Goal: Task Accomplishment & Management: Manage account settings

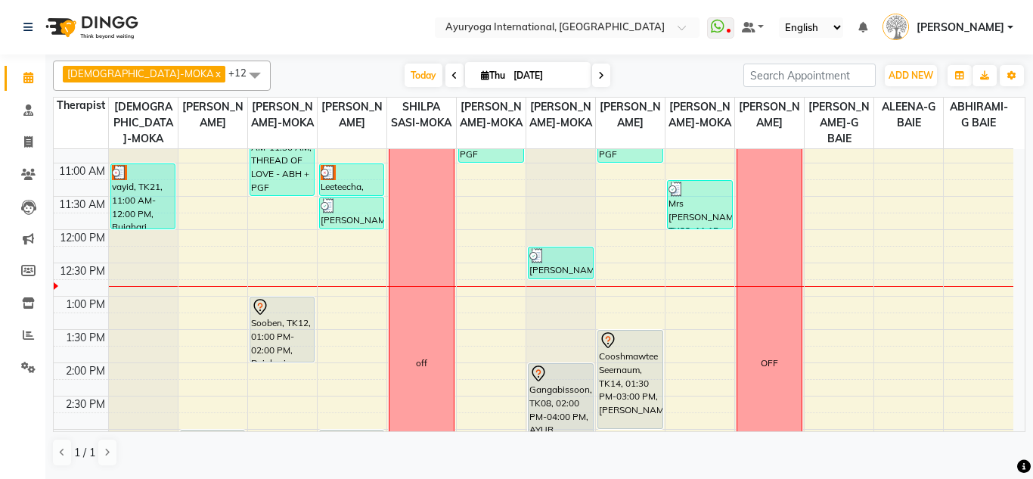
scroll to position [227, 0]
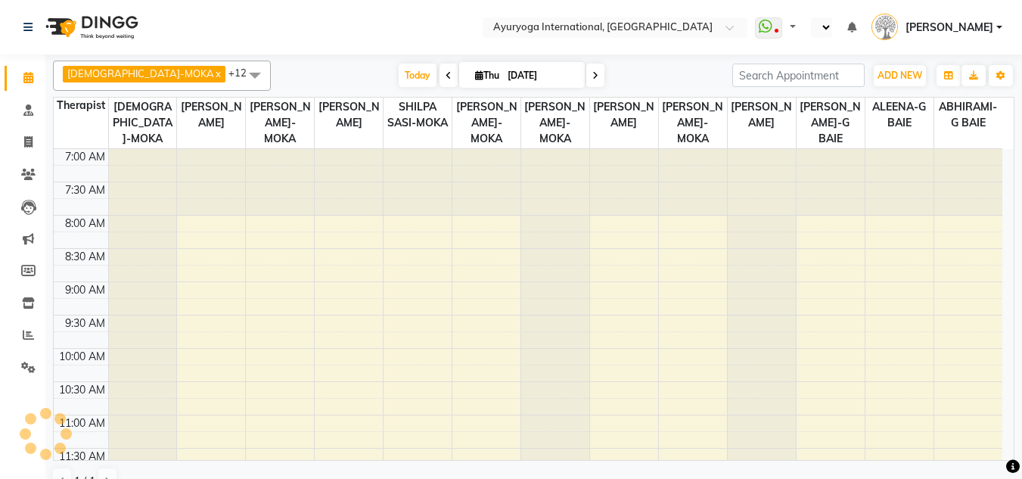
select select "en"
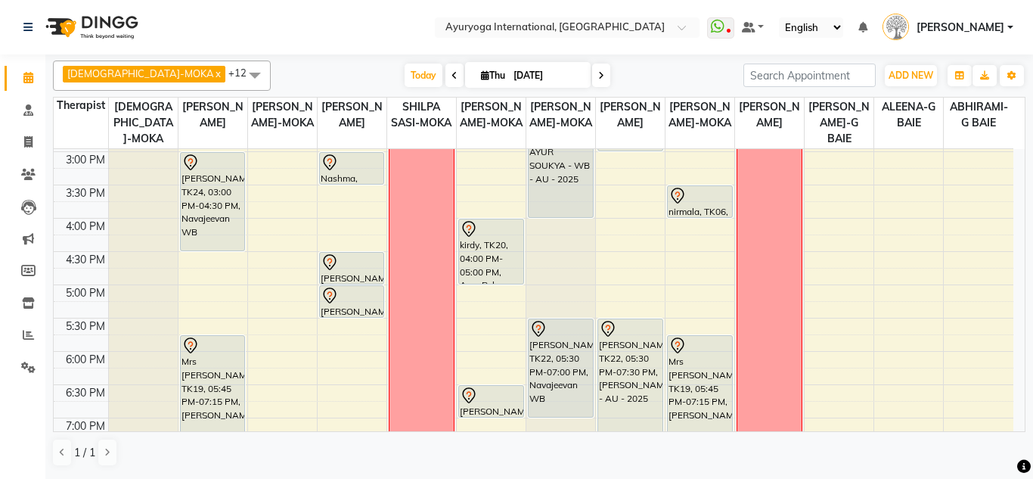
scroll to position [605, 0]
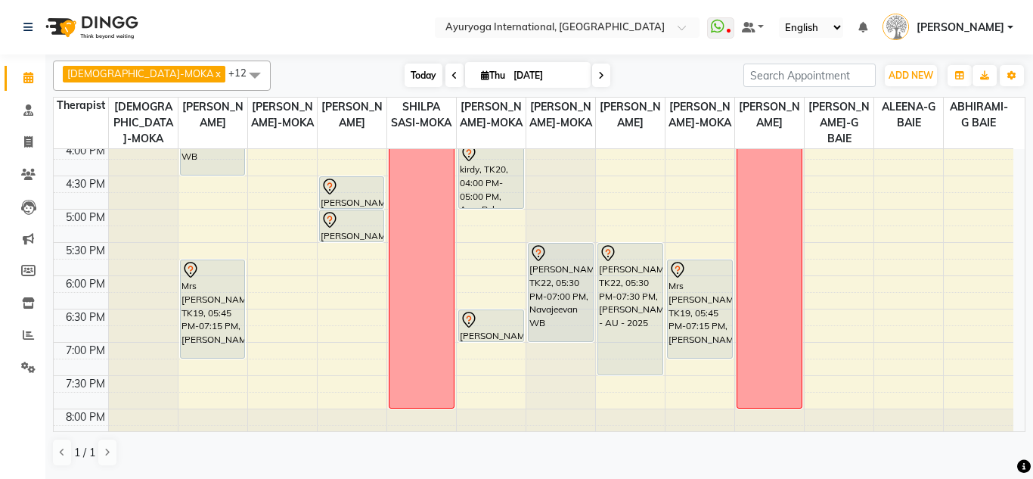
click at [405, 76] on span "Today" at bounding box center [424, 75] width 38 height 23
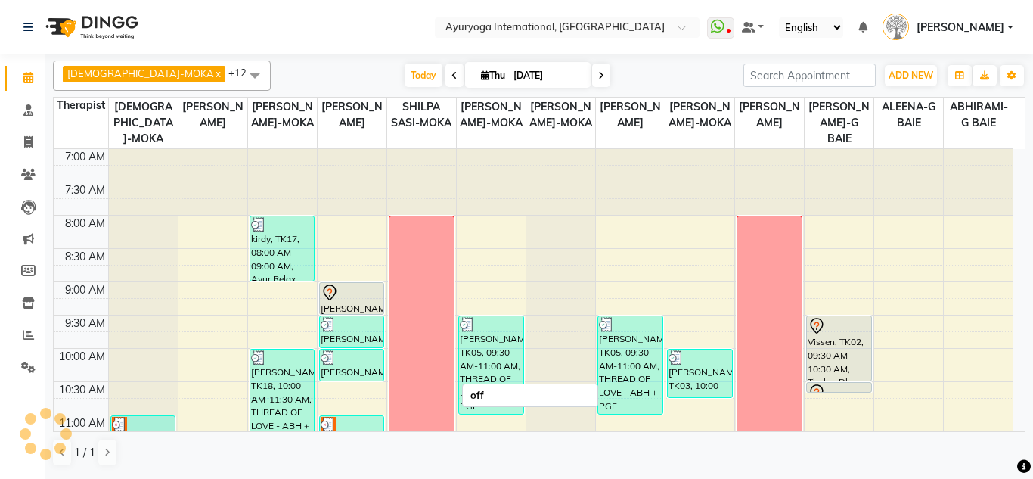
scroll to position [334, 0]
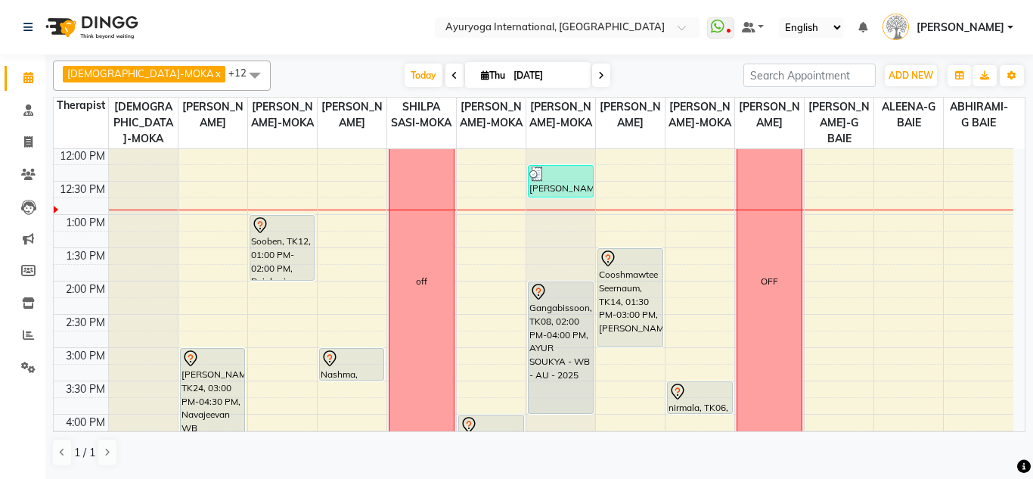
click at [477, 70] on span "Thu" at bounding box center [493, 75] width 32 height 11
select select "9"
select select "2025"
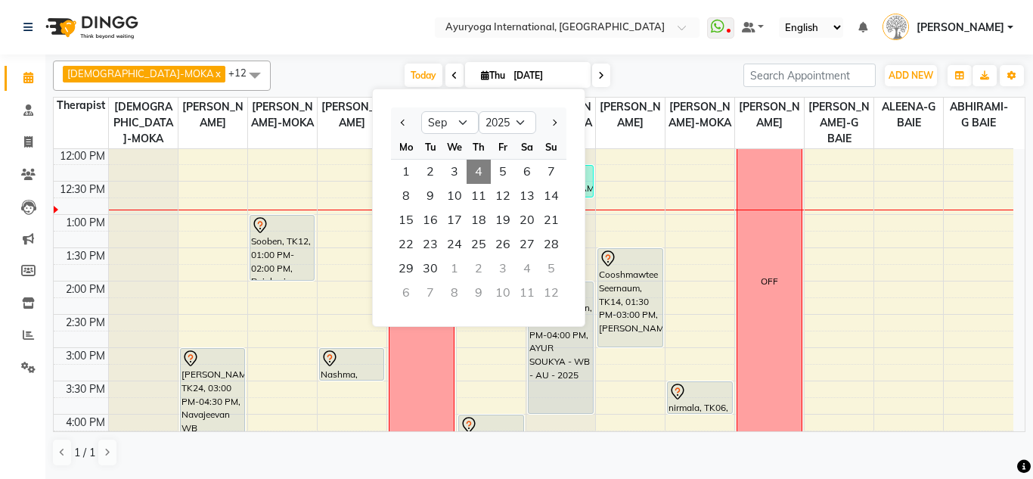
click at [477, 73] on span "Thu" at bounding box center [493, 75] width 32 height 11
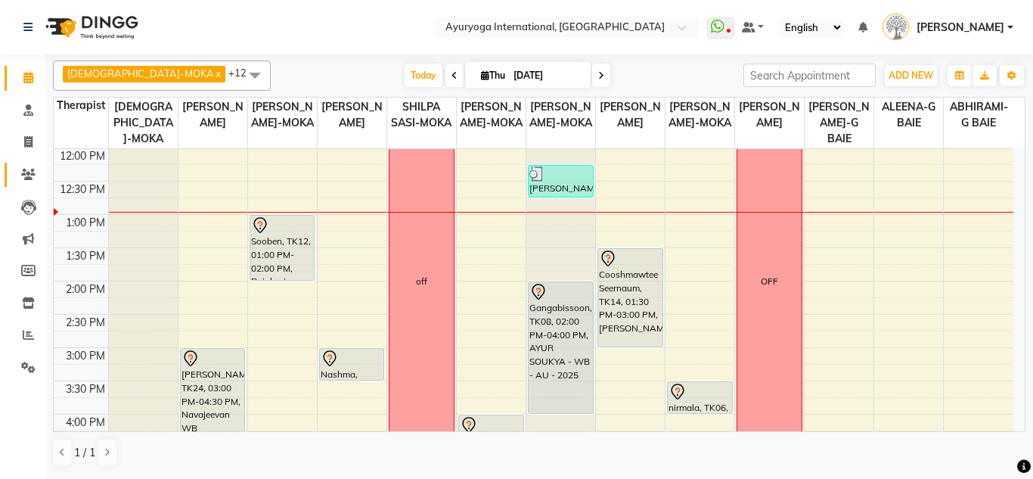
click at [22, 172] on icon at bounding box center [28, 174] width 14 height 11
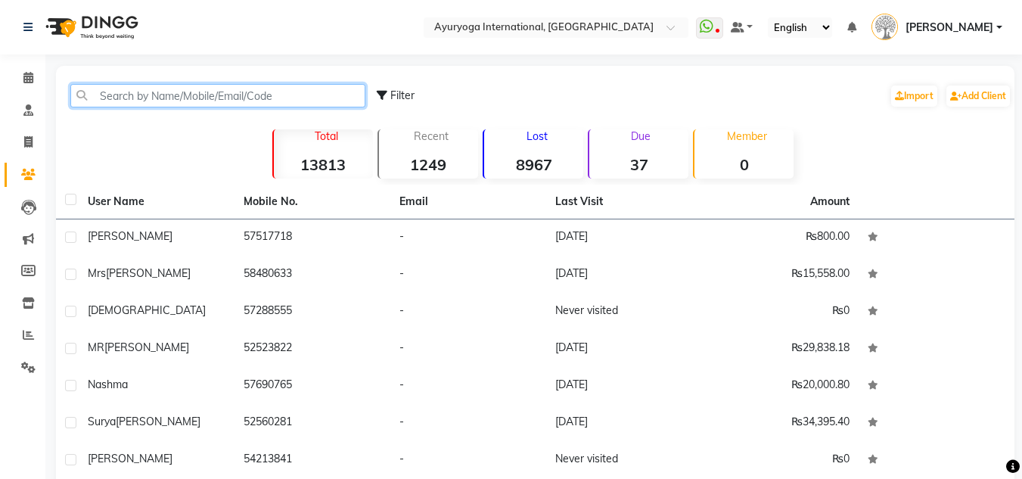
click at [128, 86] on input "text" at bounding box center [217, 95] width 295 height 23
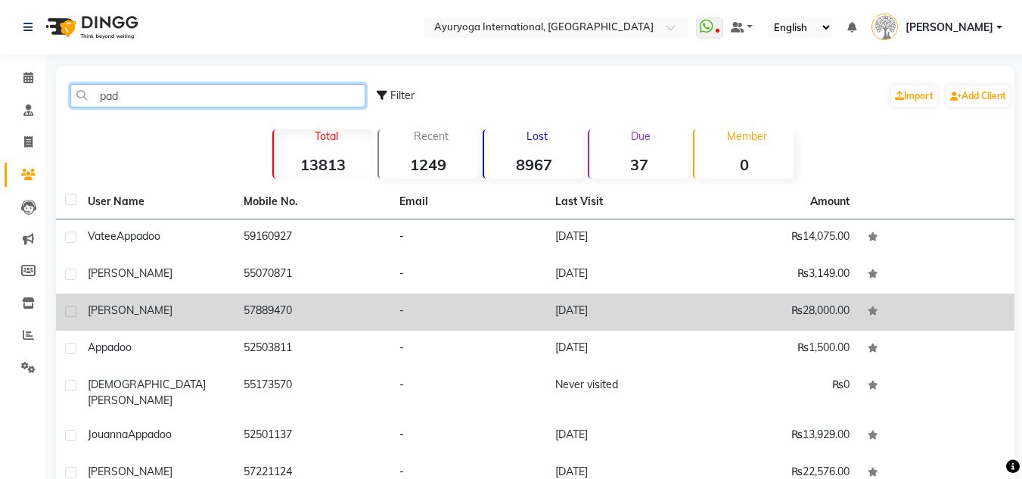
type input "pad"
click at [108, 319] on td "padmini gopal" at bounding box center [157, 312] width 156 height 37
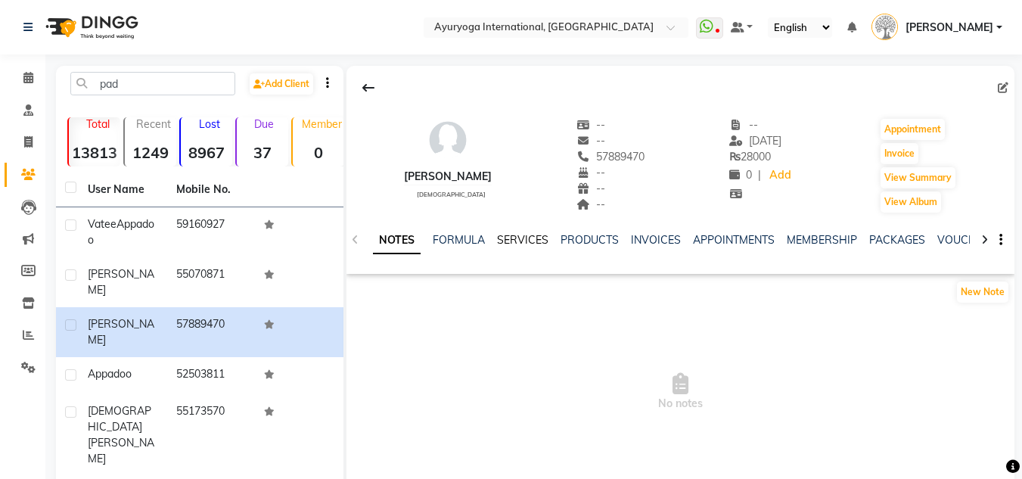
click at [520, 242] on link "SERVICES" at bounding box center [522, 240] width 51 height 14
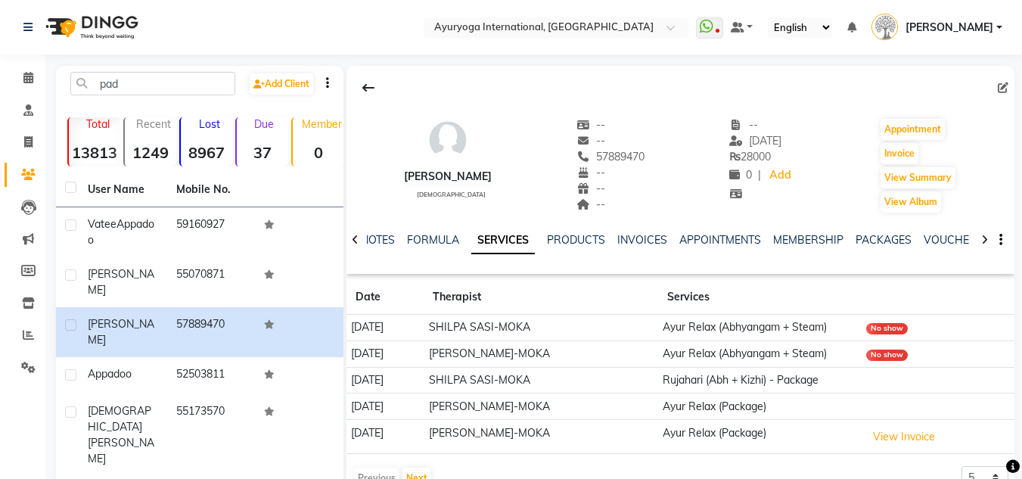
scroll to position [241, 0]
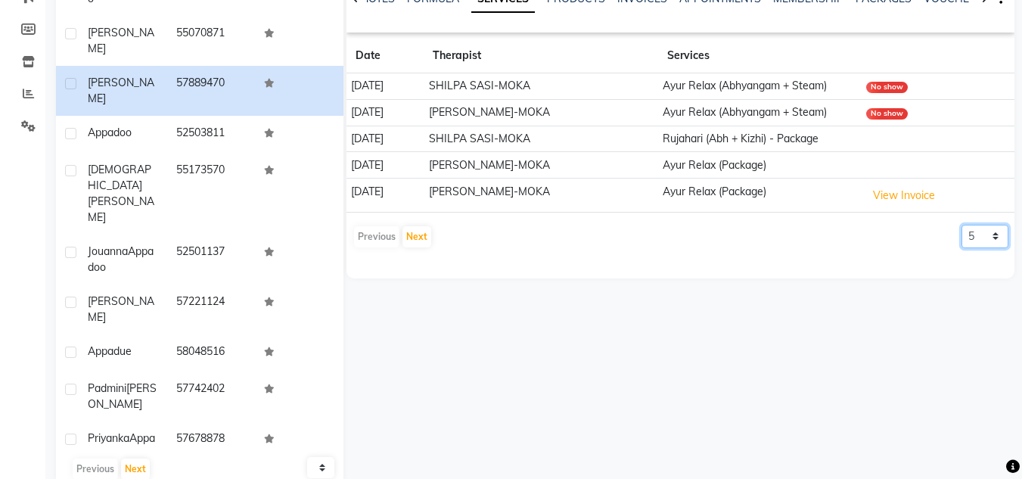
click at [971, 228] on select "5 10 50 100 500" at bounding box center [984, 236] width 47 height 23
click at [961, 225] on select "5 10 50 100 500" at bounding box center [984, 236] width 47 height 23
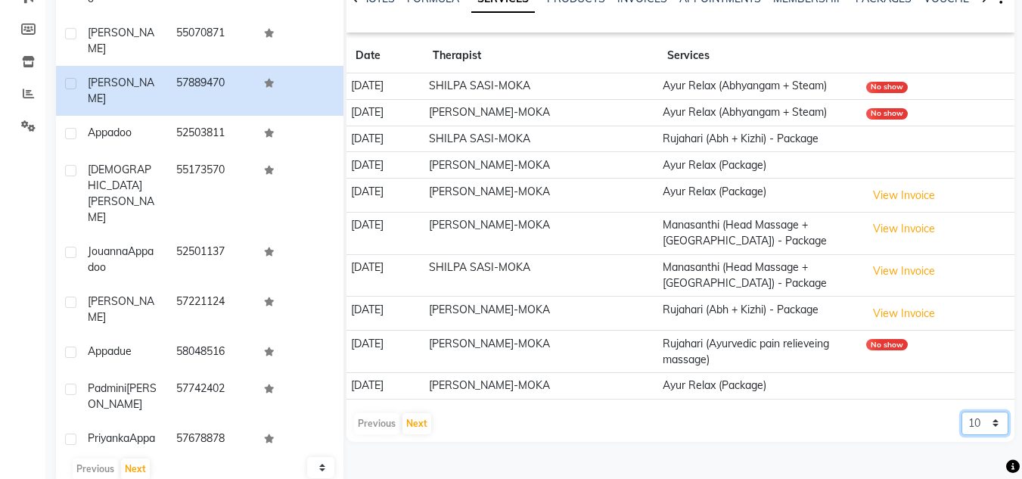
click at [974, 418] on select "5 10 50 100 500" at bounding box center [984, 423] width 47 height 23
select select "50"
click at [961, 412] on select "5 10 50 100 500" at bounding box center [984, 423] width 47 height 23
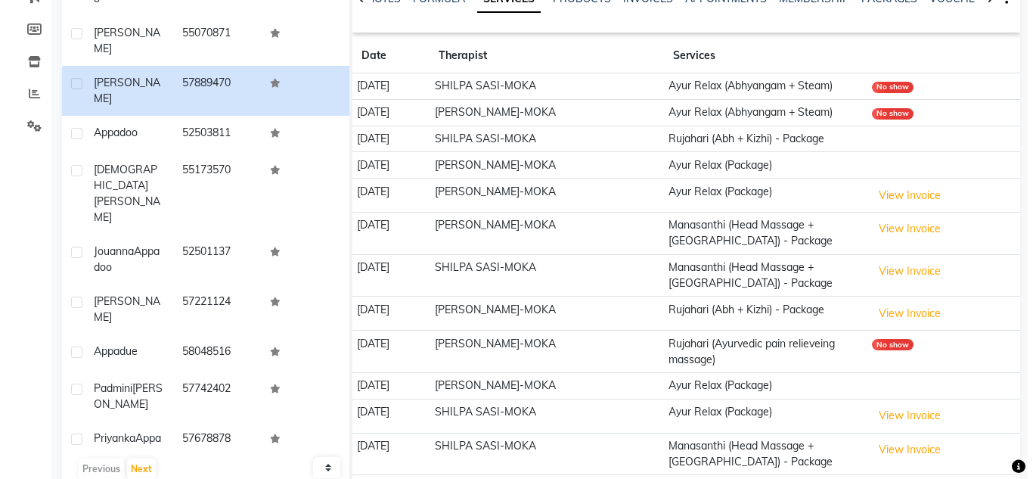
scroll to position [395, 0]
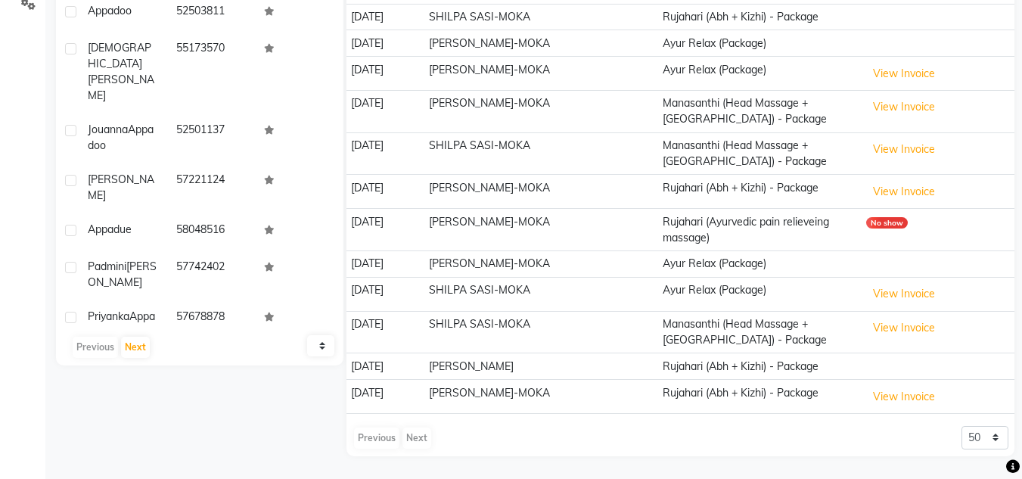
click at [654, 365] on td "[PERSON_NAME]" at bounding box center [541, 366] width 235 height 26
click at [923, 407] on button "View Invoice" at bounding box center [904, 396] width 76 height 23
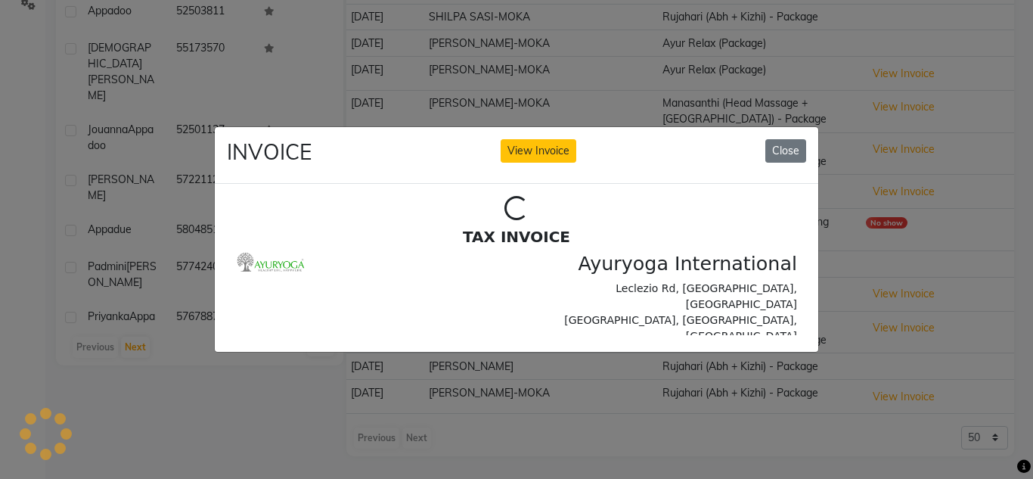
scroll to position [0, 0]
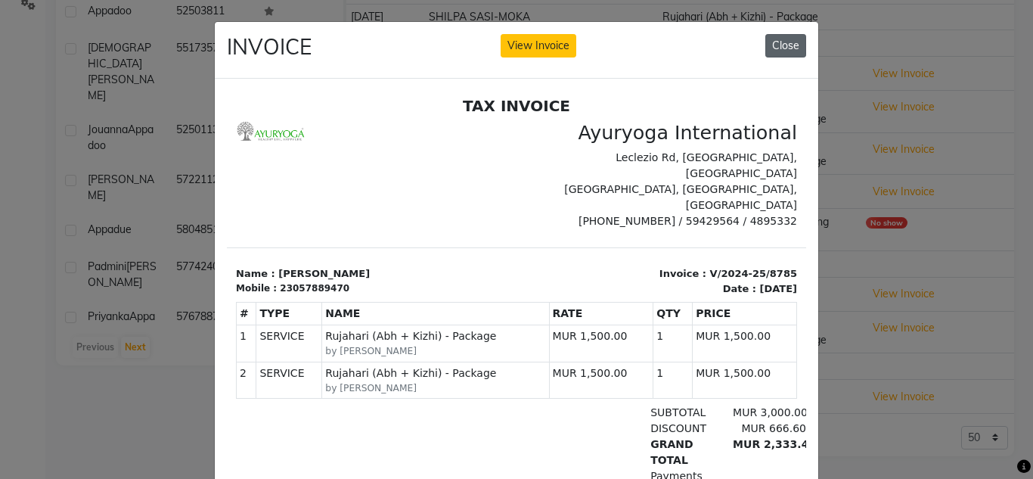
click at [777, 49] on button "Close" at bounding box center [786, 45] width 41 height 23
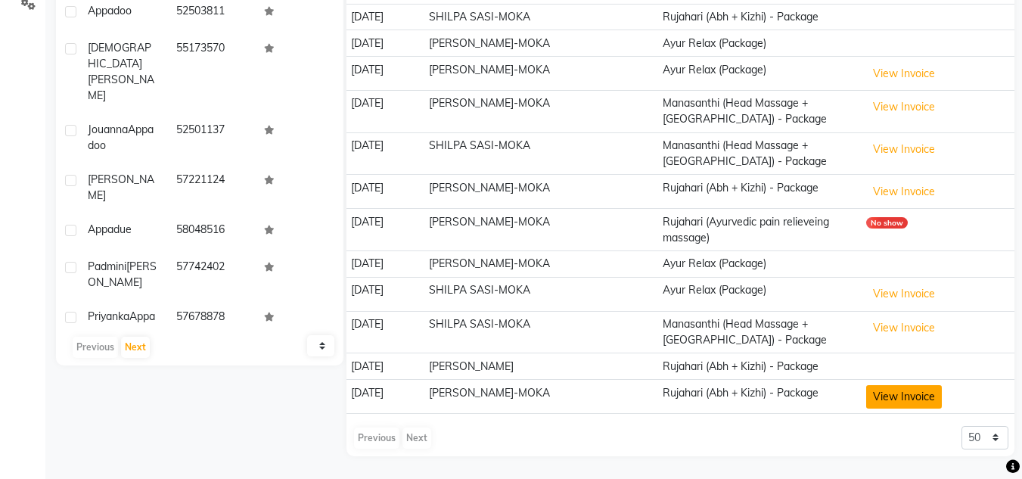
click at [942, 389] on button "View Invoice" at bounding box center [904, 396] width 76 height 23
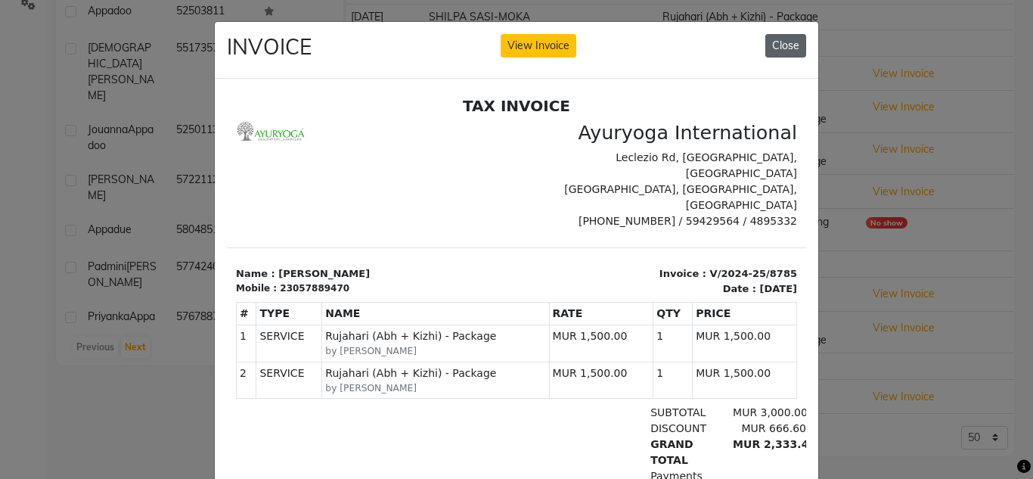
click at [767, 43] on button "Close" at bounding box center [786, 45] width 41 height 23
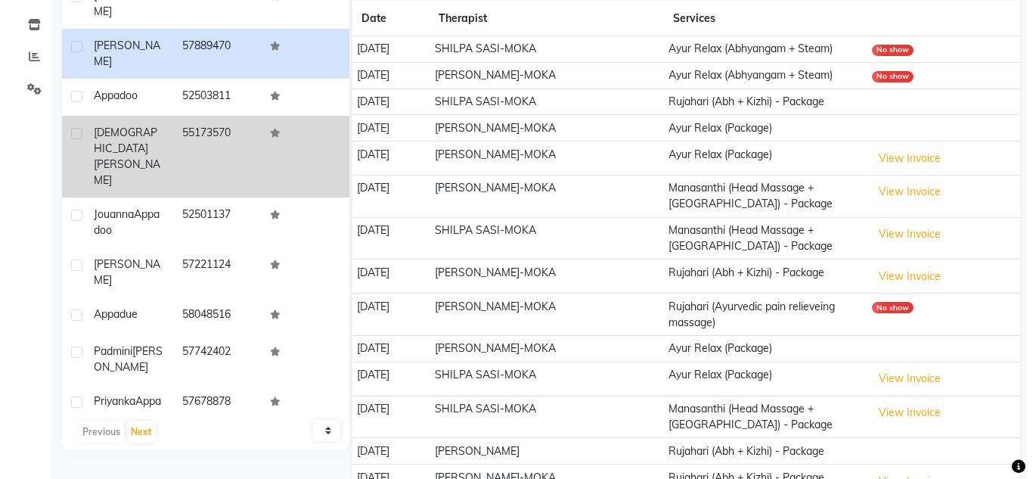
scroll to position [168, 0]
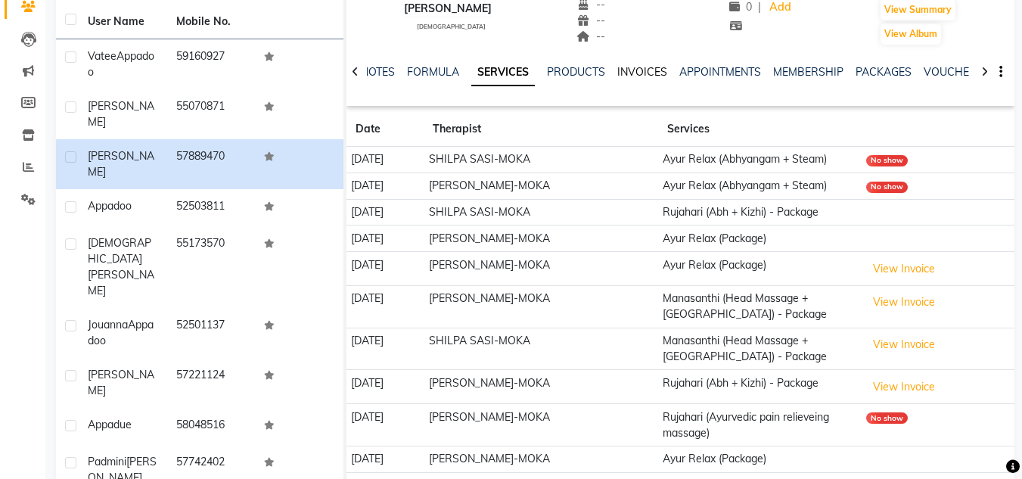
click at [617, 67] on link "INVOICES" at bounding box center [642, 72] width 50 height 14
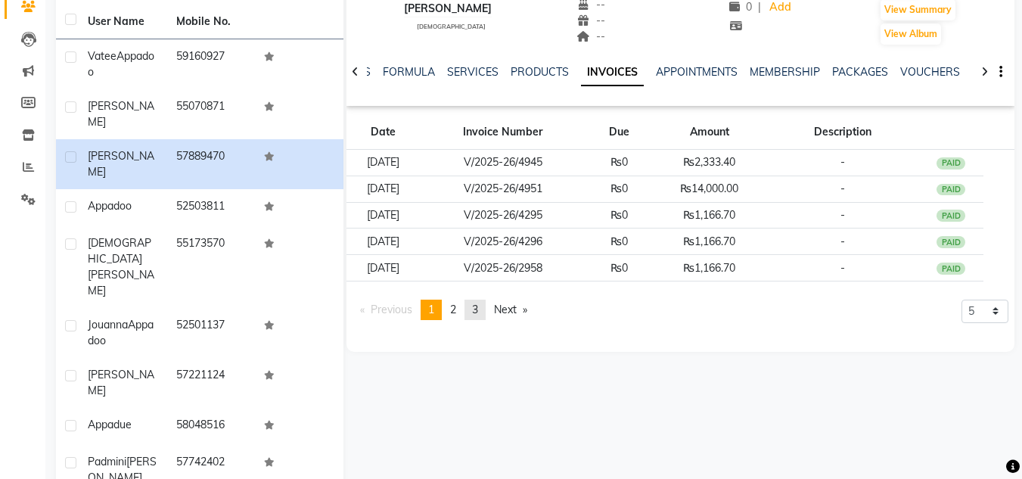
click at [479, 319] on link "page 3" at bounding box center [474, 310] width 21 height 20
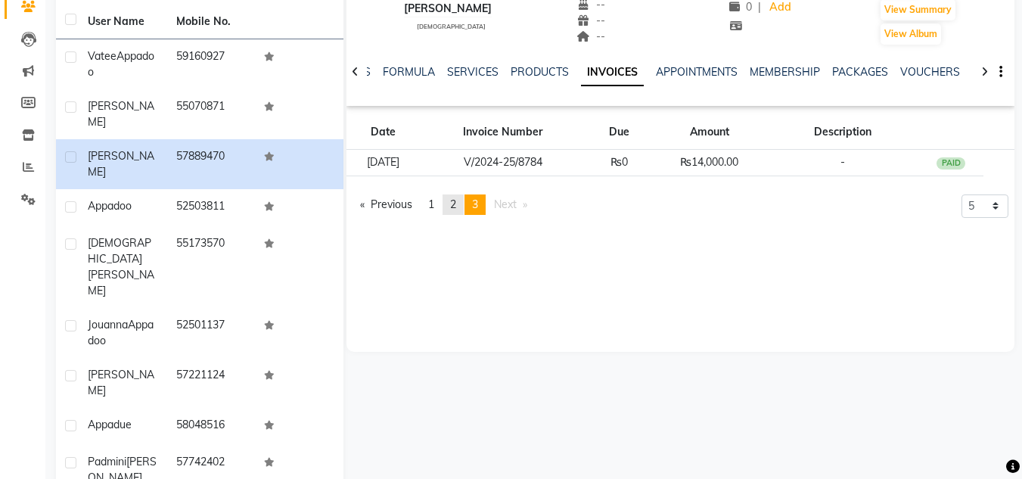
click at [455, 202] on span "2" at bounding box center [453, 204] width 6 height 14
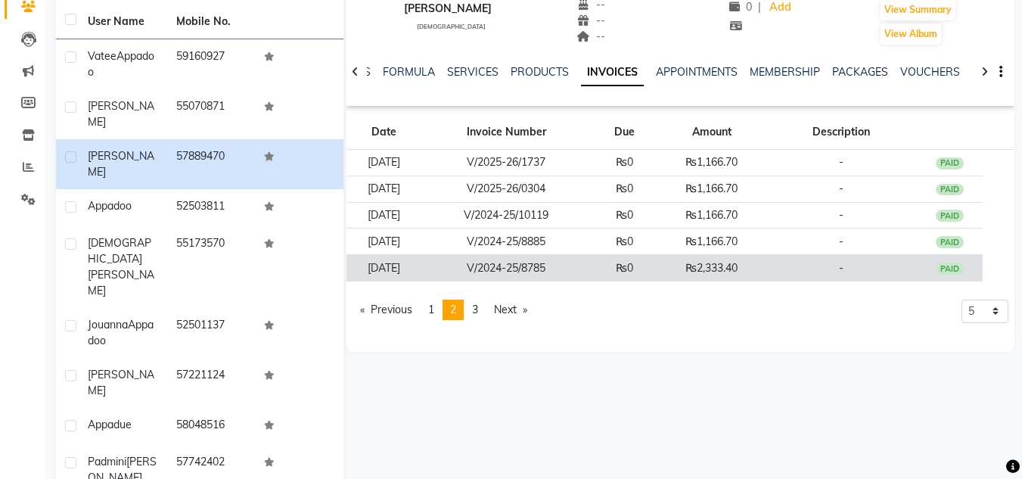
click at [591, 278] on td "V/2024-25/8785" at bounding box center [505, 268] width 169 height 26
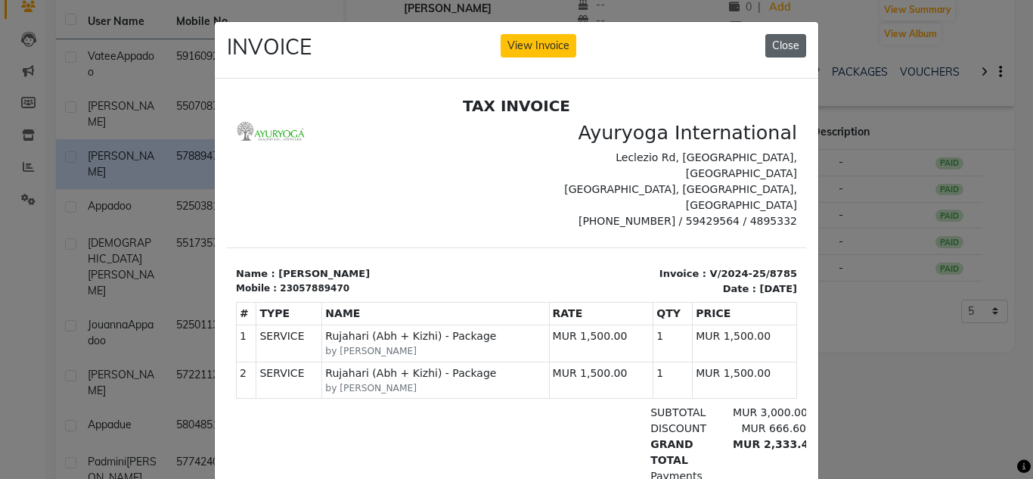
click at [788, 47] on button "Close" at bounding box center [786, 45] width 41 height 23
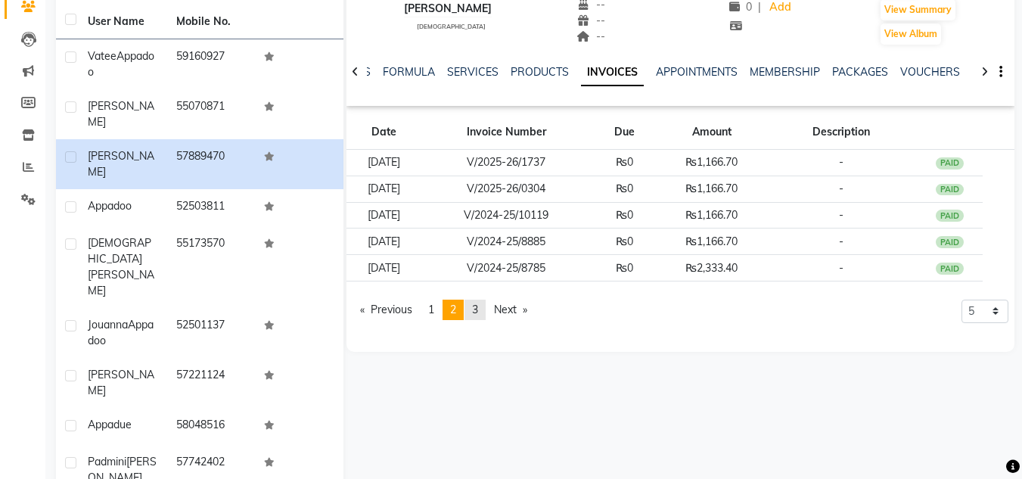
click at [478, 309] on span "3" at bounding box center [475, 310] width 6 height 14
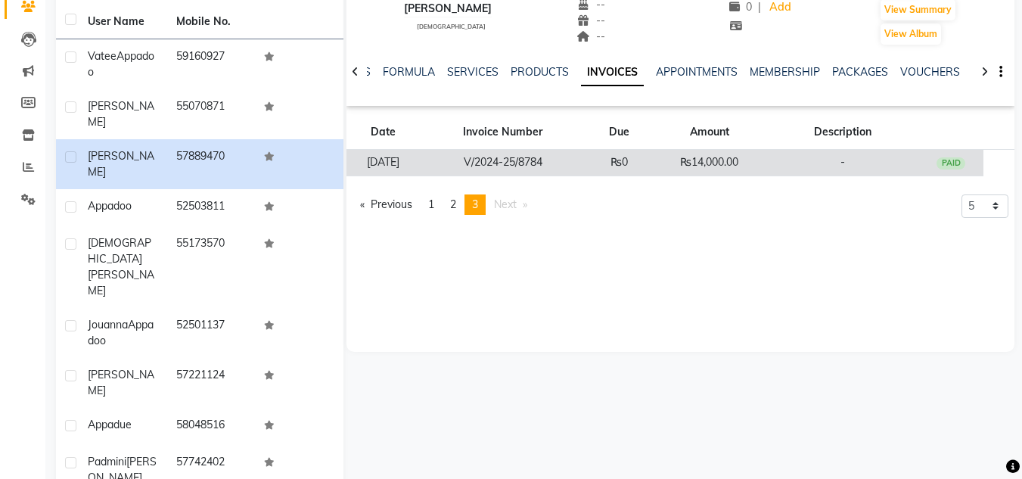
click at [560, 158] on td "V/2024-25/8784" at bounding box center [503, 163] width 166 height 26
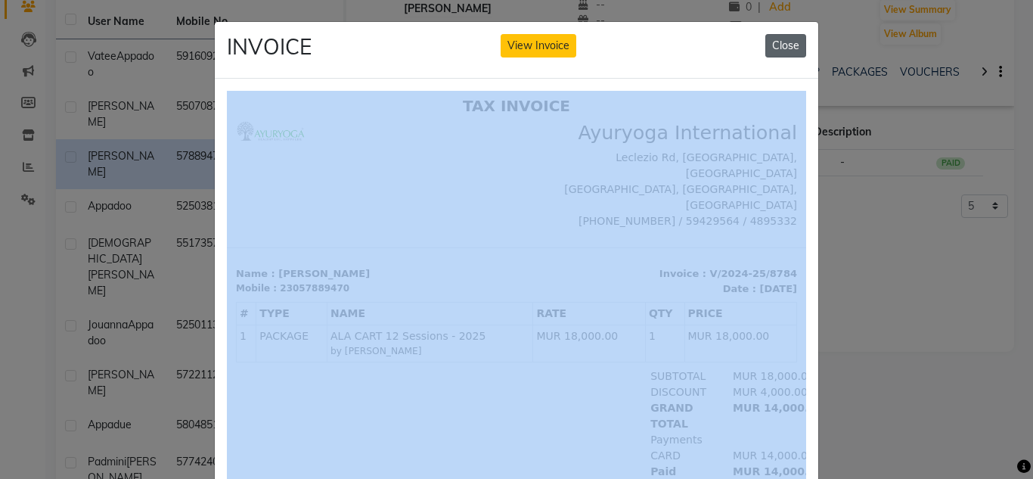
click at [782, 48] on button "Close" at bounding box center [786, 45] width 41 height 23
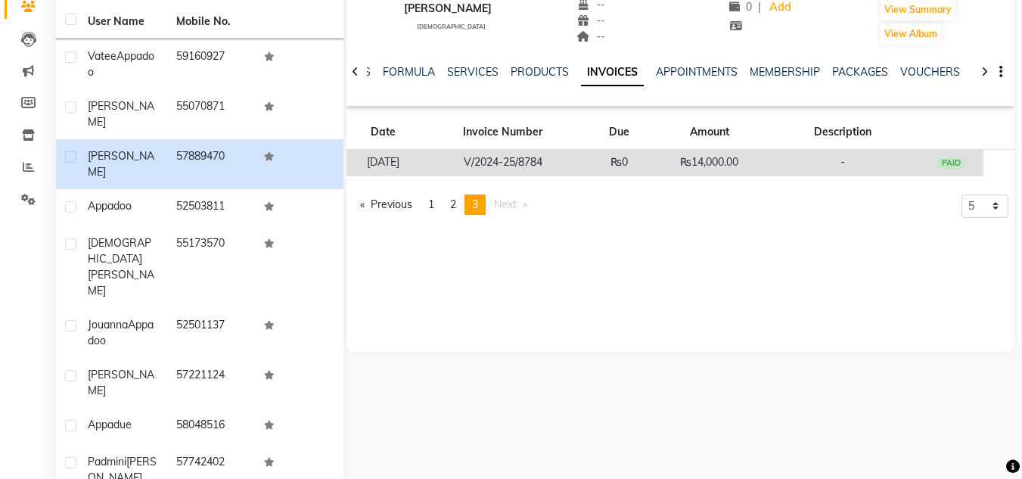
click at [586, 151] on td "V/2024-25/8784" at bounding box center [503, 163] width 166 height 26
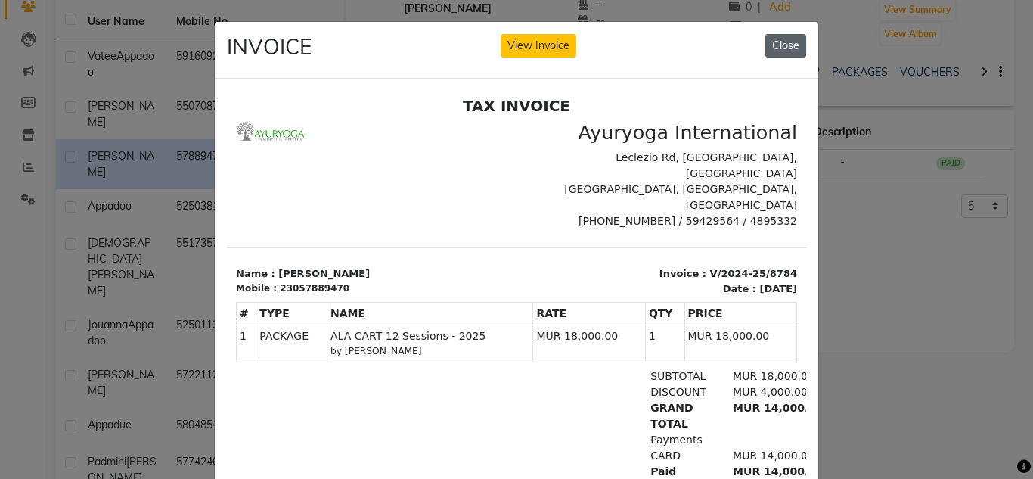
click at [769, 50] on button "Close" at bounding box center [786, 45] width 41 height 23
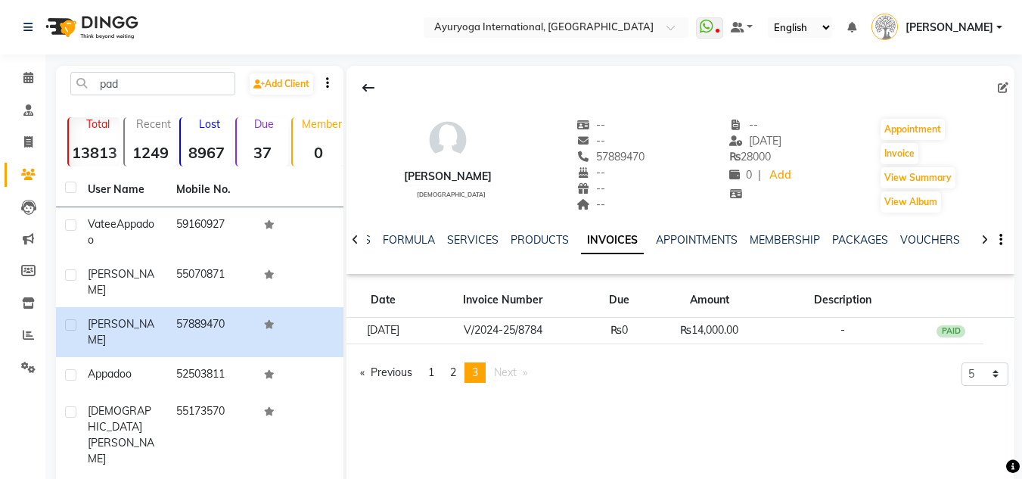
click at [100, 30] on img at bounding box center [91, 27] width 104 height 42
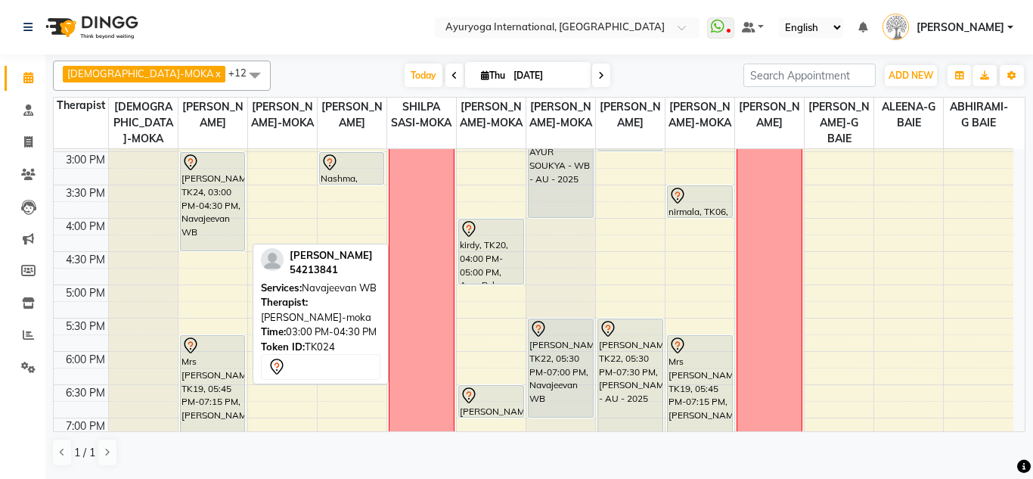
scroll to position [378, 0]
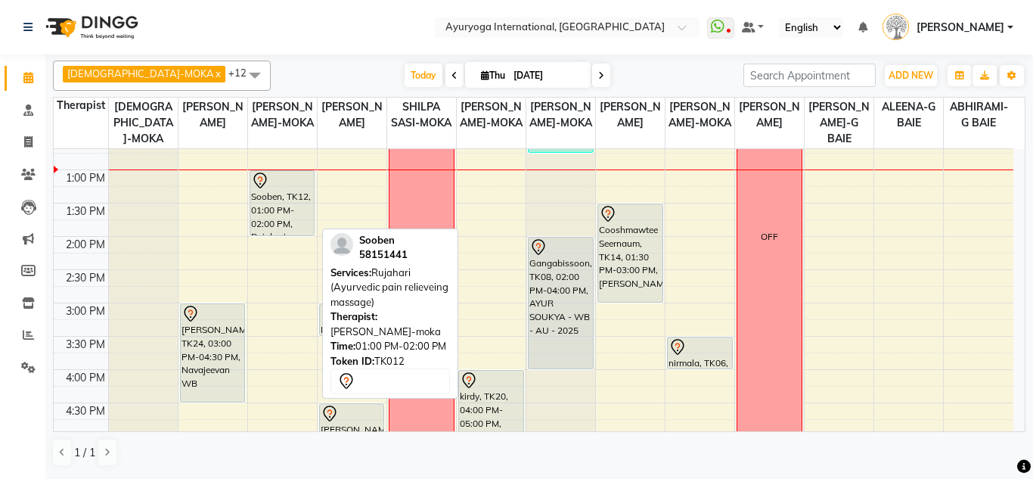
click at [276, 198] on div "Sooben, TK12, 01:00 PM-02:00 PM, Rujahari (Ayurvedic pain relieveing massage)" at bounding box center [282, 203] width 64 height 64
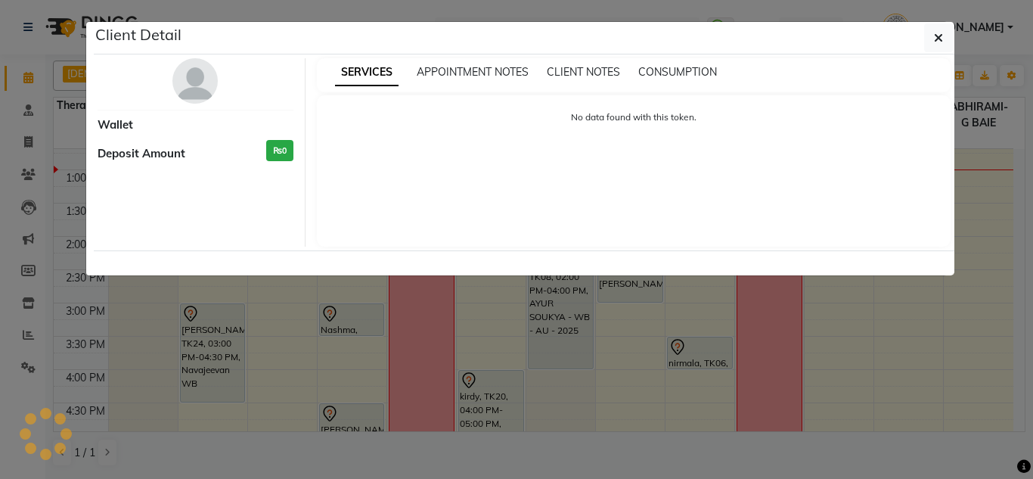
select select "7"
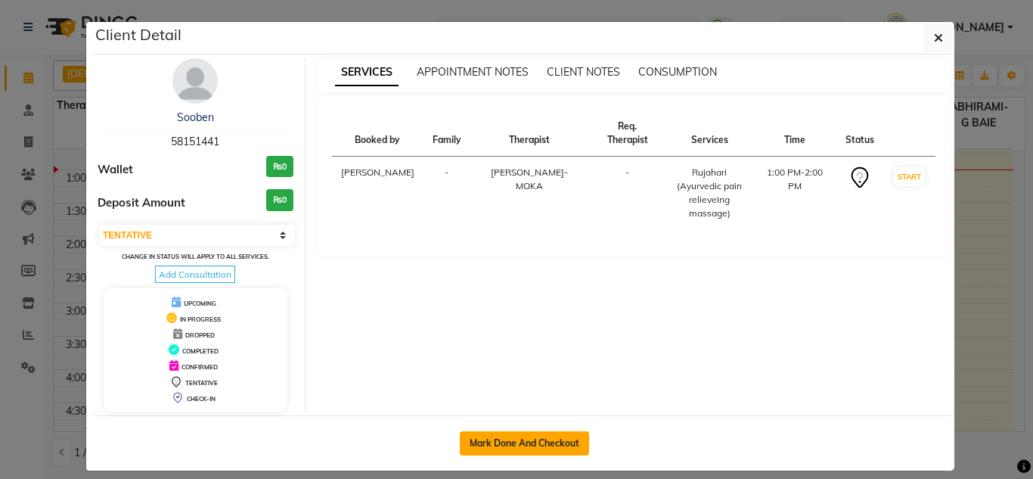
click at [513, 446] on button "Mark Done And Checkout" at bounding box center [524, 443] width 129 height 24
select select "service"
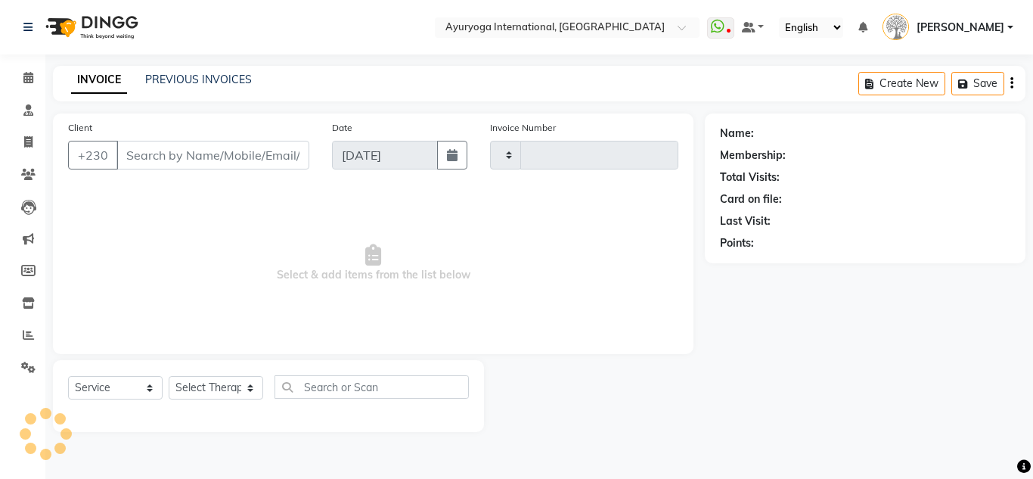
type input "5191"
select select "730"
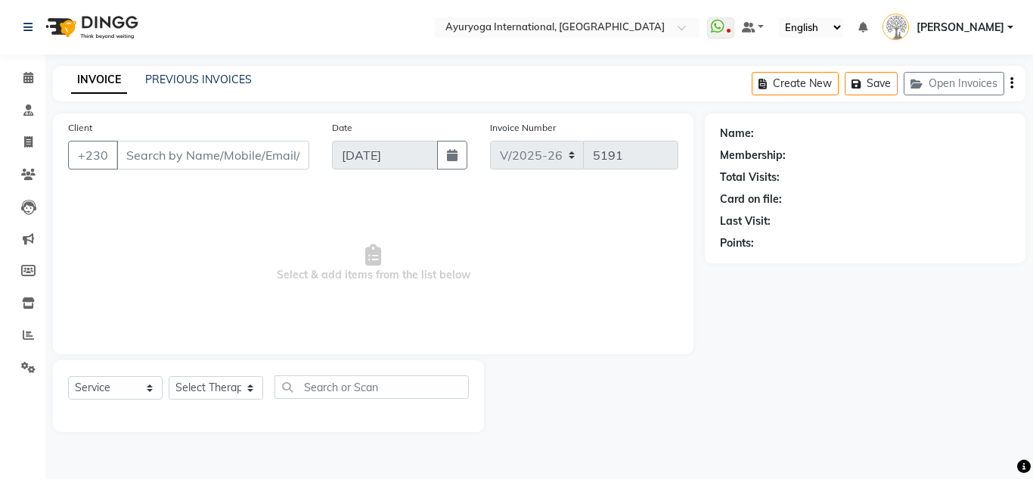
type input "58151441"
select select "60458"
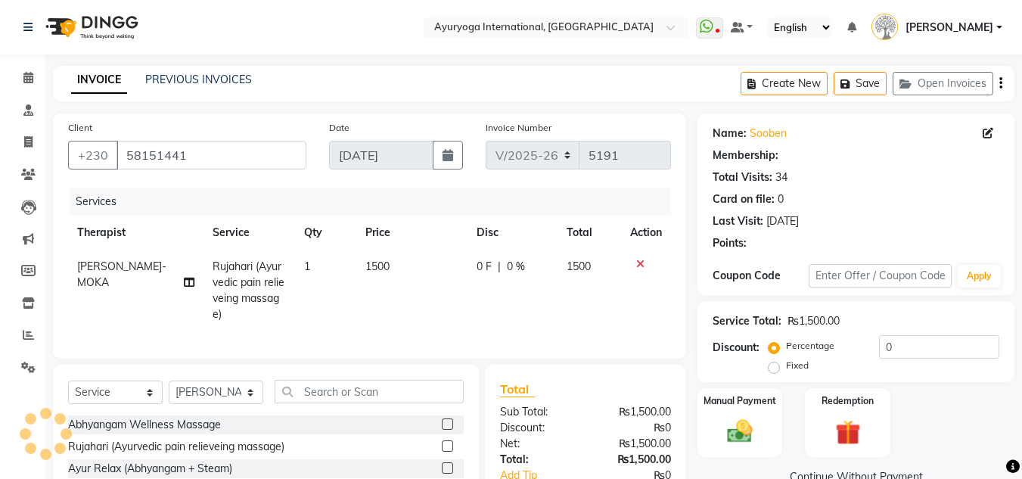
type input "5"
select select "1: Object"
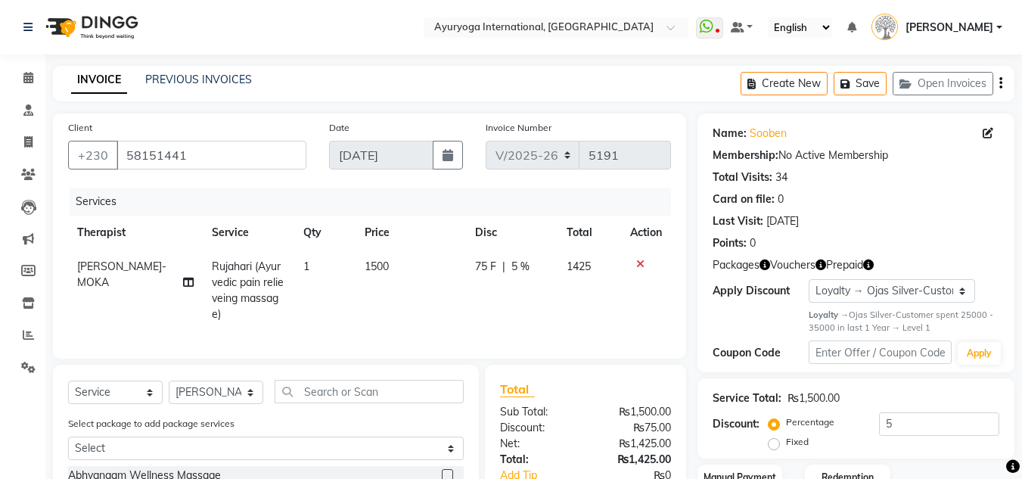
click at [82, 37] on img at bounding box center [91, 27] width 104 height 42
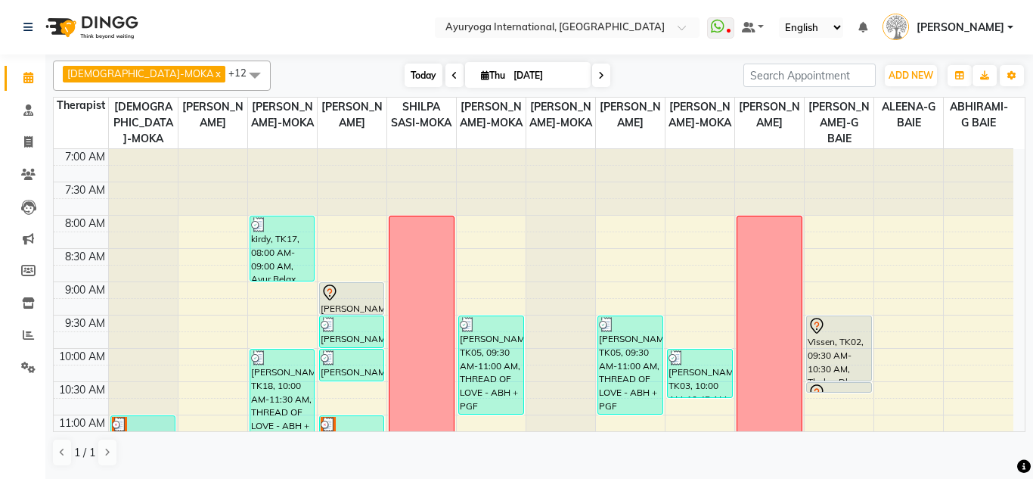
click at [405, 72] on span "Today" at bounding box center [424, 75] width 38 height 23
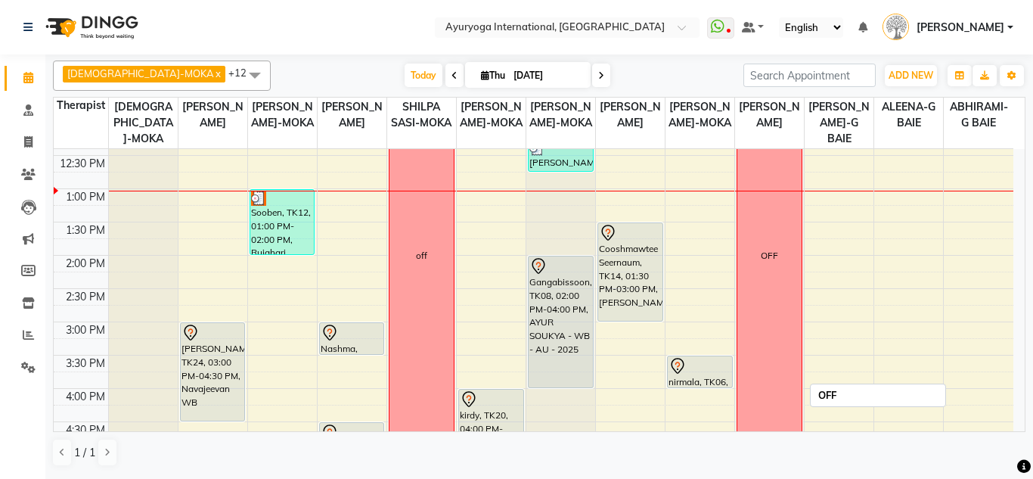
scroll to position [325, 0]
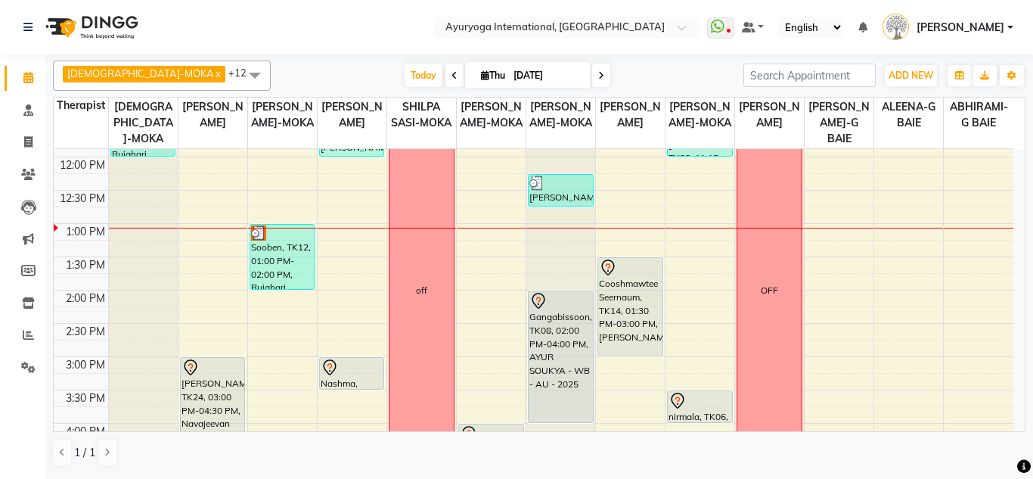
click at [481, 77] on icon at bounding box center [485, 75] width 8 height 10
select select "9"
select select "2025"
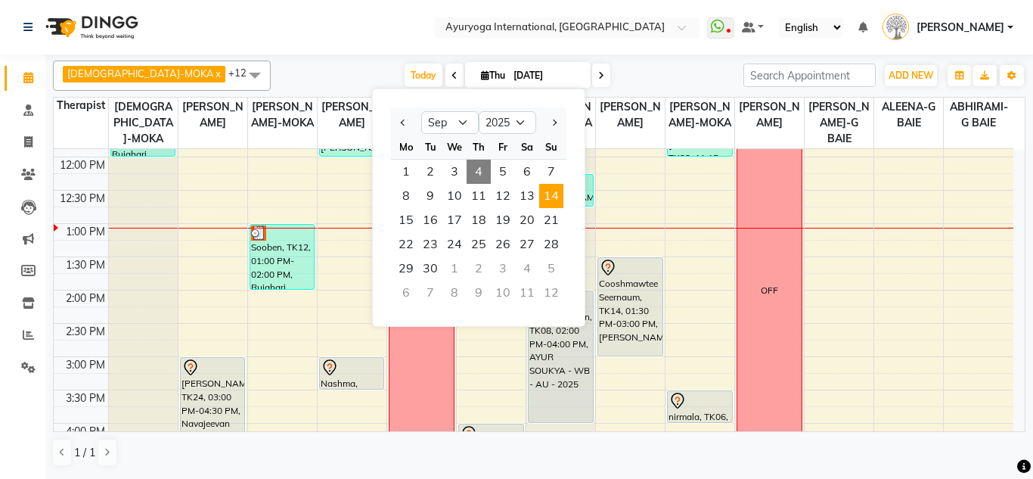
click at [554, 194] on span "14" at bounding box center [551, 196] width 24 height 24
type input "14-09-2025"
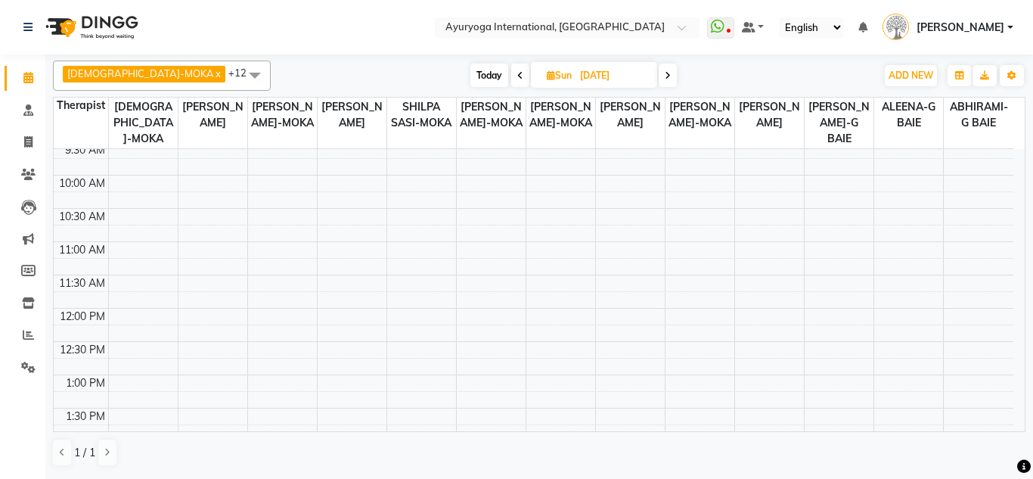
scroll to position [249, 0]
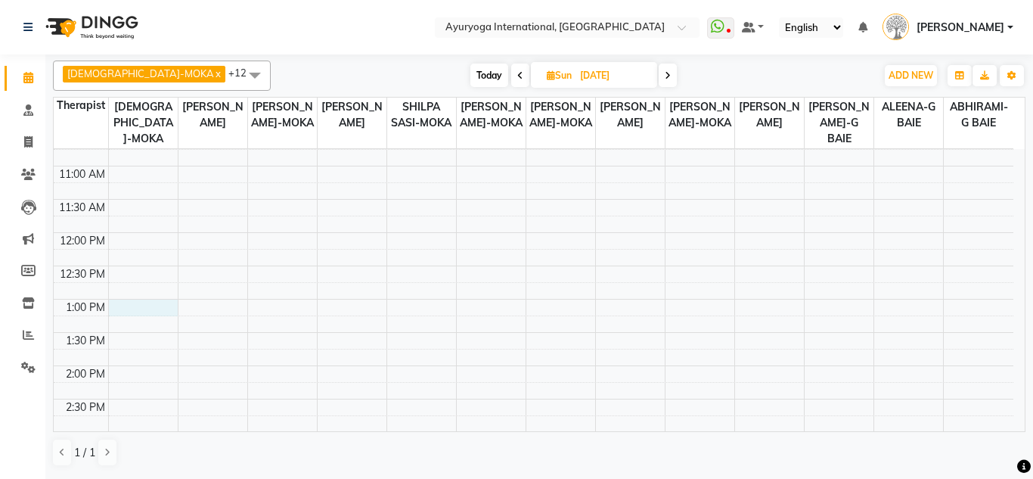
click at [157, 309] on div "7:00 AM 7:30 AM 8:00 AM 8:30 AM 9:00 AM 9:30 AM 10:00 AM 10:30 AM 11:00 AM 11:3…" at bounding box center [534, 365] width 960 height 931
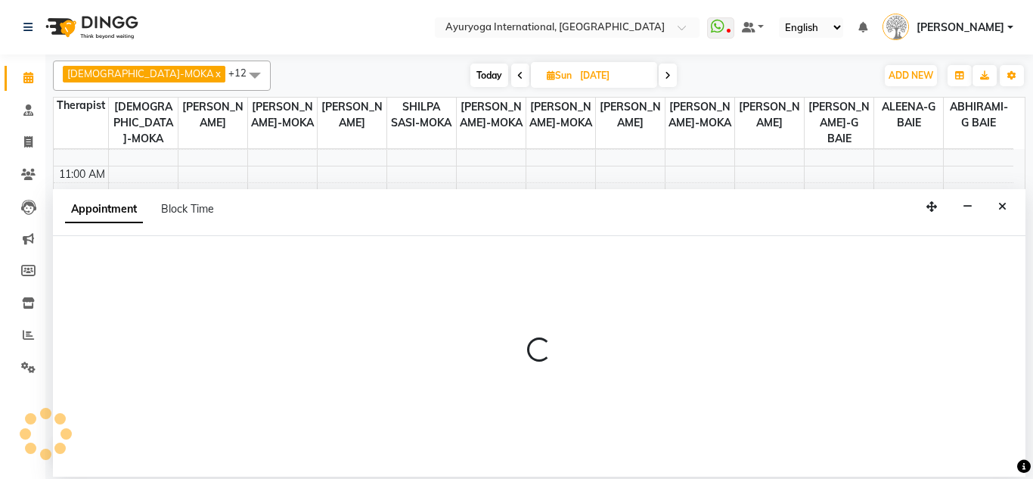
select select "36053"
select select "tentative"
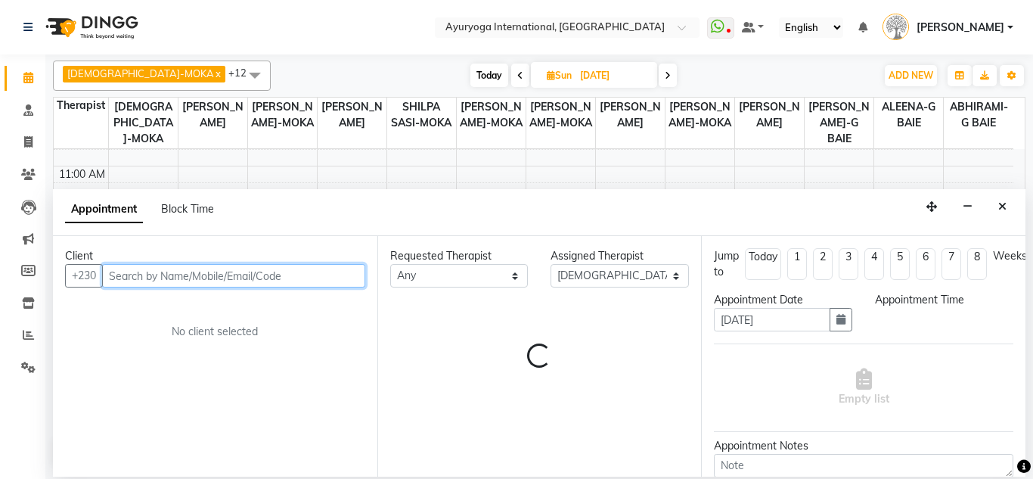
select select "780"
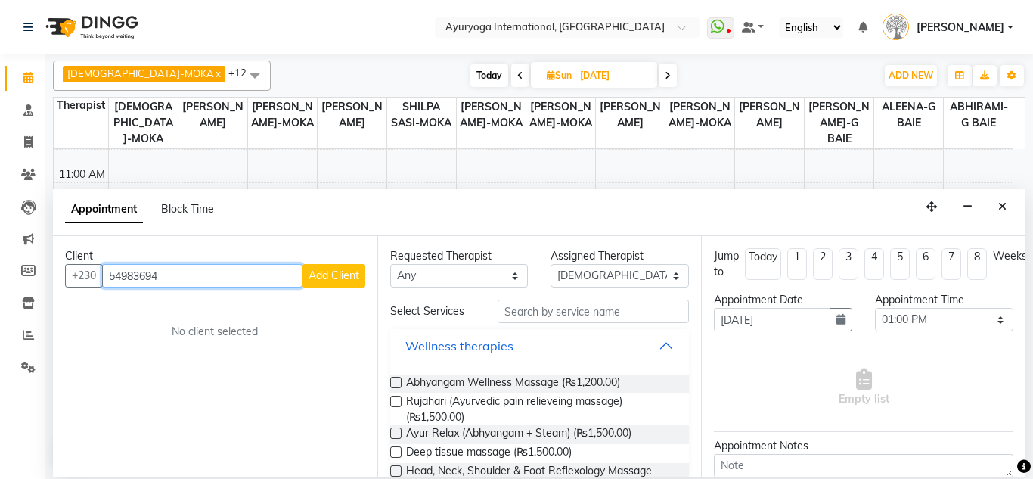
type input "54983694"
click at [323, 281] on span "Add Client" at bounding box center [334, 276] width 51 height 14
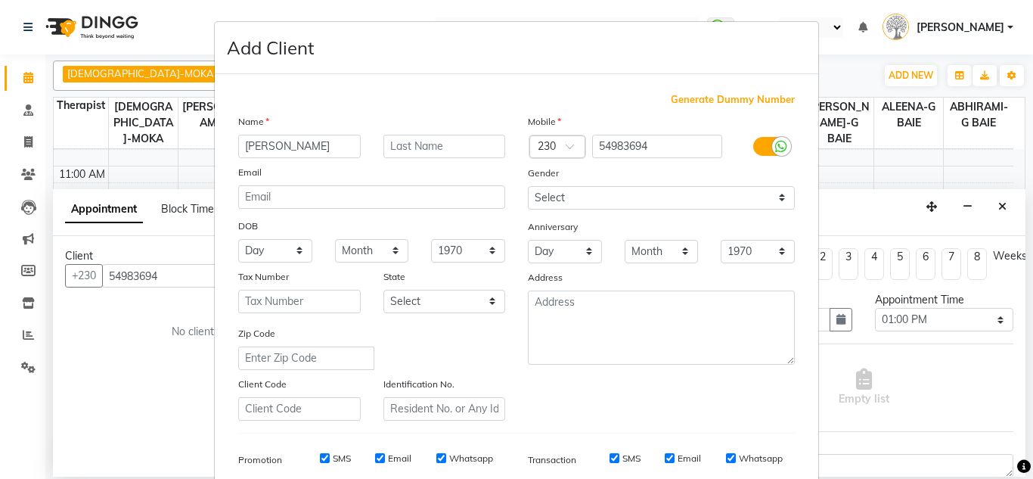
type input "[PERSON_NAME]"
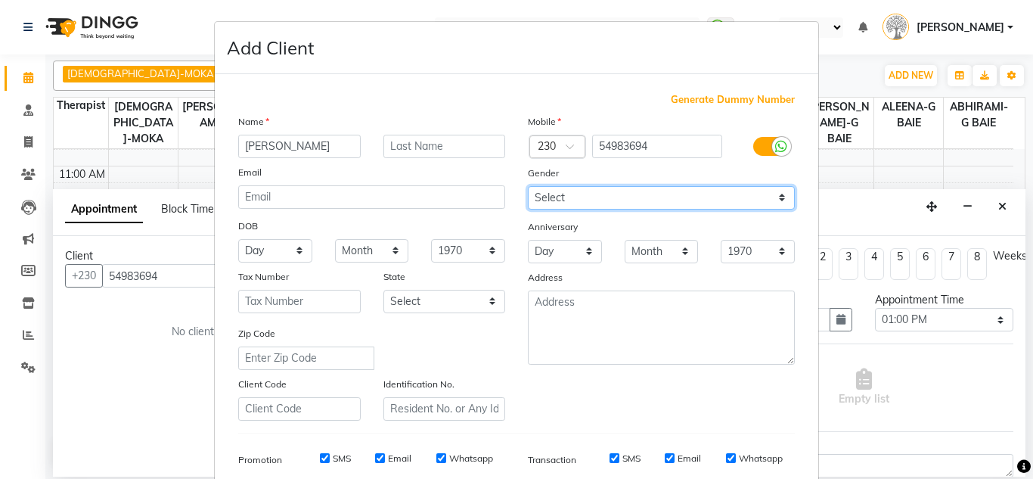
click at [645, 192] on select "Select Male Female Other Prefer Not To Say" at bounding box center [661, 197] width 267 height 23
select select "[DEMOGRAPHIC_DATA]"
click at [528, 186] on select "Select Male Female Other Prefer Not To Say" at bounding box center [661, 197] width 267 height 23
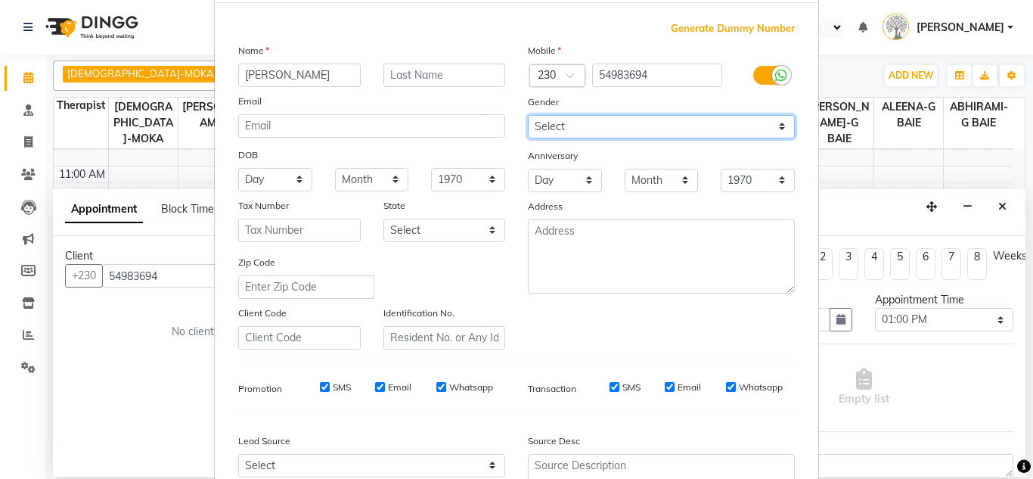
scroll to position [219, 0]
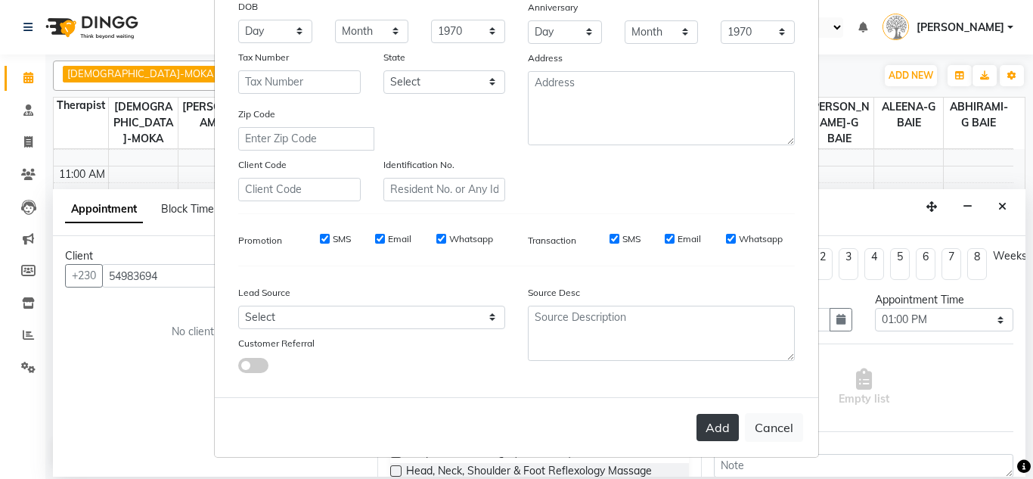
click at [705, 424] on button "Add" at bounding box center [718, 427] width 42 height 27
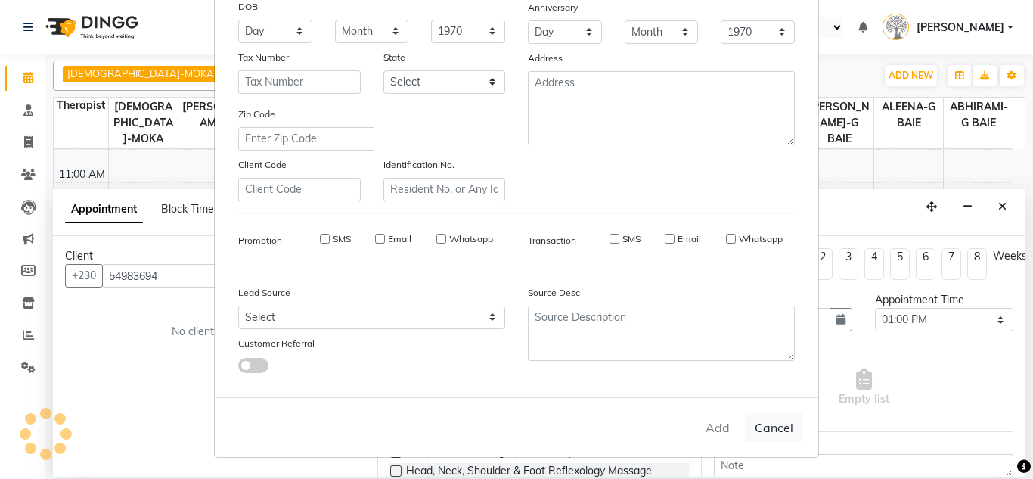
select select
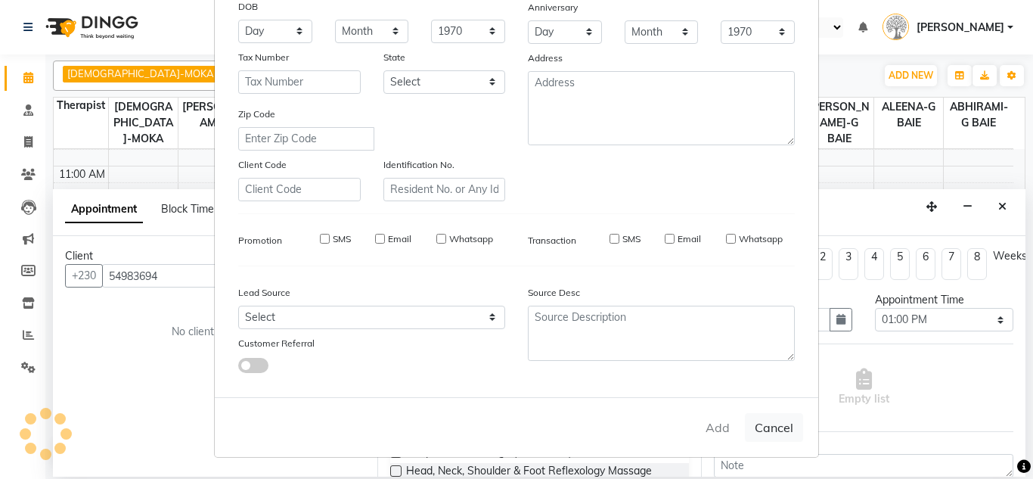
select select
checkbox input "false"
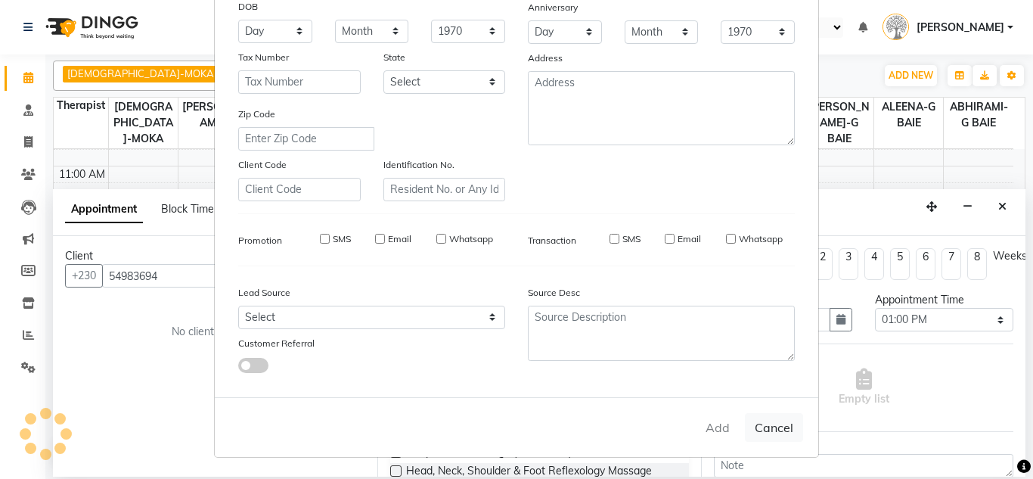
checkbox input "false"
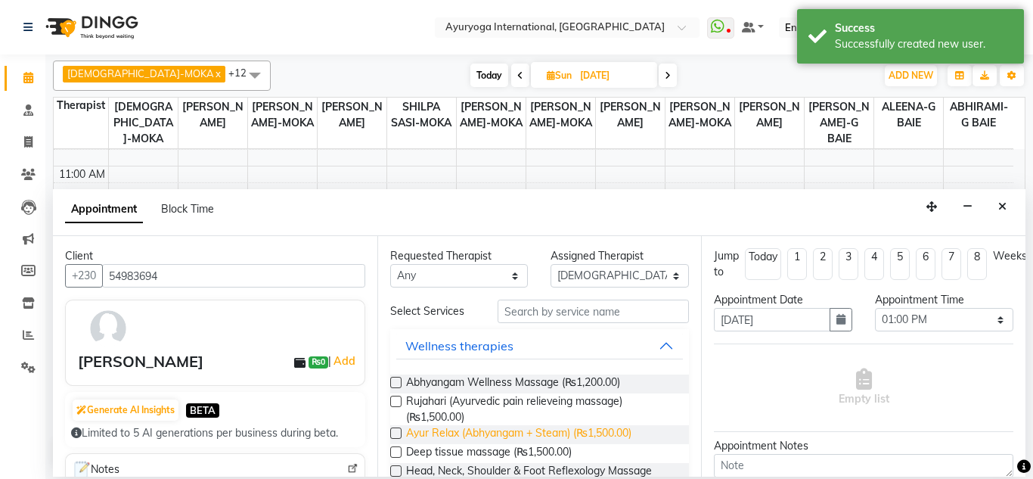
click at [458, 431] on span "Ayur Relax (Abhyangam + Steam) (₨1,500.00)" at bounding box center [518, 434] width 225 height 19
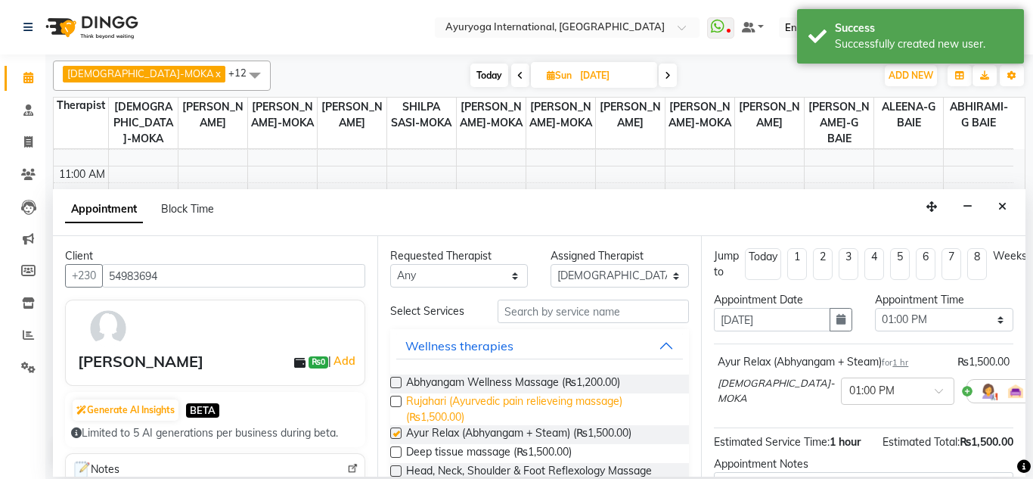
checkbox input "false"
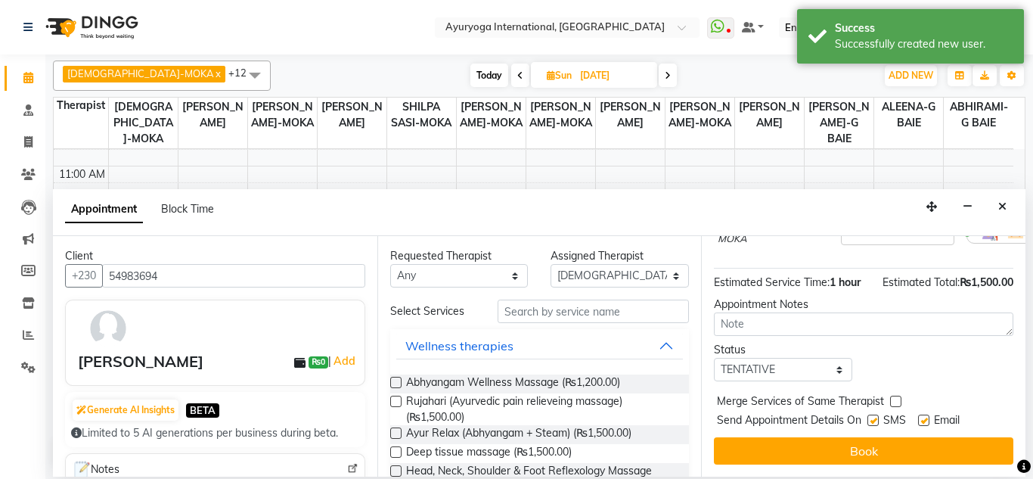
scroll to position [187, 0]
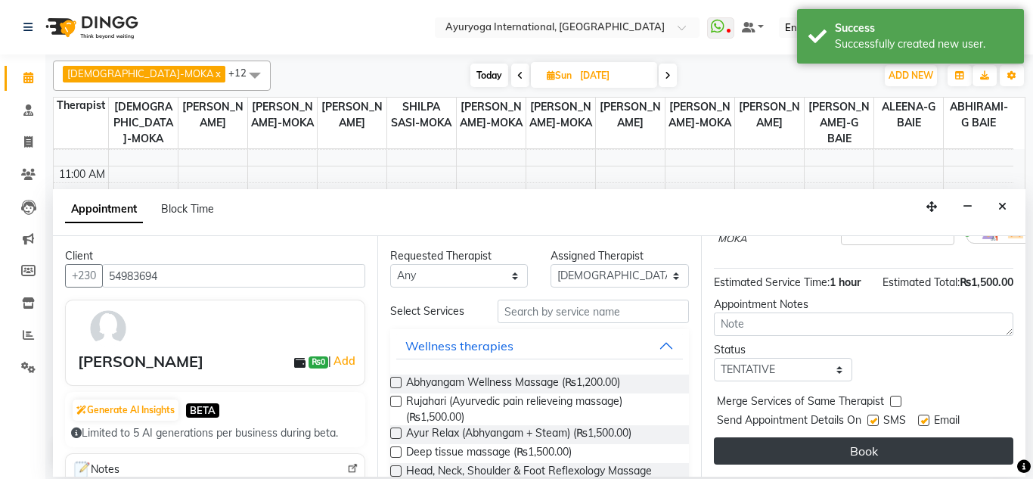
click at [895, 438] on button "Book" at bounding box center [864, 450] width 300 height 27
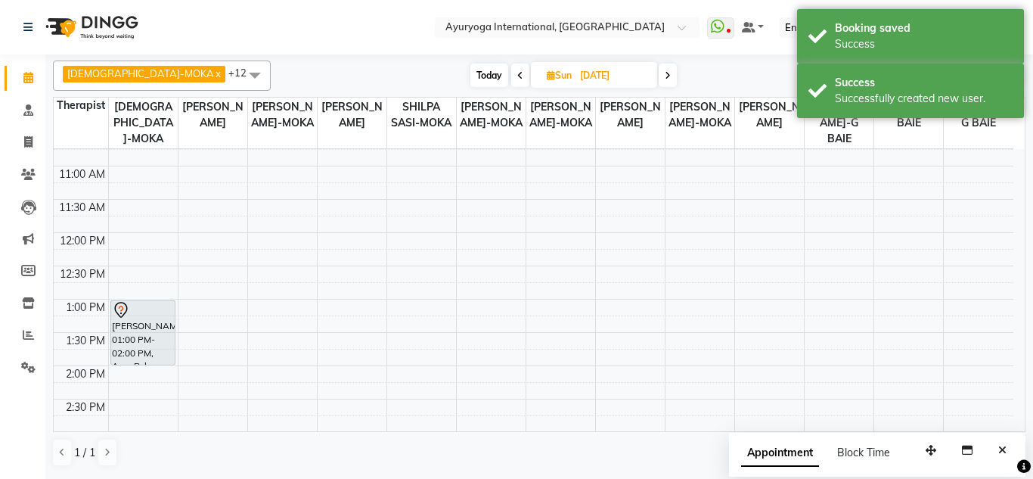
click at [471, 73] on span "Today" at bounding box center [490, 75] width 38 height 23
type input "[DATE]"
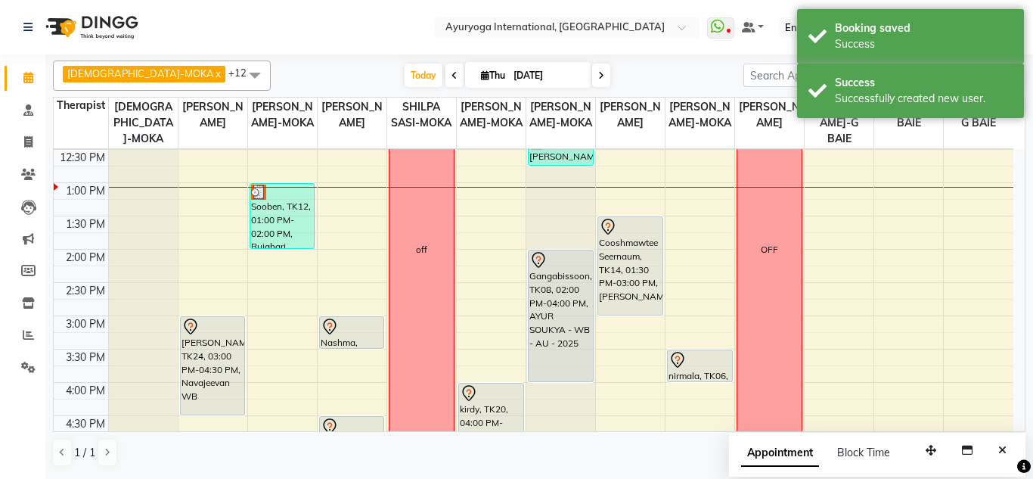
scroll to position [400, 0]
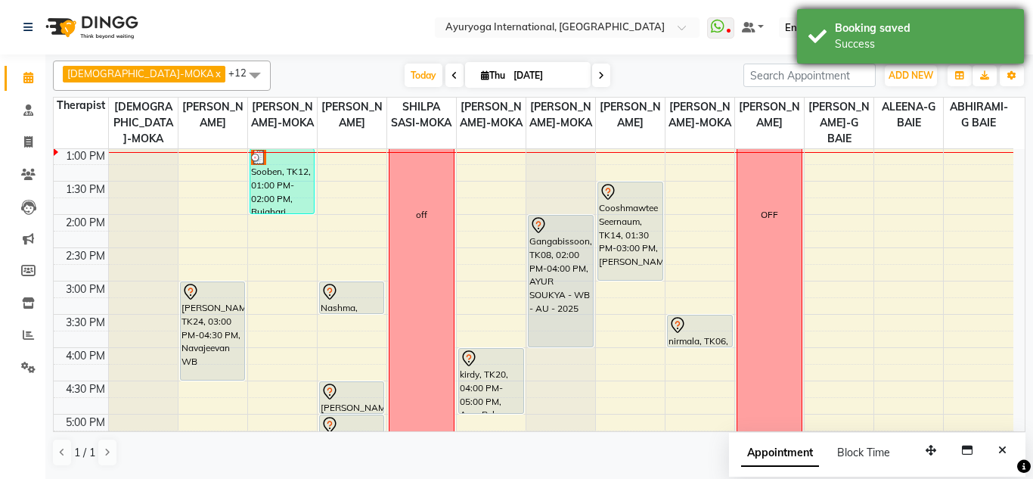
click at [891, 23] on div "Booking saved" at bounding box center [924, 28] width 178 height 16
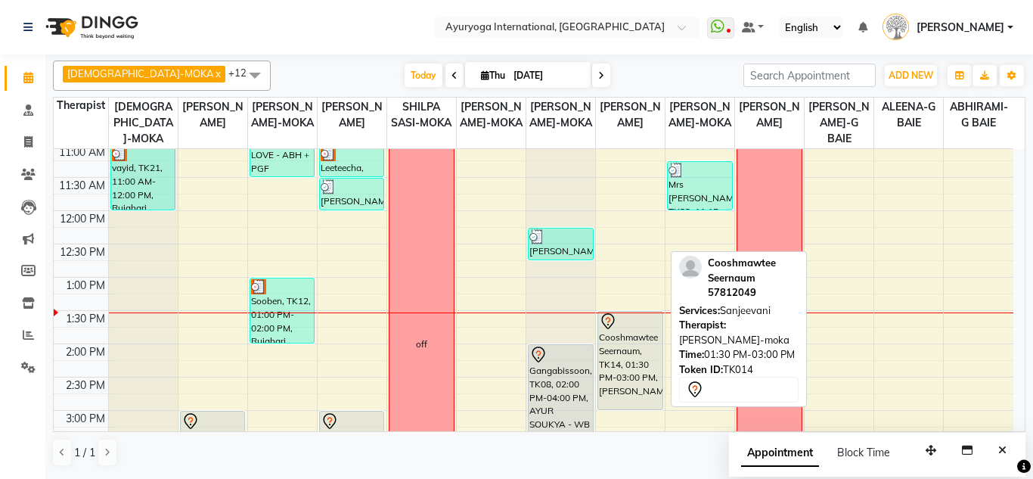
scroll to position [346, 0]
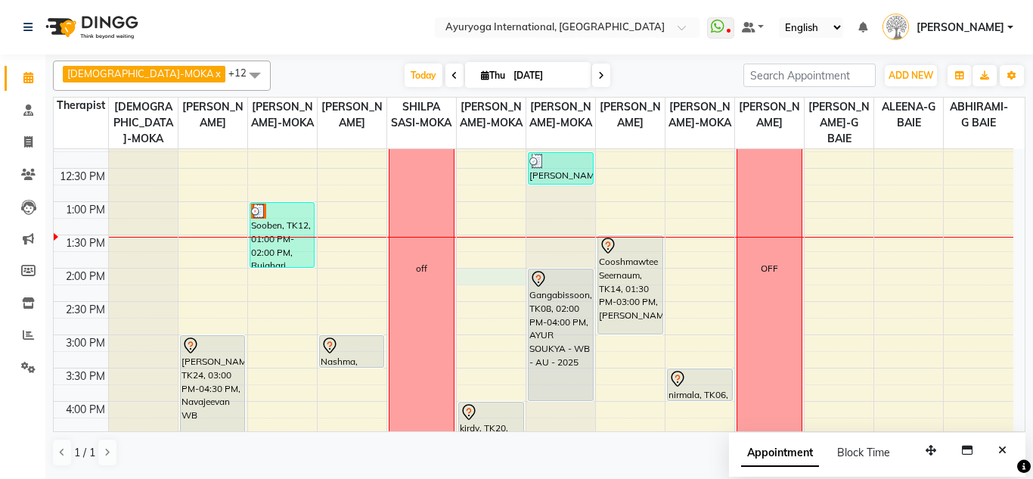
click at [487, 275] on div "7:00 AM 7:30 AM 8:00 AM 8:30 AM 9:00 AM 9:30 AM 10:00 AM 10:30 AM 11:00 AM 11:3…" at bounding box center [534, 268] width 960 height 931
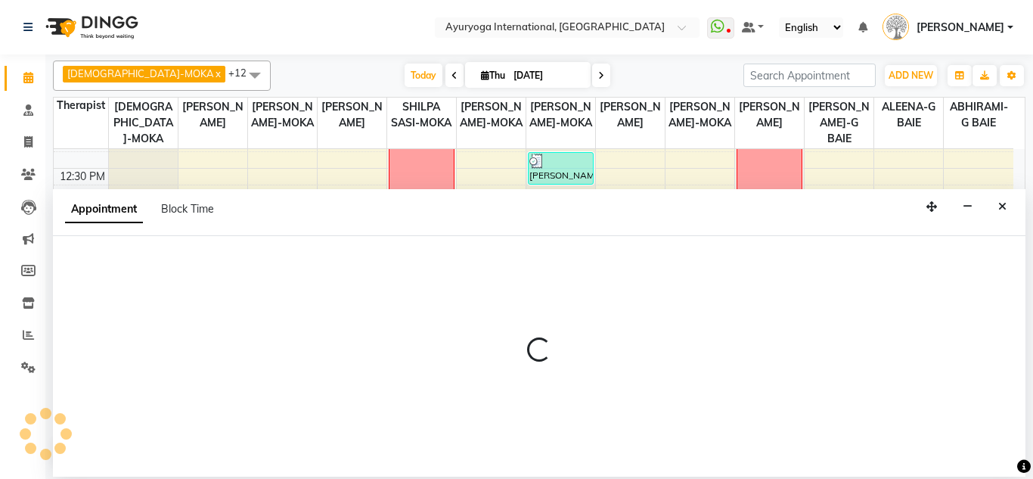
select select "36055"
select select "840"
select select "tentative"
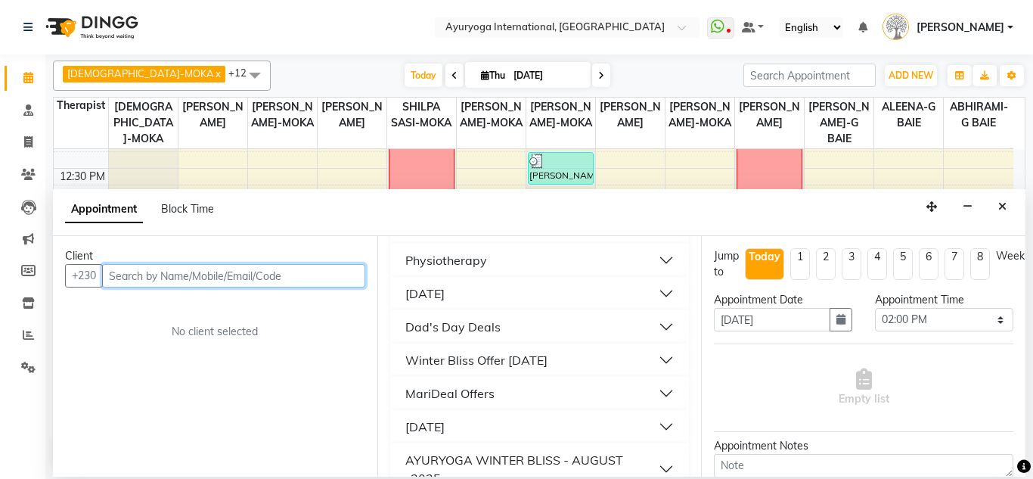
scroll to position [1430, 0]
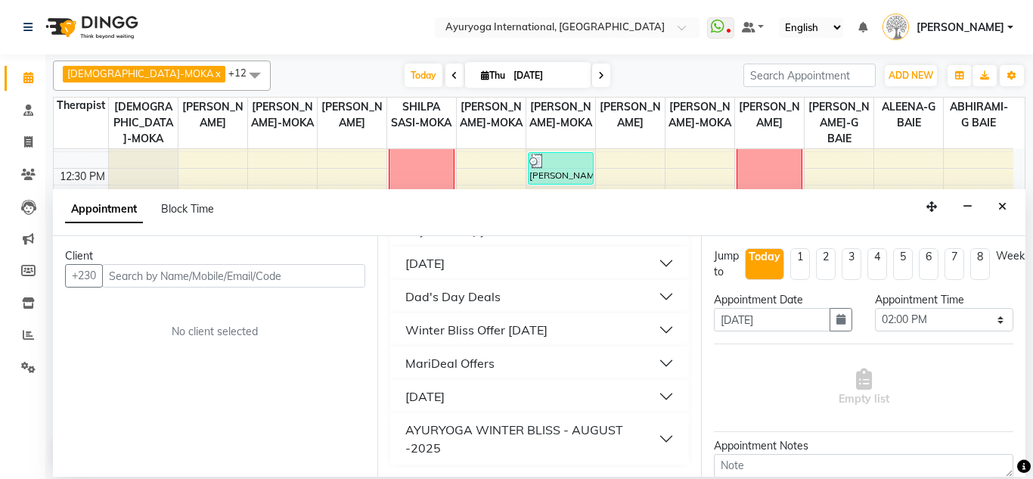
click at [1011, 207] on button "Close" at bounding box center [1003, 206] width 22 height 23
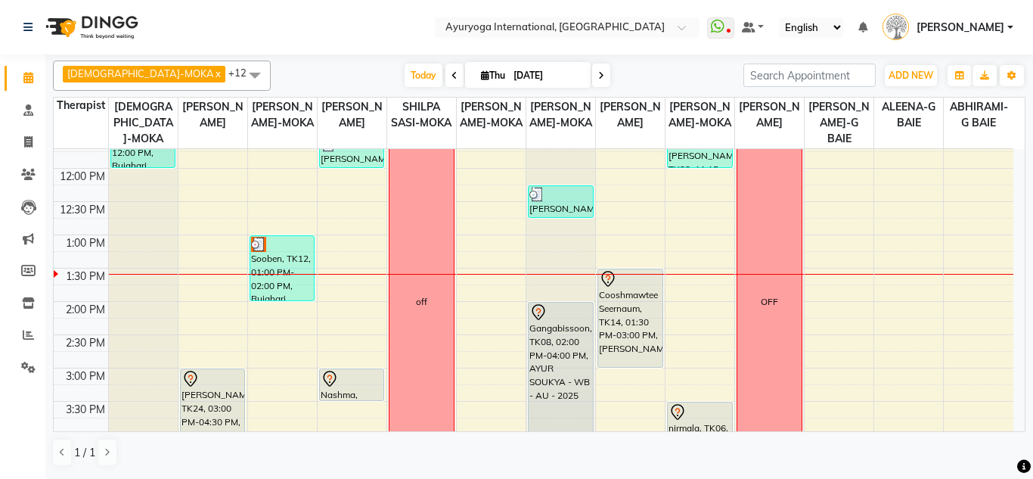
scroll to position [271, 0]
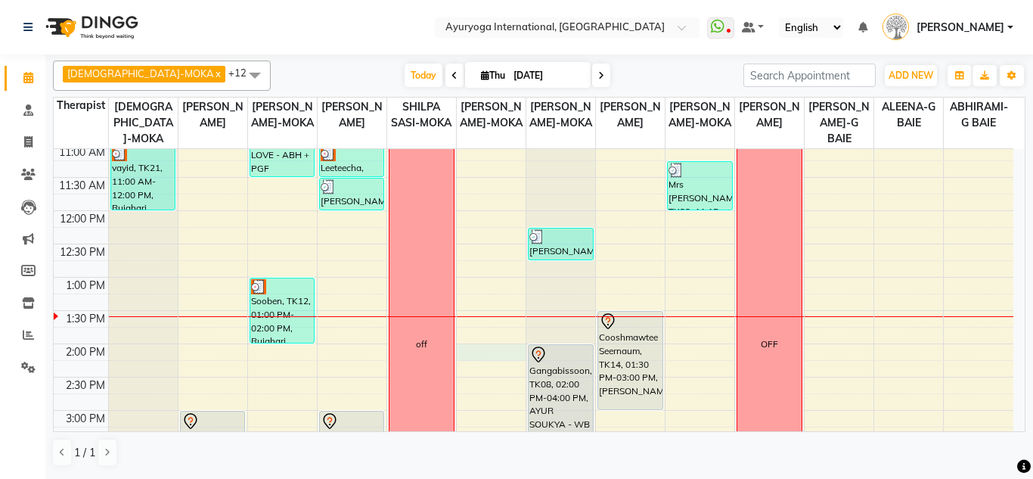
click at [483, 352] on div "7:00 AM 7:30 AM 8:00 AM 8:30 AM 9:00 AM 9:30 AM 10:00 AM 10:30 AM 11:00 AM 11:3…" at bounding box center [534, 343] width 960 height 931
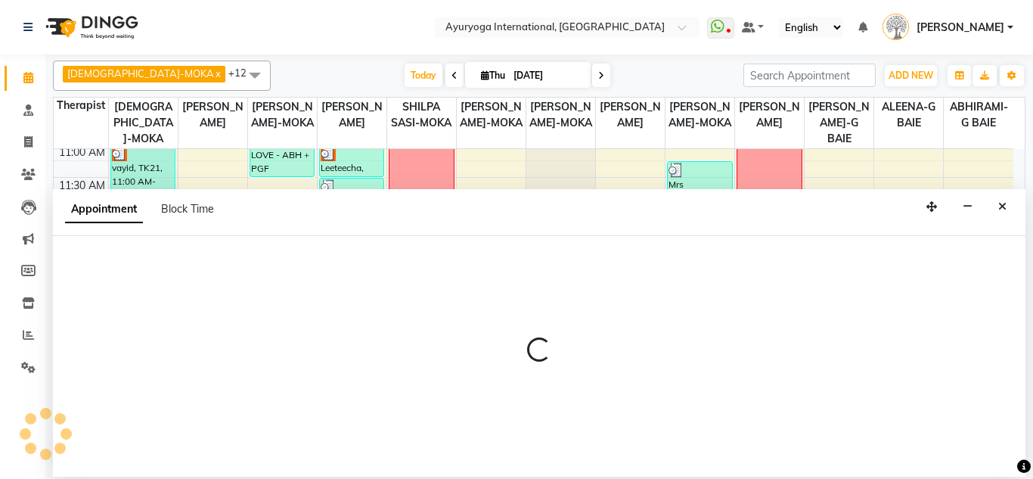
select select "36055"
select select "840"
select select "tentative"
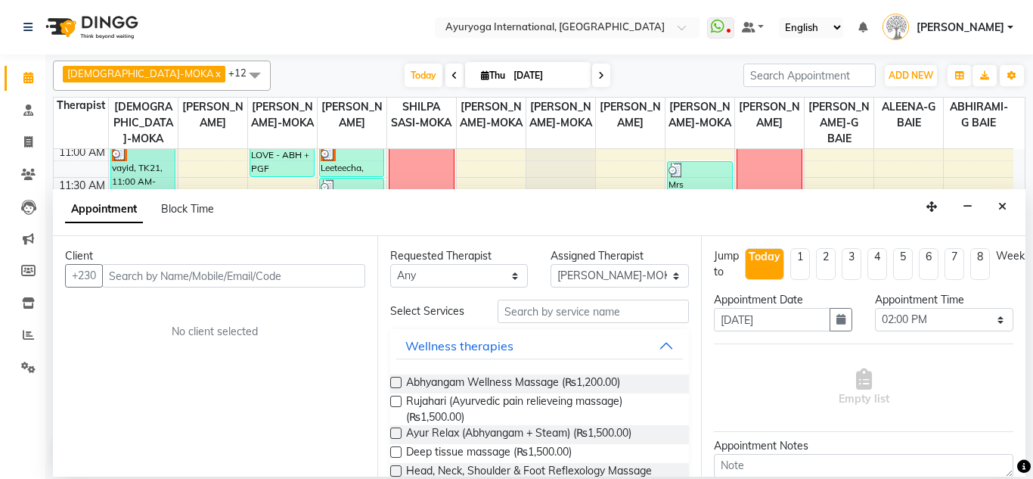
click at [215, 280] on input "text" at bounding box center [233, 275] width 263 height 23
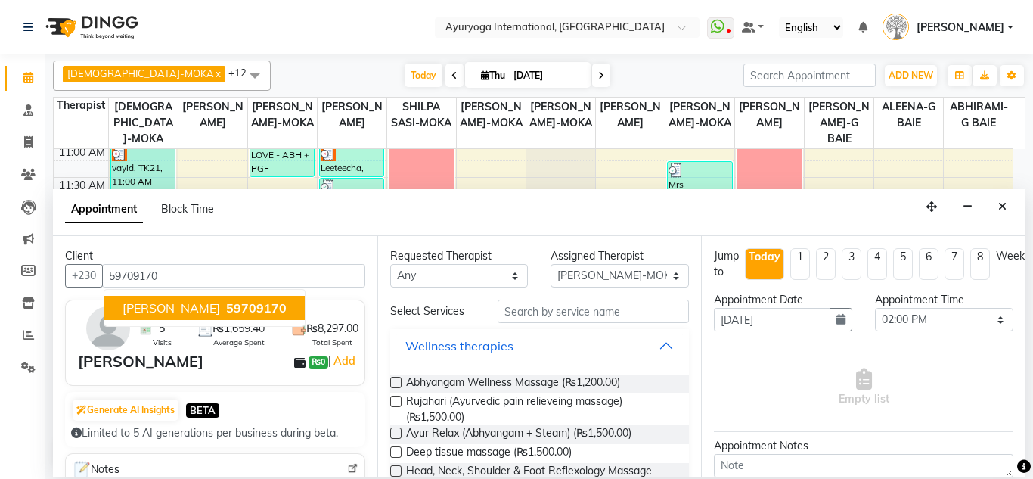
click at [226, 301] on span "59709170" at bounding box center [256, 307] width 61 height 15
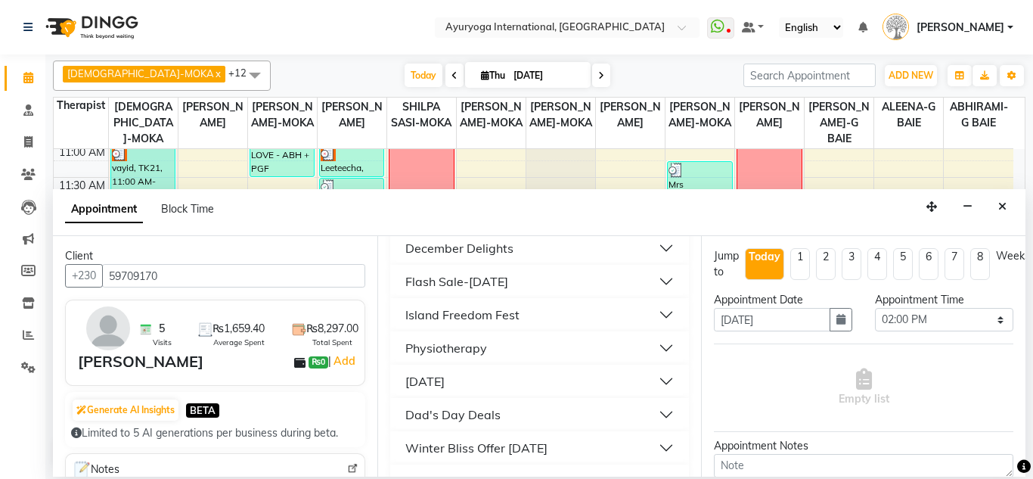
scroll to position [1430, 0]
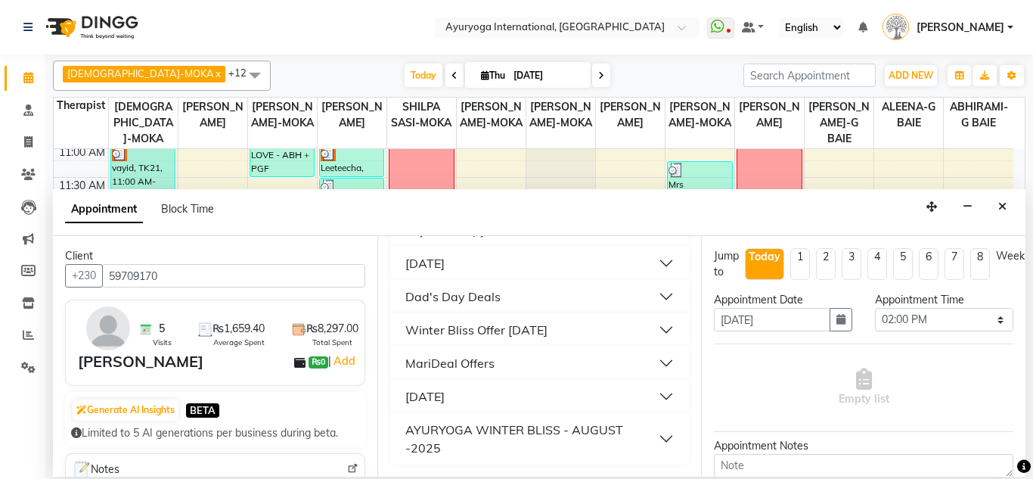
type input "59709170"
click at [656, 429] on button "AYURYOGA WINTER BLISS - AUGUST -2025" at bounding box center [539, 438] width 287 height 45
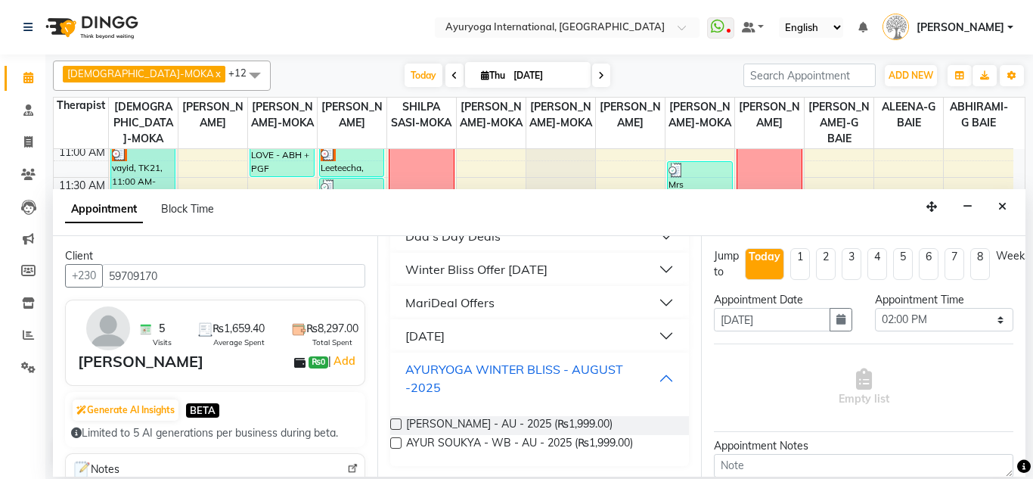
scroll to position [1492, 0]
click at [398, 419] on label at bounding box center [395, 422] width 11 height 11
click at [398, 419] on input "checkbox" at bounding box center [395, 424] width 10 height 10
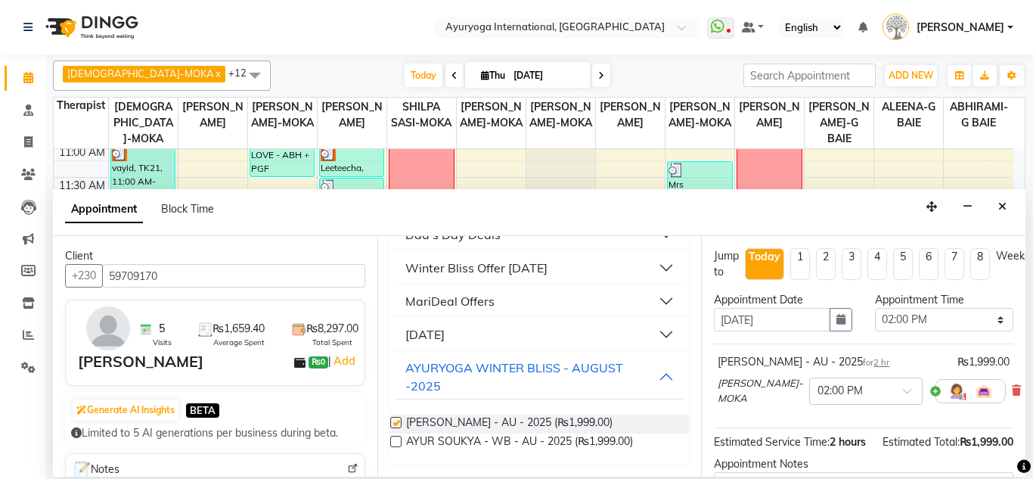
checkbox input "false"
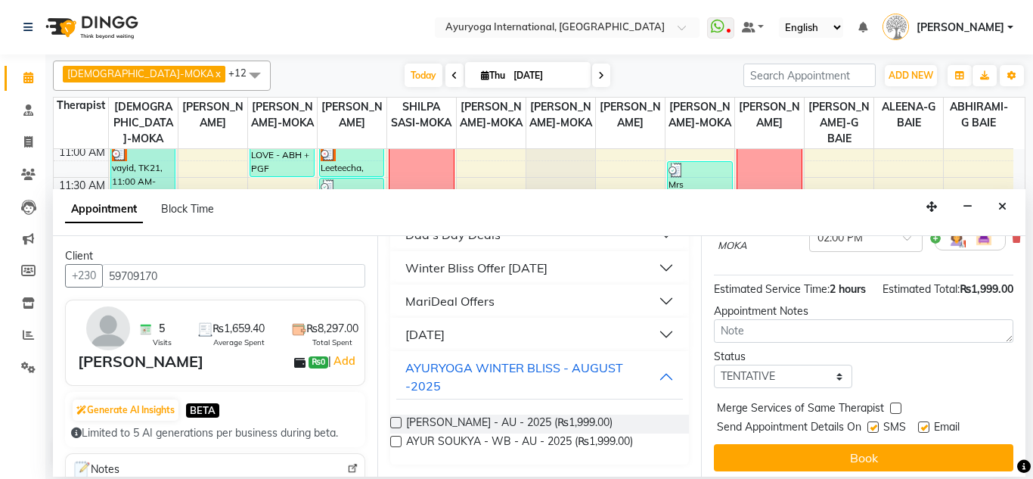
scroll to position [187, 0]
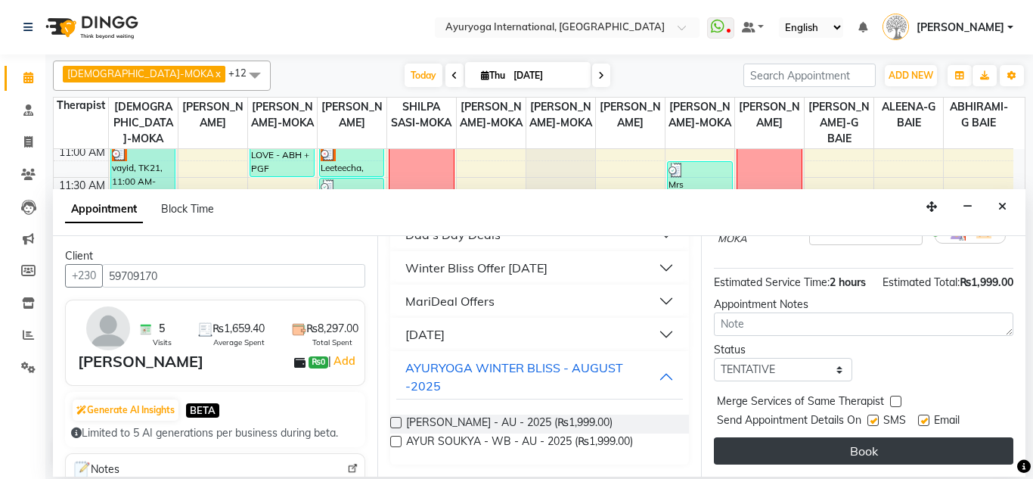
click at [862, 437] on button "Book" at bounding box center [864, 450] width 300 height 27
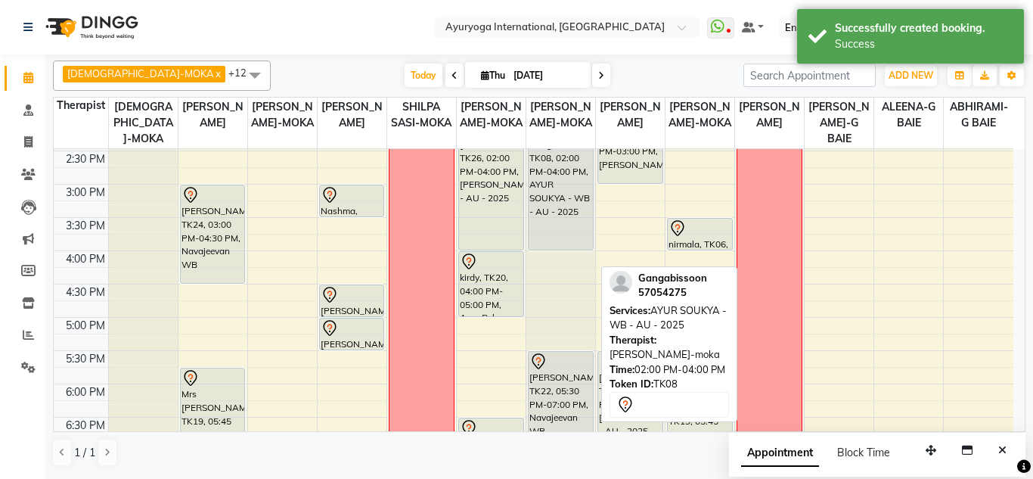
scroll to position [498, 0]
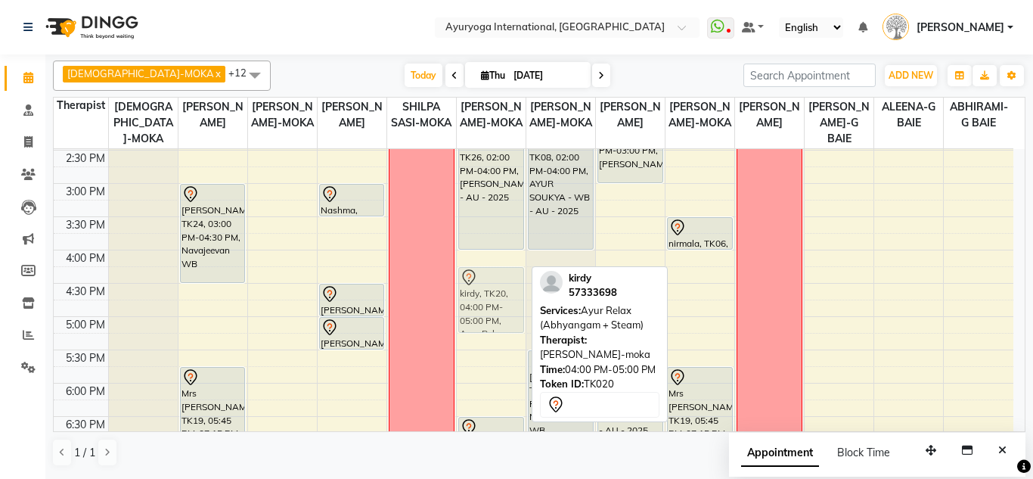
drag, startPoint x: 510, startPoint y: 265, endPoint x: 519, endPoint y: 283, distance: 20.3
click at [517, 284] on div "baboolal, TK05, 09:30 AM-11:00 AM, THREAD OF LOVE - ABH + PGF Mrs Oogarah, TK26…" at bounding box center [491, 116] width 69 height 931
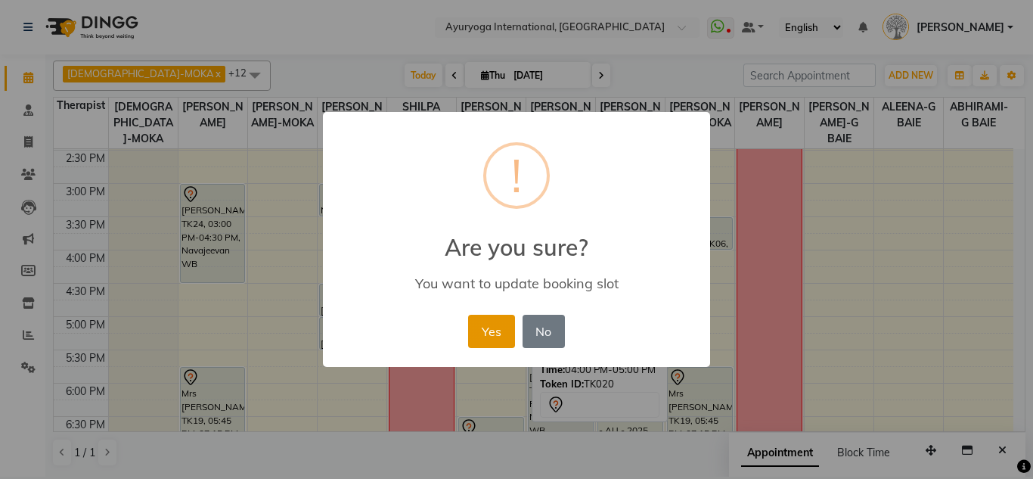
click at [496, 328] on button "Yes" at bounding box center [491, 331] width 46 height 33
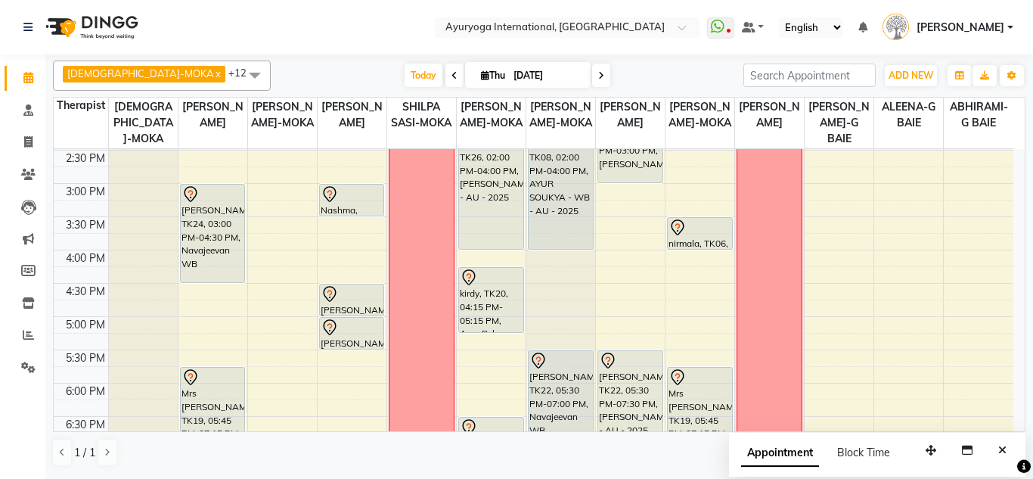
click at [592, 68] on span at bounding box center [601, 75] width 18 height 23
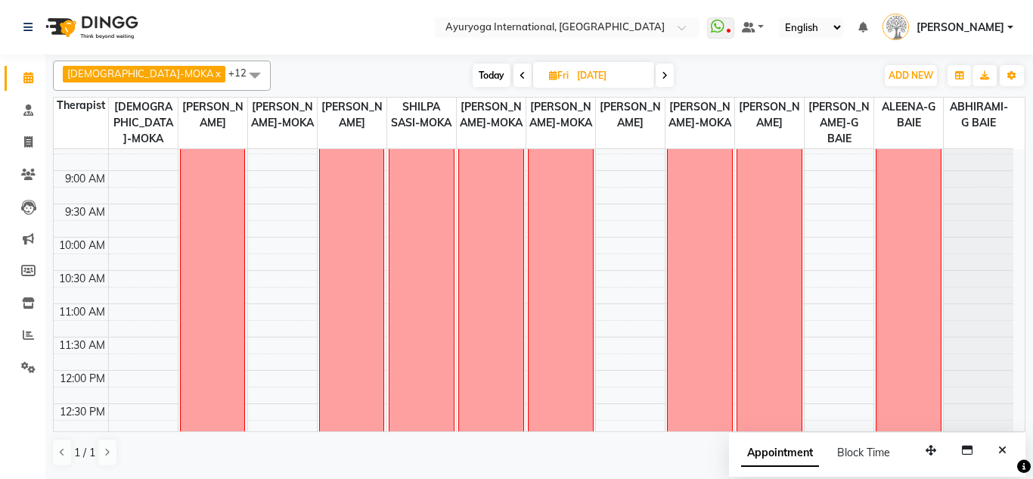
scroll to position [151, 0]
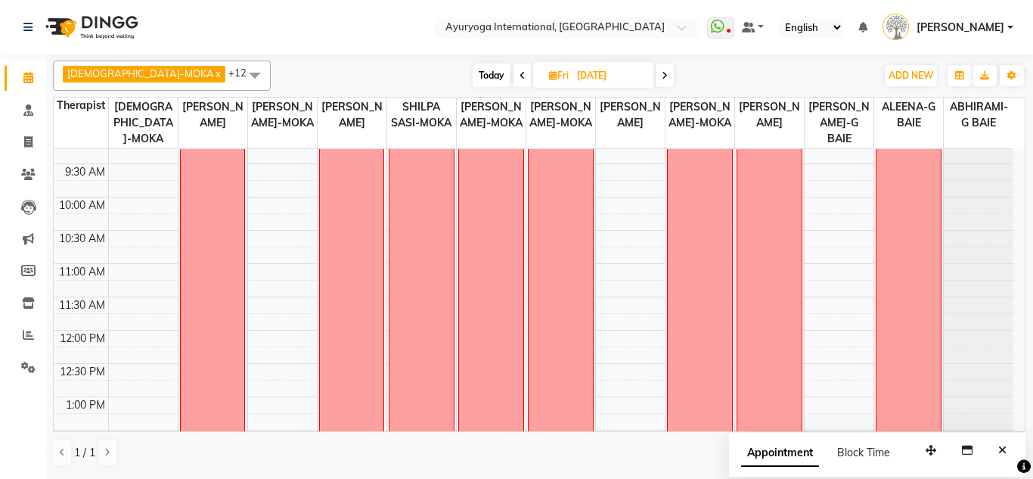
click at [662, 71] on icon at bounding box center [665, 75] width 6 height 9
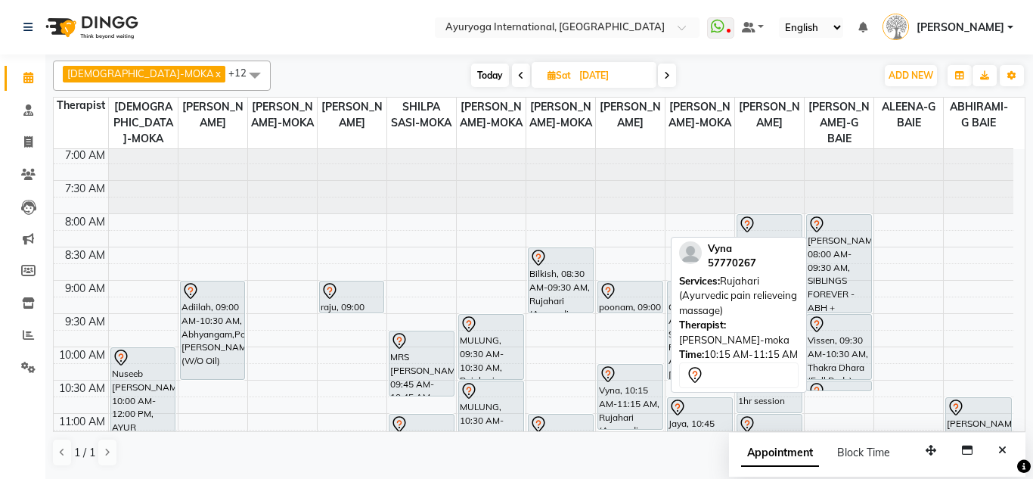
scroll to position [0, 0]
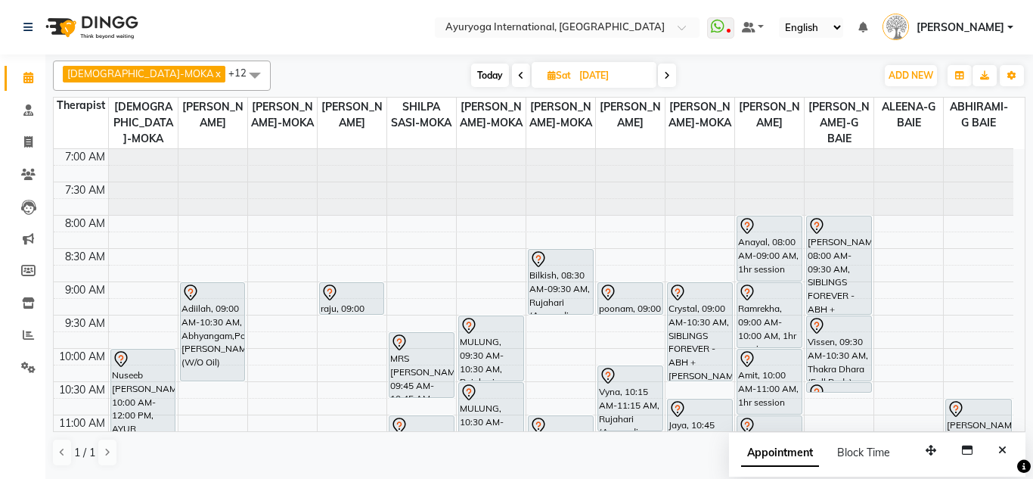
click at [664, 73] on icon at bounding box center [667, 75] width 6 height 9
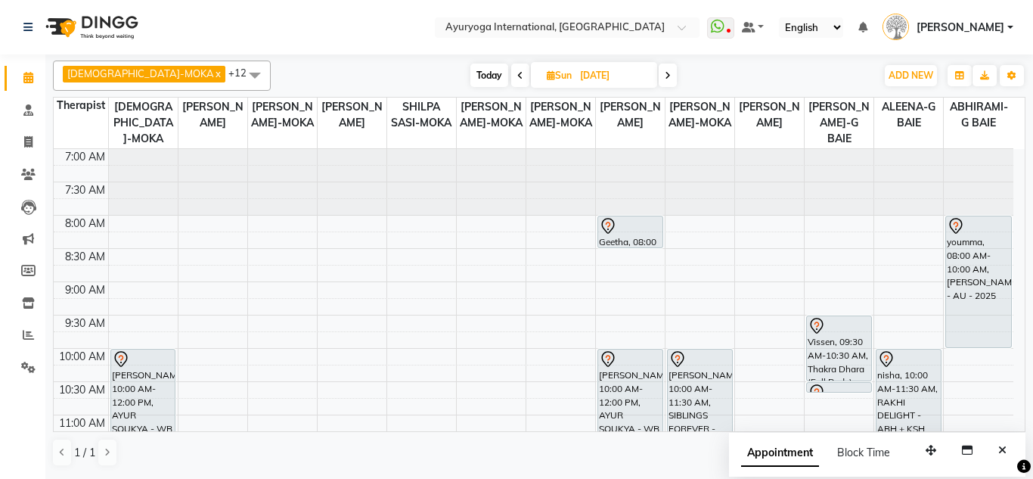
click at [659, 81] on span at bounding box center [668, 75] width 18 height 23
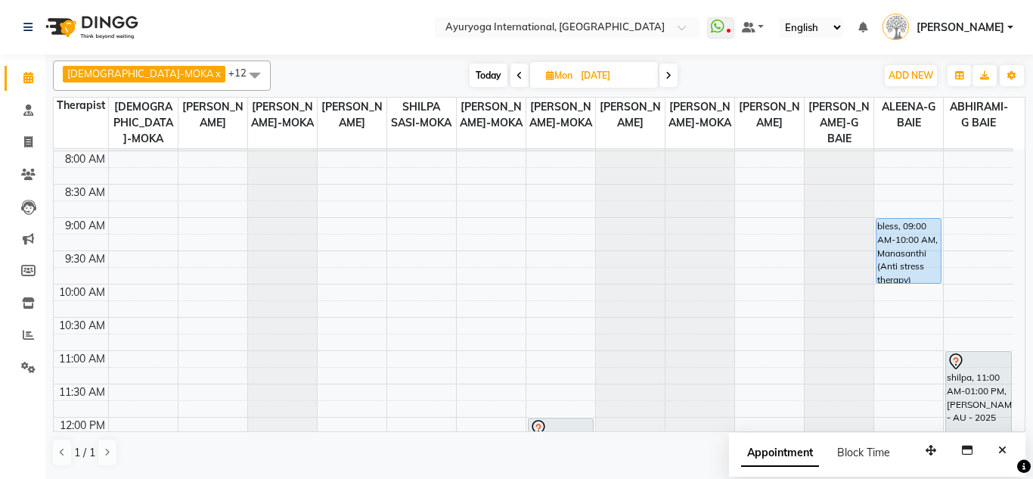
scroll to position [44, 0]
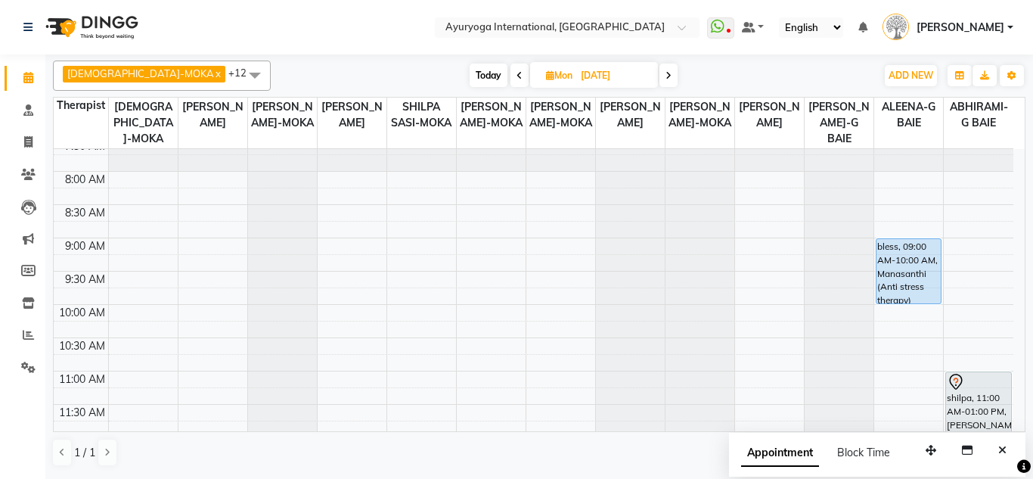
click at [660, 73] on span at bounding box center [669, 75] width 18 height 23
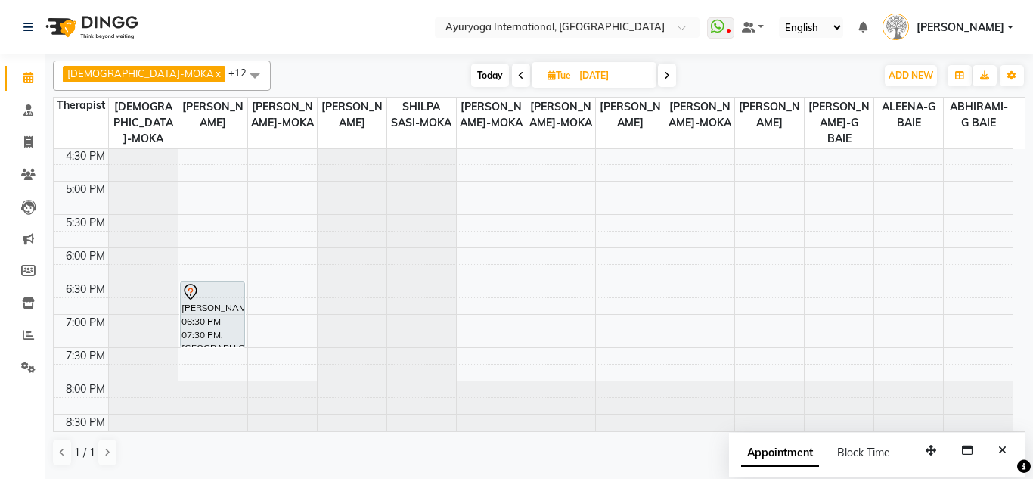
scroll to position [649, 0]
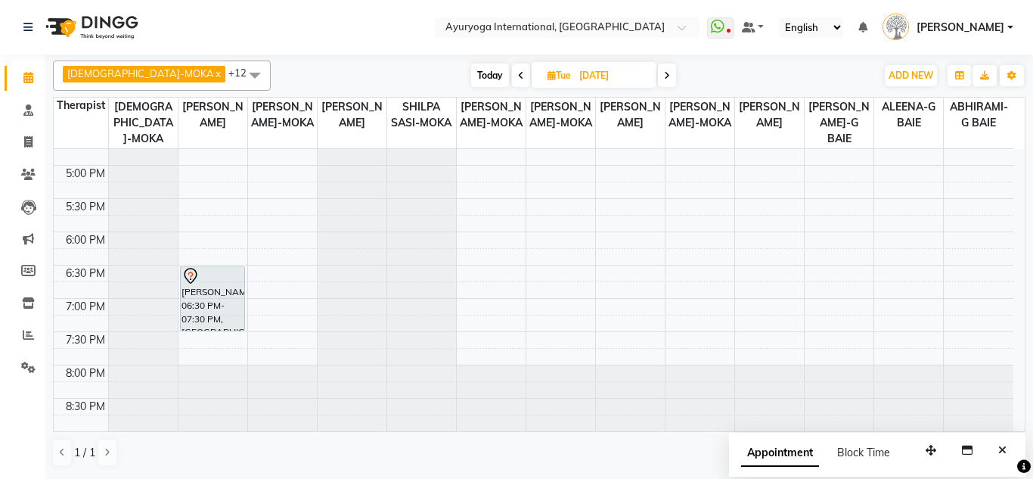
click at [658, 67] on span at bounding box center [667, 75] width 18 height 23
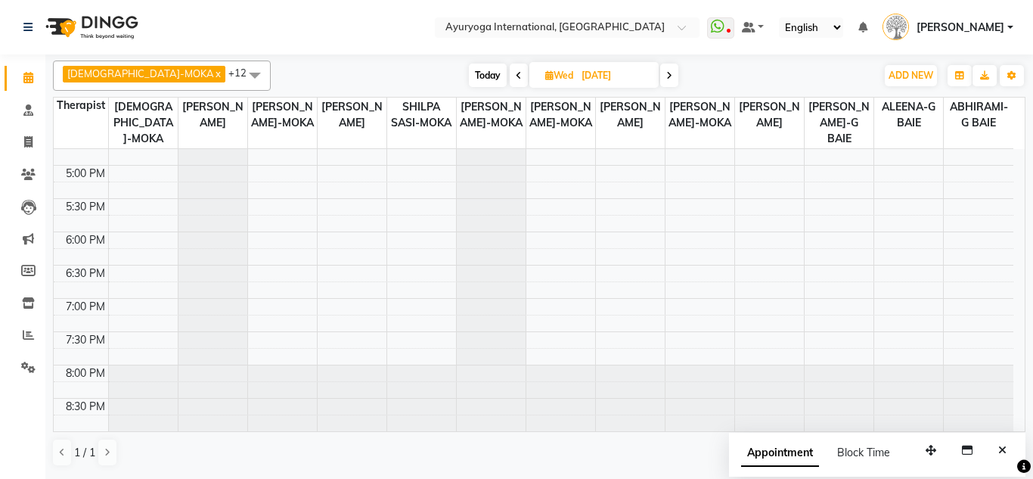
click at [660, 70] on span at bounding box center [669, 75] width 18 height 23
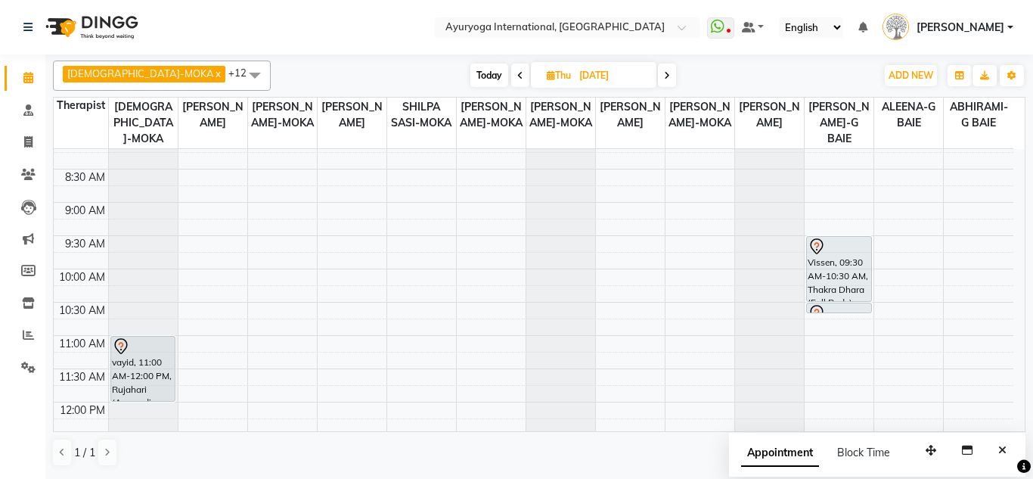
scroll to position [22, 0]
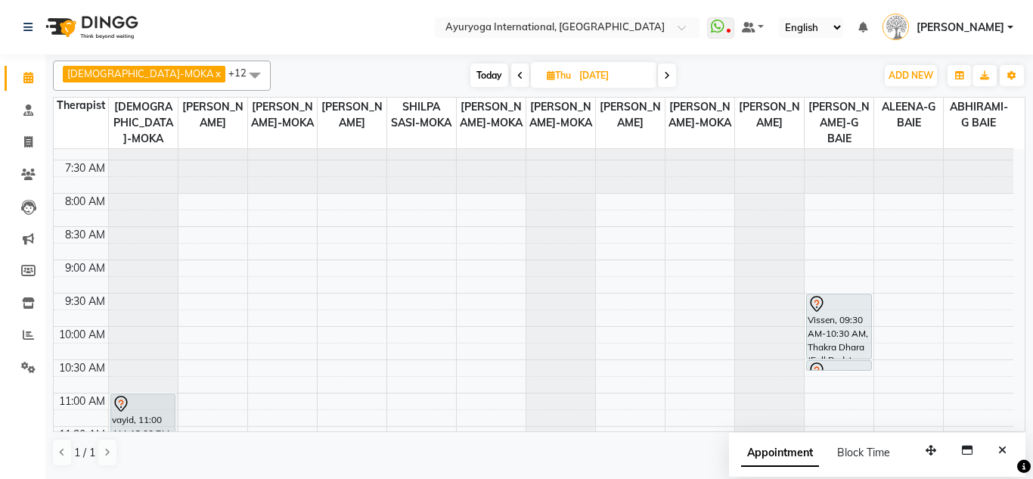
click at [471, 79] on span "Today" at bounding box center [490, 75] width 38 height 23
type input "[DATE]"
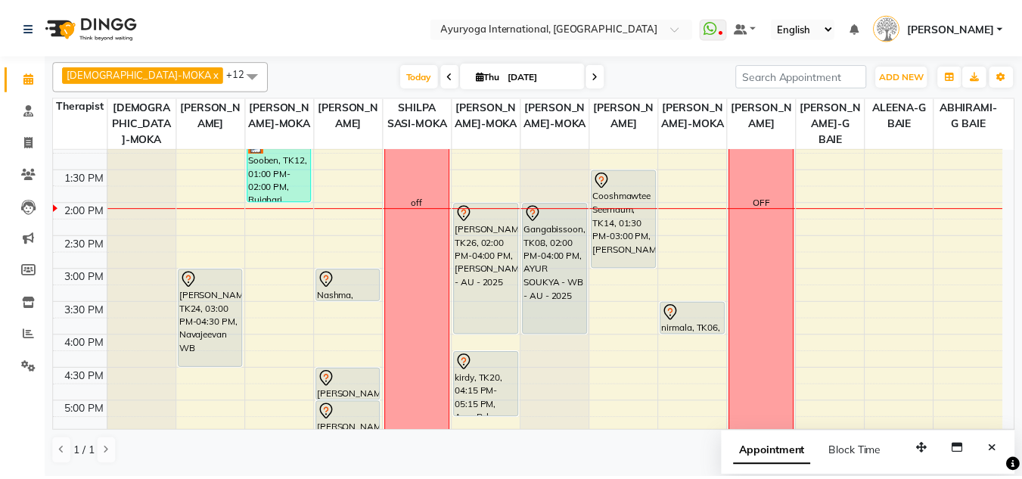
scroll to position [378, 0]
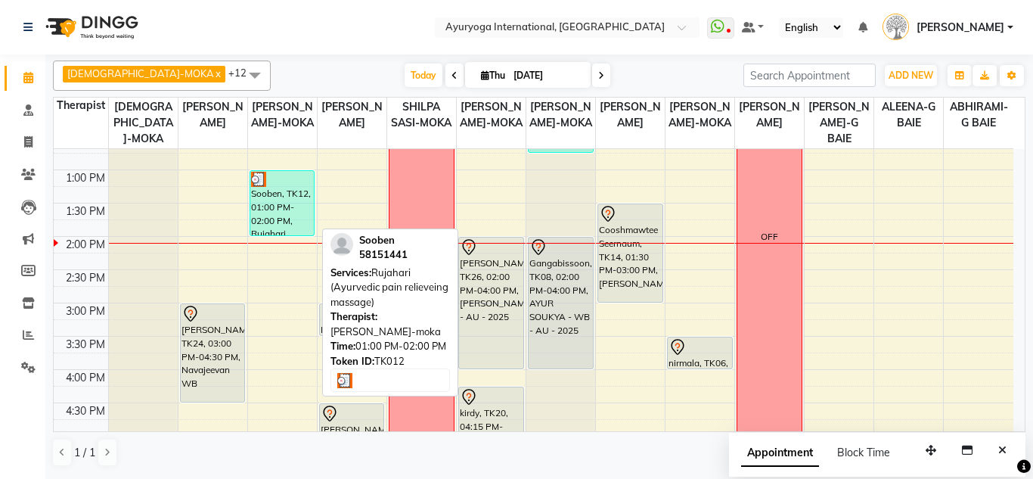
click at [301, 201] on div "Sooben, TK12, 01:00 PM-02:00 PM, Rujahari (Ayurvedic pain relieveing massage)" at bounding box center [282, 203] width 64 height 64
click at [289, 213] on div "Sooben, TK12, 01:00 PM-02:00 PM, Rujahari (Ayurvedic pain relieveing massage)" at bounding box center [282, 203] width 64 height 64
select select "3"
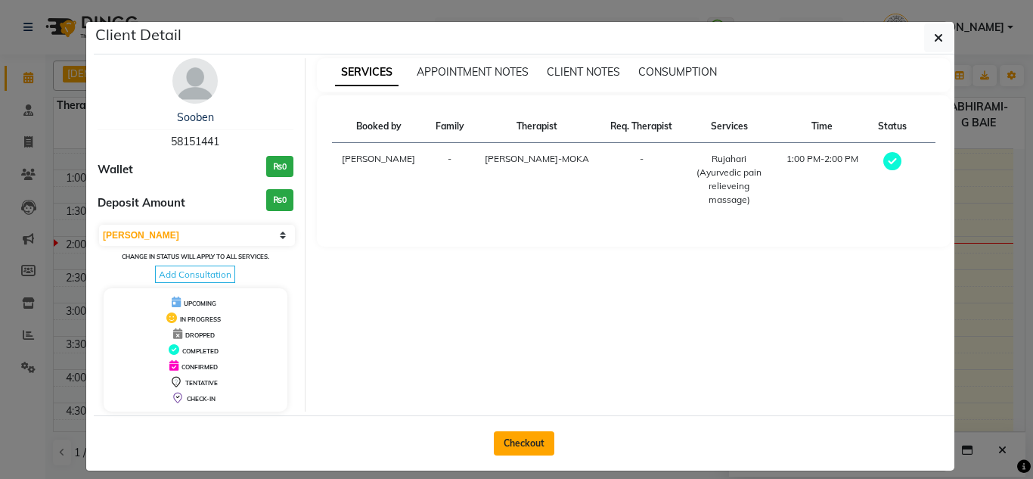
click at [527, 443] on button "Checkout" at bounding box center [524, 443] width 61 height 24
select select "service"
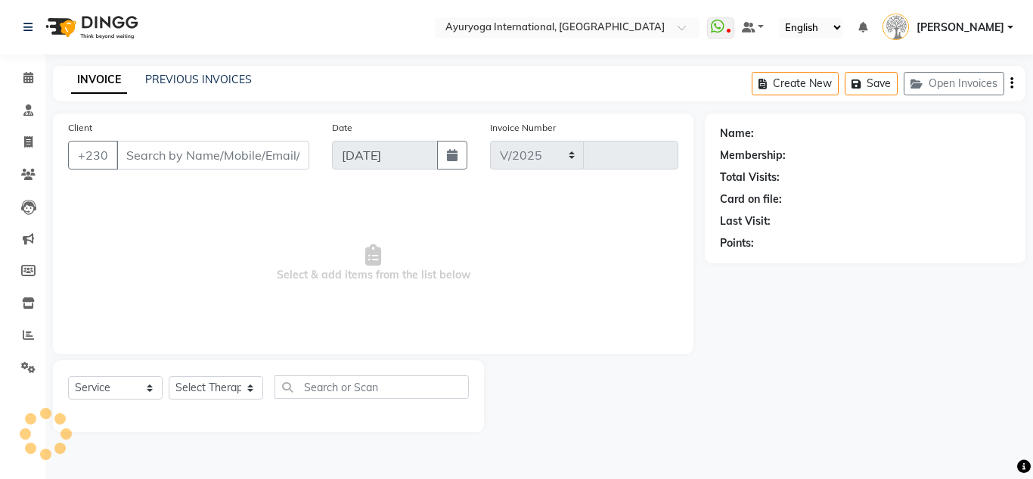
select select "730"
type input "5191"
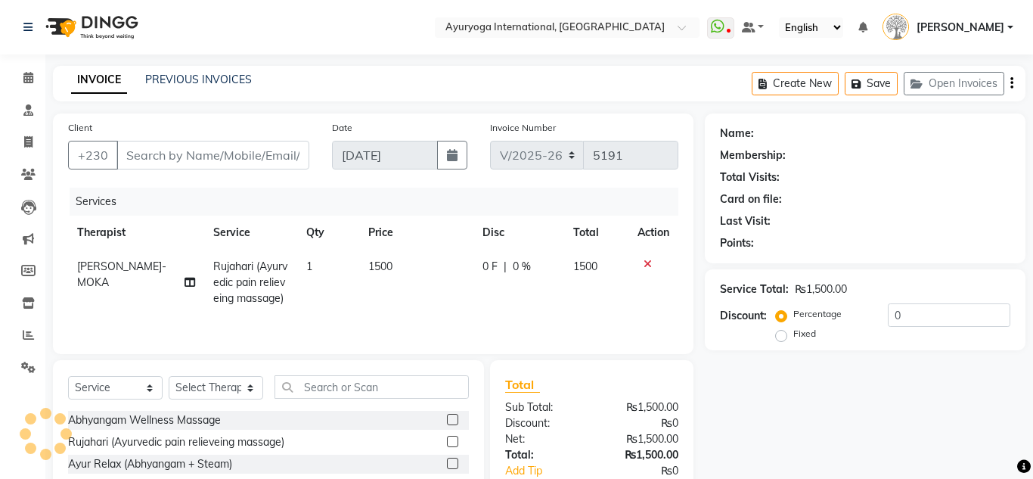
type input "58151441"
select select "60458"
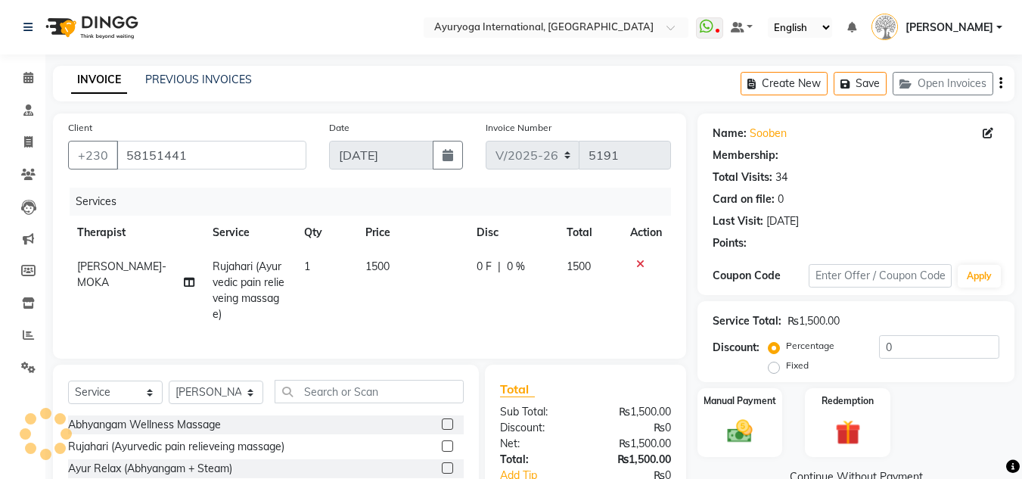
type input "5"
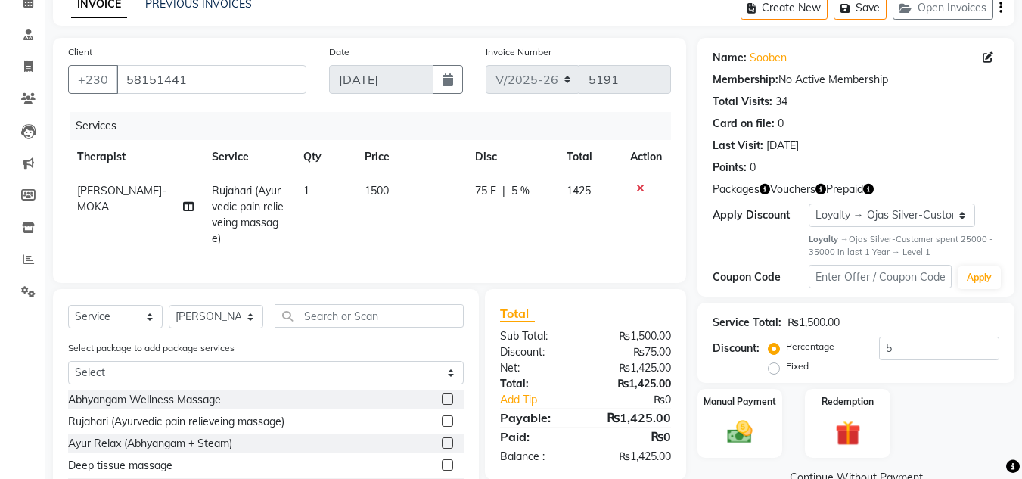
scroll to position [194, 0]
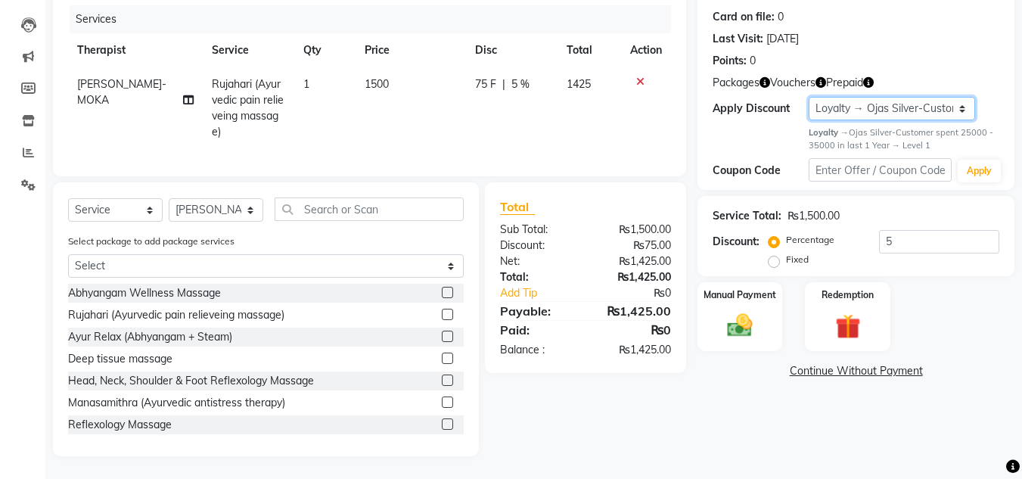
click at [831, 97] on select "Select Loyalty → Ojas Silver-Customer spent 25000 - 35000 in last 1 Year → Leve…" at bounding box center [892, 108] width 167 height 23
select select "0:"
click at [809, 97] on select "Select Loyalty → Ojas Silver-Customer spent 25000 - 35000 in last 1 Year → Leve…" at bounding box center [892, 108] width 167 height 23
type input "0"
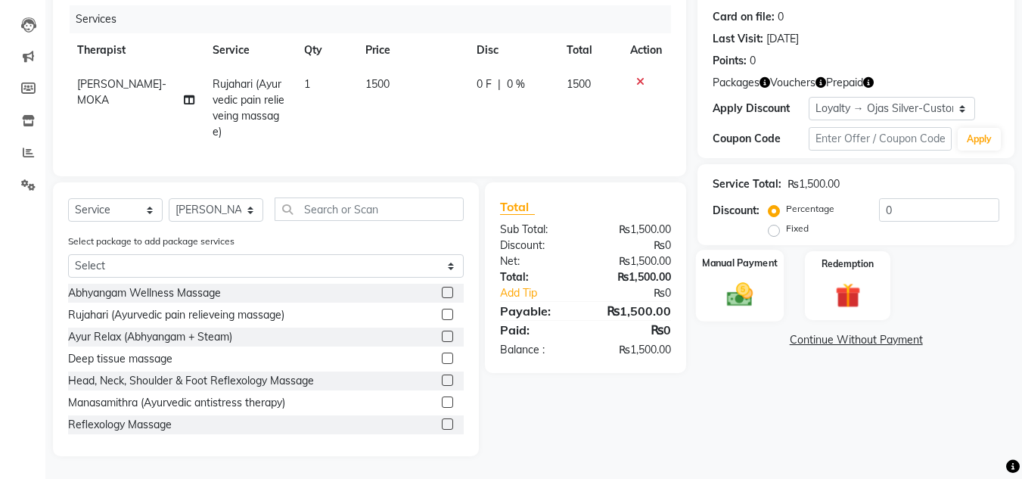
click at [732, 288] on img at bounding box center [740, 294] width 42 height 30
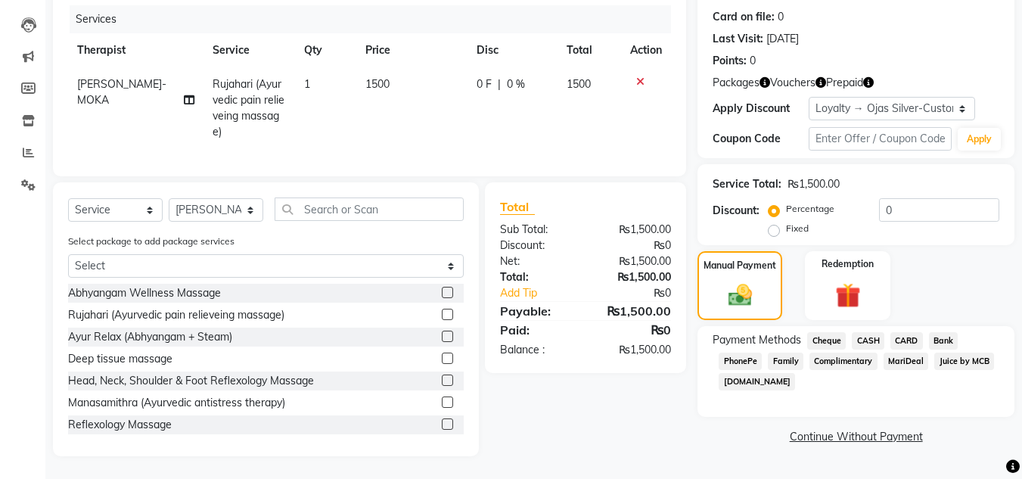
click at [913, 334] on span "CARD" at bounding box center [906, 340] width 33 height 17
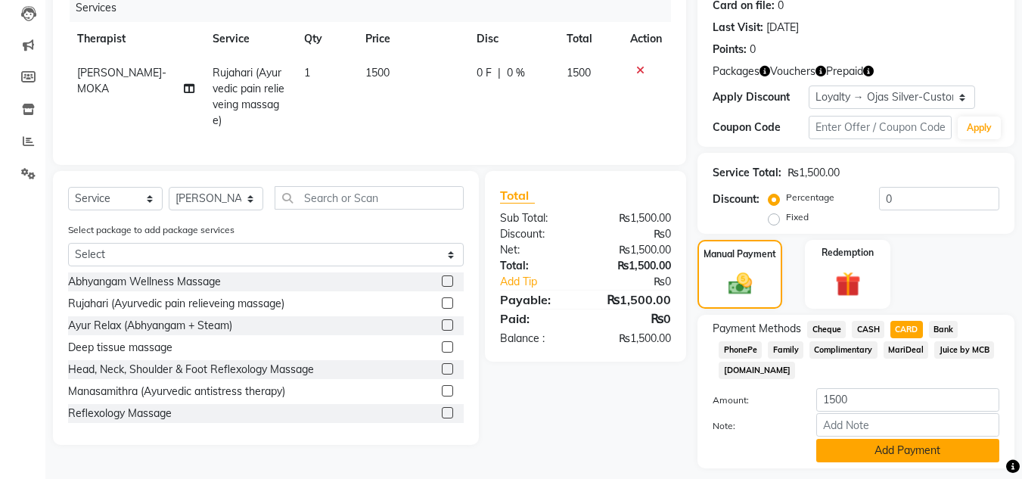
click at [892, 458] on button "Add Payment" at bounding box center [907, 450] width 183 height 23
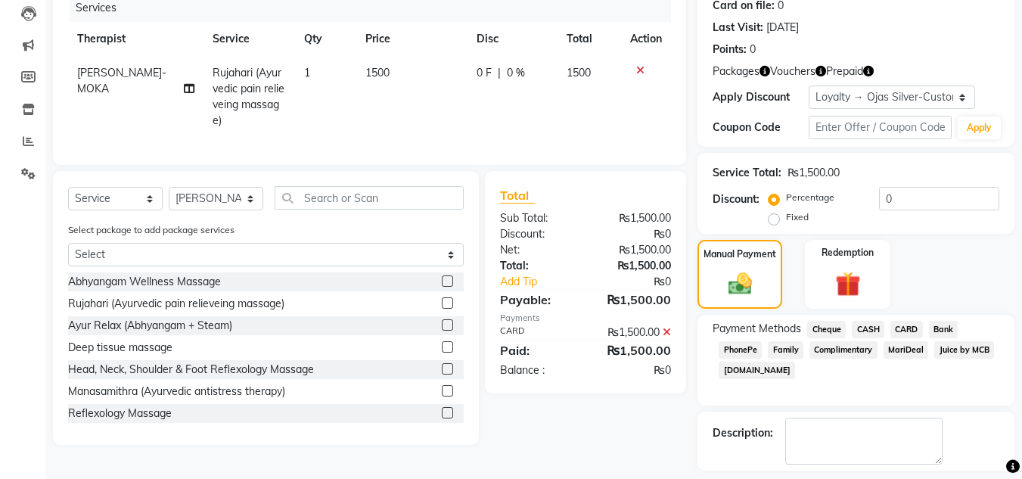
scroll to position [259, 0]
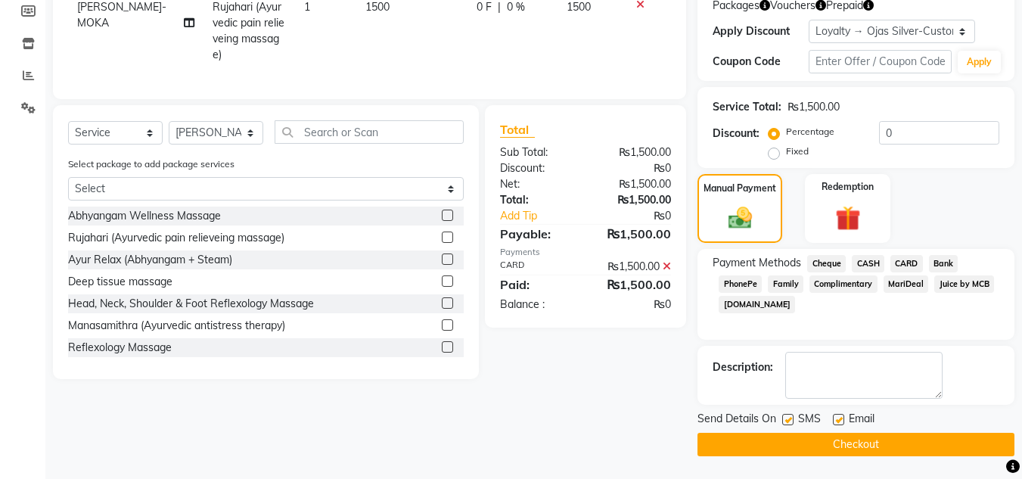
click at [876, 441] on button "Checkout" at bounding box center [855, 444] width 317 height 23
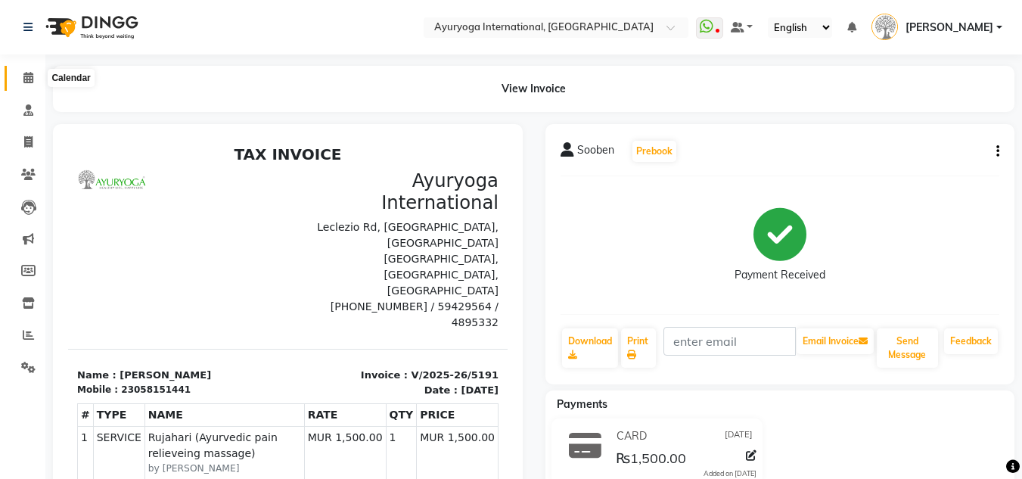
click at [36, 79] on span at bounding box center [28, 78] width 26 height 17
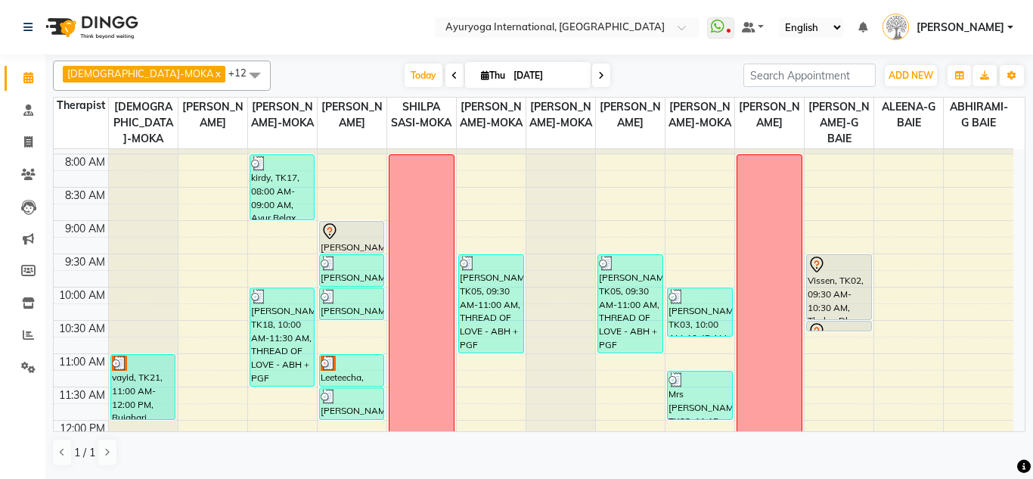
scroll to position [151, 0]
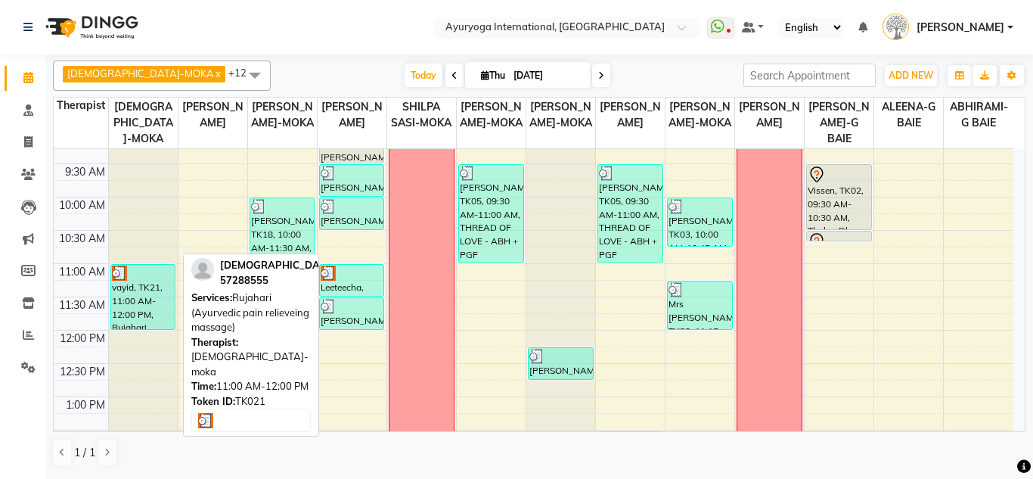
click at [161, 328] on div "vayid, TK21, 11:00 AM-12:00 PM, Rujahari (Ayurvedic pain relieveing massage)" at bounding box center [143, 297] width 64 height 64
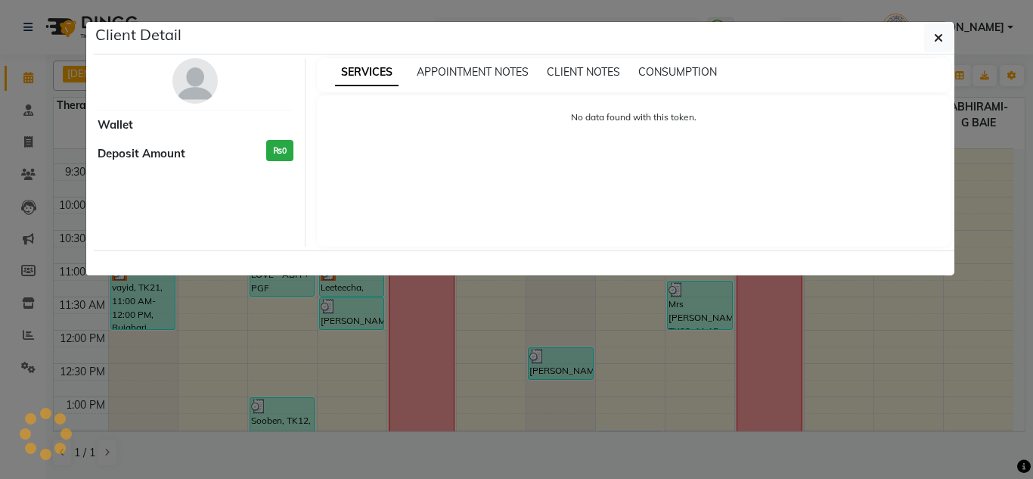
select select "3"
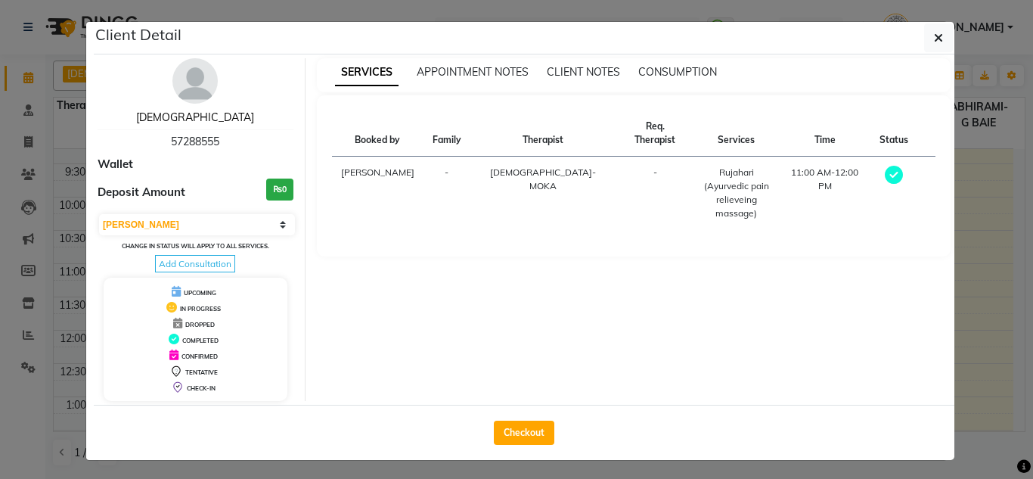
click at [190, 123] on link "[DEMOGRAPHIC_DATA]" at bounding box center [195, 117] width 118 height 14
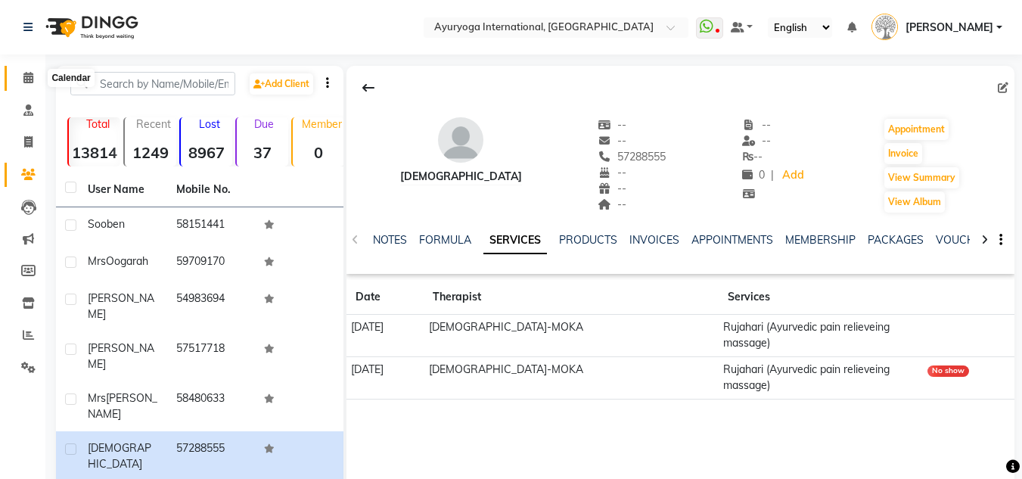
click at [39, 85] on span at bounding box center [28, 78] width 26 height 17
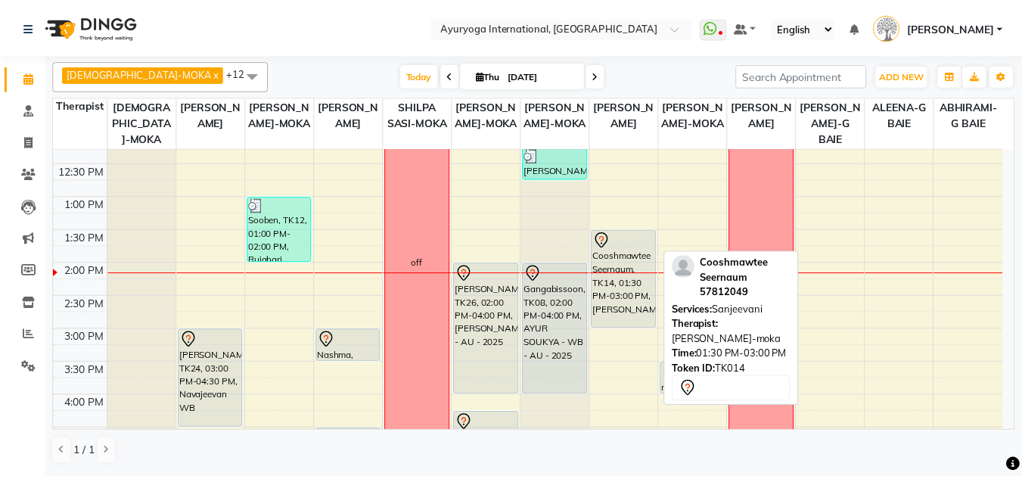
scroll to position [378, 0]
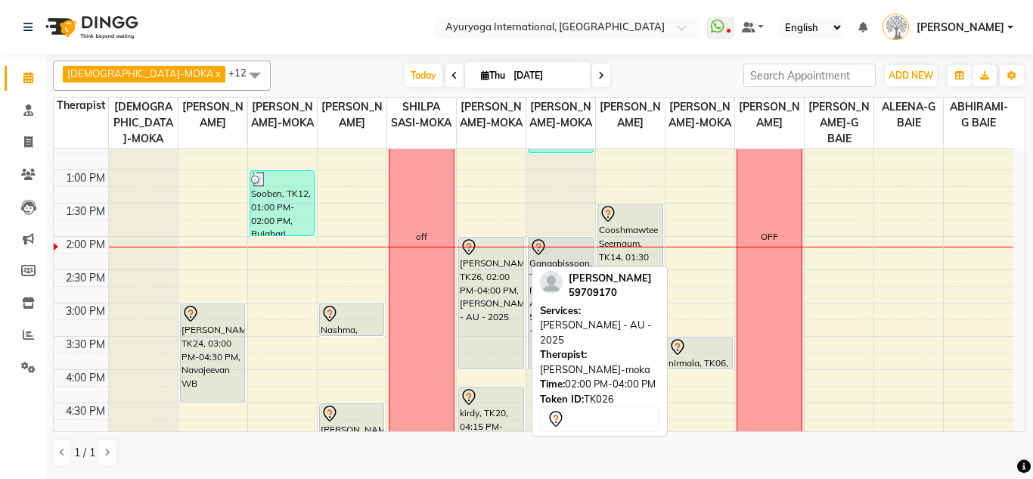
click at [499, 303] on div "[PERSON_NAME], TK26, 02:00 PM-04:00 PM, [PERSON_NAME] - AU - 2025" at bounding box center [491, 303] width 64 height 131
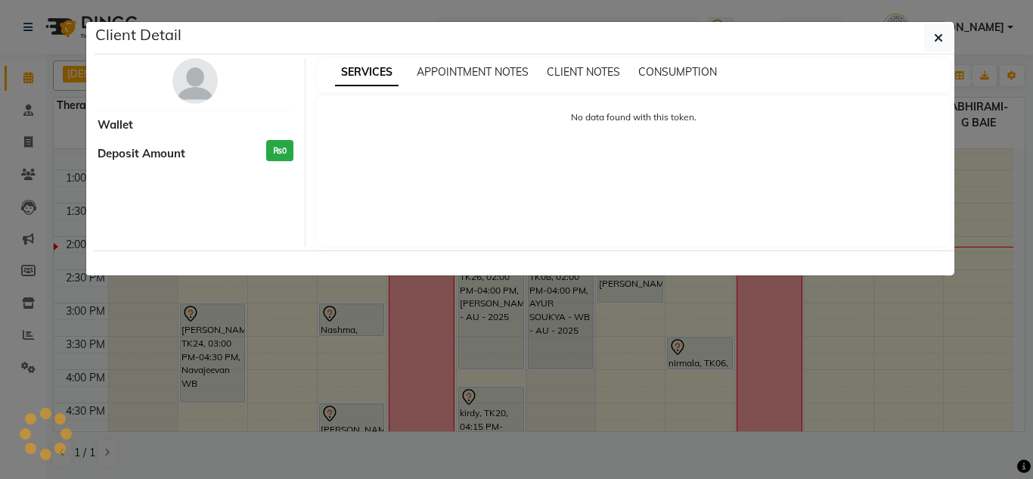
select select "7"
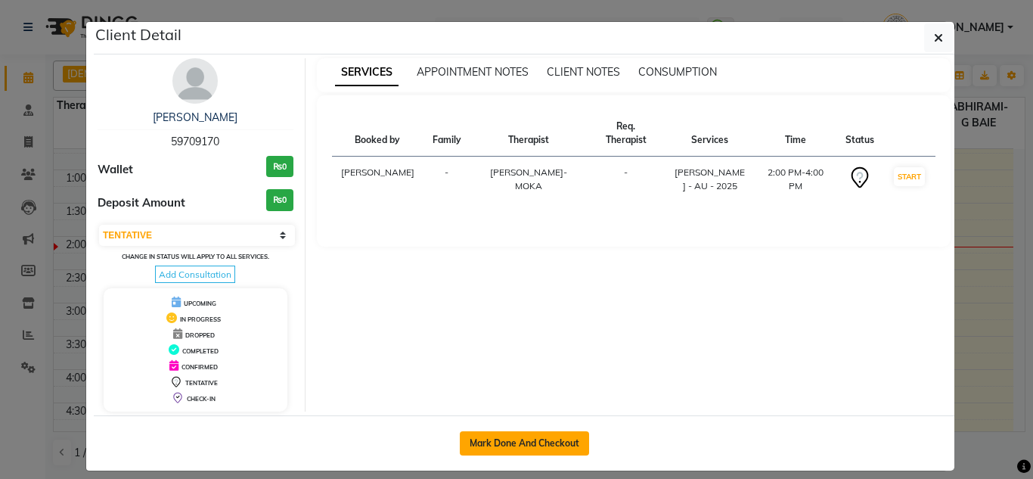
click at [467, 432] on button "Mark Done And Checkout" at bounding box center [524, 443] width 129 height 24
select select "service"
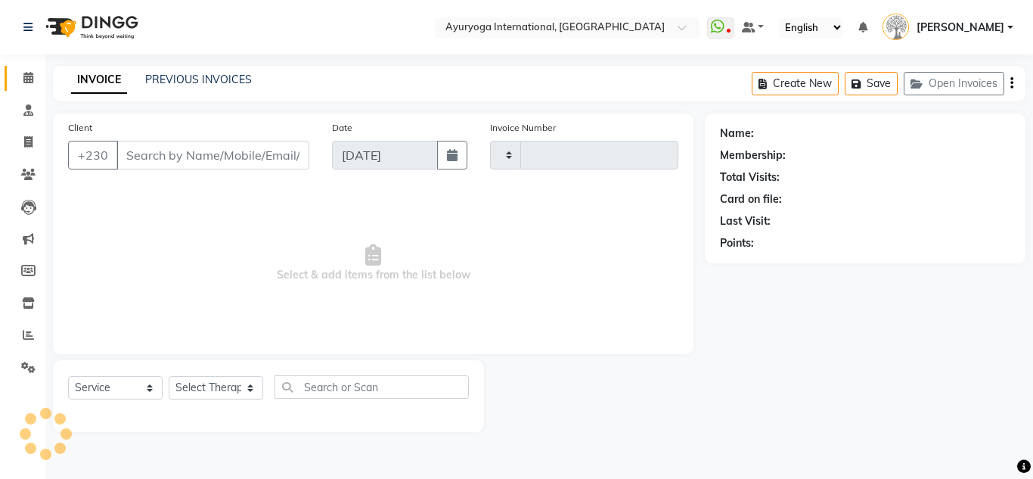
type input "5192"
select select "730"
click at [21, 93] on li "Calendar" at bounding box center [22, 78] width 45 height 33
click at [32, 83] on span at bounding box center [28, 78] width 26 height 17
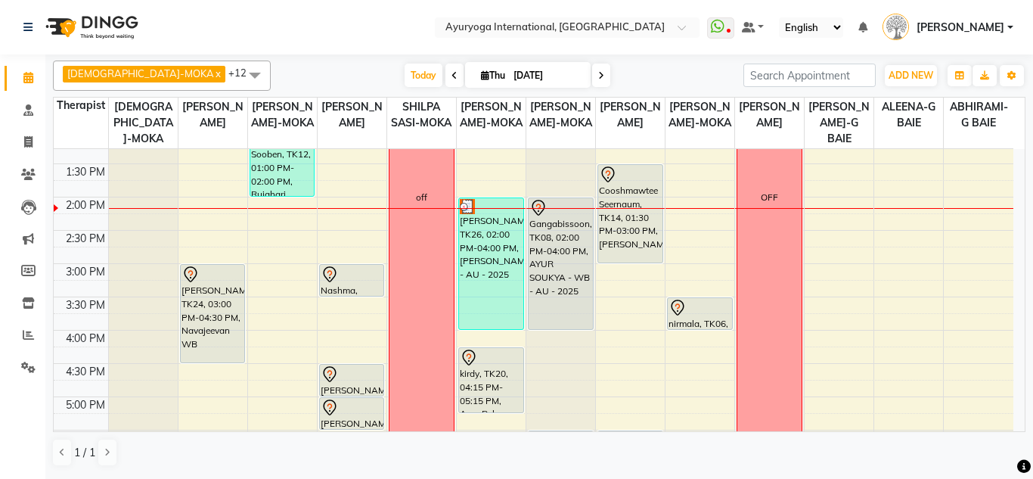
scroll to position [378, 0]
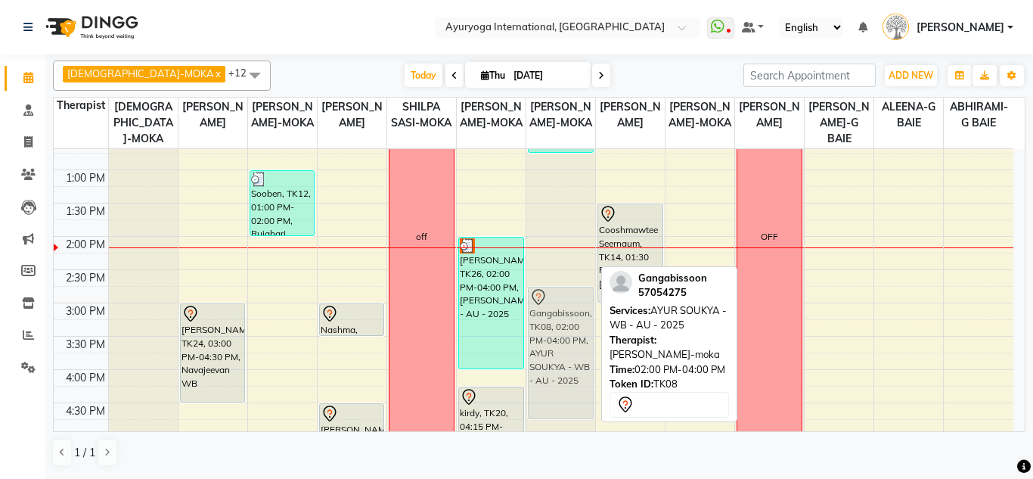
drag, startPoint x: 577, startPoint y: 257, endPoint x: 566, endPoint y: 313, distance: 57.1
click at [566, 313] on div "Stephanie, TK11, 12:15 PM-12:45 PM, Siroabhyangam -Head, Shoulder & Back Gangab…" at bounding box center [561, 236] width 69 height 931
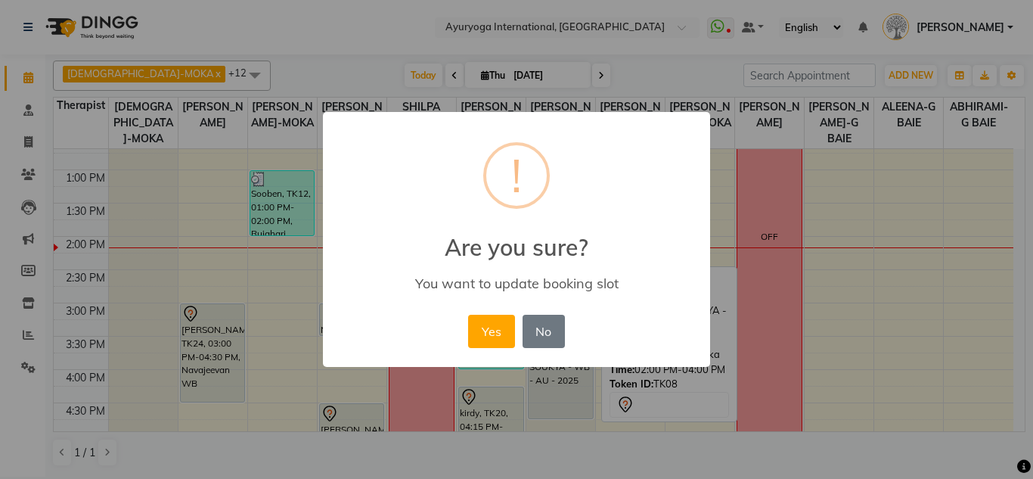
click at [566, 313] on div "Yes No No" at bounding box center [516, 331] width 104 height 41
click at [566, 313] on div "× ! Are you sure? You want to update booking slot Yes No No" at bounding box center [516, 240] width 387 height 256
drag, startPoint x: 566, startPoint y: 313, endPoint x: 575, endPoint y: 285, distance: 29.4
click at [575, 285] on div "× ! Are you sure? You want to update booking slot Yes No No" at bounding box center [516, 240] width 387 height 256
click at [556, 329] on button "No" at bounding box center [544, 331] width 42 height 33
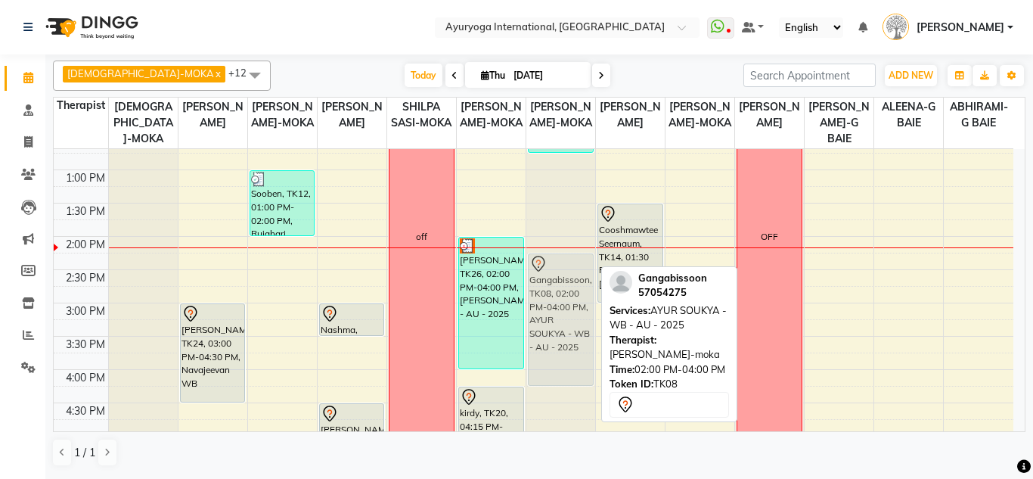
drag, startPoint x: 556, startPoint y: 278, endPoint x: 556, endPoint y: 298, distance: 19.7
click at [556, 298] on div "Stephanie, TK11, 12:15 PM-12:45 PM, Siroabhyangam -Head, Shoulder & Back Gangab…" at bounding box center [561, 236] width 69 height 931
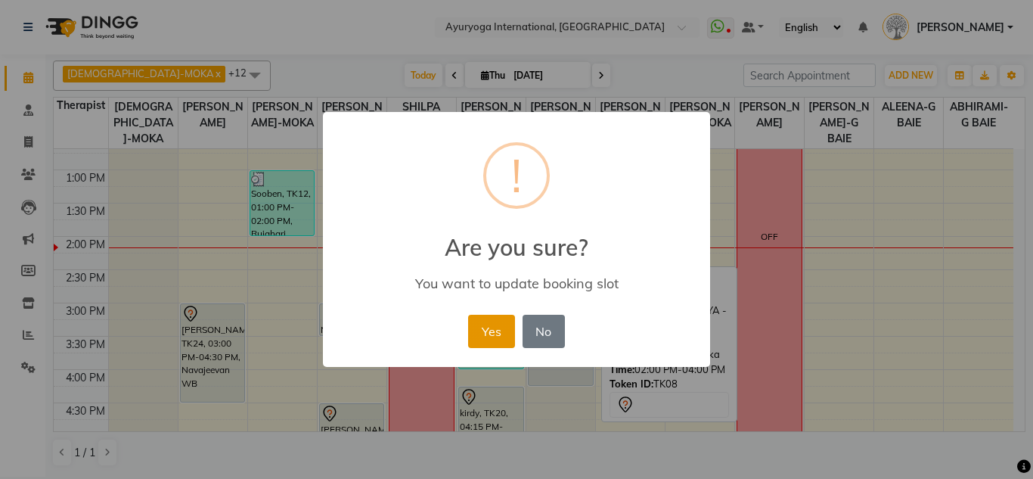
click at [496, 330] on button "Yes" at bounding box center [491, 331] width 46 height 33
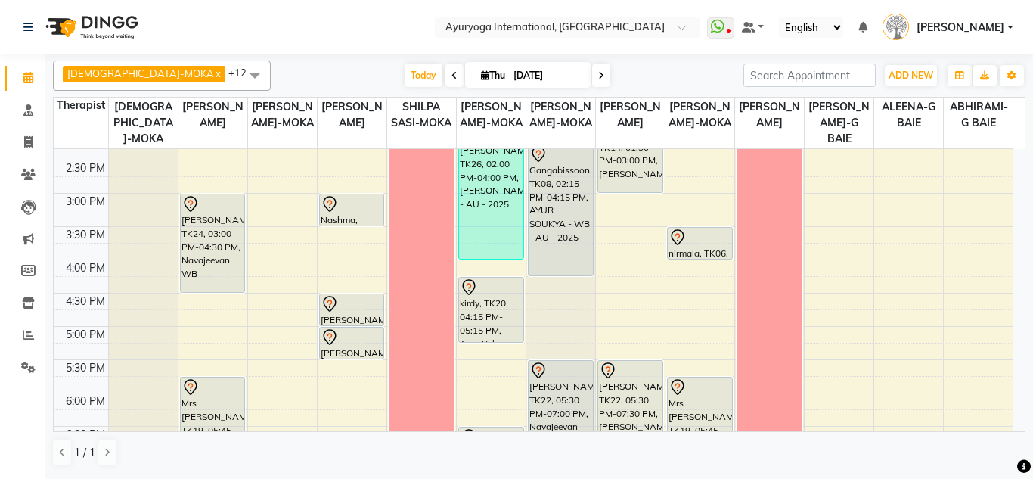
scroll to position [454, 0]
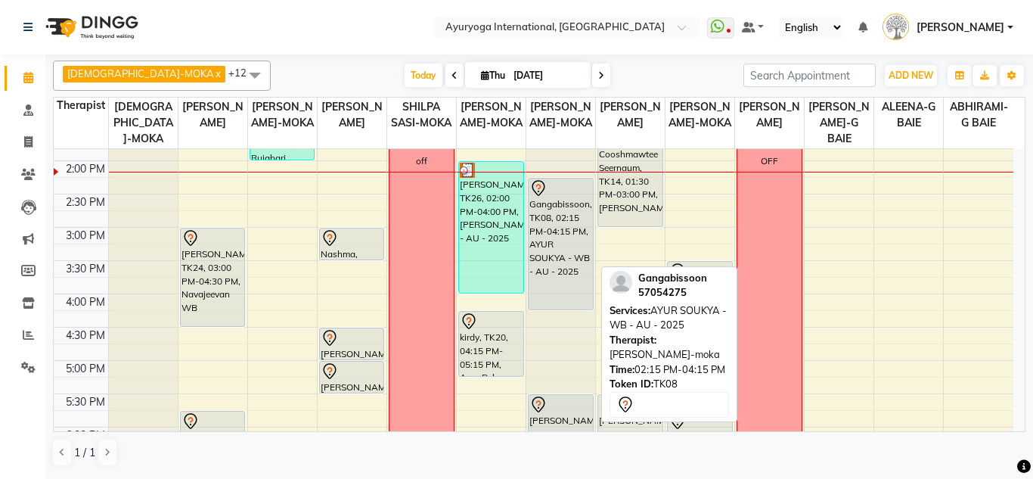
click at [550, 208] on div "Gangabissoon, TK08, 02:15 PM-04:15 PM, AYUR SOUKYA - WB - AU - 2025" at bounding box center [561, 244] width 64 height 131
select select "7"
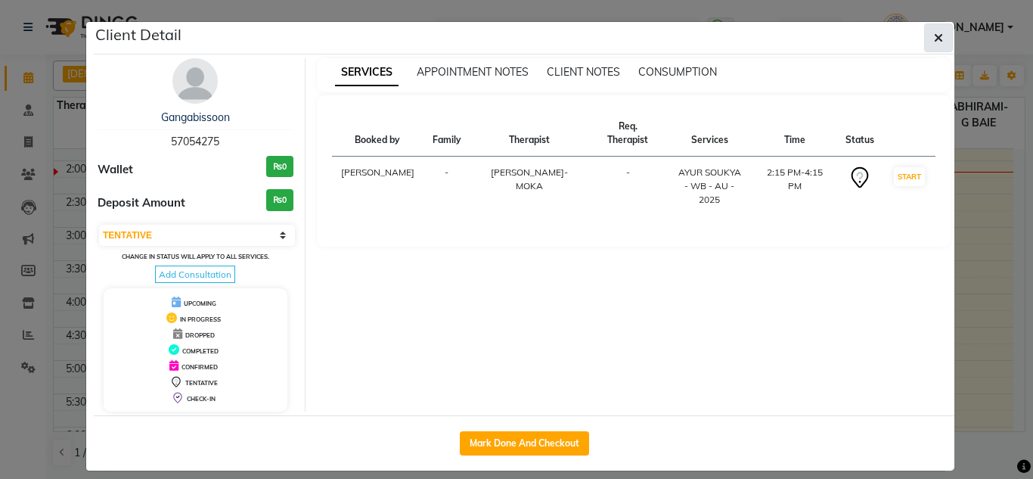
click at [934, 37] on icon "button" at bounding box center [938, 38] width 9 height 12
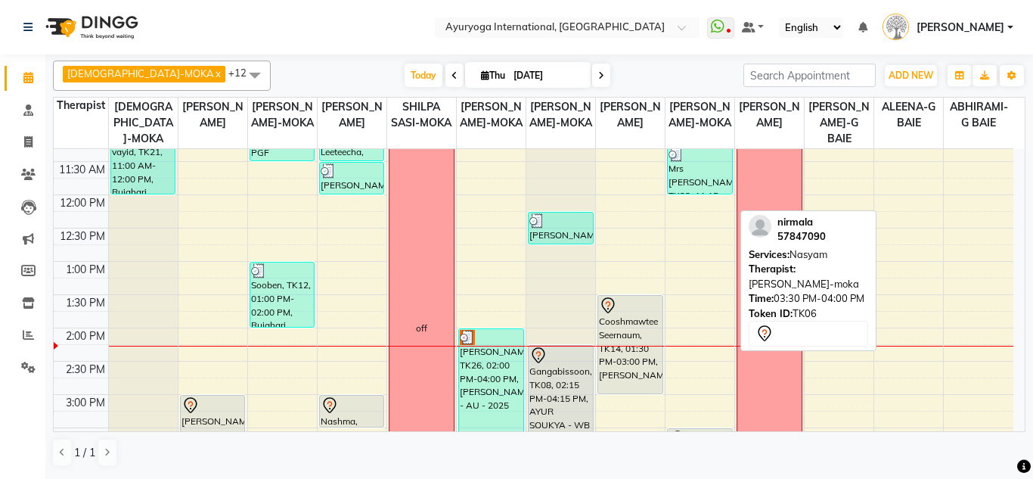
scroll to position [378, 0]
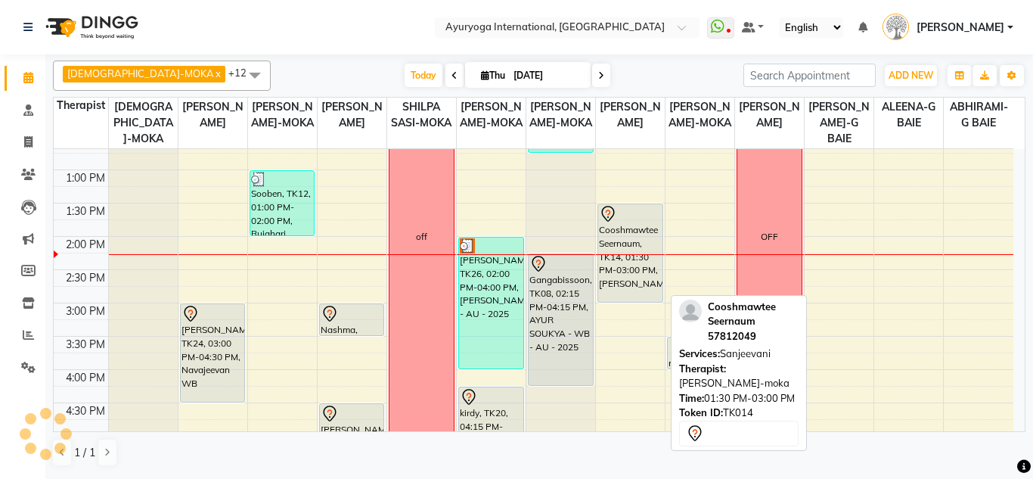
click at [658, 254] on div "baboolal, TK05, 09:30 AM-11:00 AM, THREAD OF LOVE - ABH + PGF Cooshmawtee Seern…" at bounding box center [630, 236] width 69 height 931
click at [642, 238] on div "Cooshmawtee Seernaum, TK14, 01:30 PM-03:00 PM, [PERSON_NAME]" at bounding box center [630, 253] width 64 height 98
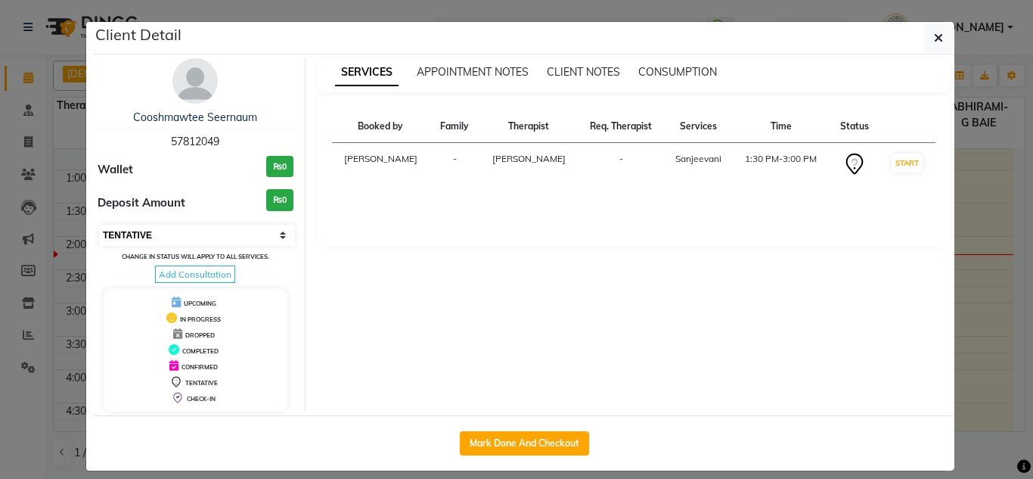
click at [218, 243] on select "Select IN SERVICE CONFIRMED TENTATIVE CHECK IN MARK DONE DROPPED UPCOMING" at bounding box center [197, 235] width 196 height 21
select select "3"
click at [99, 225] on select "Select IN SERVICE CONFIRMED TENTATIVE CHECK IN MARK DONE DROPPED UPCOMING" at bounding box center [197, 235] width 196 height 21
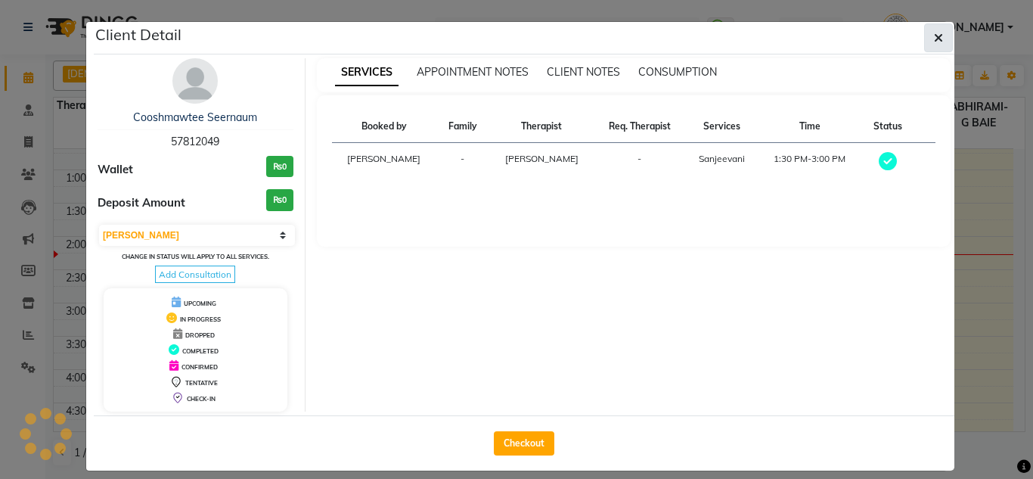
click at [936, 42] on icon "button" at bounding box center [938, 38] width 9 height 12
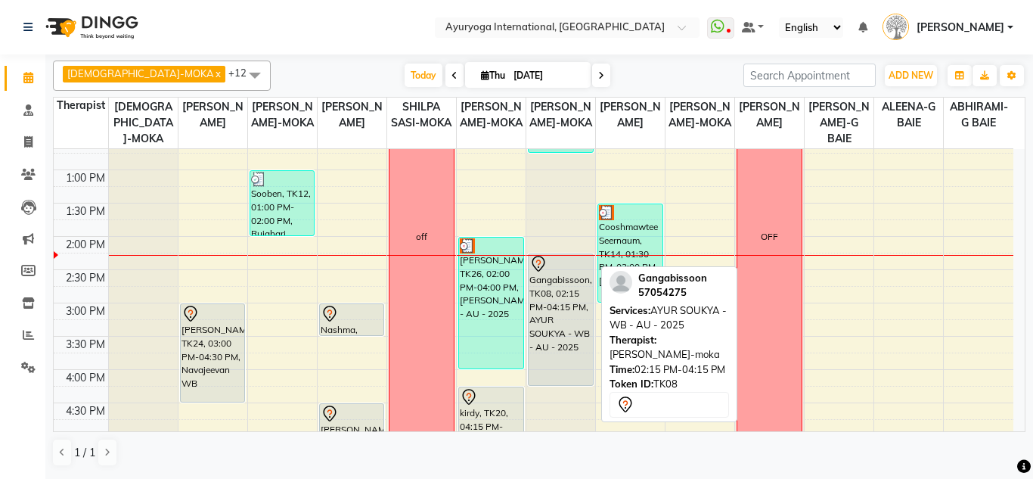
scroll to position [454, 0]
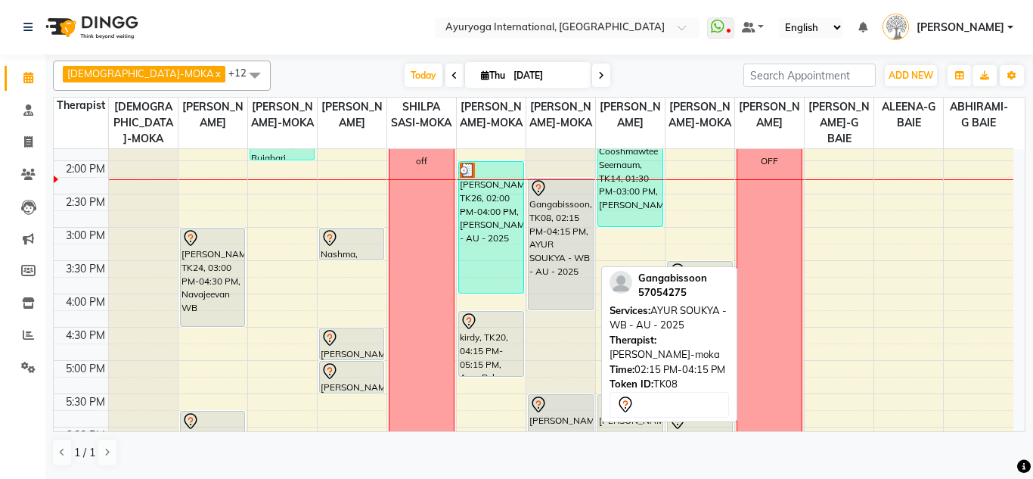
click at [564, 235] on div "Gangabissoon, TK08, 02:15 PM-04:15 PM, AYUR SOUKYA - WB - AU - 2025" at bounding box center [561, 244] width 64 height 131
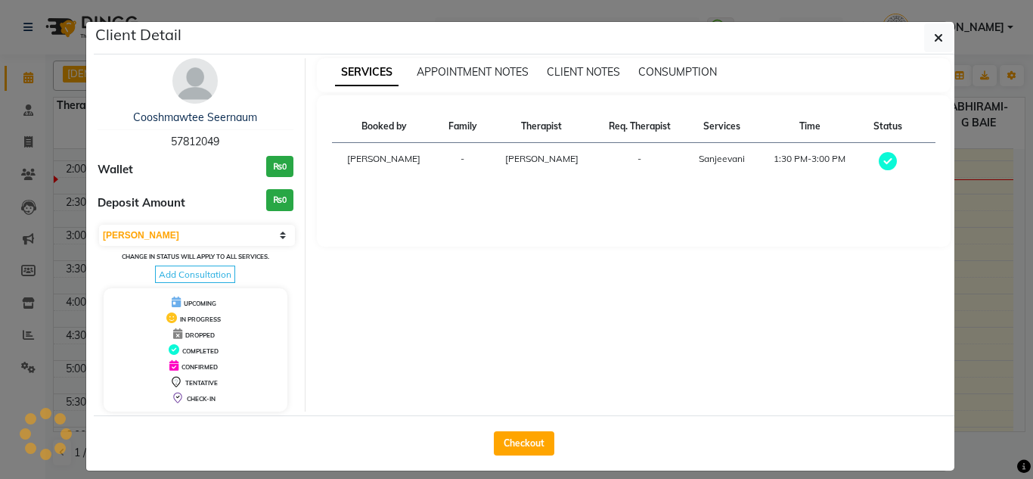
select select "7"
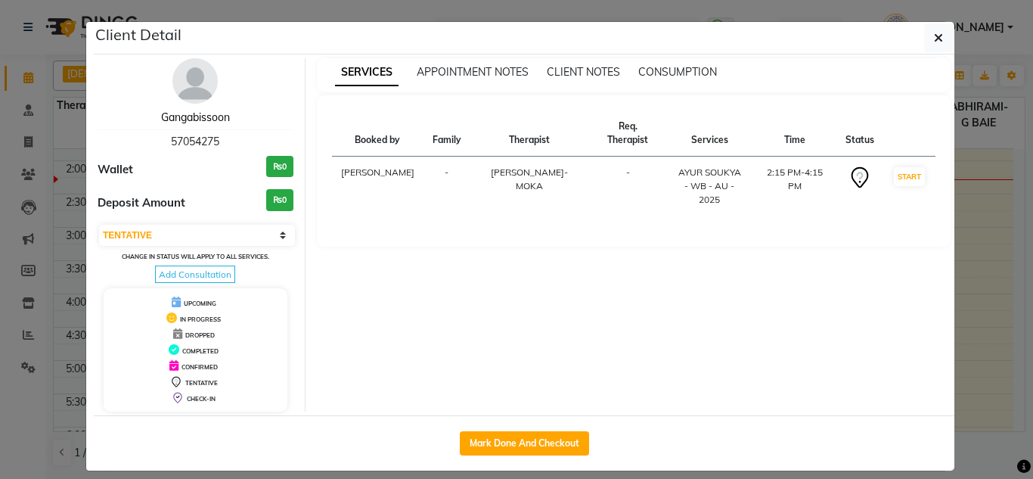
click at [195, 120] on link "Gangabissoon" at bounding box center [195, 117] width 69 height 14
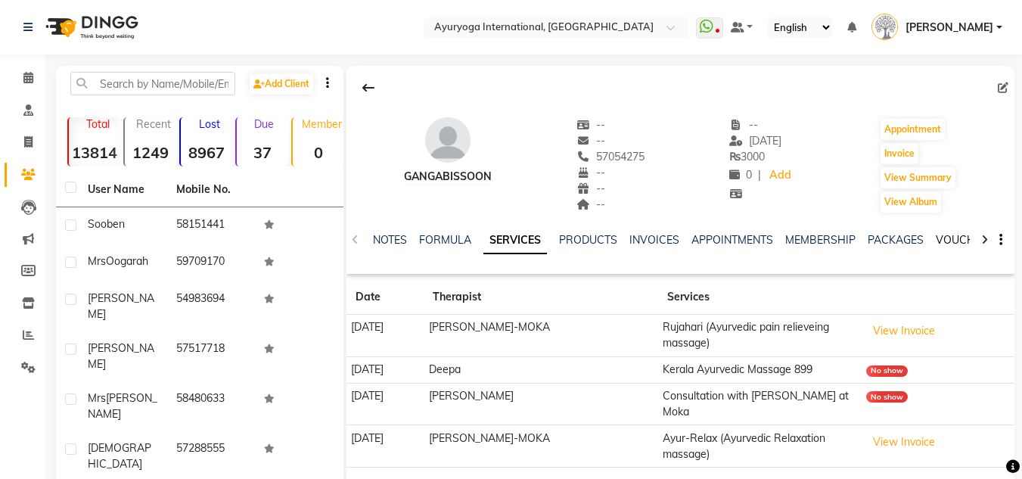
click at [945, 244] on link "VOUCHERS" at bounding box center [966, 240] width 60 height 14
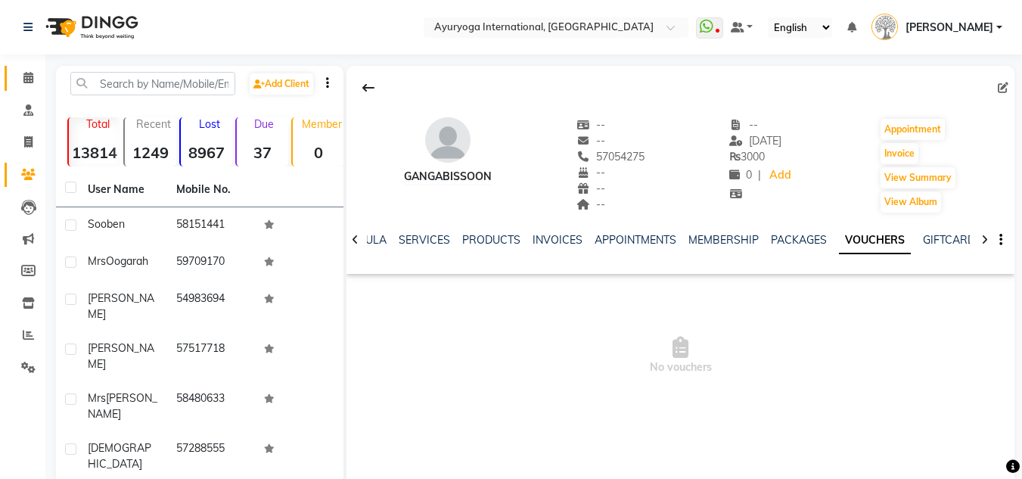
click at [27, 88] on link "Calendar" at bounding box center [23, 78] width 36 height 25
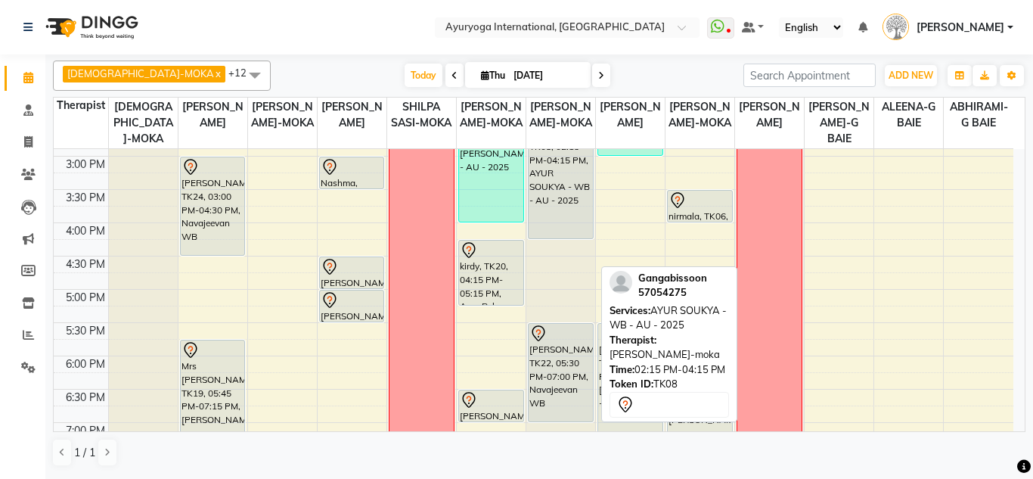
scroll to position [649, 0]
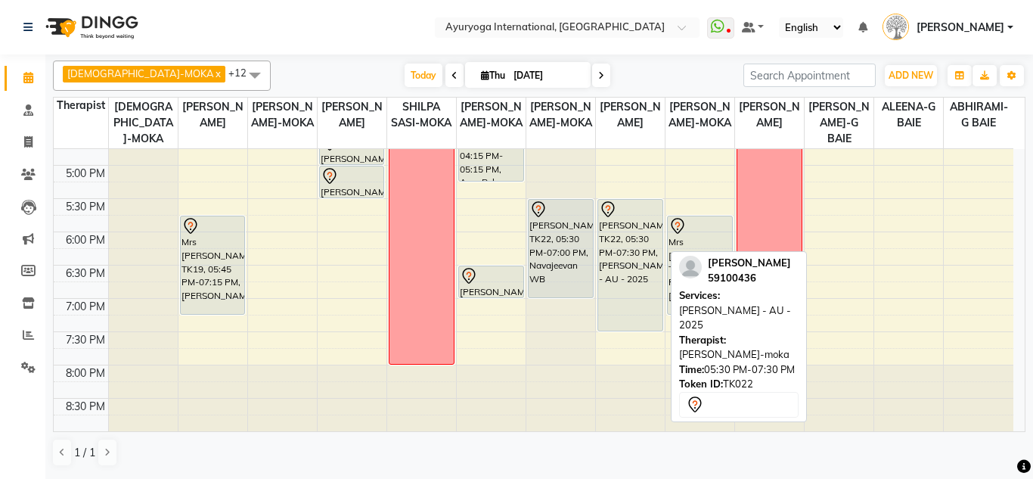
click at [636, 244] on div "[PERSON_NAME], TK22, 05:30 PM-07:30 PM, [PERSON_NAME] - AU - 2025" at bounding box center [630, 265] width 64 height 131
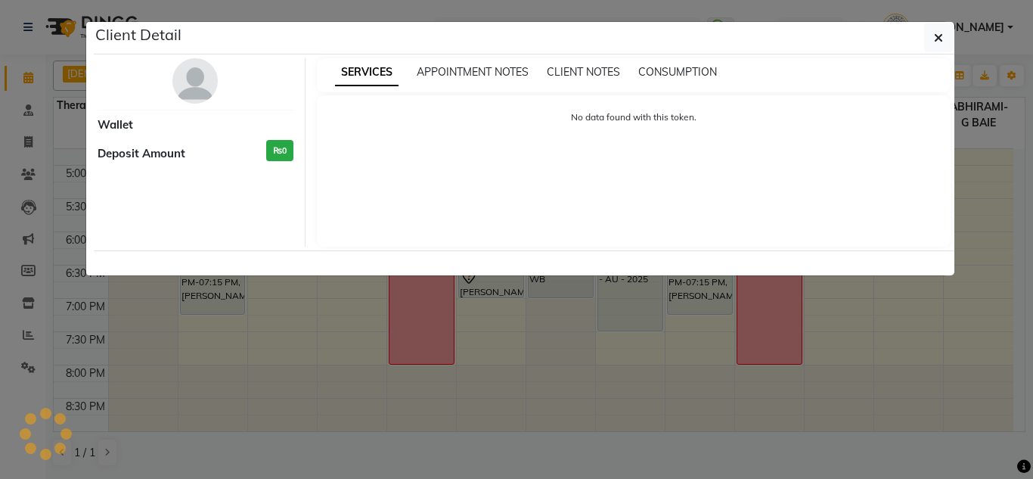
select select "7"
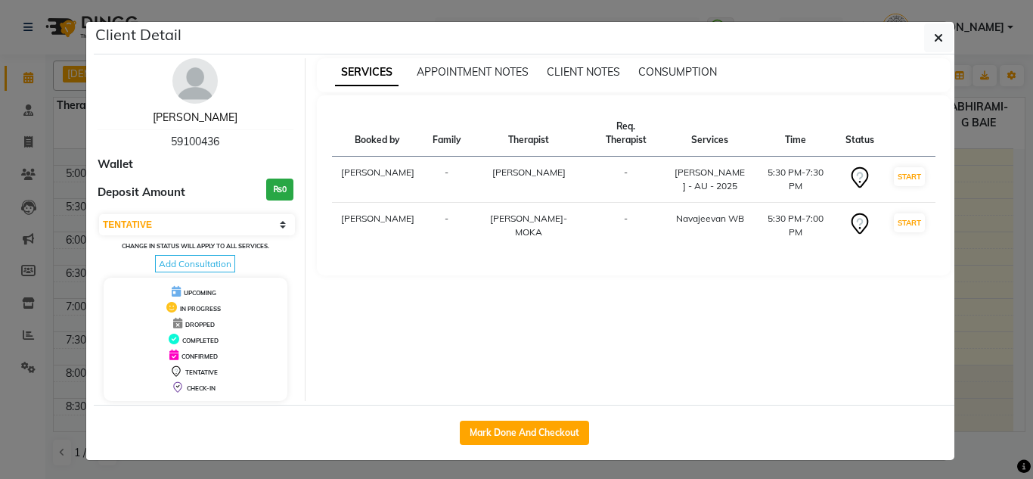
click at [214, 114] on link "[PERSON_NAME]" at bounding box center [195, 117] width 85 height 14
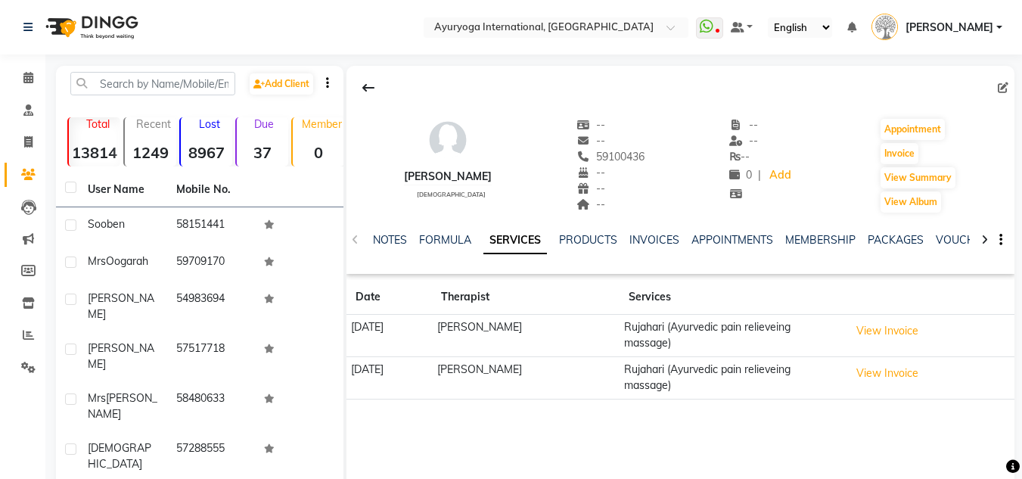
click at [944, 249] on div "NOTES FORMULA SERVICES PRODUCTS INVOICES APPOINTMENTS MEMBERSHIP PACKAGES VOUCH…" at bounding box center [662, 246] width 579 height 28
click at [947, 241] on link "VOUCHERS" at bounding box center [966, 240] width 60 height 14
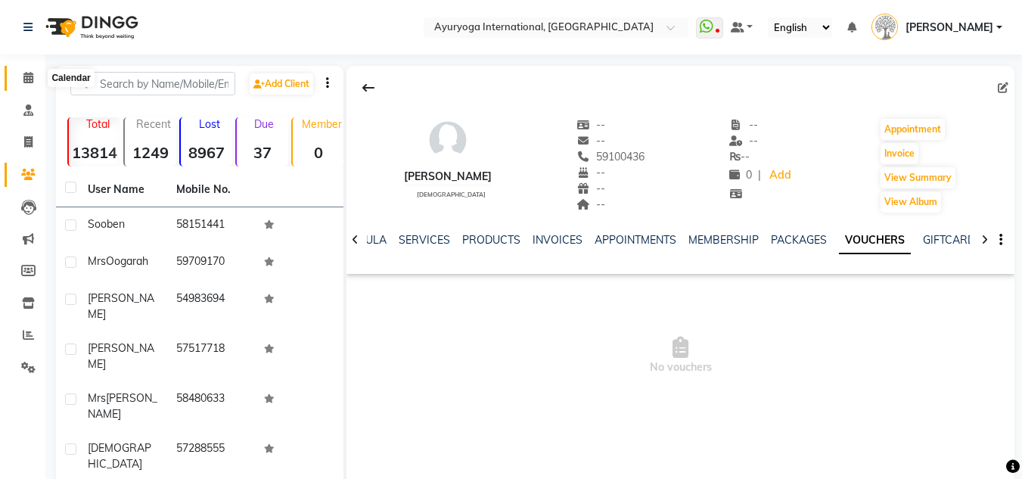
click at [26, 78] on icon at bounding box center [28, 77] width 10 height 11
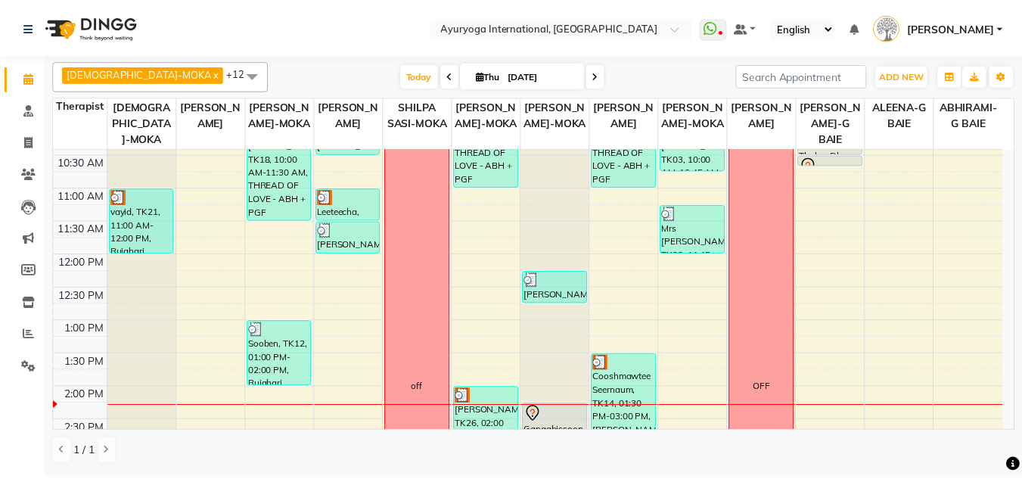
scroll to position [378, 0]
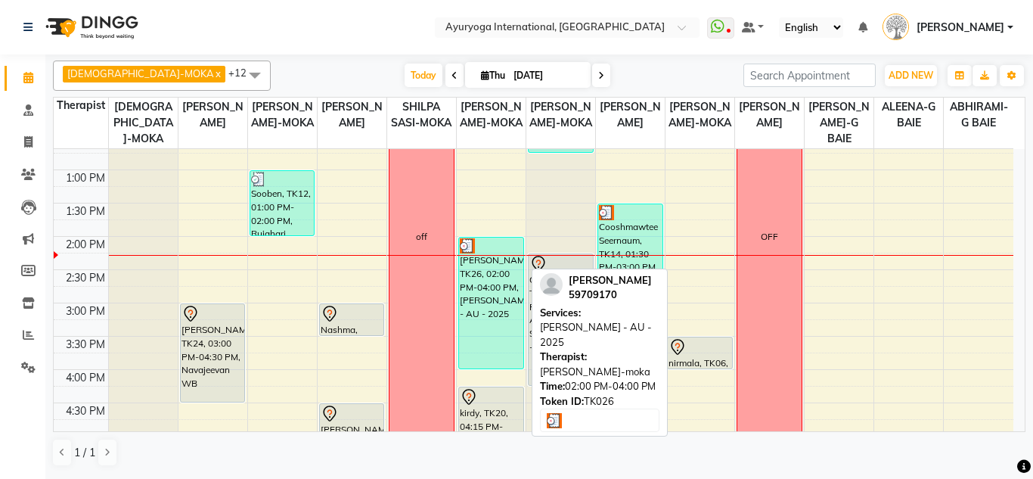
click at [478, 278] on div "[PERSON_NAME], TK26, 02:00 PM-04:00 PM, [PERSON_NAME] - AU - 2025" at bounding box center [491, 303] width 64 height 131
click at [483, 260] on div "[PERSON_NAME], TK26, 02:00 PM-04:00 PM, [PERSON_NAME] - AU - 2025" at bounding box center [491, 303] width 64 height 131
select select "3"
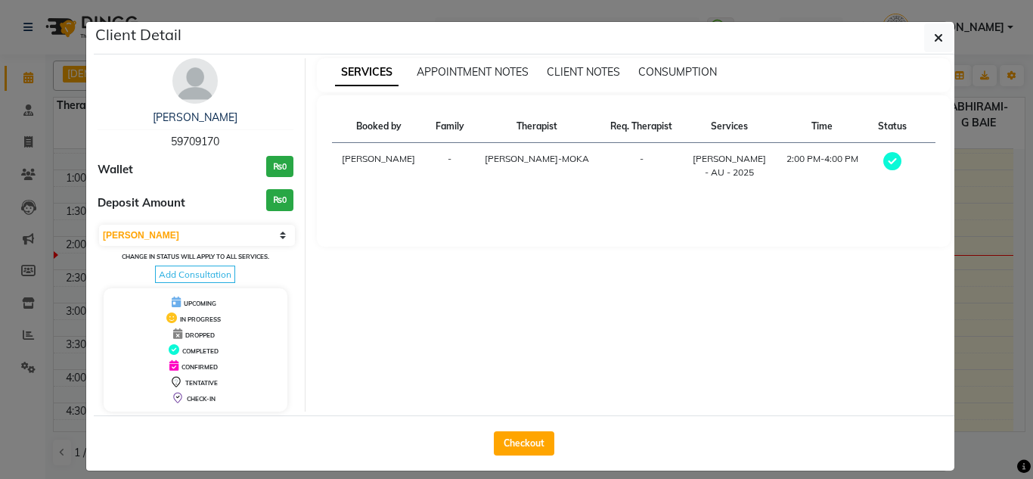
click at [194, 109] on div "Mrs Oogarah 59709170 Wallet ₨0 Deposit Amount ₨0 Select MARK DONE UPCOMING Chan…" at bounding box center [195, 234] width 219 height 353
click at [191, 114] on link "[PERSON_NAME]" at bounding box center [195, 117] width 85 height 14
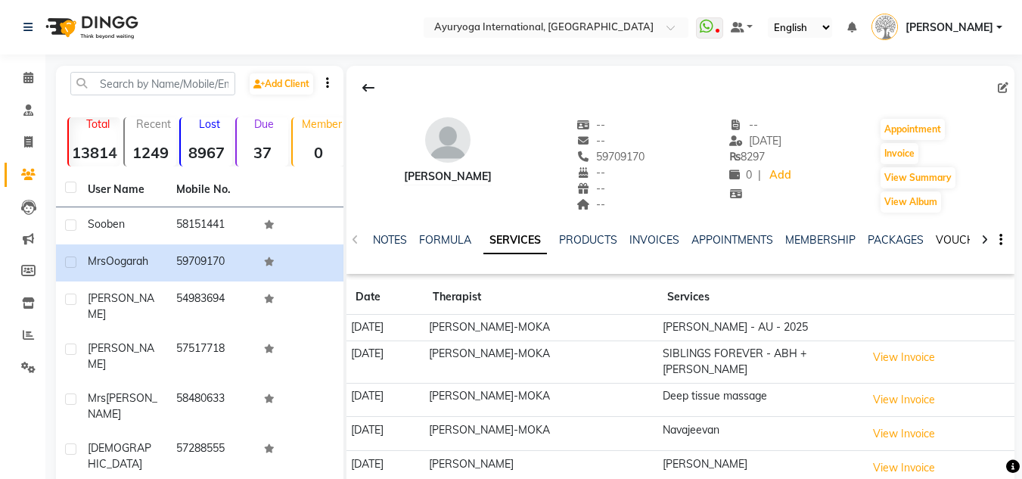
click at [955, 241] on link "VOUCHERS" at bounding box center [966, 240] width 60 height 14
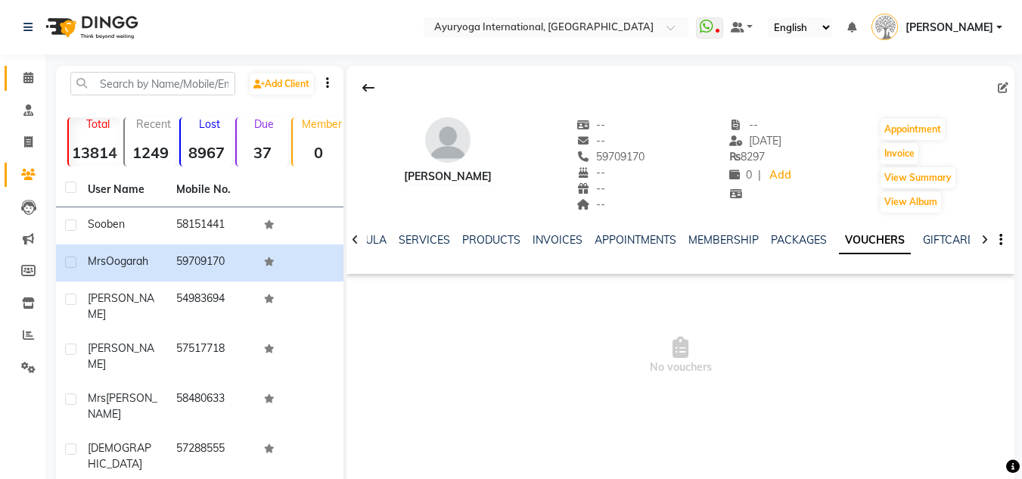
click at [22, 69] on link "Calendar" at bounding box center [23, 78] width 36 height 25
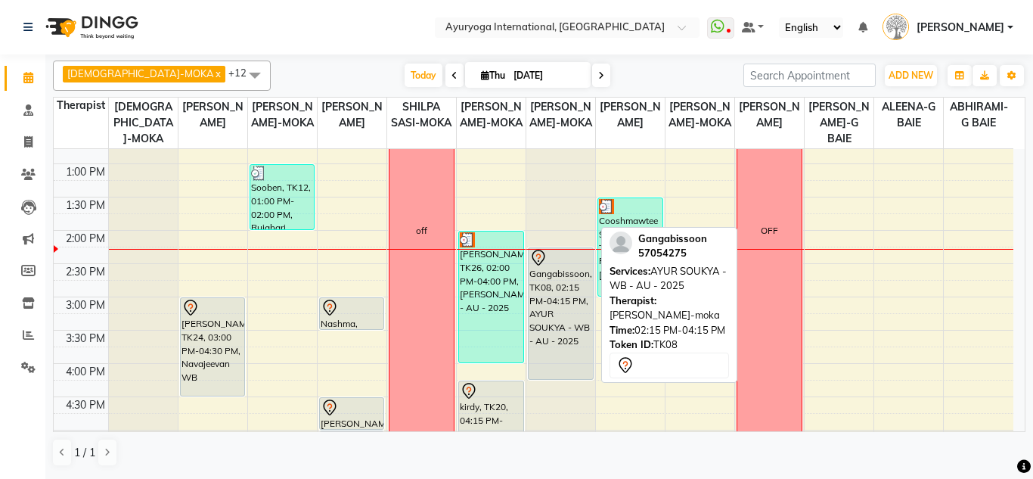
scroll to position [378, 0]
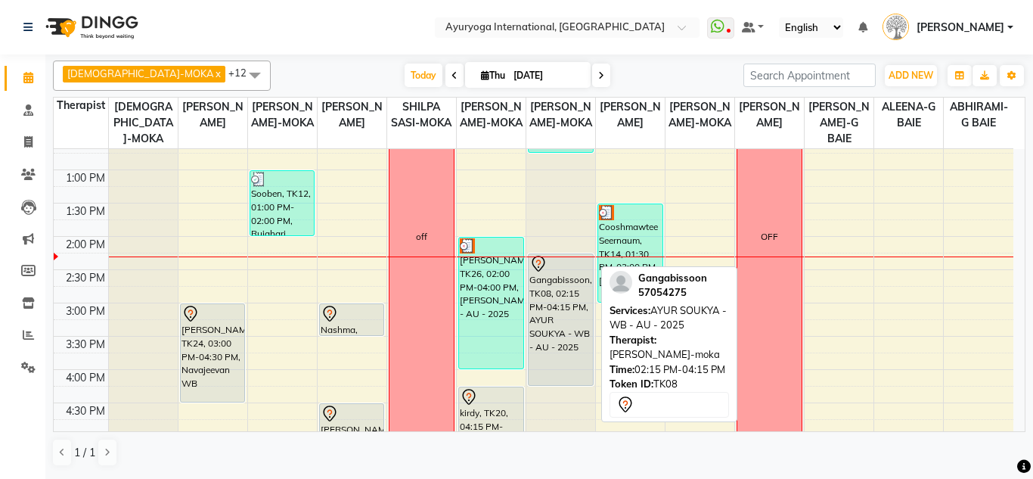
click at [538, 287] on div "Gangabissoon, TK08, 02:15 PM-04:15 PM, AYUR SOUKYA - WB - AU - 2025" at bounding box center [561, 319] width 64 height 131
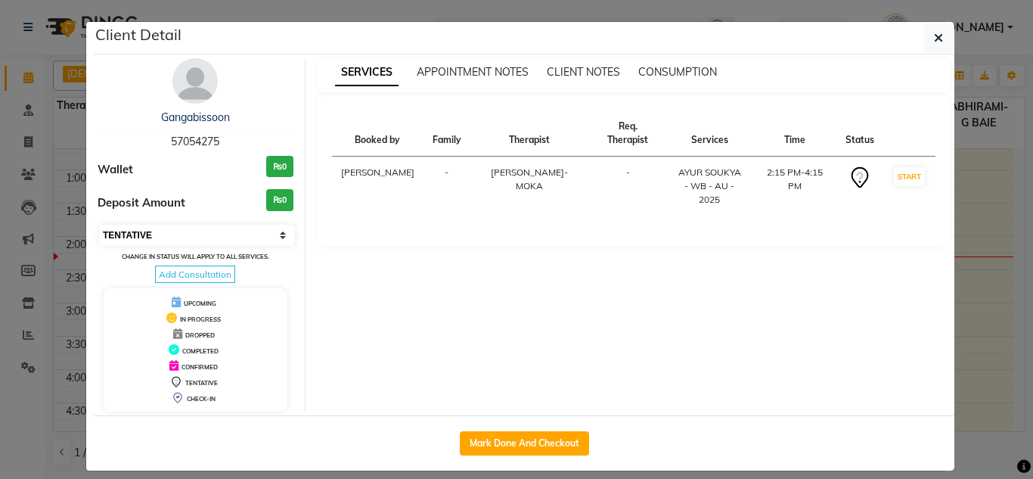
click at [143, 232] on select "Select IN SERVICE CONFIRMED TENTATIVE CHECK IN MARK DONE DROPPED UPCOMING" at bounding box center [197, 235] width 196 height 21
select select "3"
click at [99, 225] on select "Select IN SERVICE CONFIRMED TENTATIVE CHECK IN MARK DONE DROPPED UPCOMING" at bounding box center [197, 235] width 196 height 21
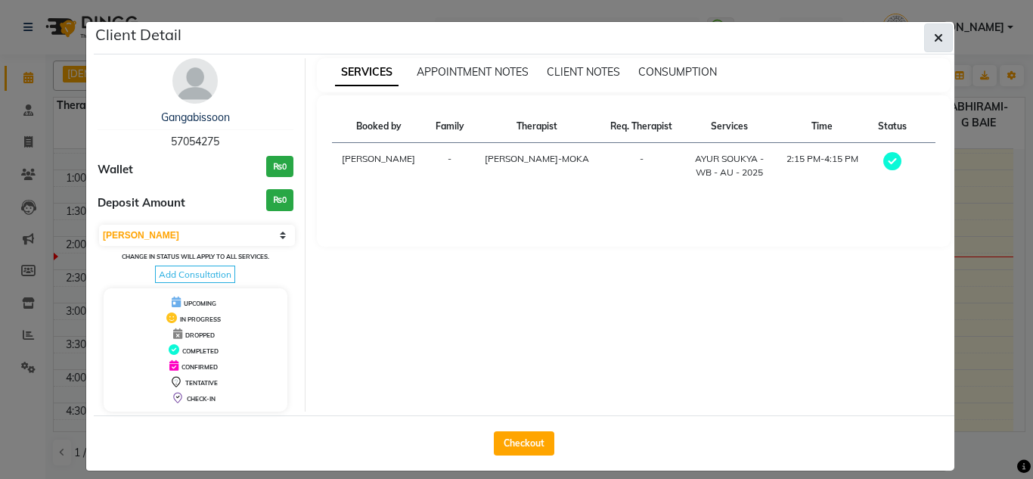
click at [934, 37] on icon "button" at bounding box center [938, 38] width 9 height 12
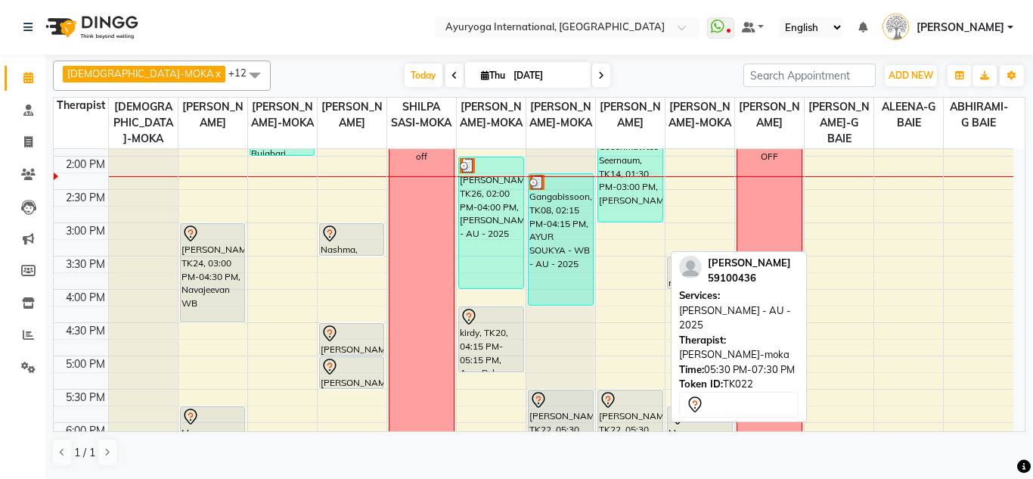
scroll to position [422, 0]
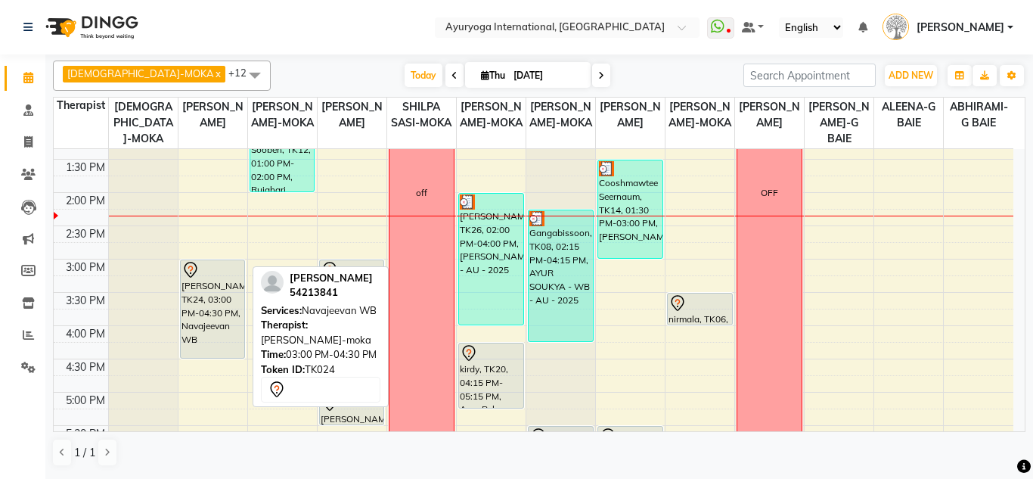
click at [225, 322] on div "[PERSON_NAME], TK24, 03:00 PM-04:30 PM, Navajeevan WB" at bounding box center [213, 309] width 64 height 98
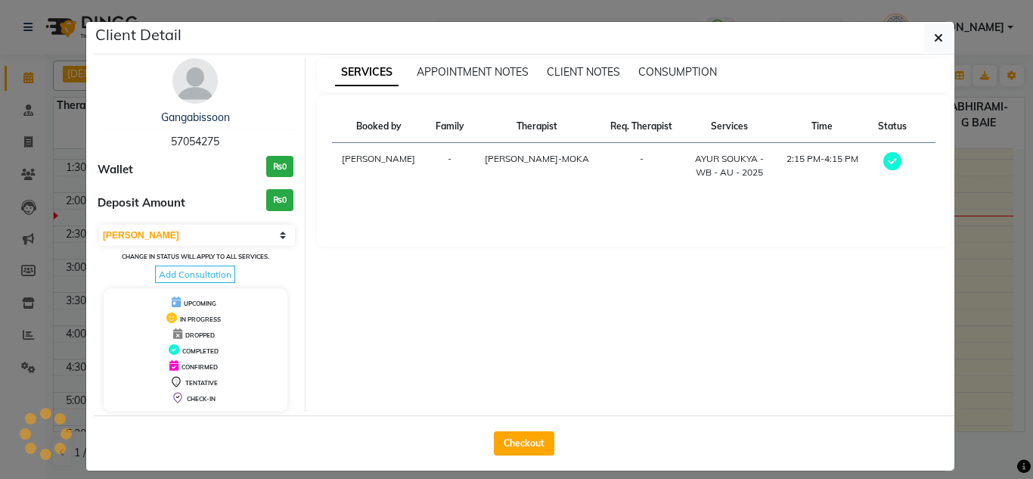
select select "7"
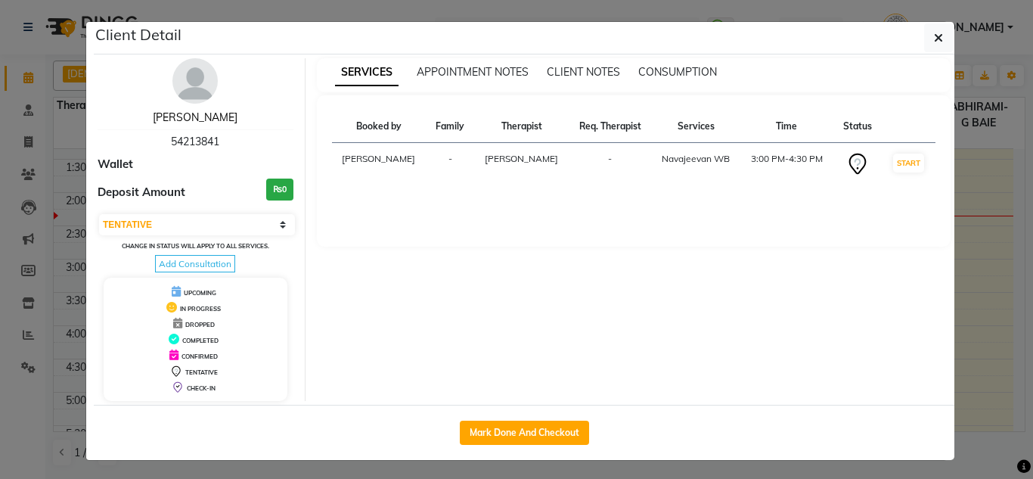
click at [197, 112] on link "[PERSON_NAME]" at bounding box center [195, 117] width 85 height 14
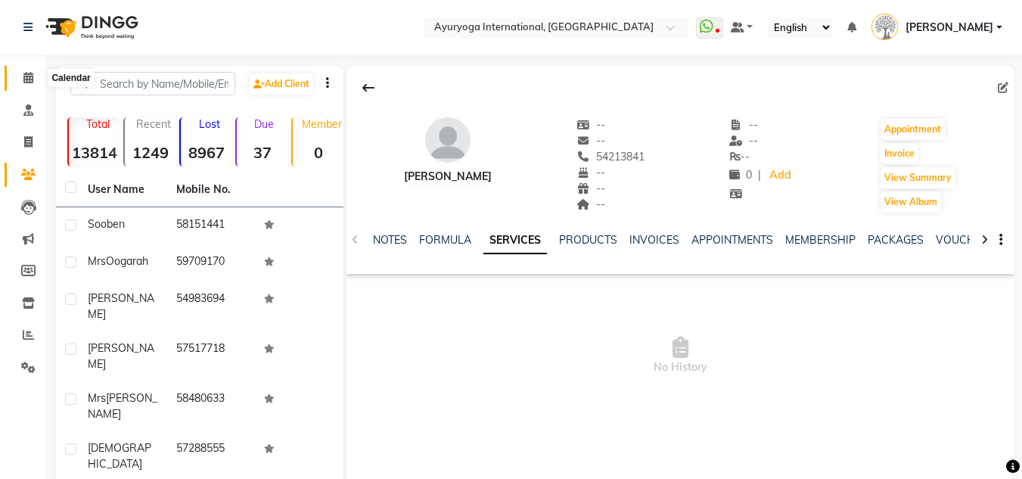
click at [20, 81] on span at bounding box center [28, 78] width 26 height 17
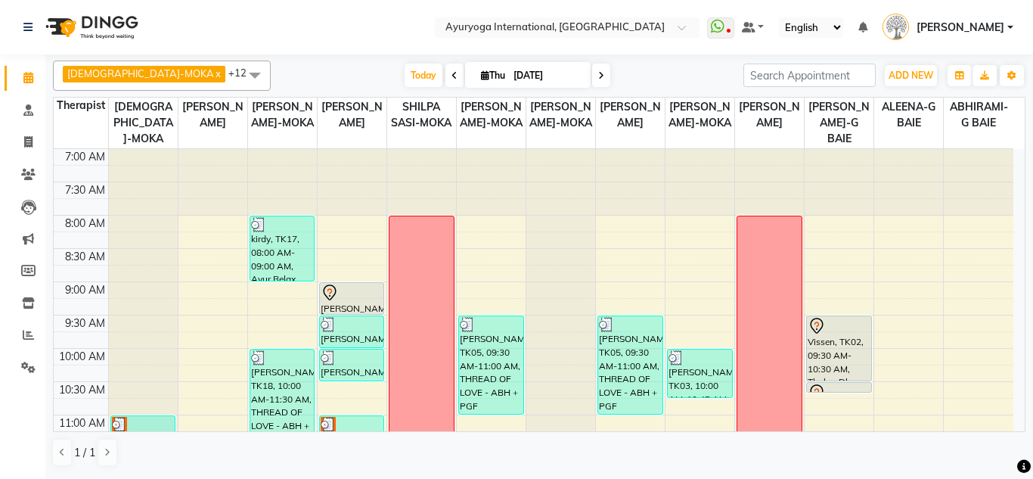
click at [592, 68] on span at bounding box center [601, 75] width 18 height 23
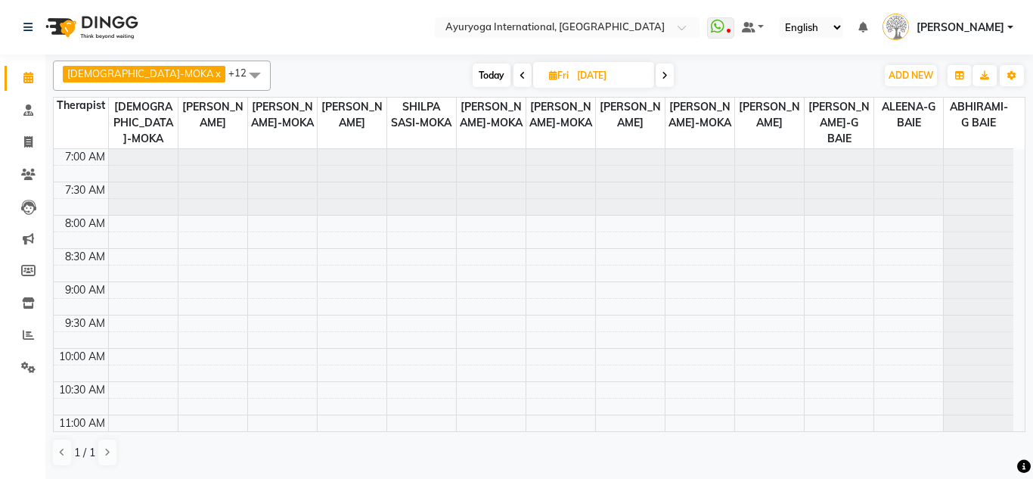
scroll to position [467, 0]
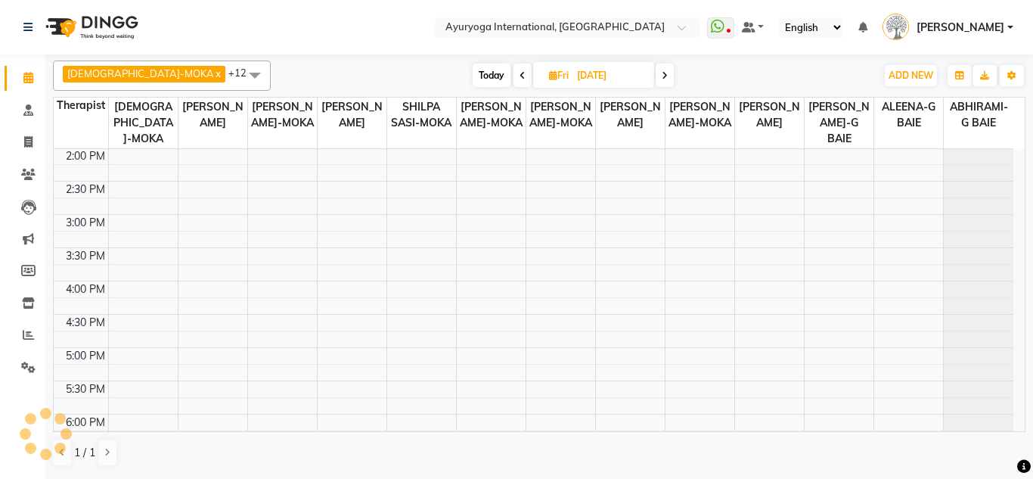
click at [662, 71] on icon at bounding box center [665, 75] width 6 height 9
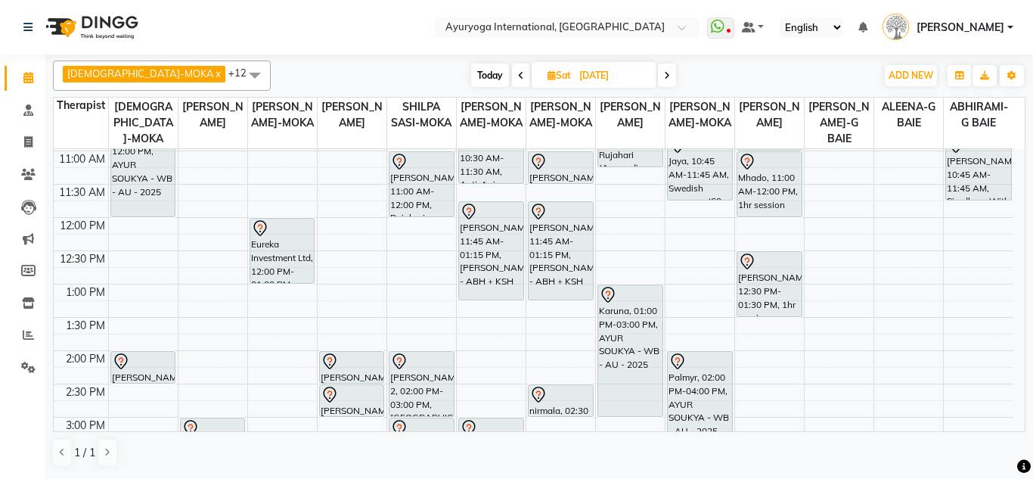
scroll to position [227, 0]
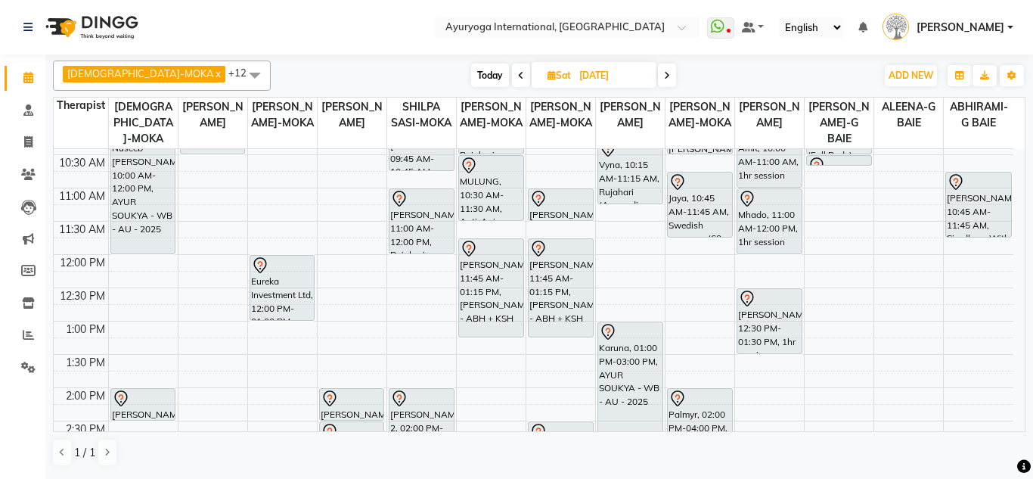
click at [658, 70] on span at bounding box center [667, 75] width 18 height 23
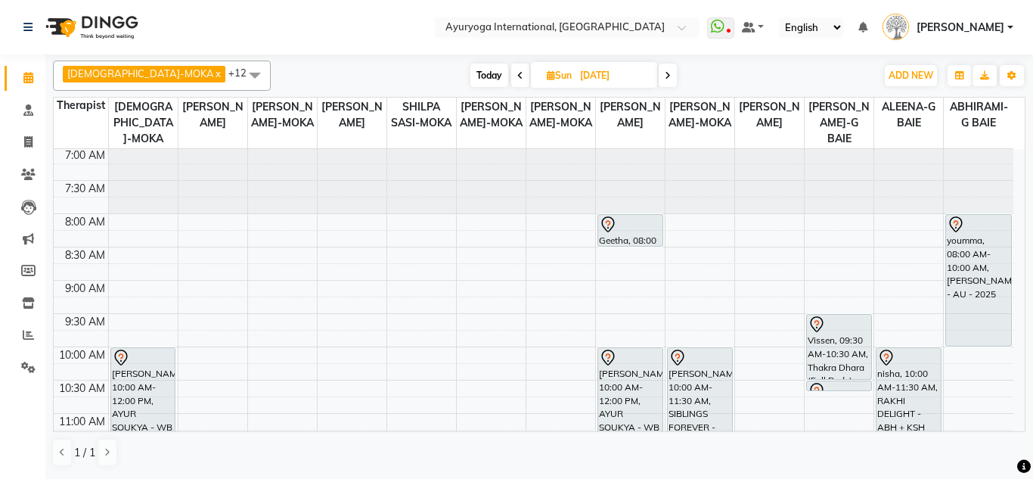
scroll to position [0, 0]
click at [471, 82] on span "Today" at bounding box center [490, 75] width 38 height 23
type input "[DATE]"
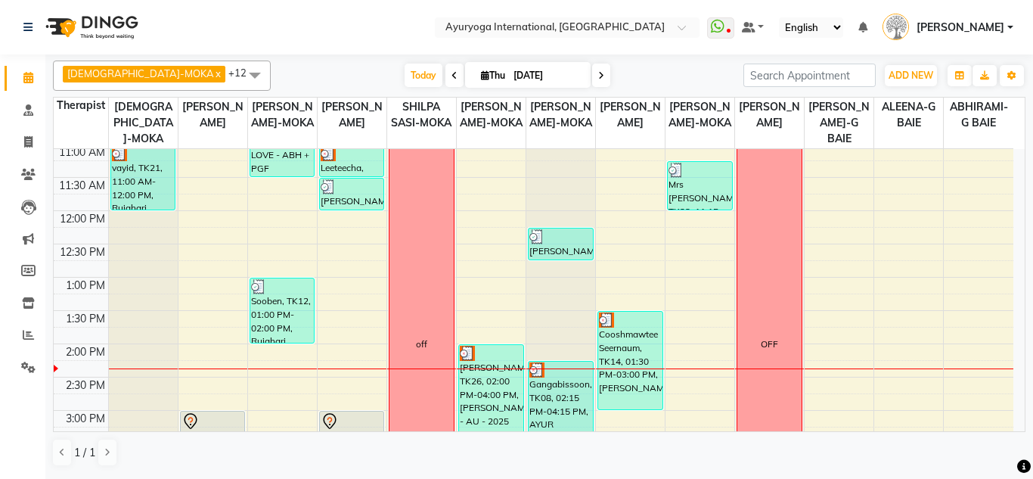
scroll to position [120, 0]
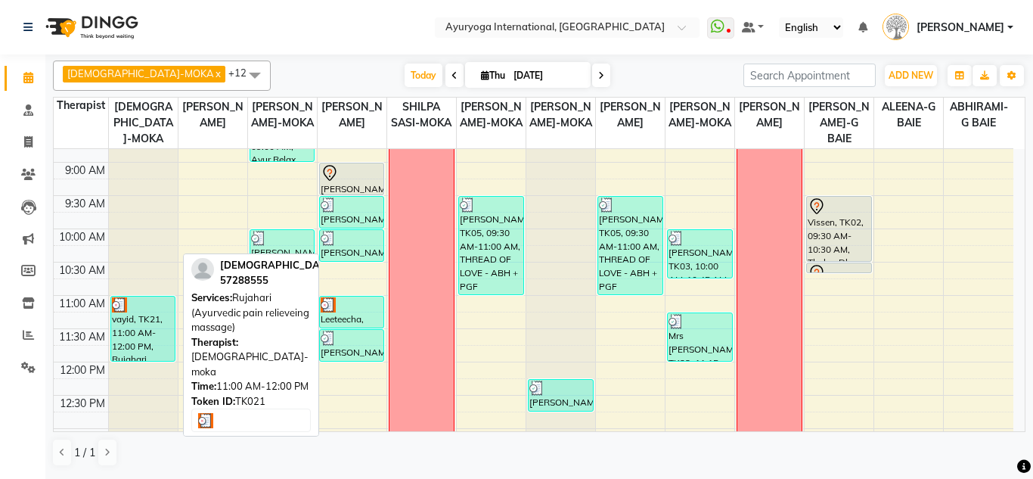
click at [133, 303] on div at bounding box center [143, 304] width 63 height 15
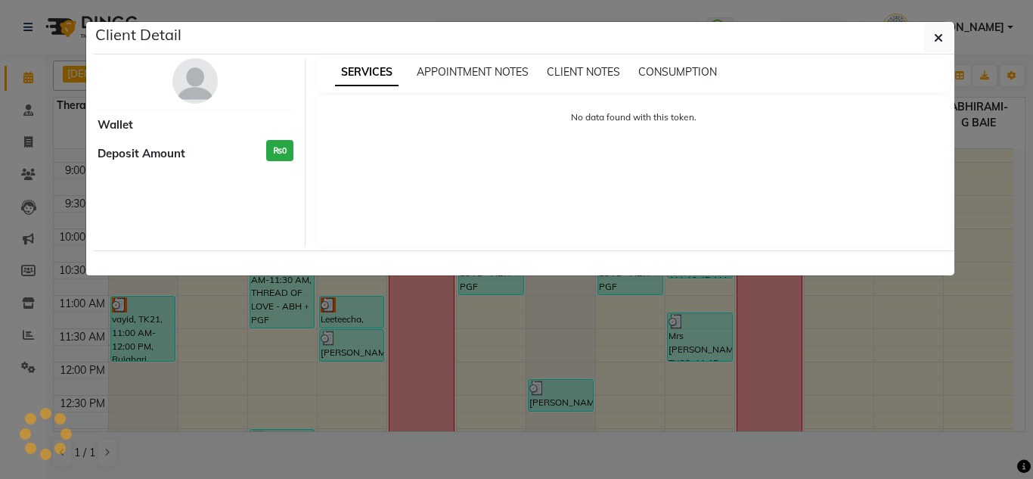
select select "3"
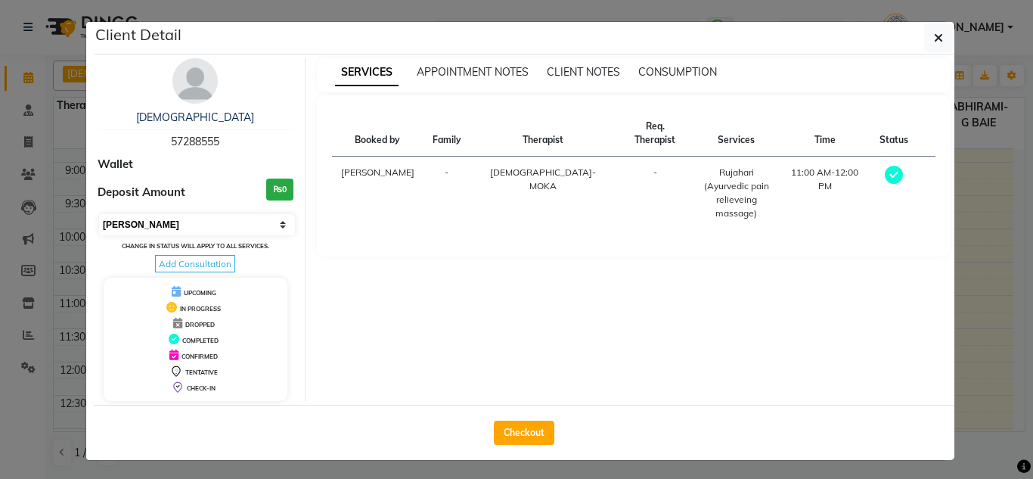
click at [188, 227] on select "Select MARK DONE UPCOMING" at bounding box center [197, 224] width 196 height 21
click at [533, 435] on button "Checkout" at bounding box center [524, 433] width 61 height 24
select select "service"
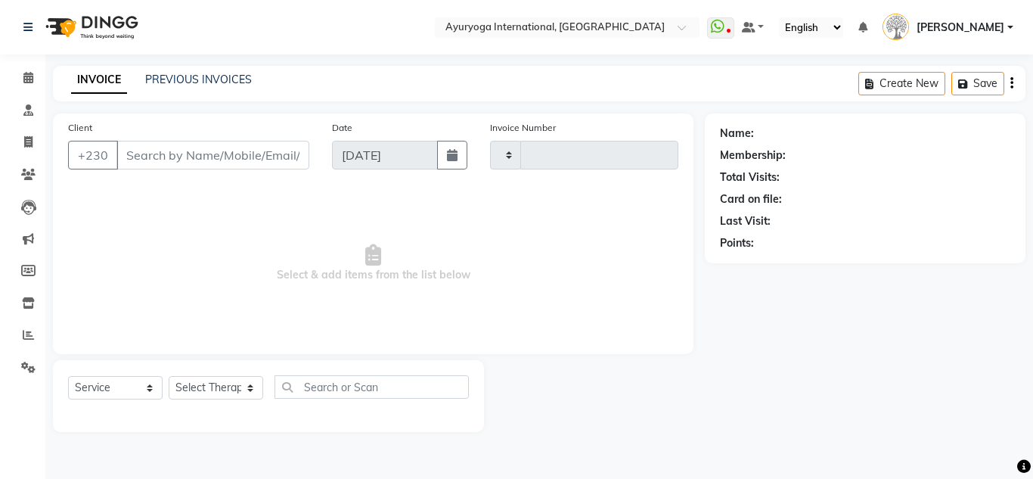
type input "5192"
select select "730"
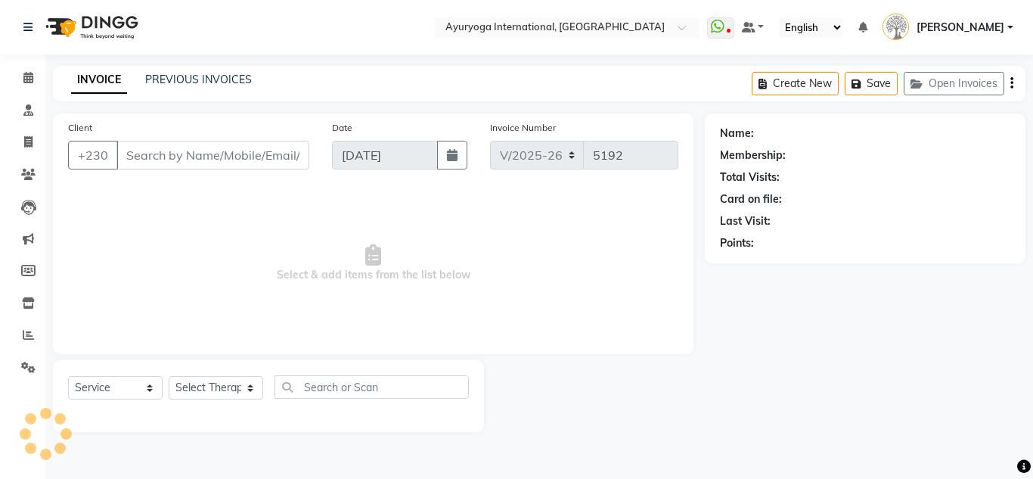
type input "57288555"
select select "36053"
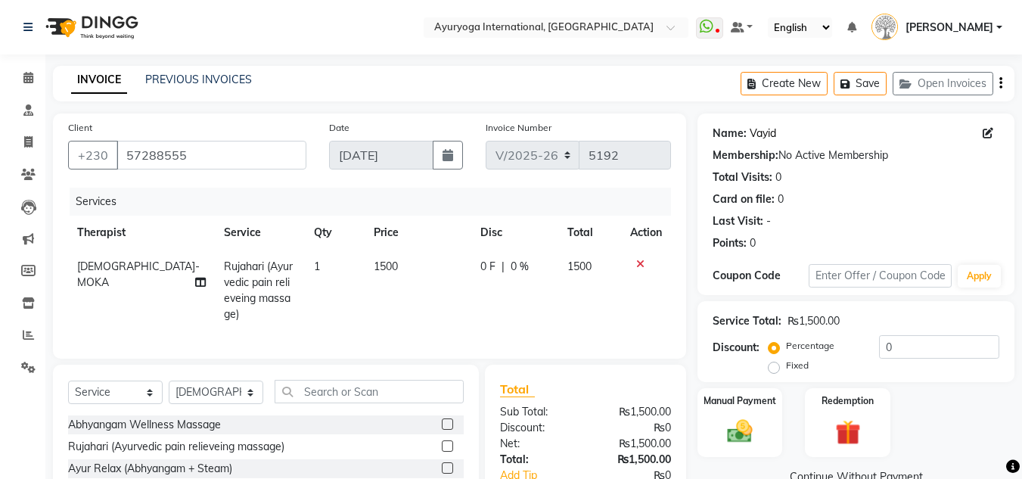
click at [770, 135] on link "Vayid" at bounding box center [763, 134] width 26 height 16
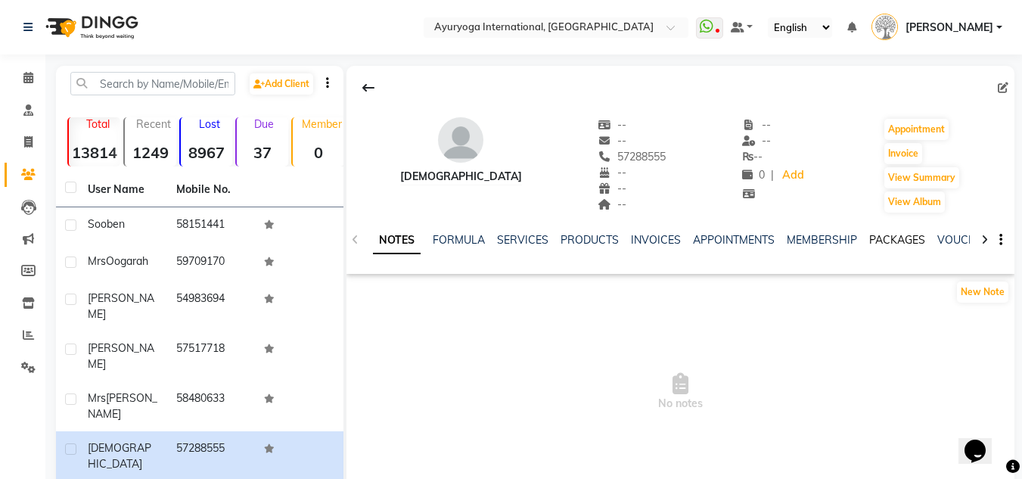
click at [881, 238] on link "PACKAGES" at bounding box center [897, 240] width 56 height 14
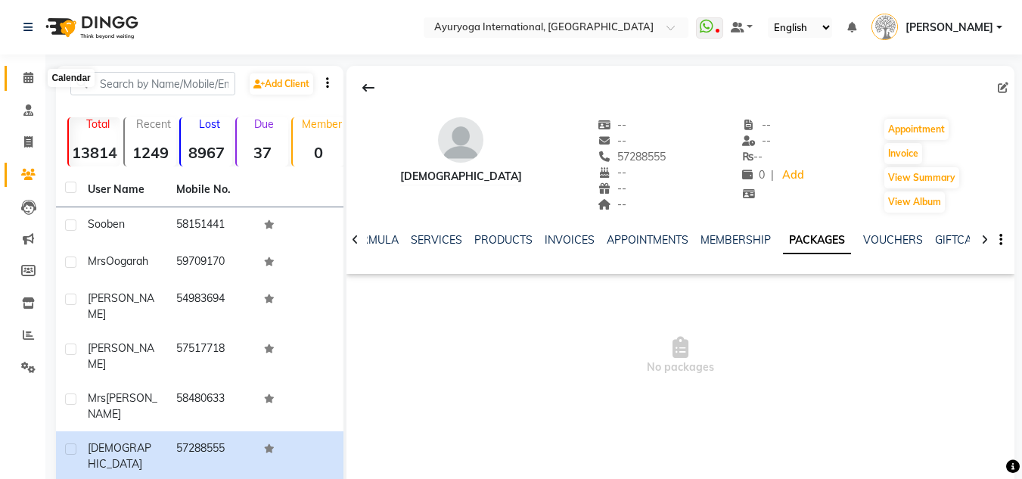
drag, startPoint x: 34, startPoint y: 80, endPoint x: 70, endPoint y: 84, distance: 35.8
click at [33, 80] on span at bounding box center [28, 78] width 26 height 17
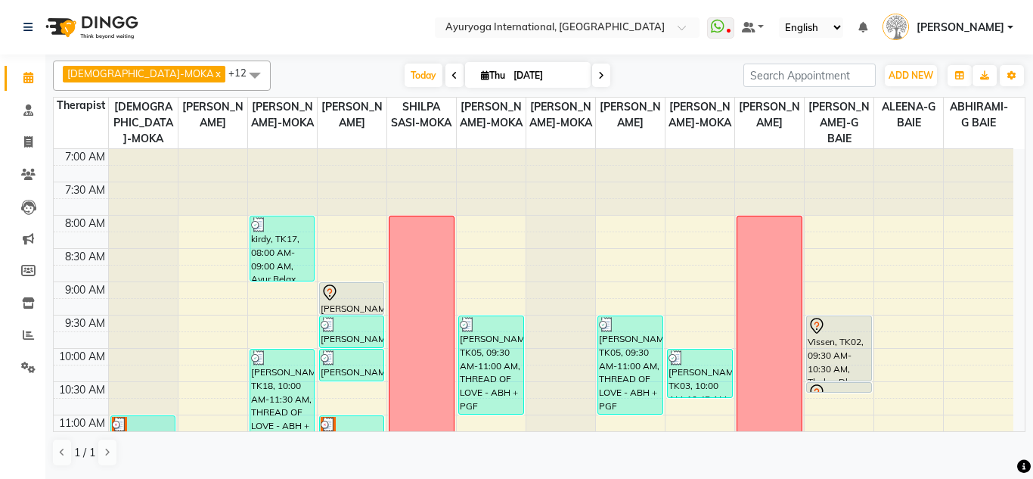
click at [481, 76] on icon at bounding box center [485, 75] width 8 height 10
select select "9"
select select "2025"
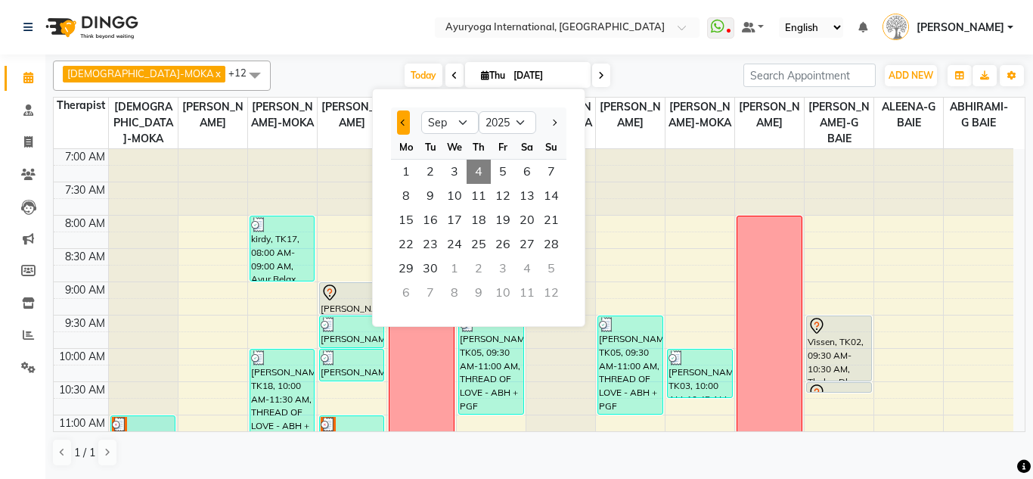
click at [399, 124] on button "Previous month" at bounding box center [403, 122] width 13 height 24
select select "8"
click at [484, 269] on span "28" at bounding box center [479, 268] width 24 height 24
type input "[DATE]"
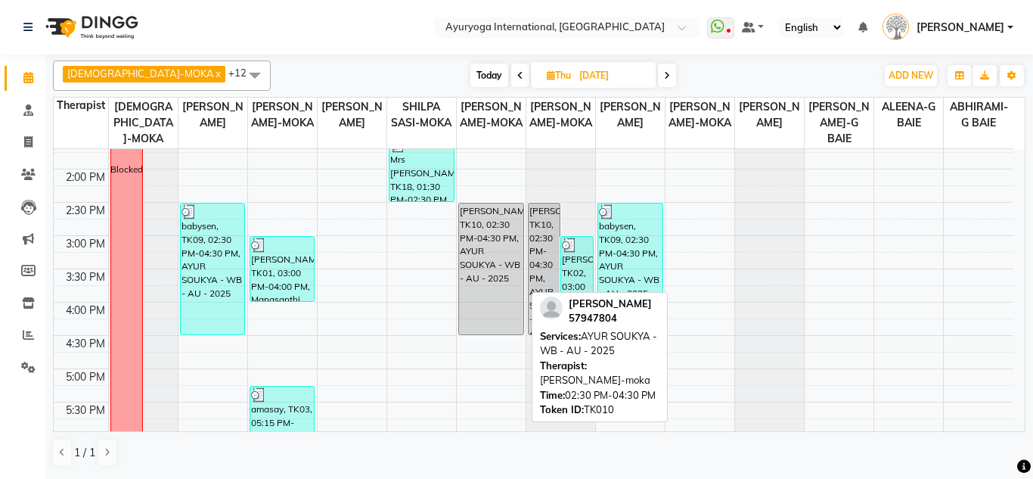
scroll to position [454, 0]
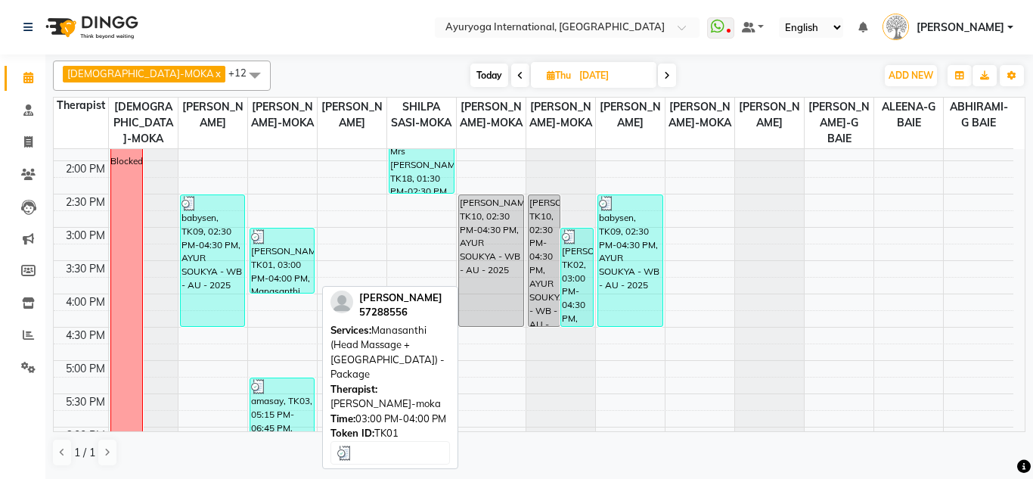
click at [272, 241] on div at bounding box center [282, 236] width 63 height 15
click at [273, 239] on div at bounding box center [282, 236] width 63 height 15
select select "3"
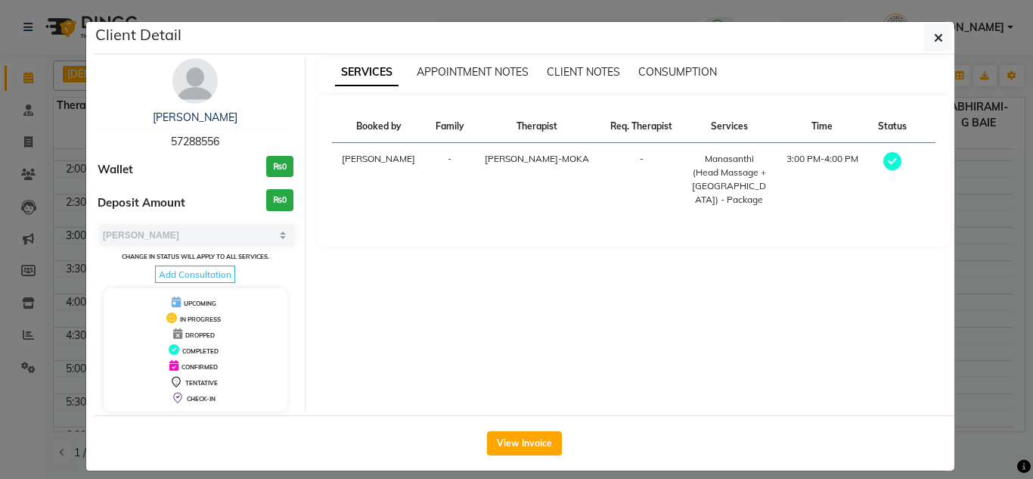
drag, startPoint x: 214, startPoint y: 138, endPoint x: 184, endPoint y: 135, distance: 30.4
click at [184, 135] on span "57288556" at bounding box center [195, 142] width 48 height 14
click at [171, 140] on span "57288556" at bounding box center [195, 142] width 48 height 14
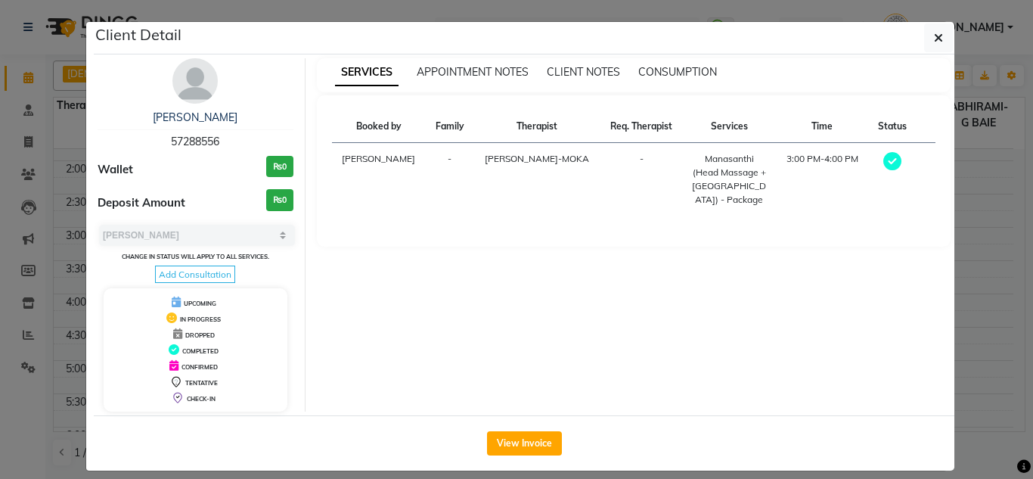
click at [171, 140] on span "57288556" at bounding box center [195, 142] width 48 height 14
copy span "57288556"
click at [924, 48] on button "button" at bounding box center [938, 37] width 29 height 29
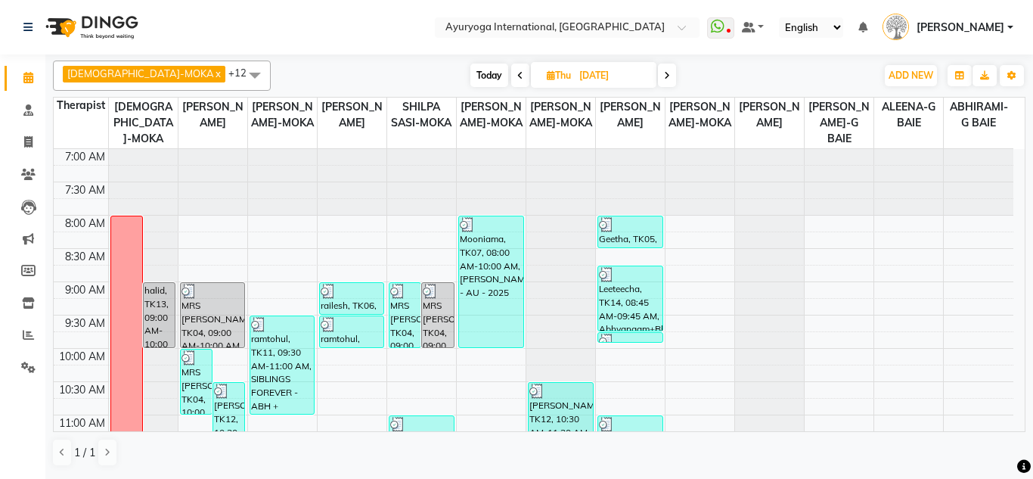
scroll to position [227, 0]
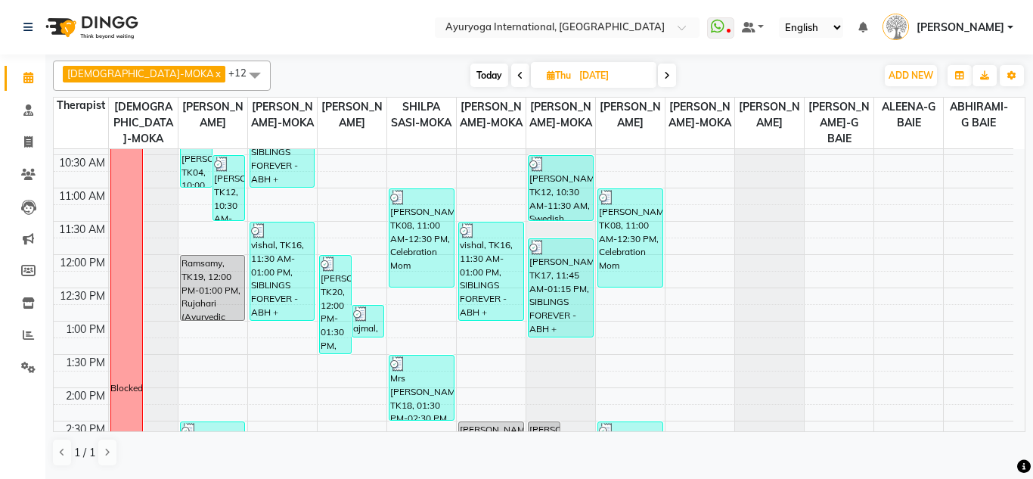
click at [471, 78] on span "Today" at bounding box center [490, 75] width 38 height 23
type input "[DATE]"
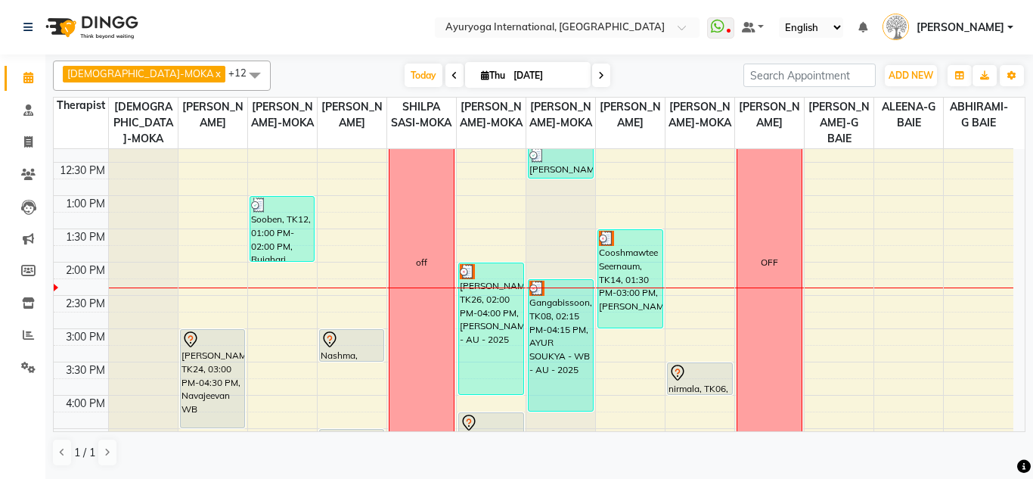
scroll to position [271, 0]
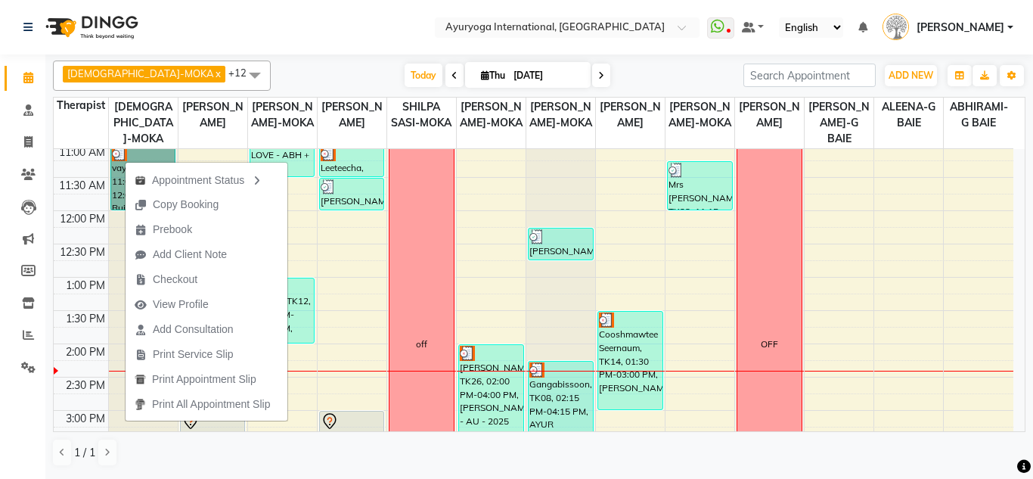
click at [126, 160] on link "vayid, TK21, 11:00 AM-12:00 PM, Rujahari (Ayurvedic pain relieveing massage)" at bounding box center [143, 177] width 66 height 66
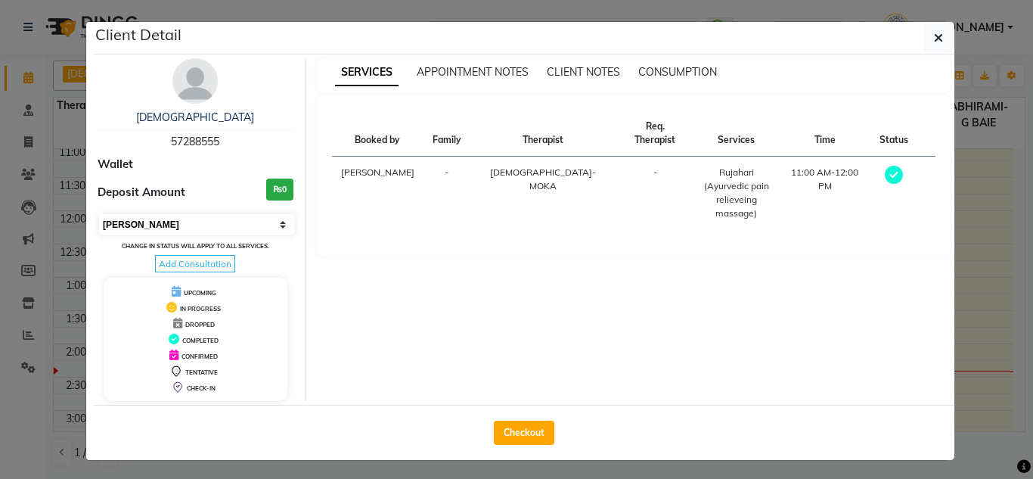
click at [150, 222] on select "Select MARK DONE UPCOMING" at bounding box center [197, 224] width 196 height 21
select select "5"
click at [99, 214] on select "Select MARK DONE UPCOMING" at bounding box center [197, 224] width 196 height 21
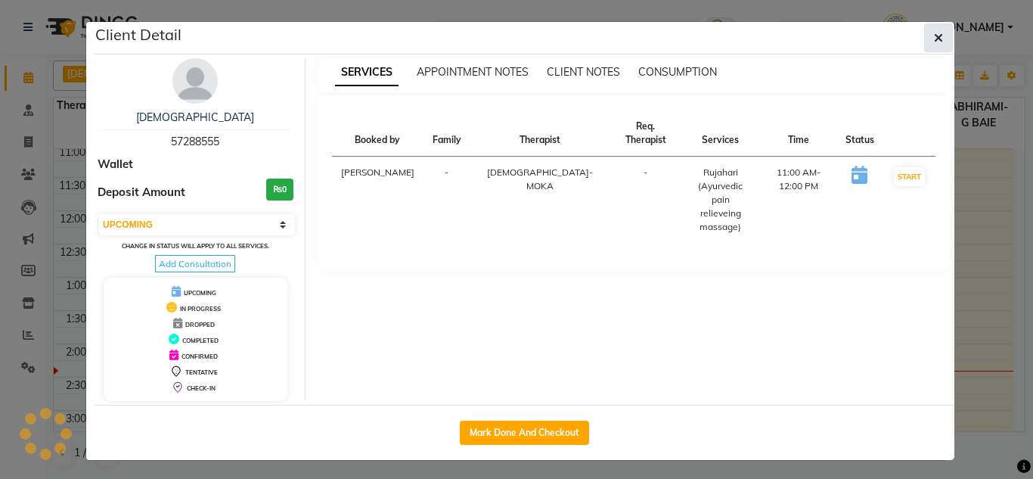
click at [937, 43] on icon "button" at bounding box center [938, 38] width 9 height 12
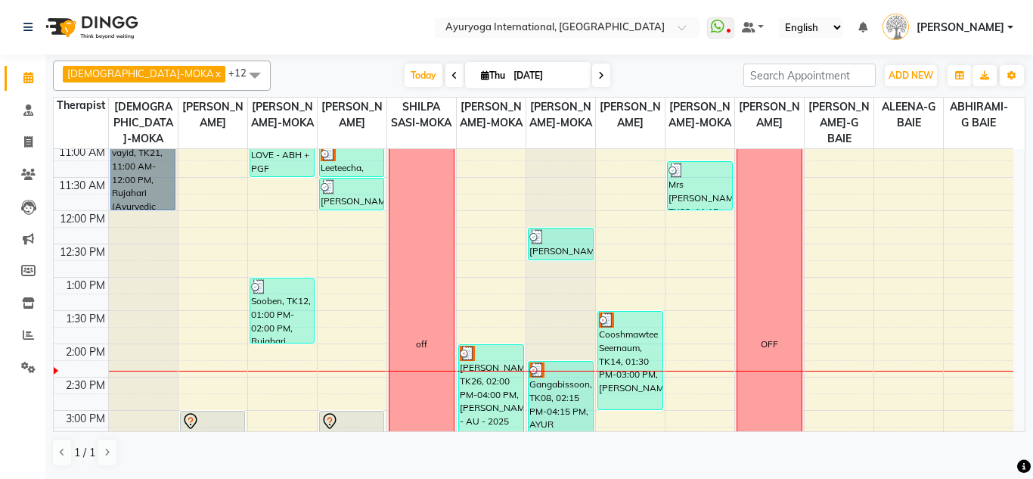
scroll to position [266, 0]
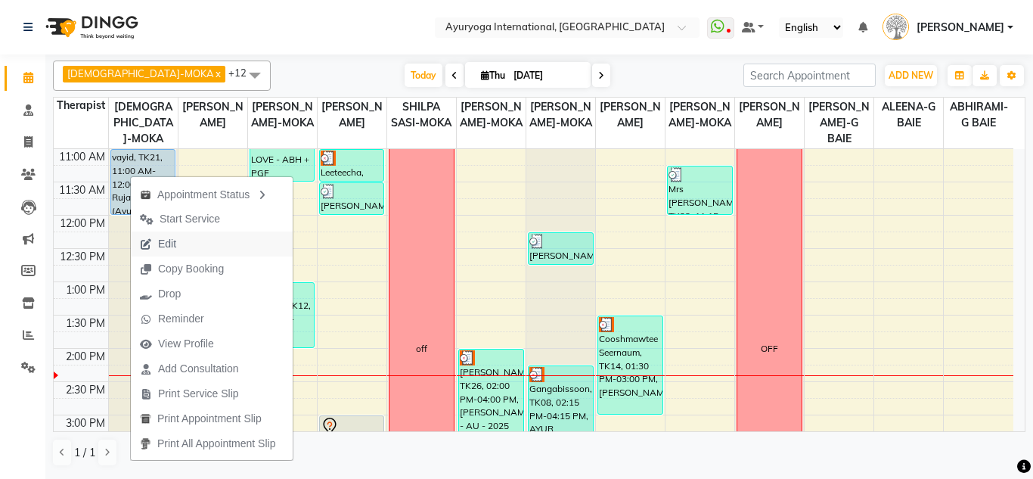
click at [174, 236] on span "Edit" at bounding box center [167, 244] width 18 height 16
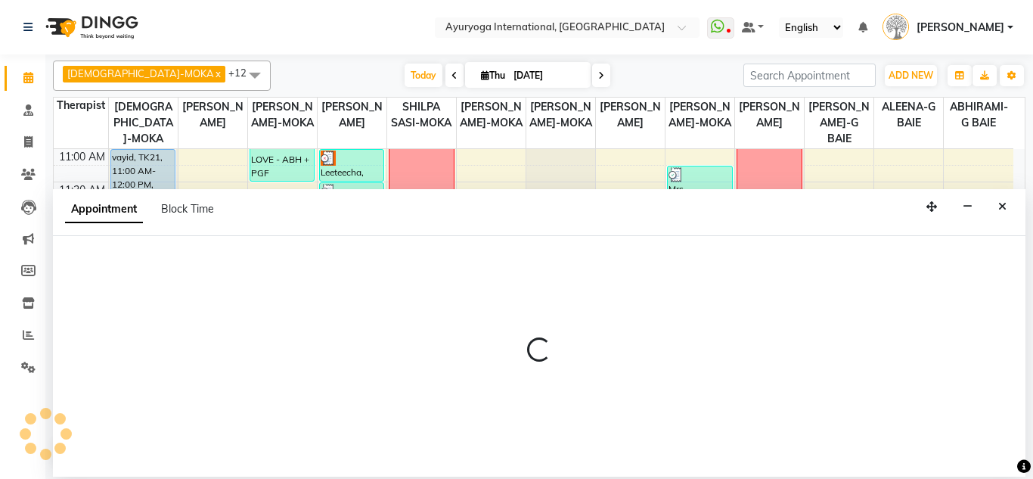
select select "tentative"
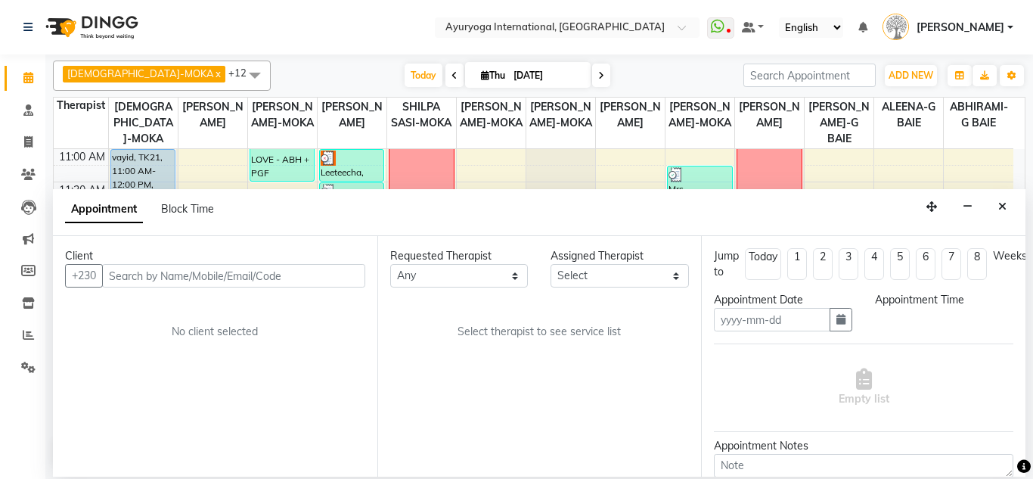
type input "[DATE]"
select select "upcoming"
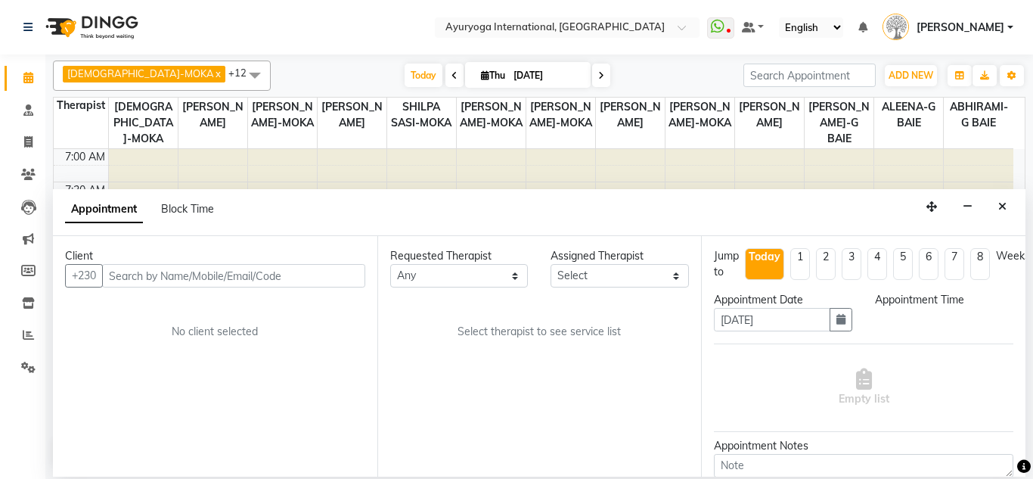
select select "660"
select select "36053"
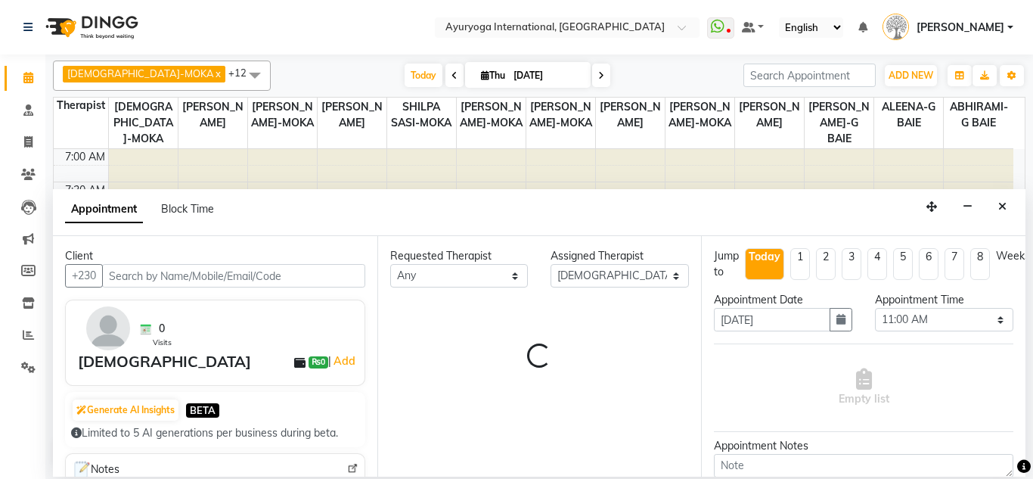
scroll to position [467, 0]
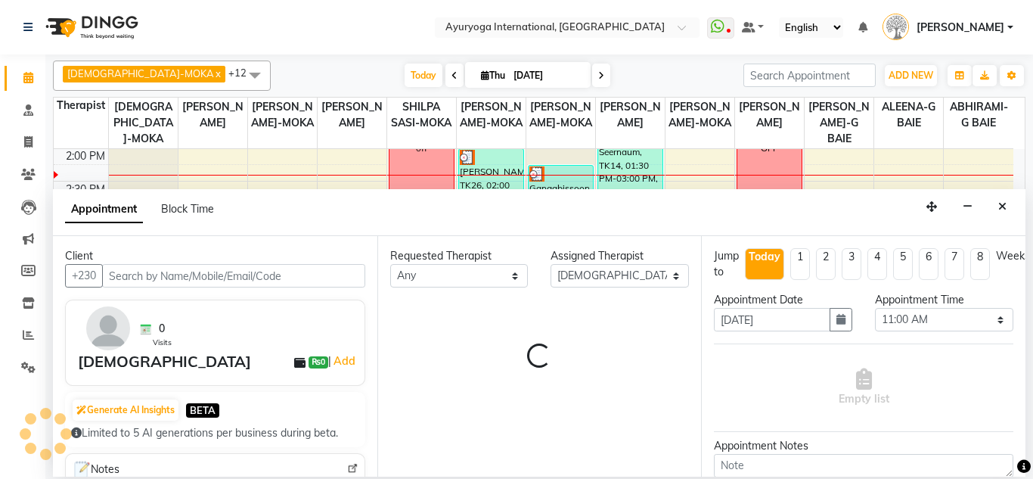
select select "1145"
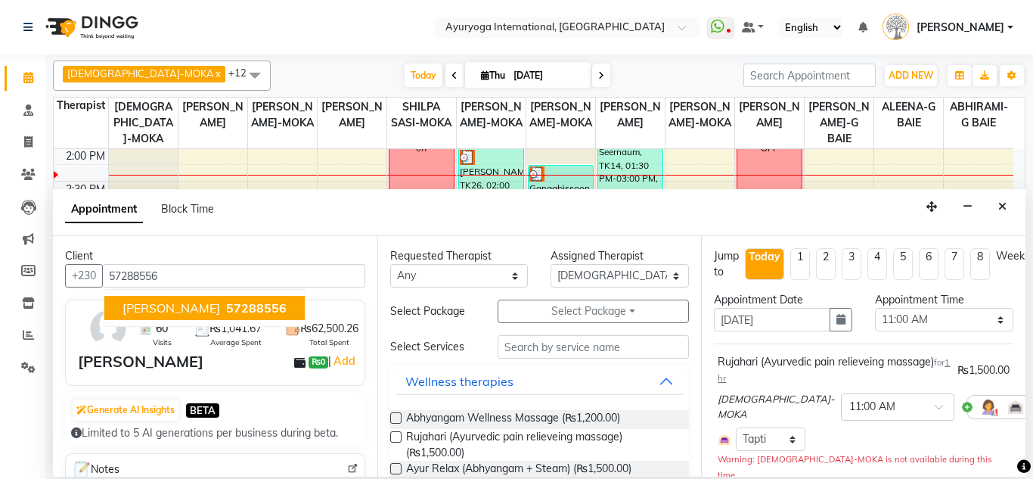
click at [226, 309] on span "57288556" at bounding box center [256, 307] width 61 height 15
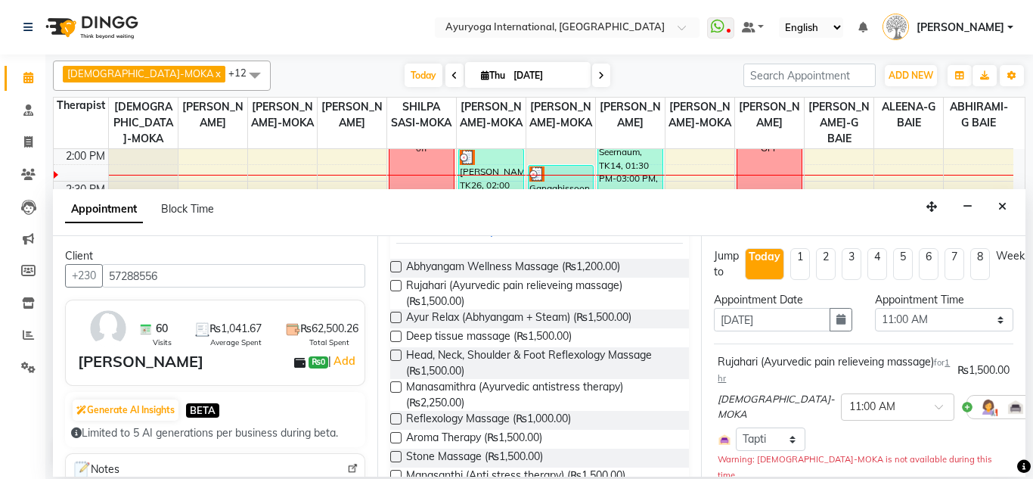
scroll to position [198, 0]
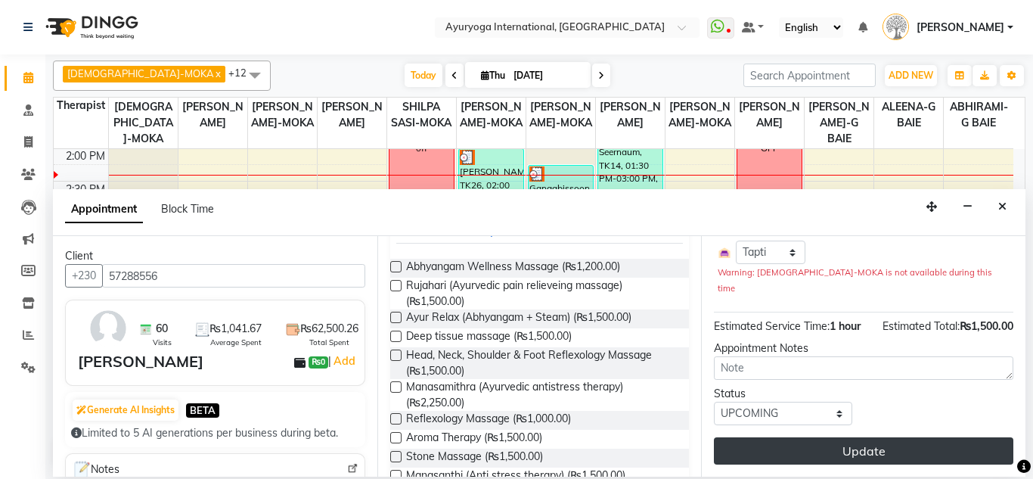
type input "57288556"
click at [884, 448] on button "Update" at bounding box center [864, 450] width 300 height 27
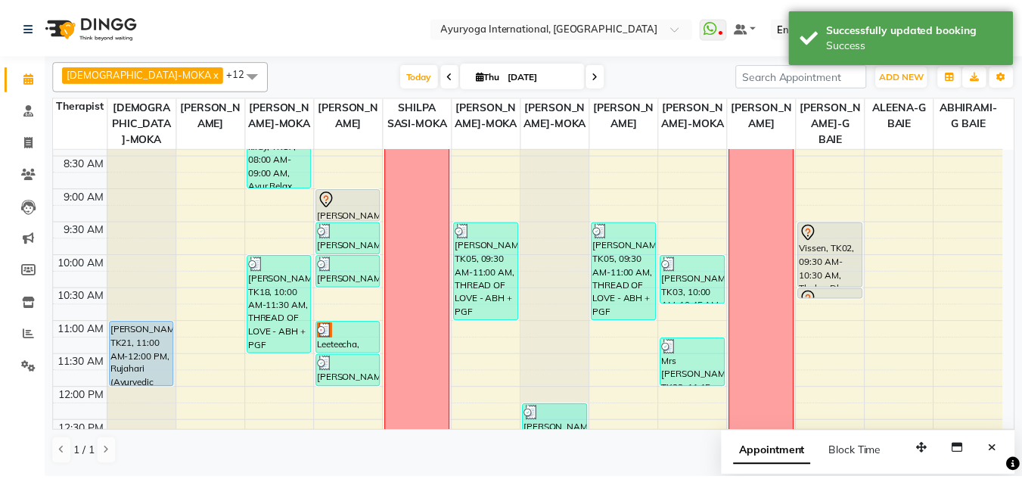
scroll to position [89, 0]
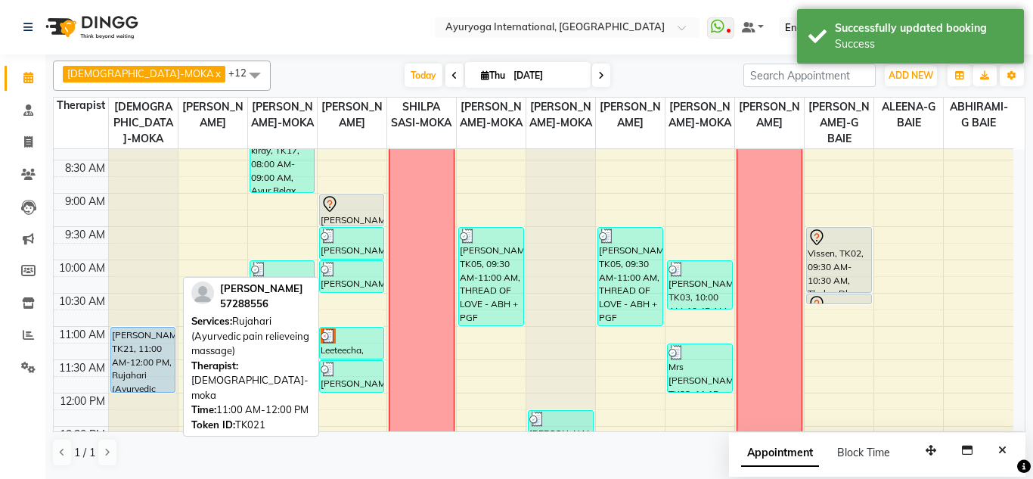
click at [148, 328] on div "[PERSON_NAME], TK21, 11:00 AM-12:00 PM, Rujahari (Ayurvedic pain relieveing mas…" at bounding box center [143, 360] width 64 height 64
select select "5"
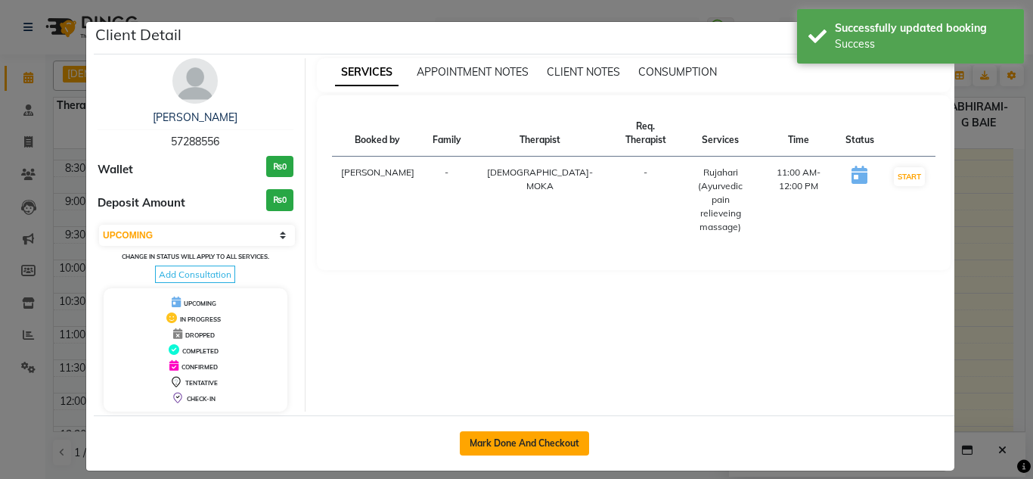
click at [524, 433] on button "Mark Done And Checkout" at bounding box center [524, 443] width 129 height 24
select select "service"
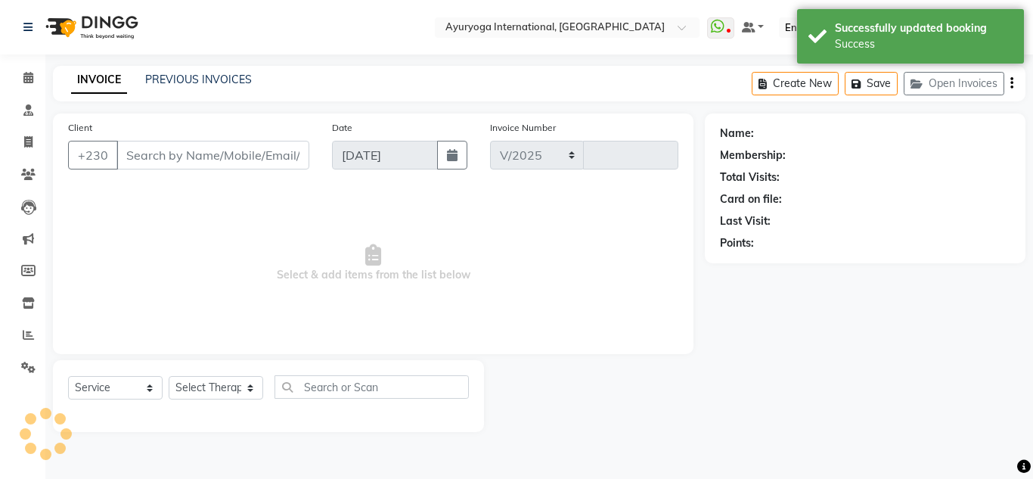
select select "730"
type input "5192"
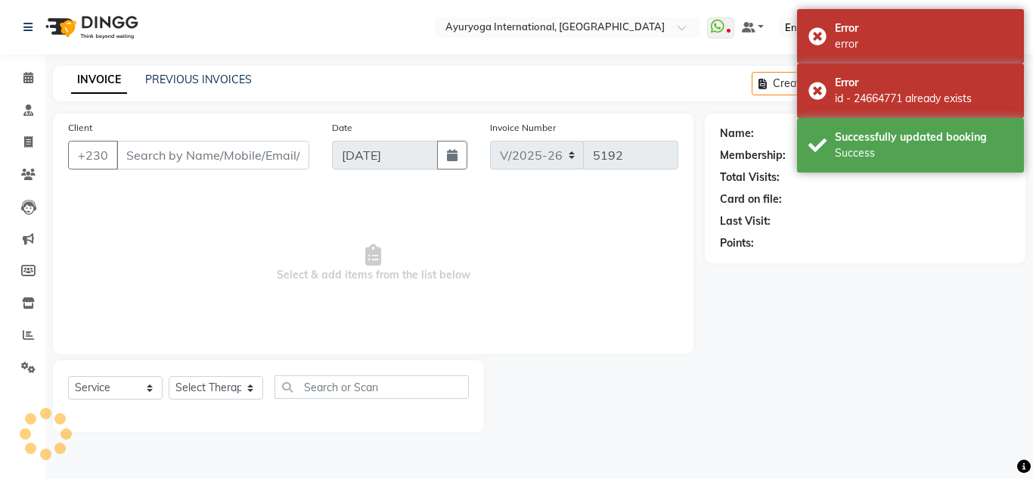
type input "57288556"
select select "36053"
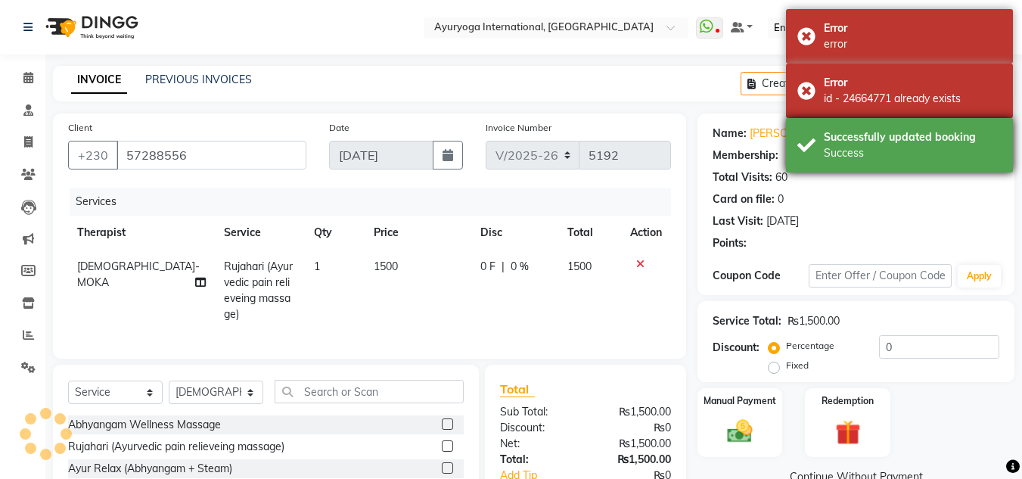
click at [924, 151] on div "Success" at bounding box center [913, 153] width 178 height 16
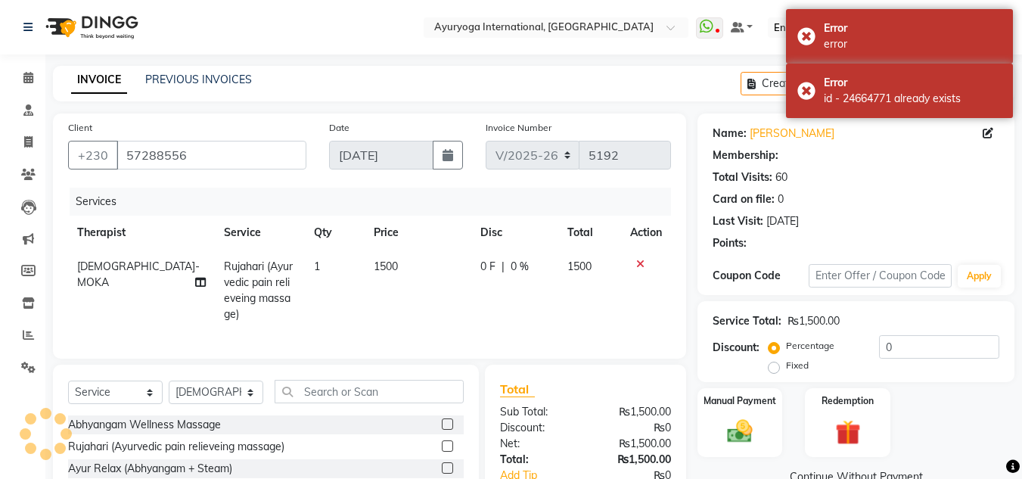
type input "5"
select select "1: Object"
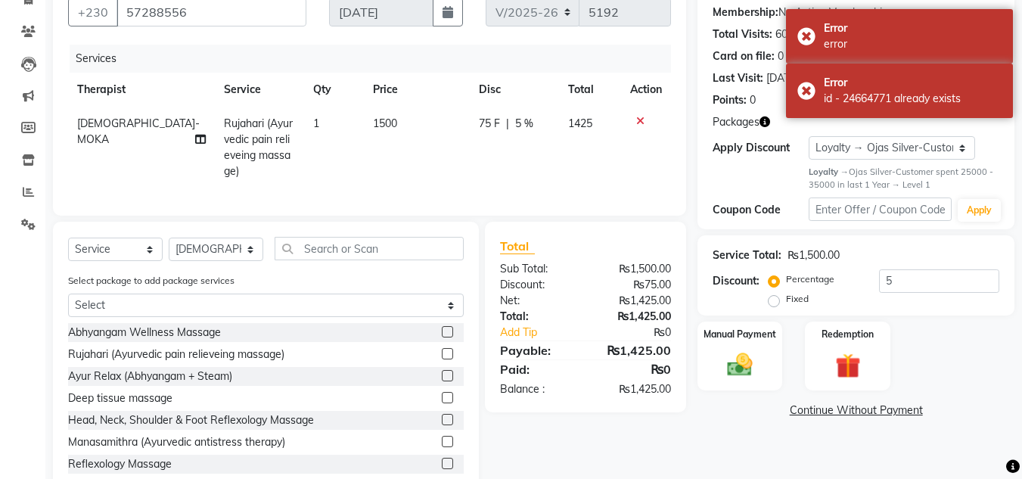
scroll to position [67, 0]
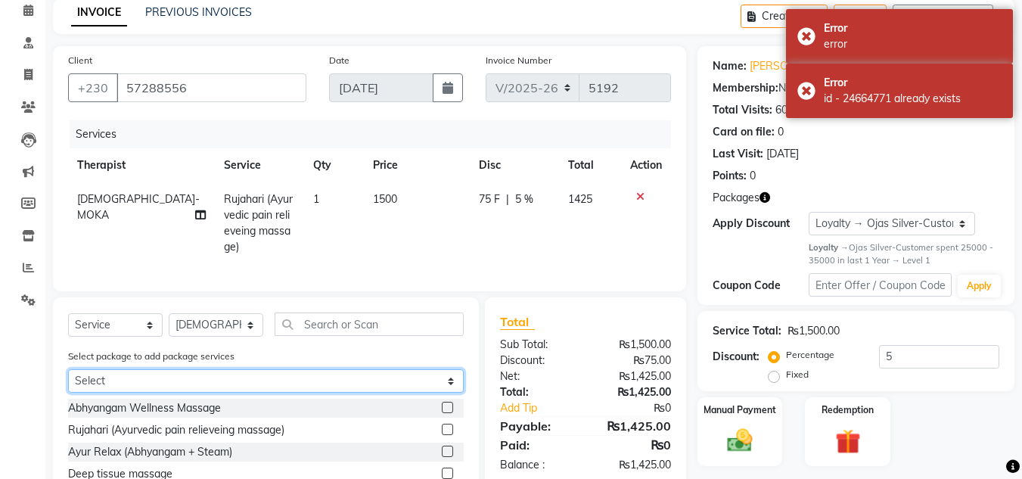
click at [388, 390] on select "Select ALA CART 12 Sessions - 2025 ALA CART 12 Sessions - 2025" at bounding box center [266, 380] width 396 height 23
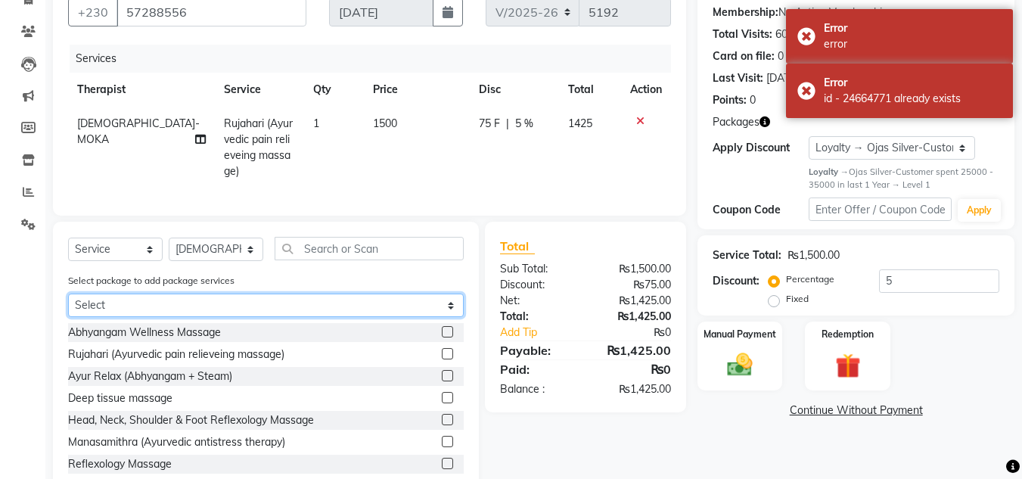
click at [400, 317] on select "Select ALA CART 12 Sessions - 2025 ALA CART 12 Sessions - 2025" at bounding box center [266, 305] width 396 height 23
click at [68, 317] on select "Select ALA CART 12 Sessions - 2025 ALA CART 12 Sessions - 2025" at bounding box center [266, 305] width 396 height 23
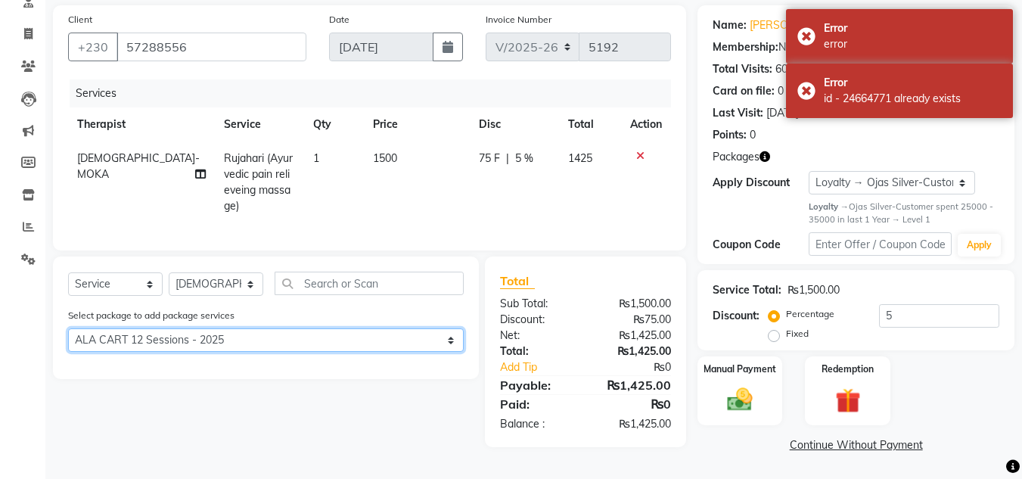
scroll to position [110, 0]
click at [395, 343] on select "Select ALA CART 12 Sessions - 2025 ALA CART 12 Sessions - 2025" at bounding box center [266, 339] width 396 height 23
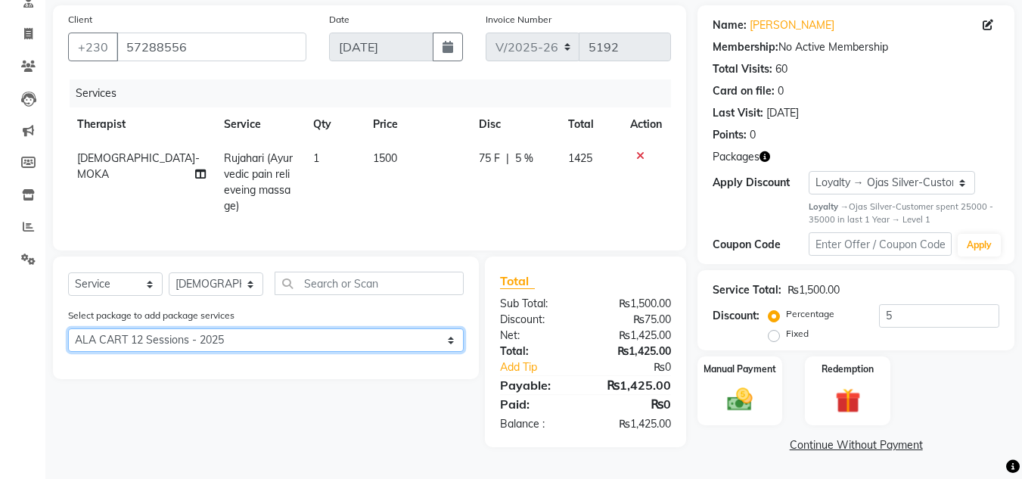
select select "1: Object"
click at [68, 337] on select "Select ALA CART 12 Sessions - 2025 ALA CART 12 Sessions - 2025" at bounding box center [266, 339] width 396 height 23
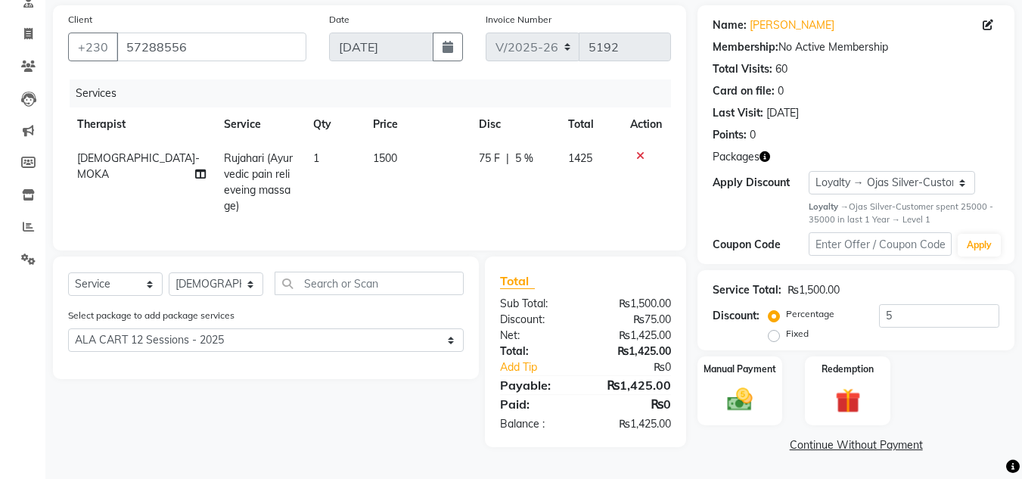
click at [356, 358] on div at bounding box center [266, 358] width 396 height 0
click at [452, 372] on label at bounding box center [447, 366] width 11 height 11
click at [452, 372] on input "checkbox" at bounding box center [447, 367] width 10 height 10
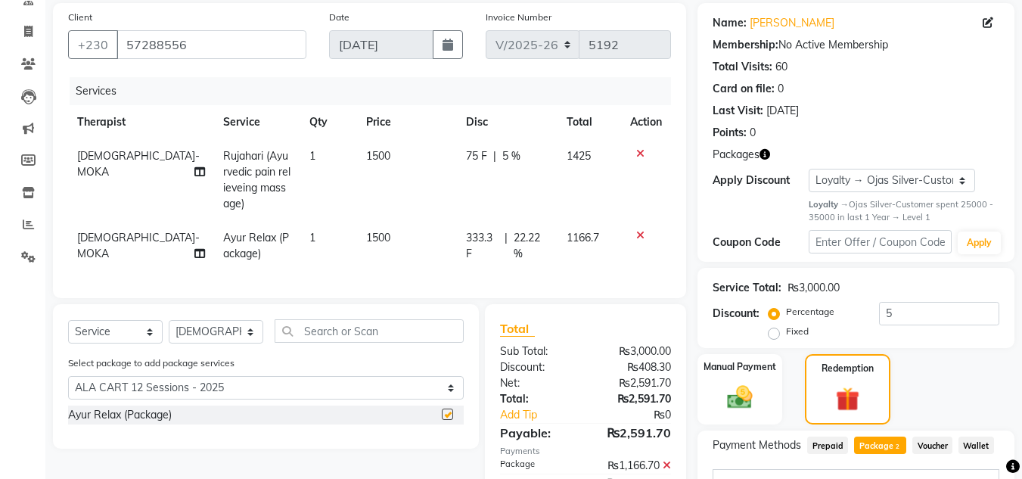
checkbox input "false"
click at [646, 157] on div at bounding box center [646, 153] width 32 height 11
click at [636, 148] on icon at bounding box center [640, 153] width 8 height 11
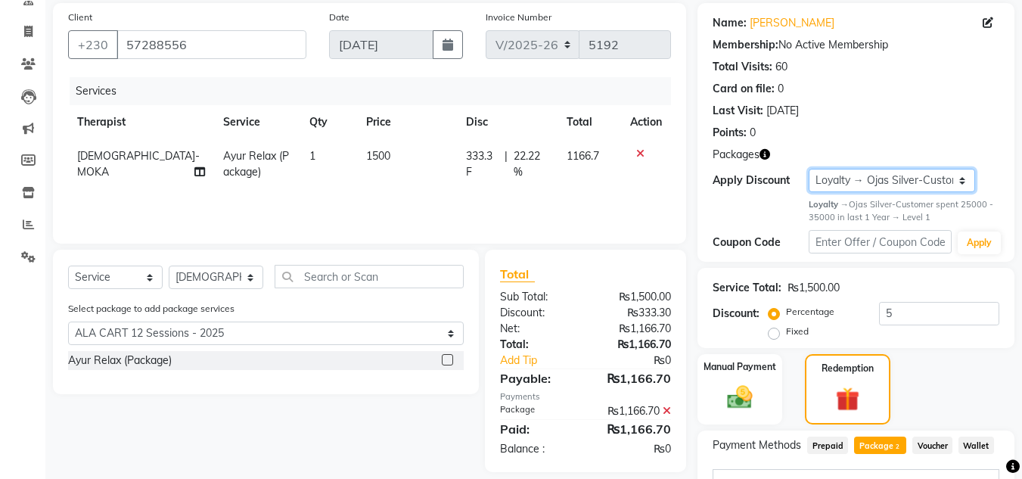
click at [892, 179] on select "Select Loyalty → Ojas Silver-Customer spent 25000 - 35000 in last 1 Year → Leve…" at bounding box center [892, 180] width 167 height 23
select select "0:"
click at [809, 169] on select "Select Loyalty → Ojas Silver-Customer spent 25000 - 35000 in last 1 Year → Leve…" at bounding box center [892, 180] width 167 height 23
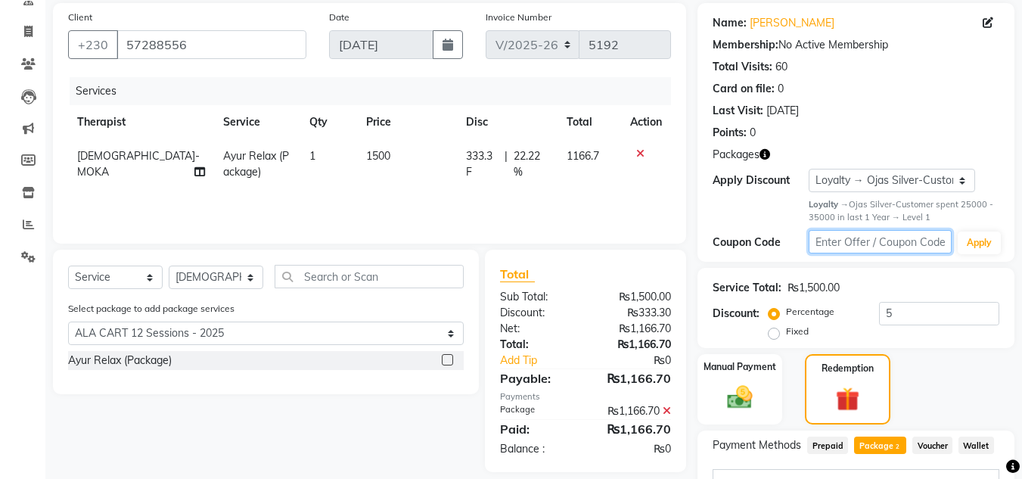
click at [871, 230] on input "text" at bounding box center [880, 241] width 143 height 23
type input "0"
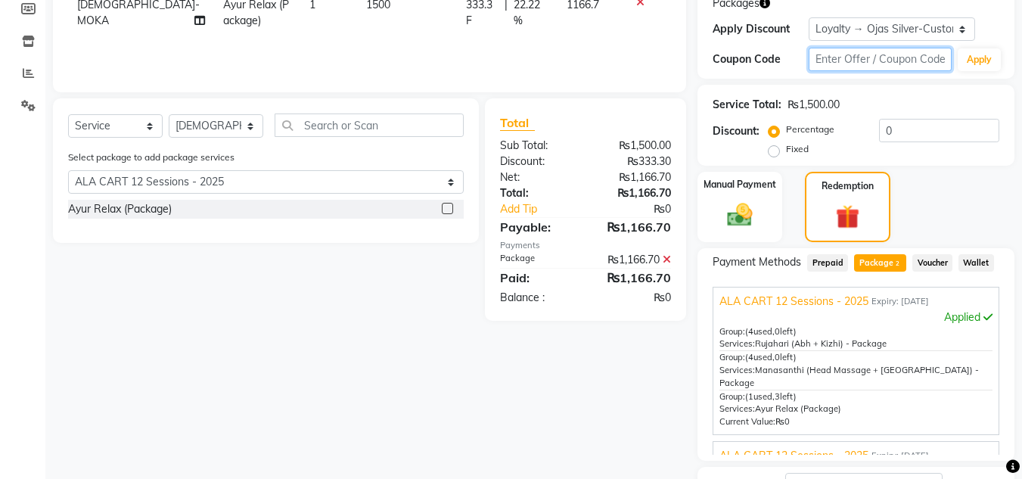
scroll to position [383, 0]
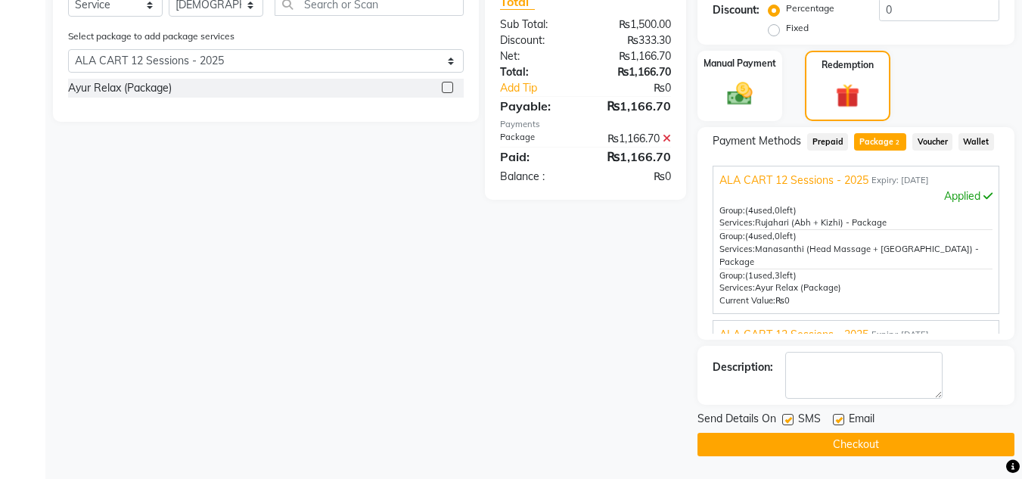
click at [809, 445] on button "Checkout" at bounding box center [855, 444] width 317 height 23
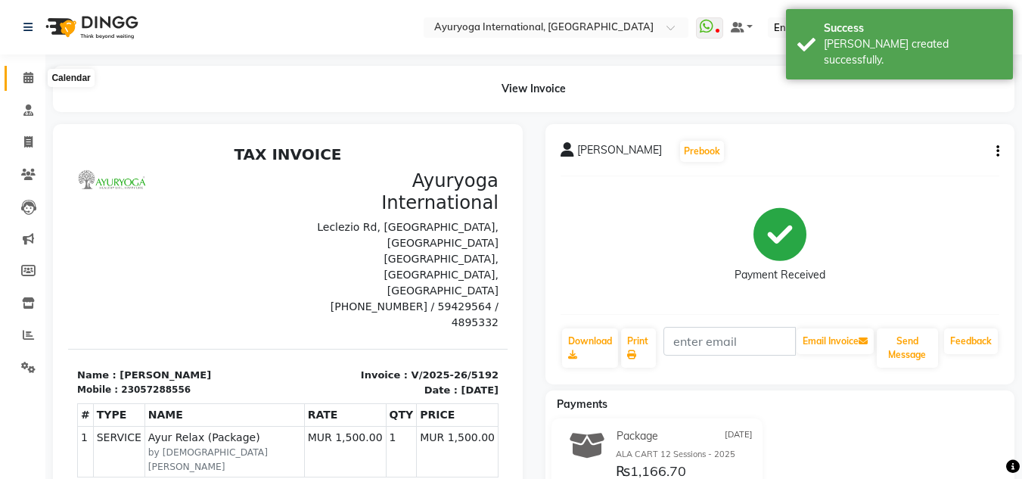
click at [26, 82] on icon at bounding box center [28, 77] width 10 height 11
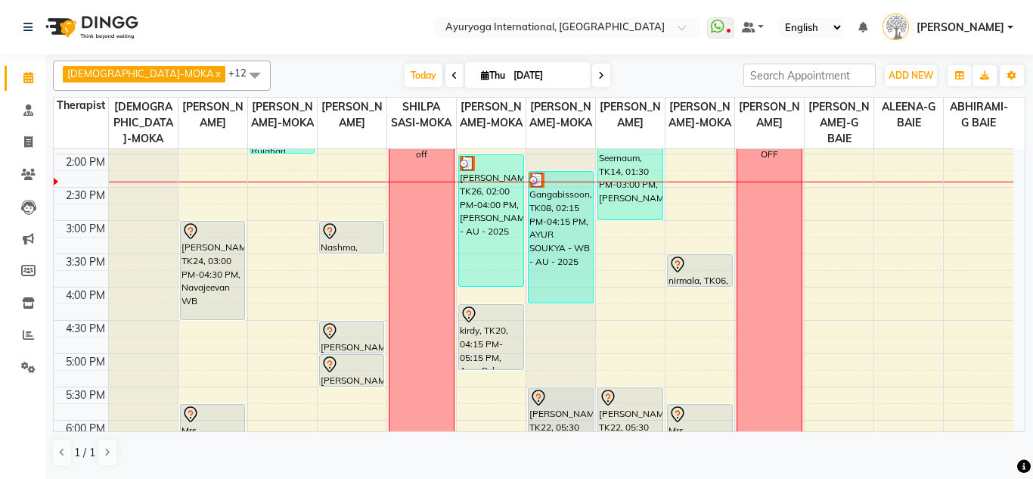
scroll to position [555, 0]
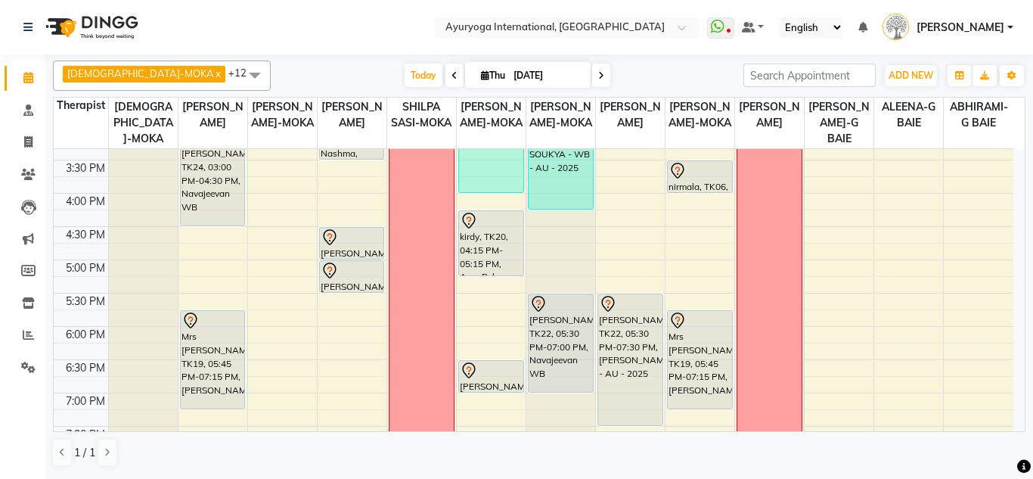
click at [477, 72] on span "Thu" at bounding box center [493, 75] width 32 height 11
select select "9"
select select "2025"
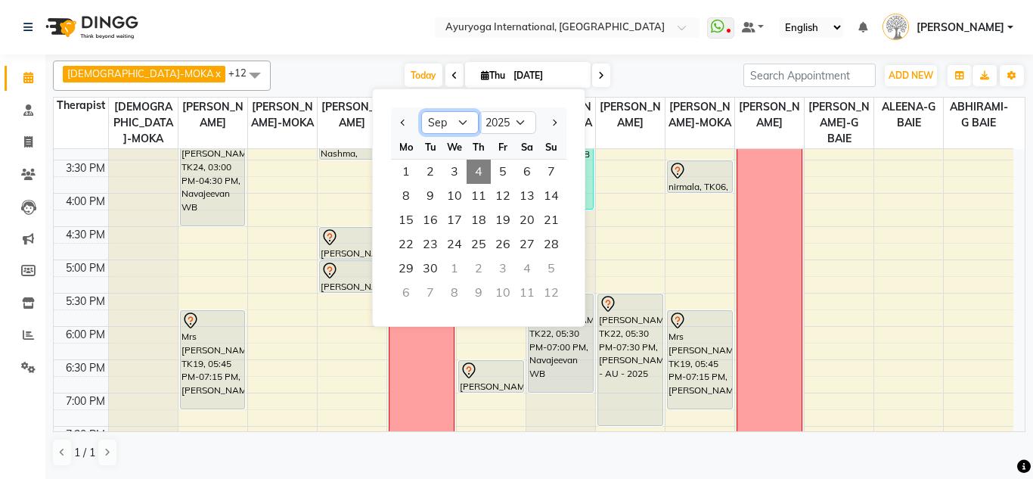
click at [468, 121] on select "Jan Feb Mar Apr May Jun [DATE] Aug Sep Oct Nov Dec" at bounding box center [449, 122] width 57 height 23
select select "8"
click at [421, 111] on select "Jan Feb Mar Apr May Jun [DATE] Aug Sep Oct Nov Dec" at bounding box center [449, 122] width 57 height 23
click at [480, 267] on span "28" at bounding box center [479, 268] width 24 height 24
type input "[DATE]"
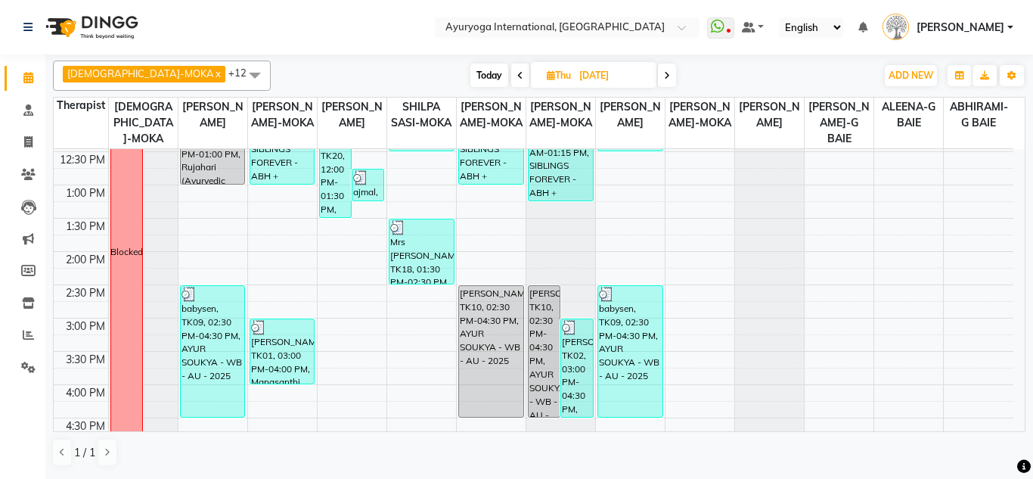
scroll to position [315, 0]
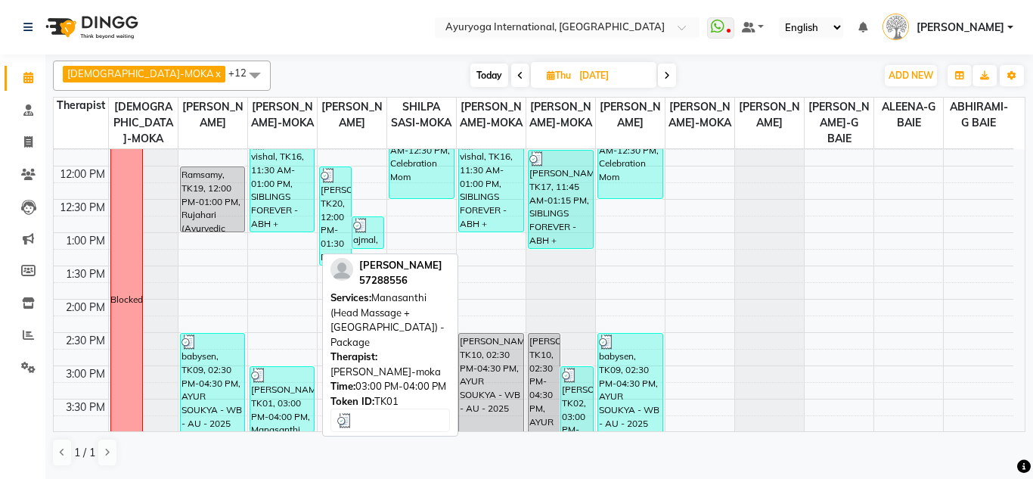
click at [270, 388] on div "[PERSON_NAME], TK01, 03:00 PM-04:00 PM, Manasanthi (Head Massage + Ksheeradhara…" at bounding box center [282, 399] width 64 height 64
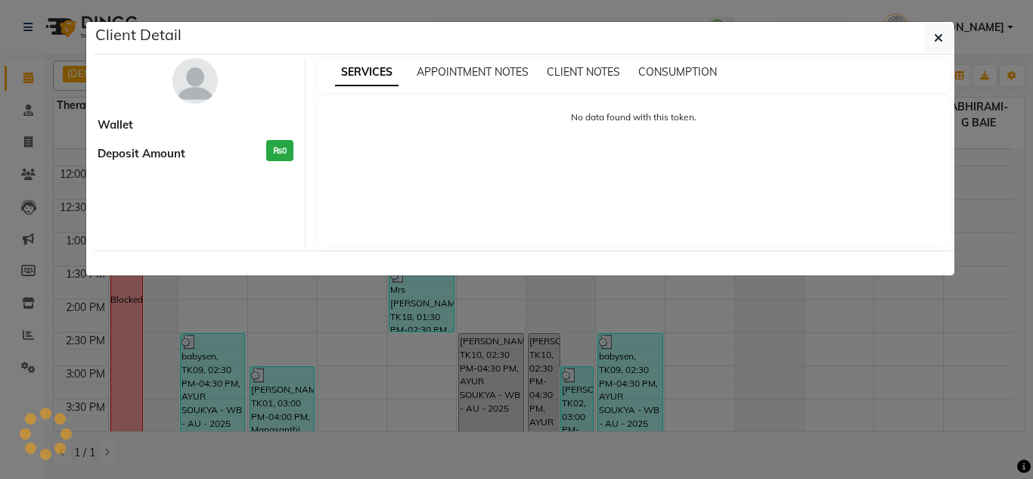
select select "3"
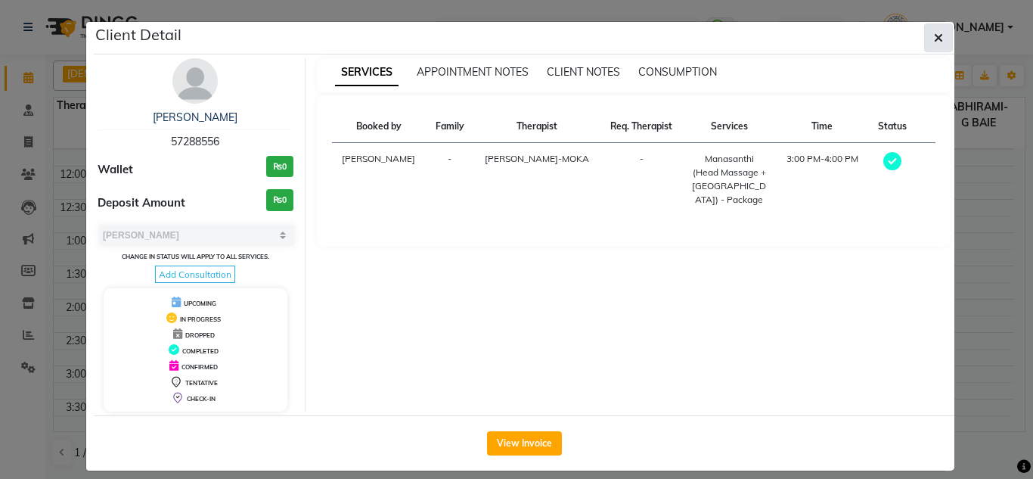
click at [937, 32] on icon "button" at bounding box center [938, 38] width 9 height 12
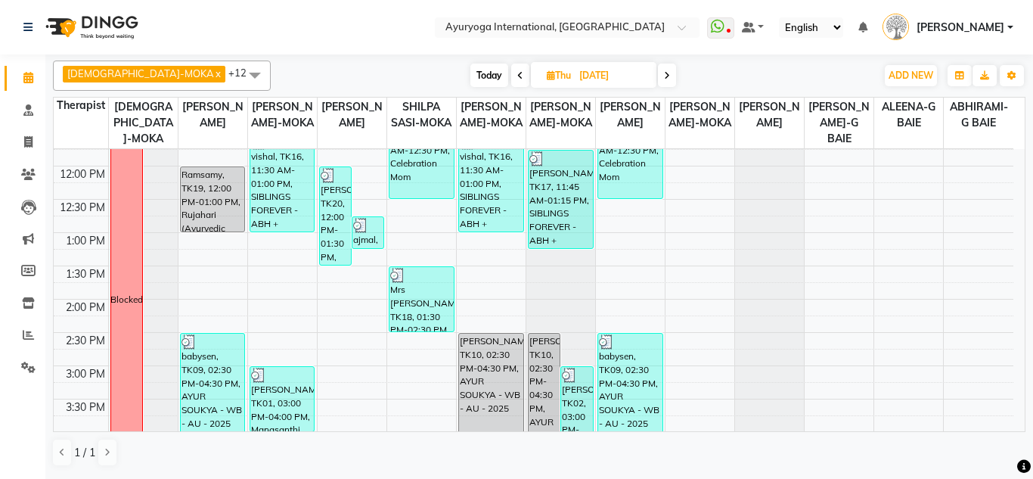
click at [471, 67] on span "Today" at bounding box center [490, 75] width 38 height 23
type input "[DATE]"
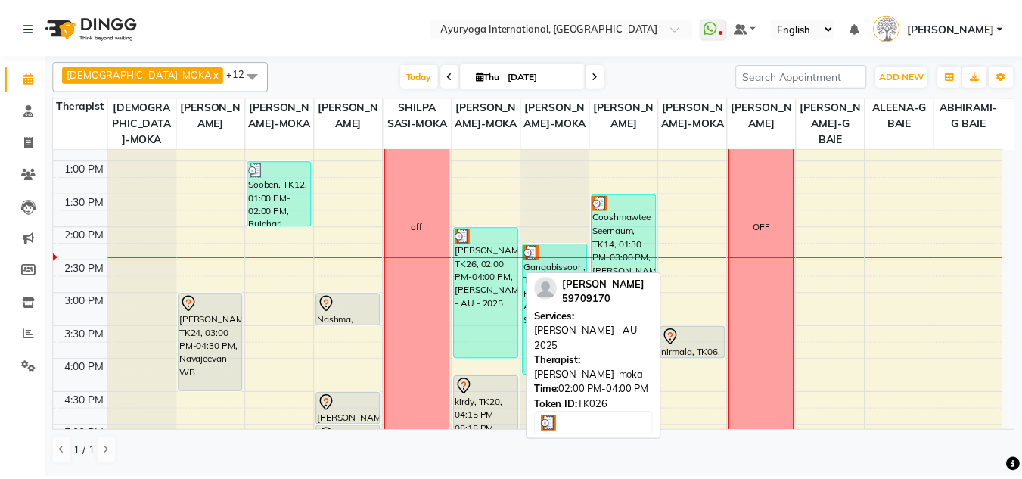
scroll to position [391, 0]
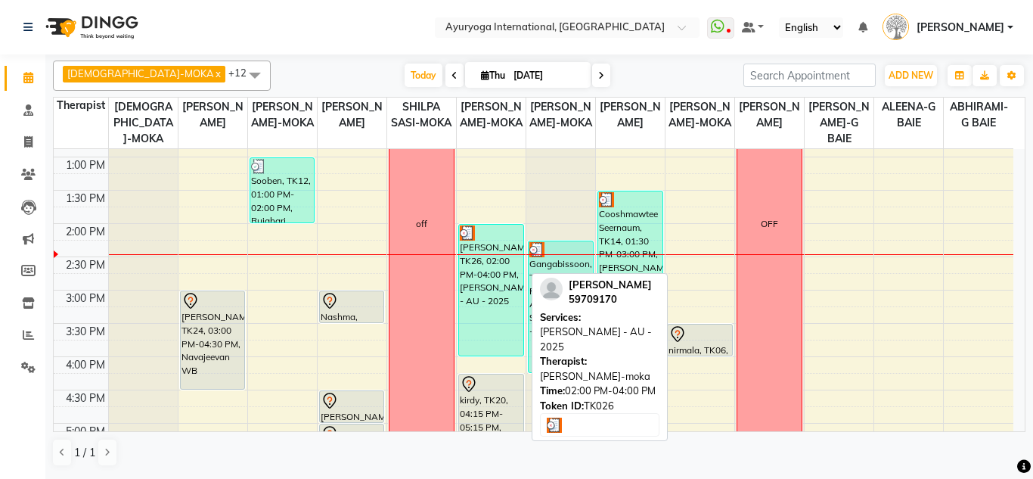
click at [500, 282] on div "[PERSON_NAME], TK26, 02:00 PM-04:00 PM, [PERSON_NAME] - AU - 2025" at bounding box center [491, 290] width 64 height 131
select select "3"
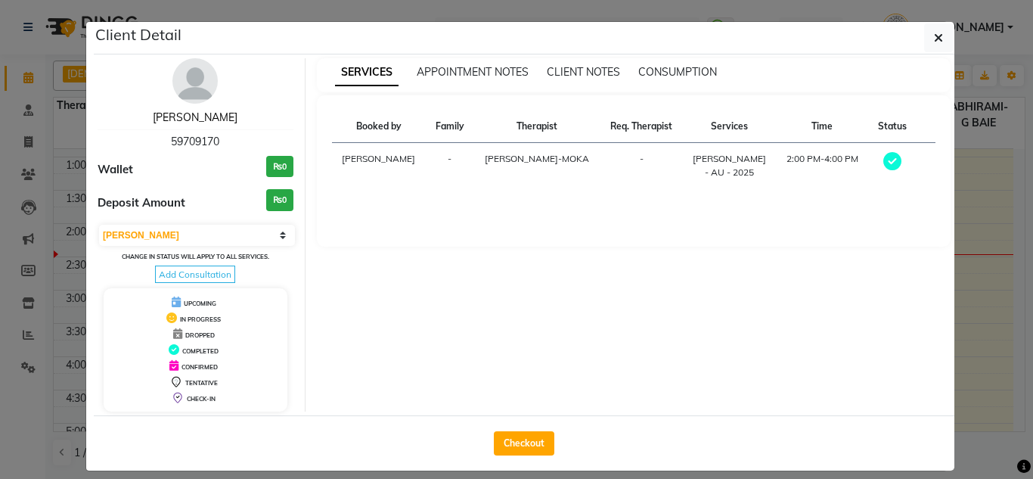
click at [210, 115] on link "[PERSON_NAME]" at bounding box center [195, 117] width 85 height 14
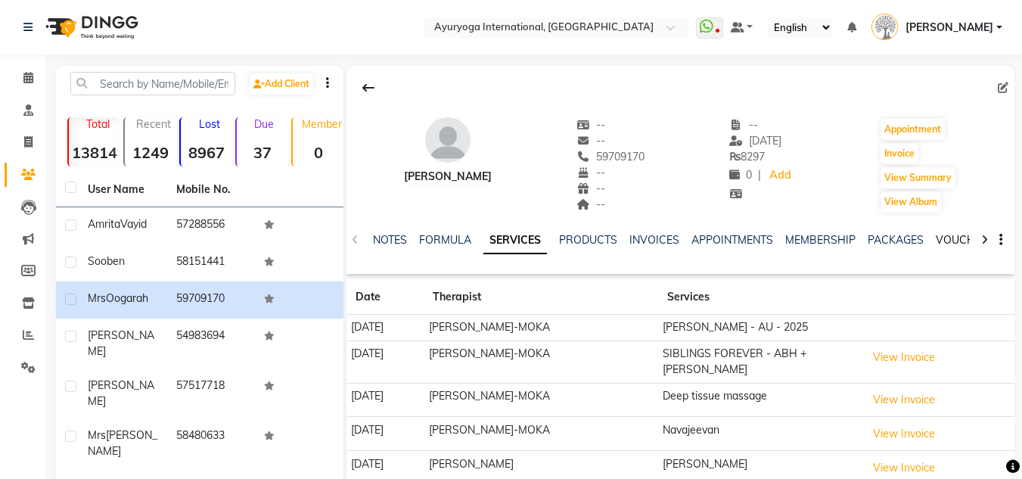
click at [955, 243] on link "VOUCHERS" at bounding box center [966, 240] width 60 height 14
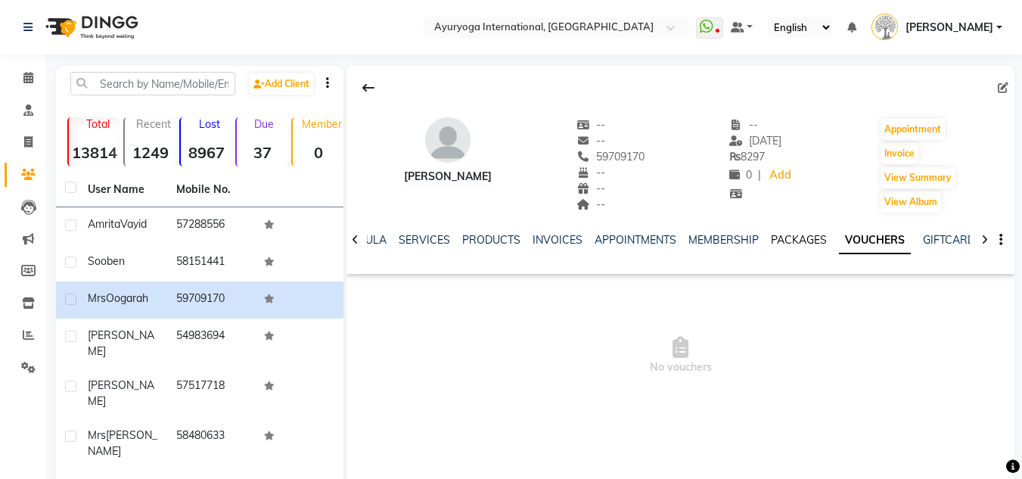
click at [791, 235] on link "PACKAGES" at bounding box center [799, 240] width 56 height 14
click at [17, 68] on link "Calendar" at bounding box center [23, 78] width 36 height 25
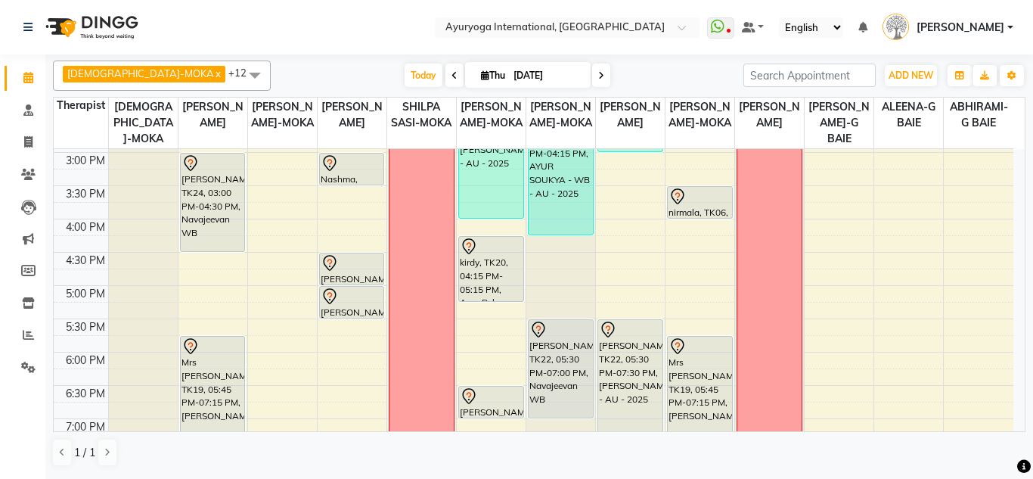
scroll to position [530, 0]
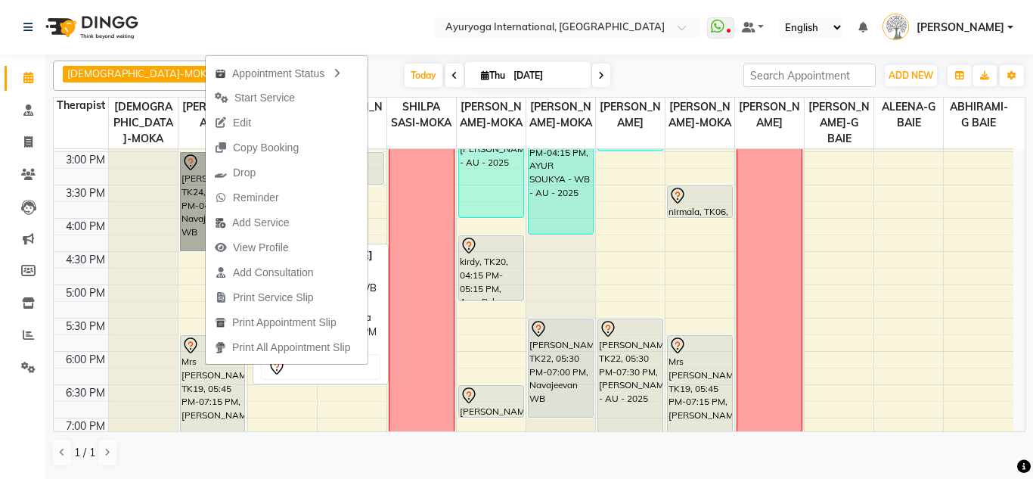
click at [200, 169] on link "[PERSON_NAME], TK24, 03:00 PM-04:30 PM, Navajeevan WB" at bounding box center [213, 201] width 66 height 99
select select "7"
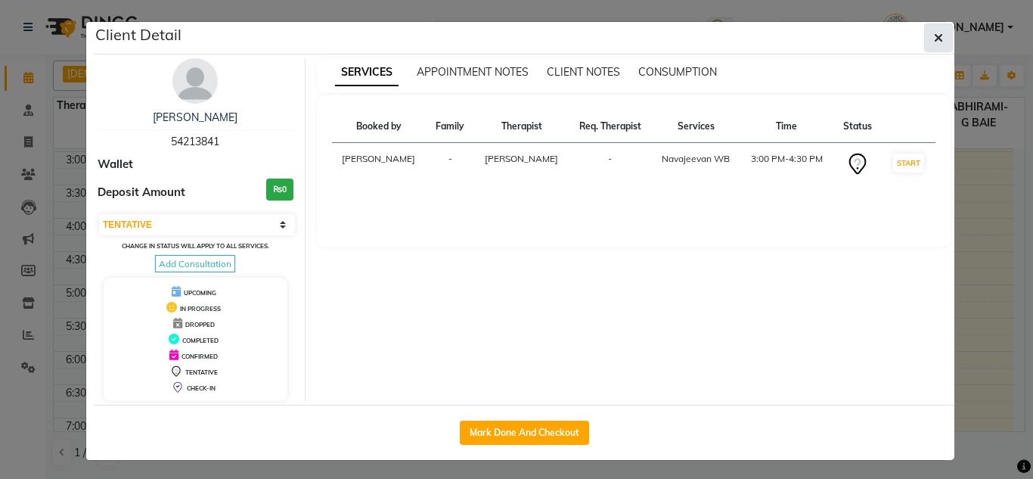
click at [934, 33] on icon "button" at bounding box center [938, 38] width 9 height 12
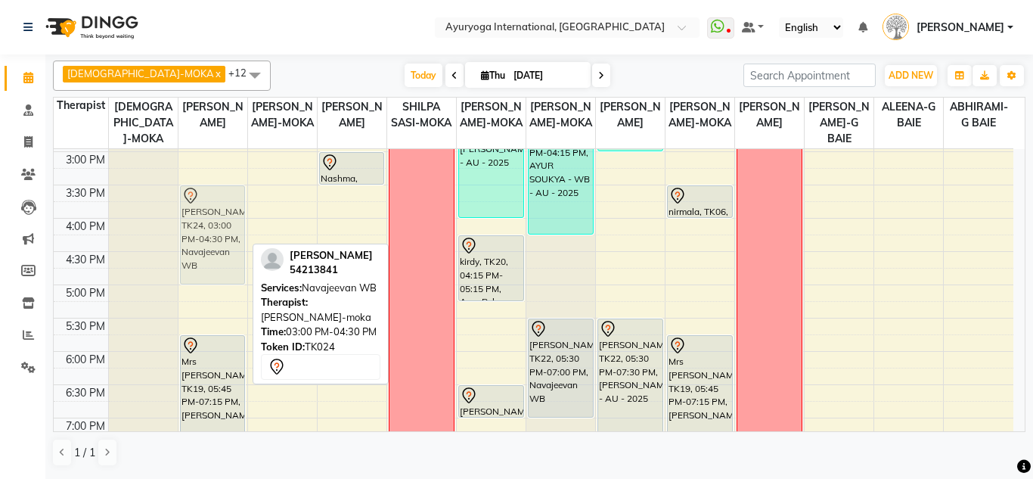
drag, startPoint x: 203, startPoint y: 191, endPoint x: 194, endPoint y: 221, distance: 30.9
click at [194, 221] on div "[PERSON_NAME], TK24, 03:00 PM-04:30 PM, Navajeevan WB Mrs [PERSON_NAME], TK19, …" at bounding box center [213, 84] width 69 height 931
click at [194, 221] on div "[PERSON_NAME], TK24, 03:00 PM-04:30 PM, Navajeevan WB" at bounding box center [213, 235] width 64 height 98
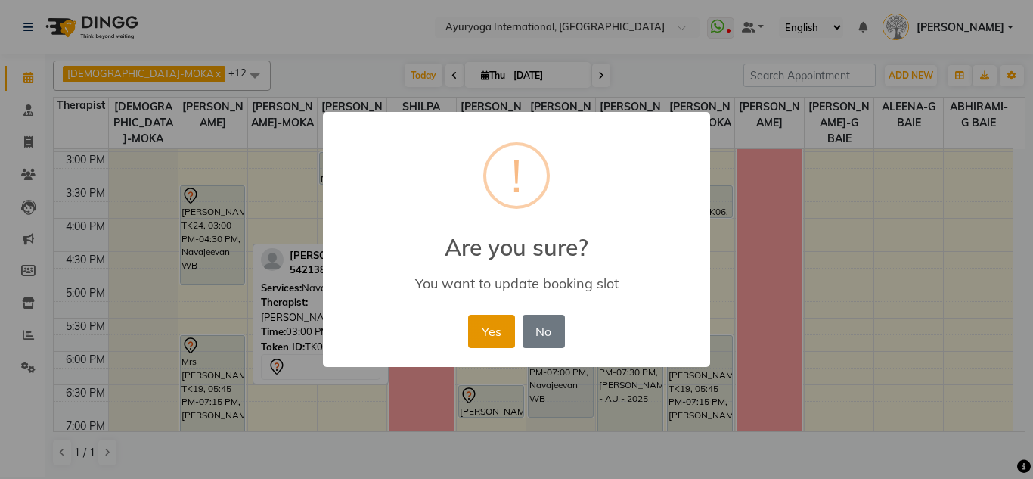
click at [497, 318] on button "Yes" at bounding box center [491, 331] width 46 height 33
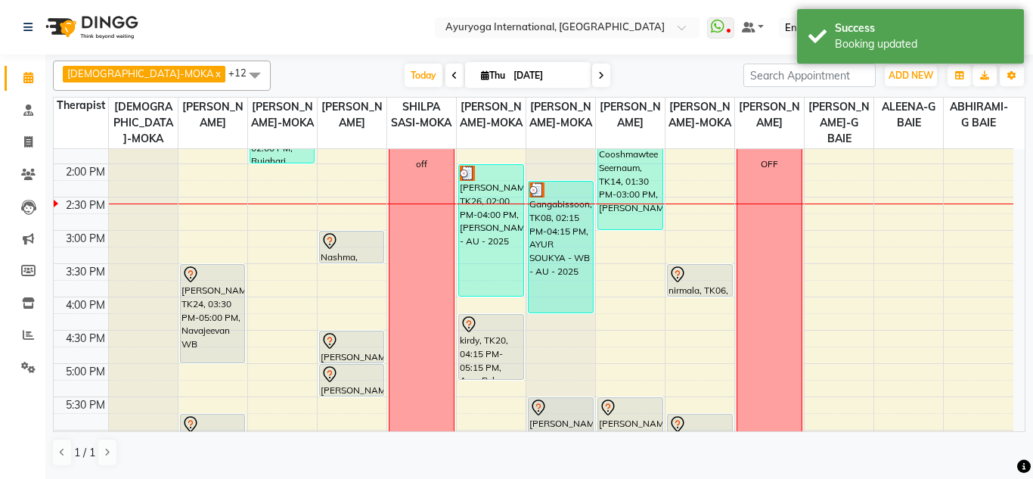
scroll to position [422, 0]
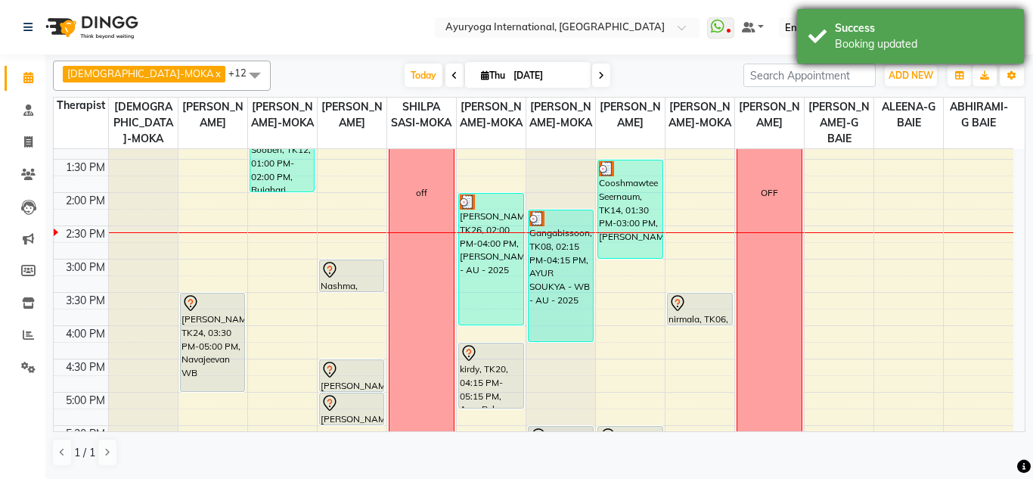
click at [821, 32] on div "Success Booking updated" at bounding box center [910, 36] width 227 height 54
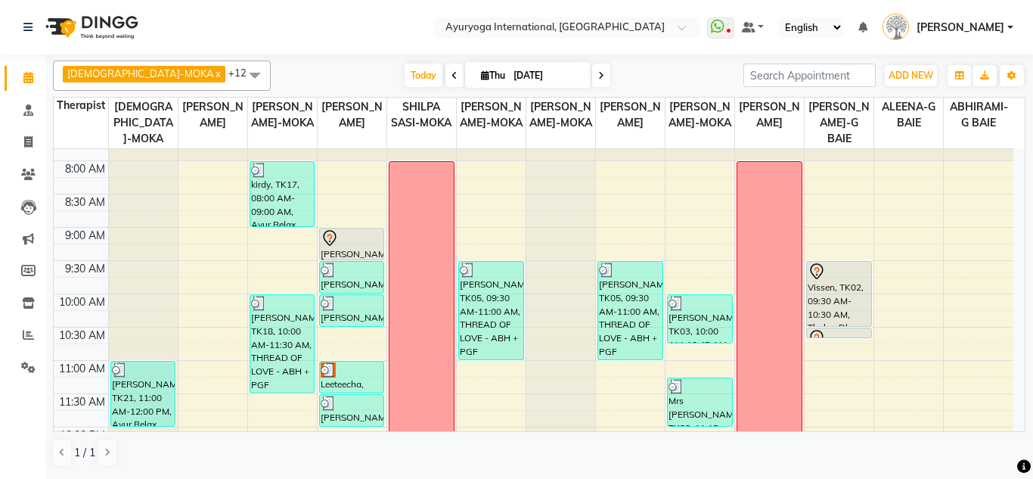
scroll to position [0, 0]
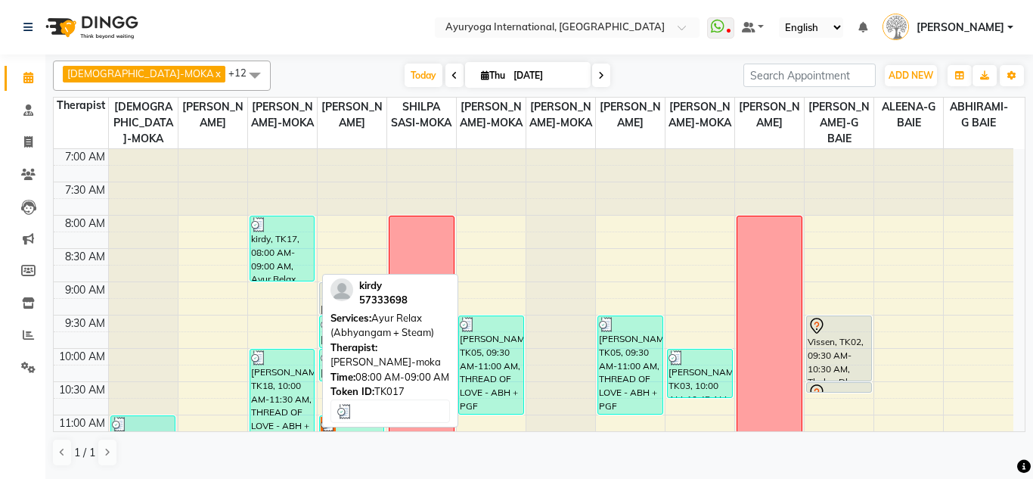
click at [276, 270] on div "kirdy, TK17, 08:00 AM-09:00 AM, Ayur Relax (Abhyangam + Steam)" at bounding box center [282, 248] width 64 height 64
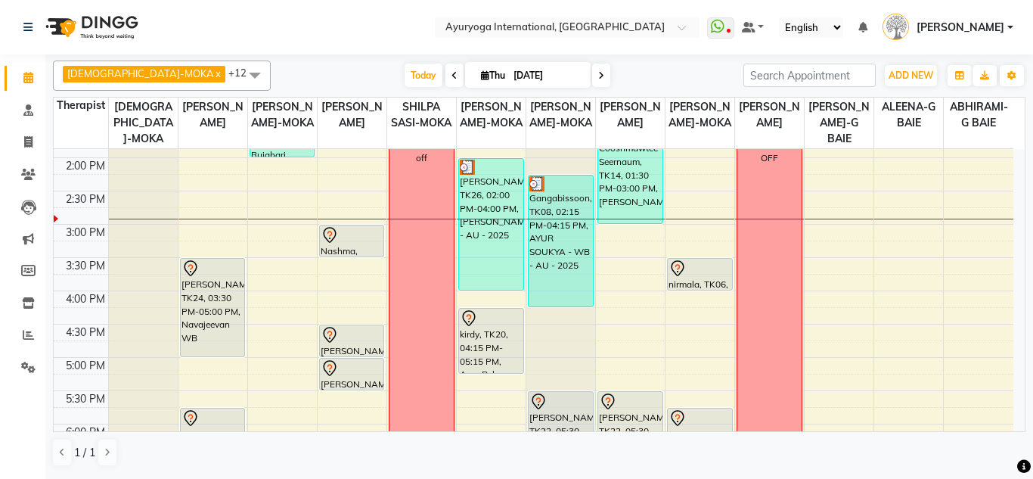
scroll to position [422, 0]
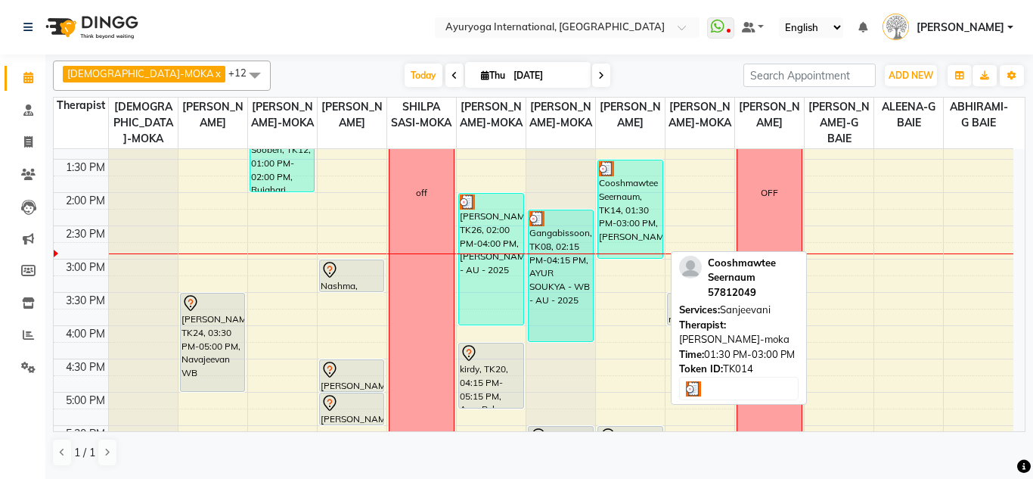
click at [632, 202] on div "Cooshmawtee Seernaum, TK14, 01:30 PM-03:00 PM, [PERSON_NAME]" at bounding box center [630, 209] width 64 height 98
select select "3"
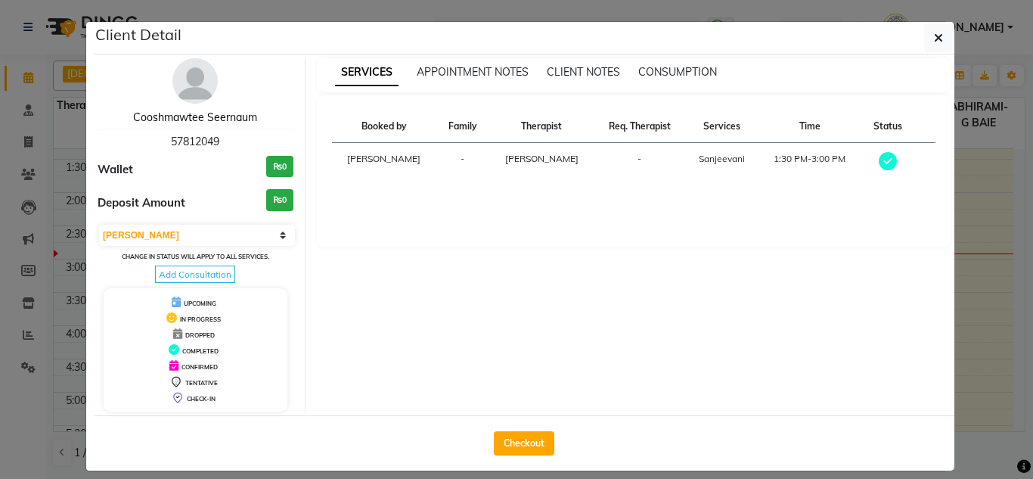
click at [176, 116] on link "Cooshmawtee Seernaum" at bounding box center [195, 117] width 124 height 14
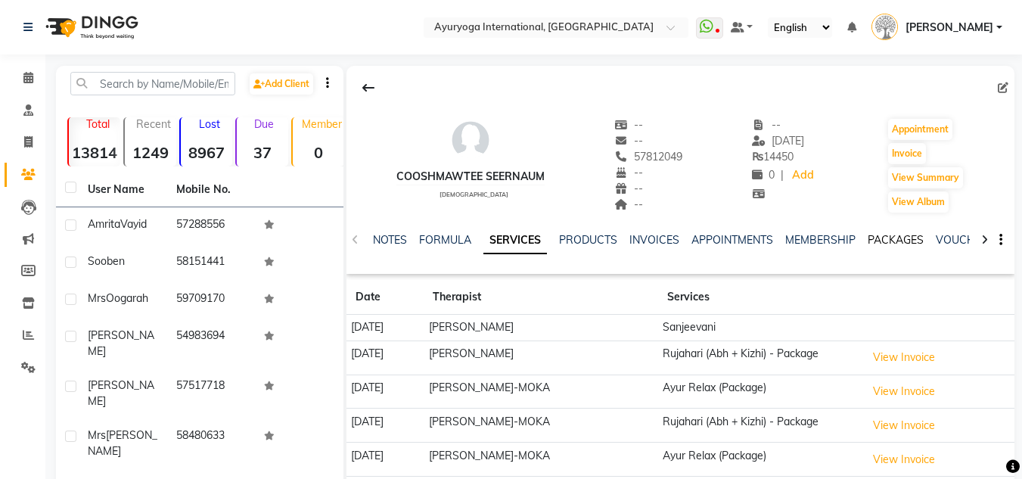
click at [870, 242] on link "PACKAGES" at bounding box center [896, 240] width 56 height 14
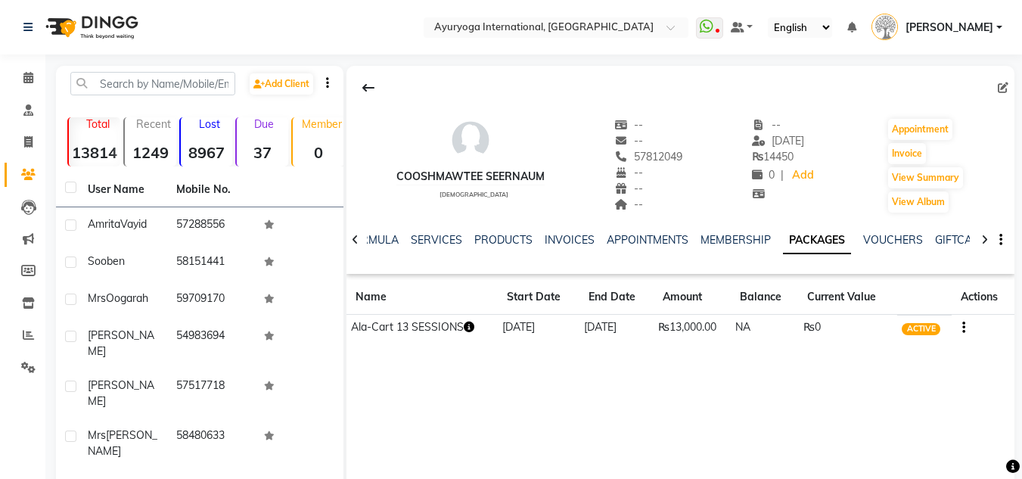
click at [958, 321] on button "button" at bounding box center [960, 327] width 9 height 16
click at [719, 354] on div "Cooshmawtee Seernaum [DEMOGRAPHIC_DATA] -- -- 57812049 -- -- -- -- [DATE] ₨ 144…" at bounding box center [680, 293] width 668 height 454
click at [474, 325] on icon "button" at bounding box center [469, 327] width 11 height 11
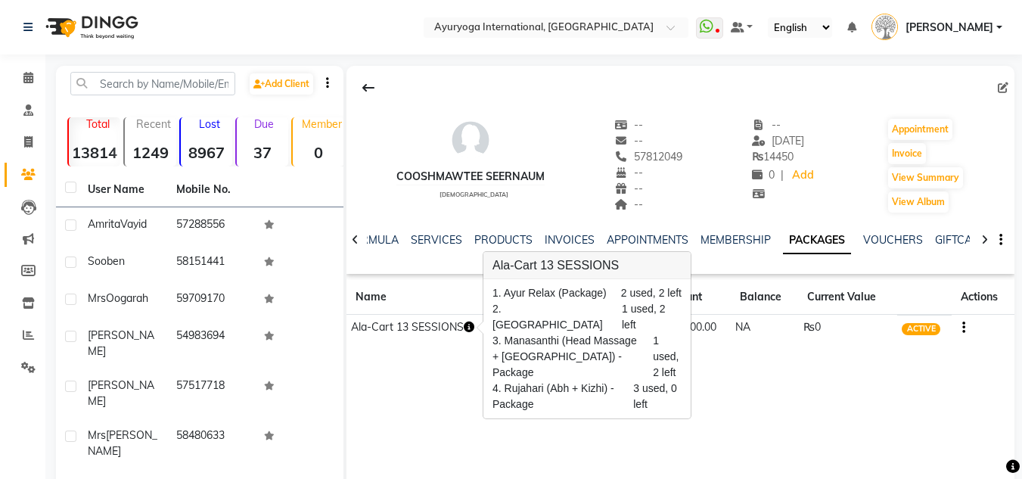
click at [809, 377] on div "Cooshmawtee Seernaum [DEMOGRAPHIC_DATA] -- -- 57812049 -- -- -- -- [DATE] ₨ 144…" at bounding box center [680, 293] width 668 height 454
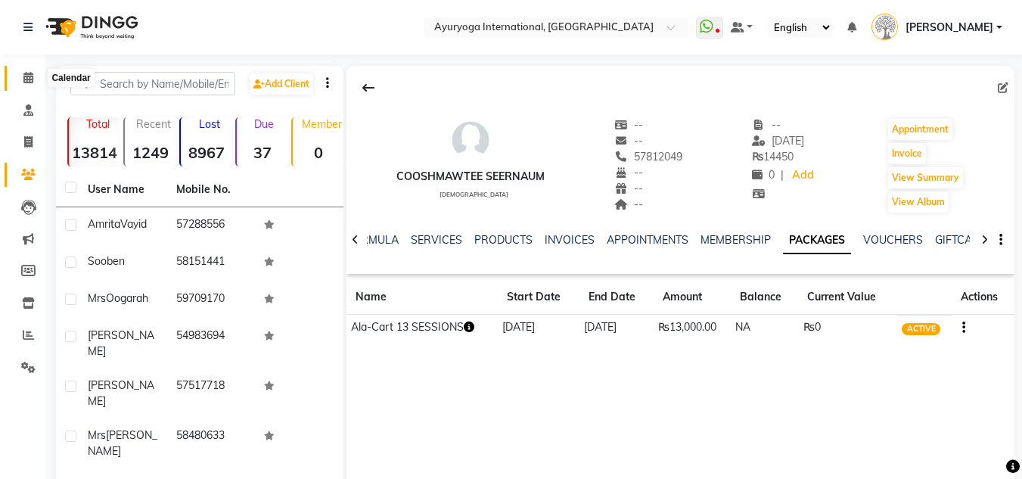
click at [39, 77] on span at bounding box center [28, 78] width 26 height 17
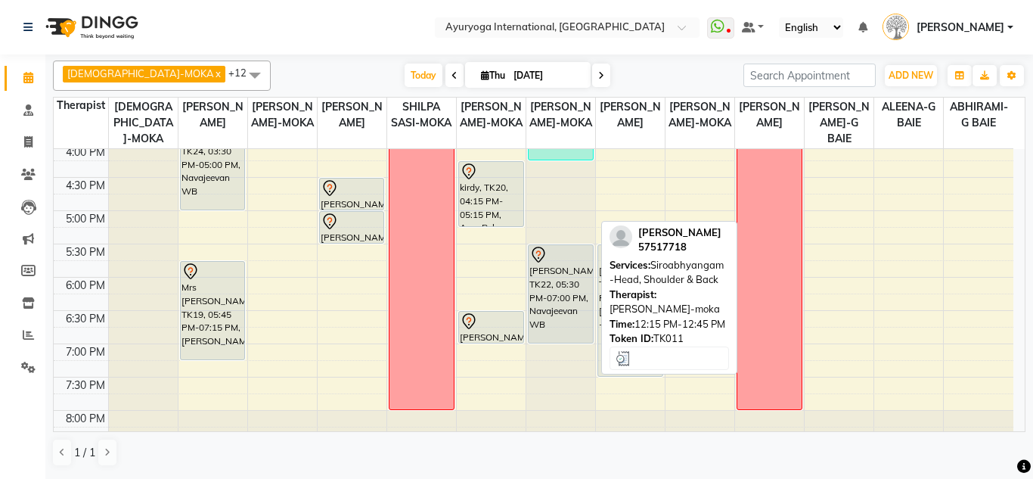
scroll to position [605, 0]
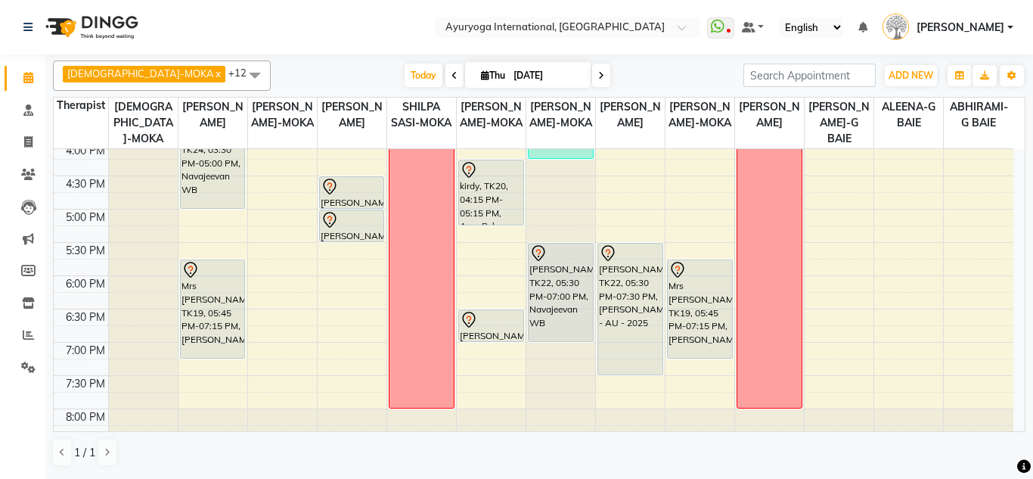
click at [598, 74] on icon at bounding box center [601, 75] width 6 height 9
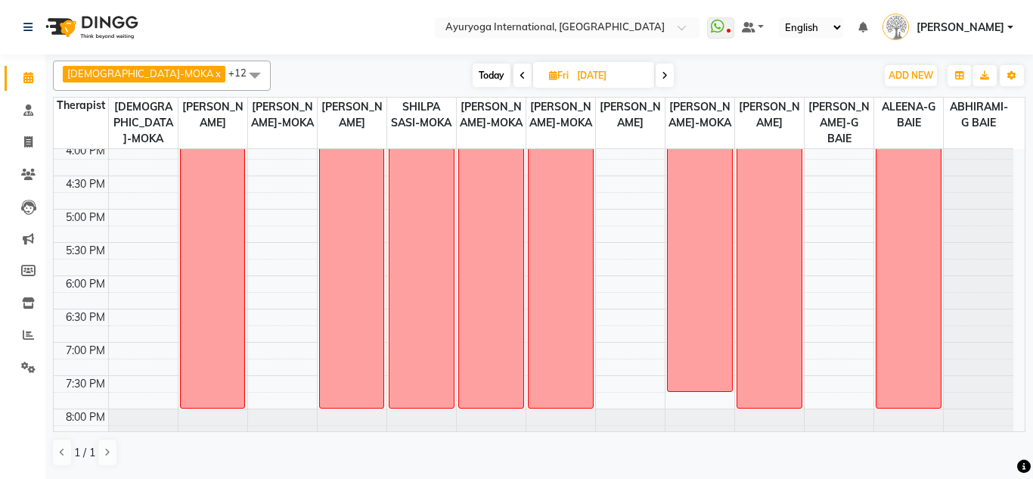
click at [662, 73] on icon at bounding box center [665, 75] width 6 height 9
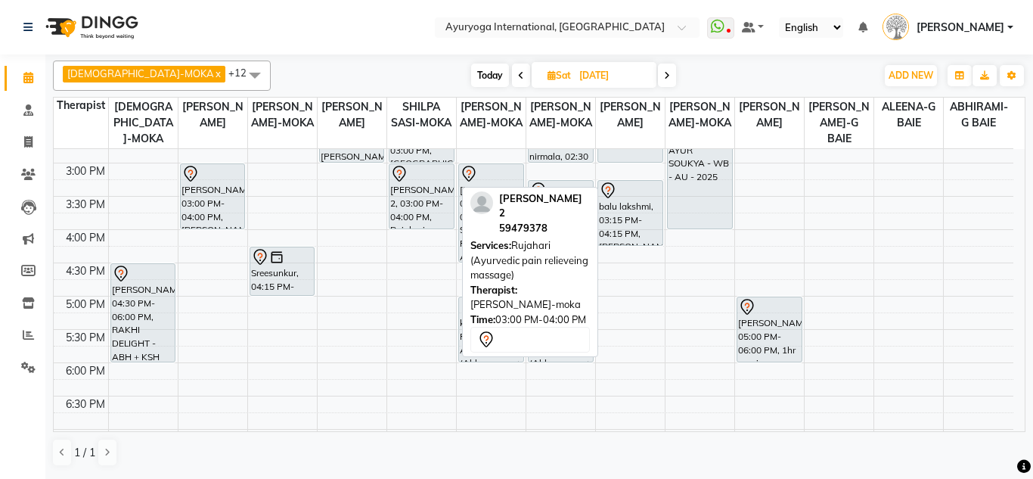
scroll to position [649, 0]
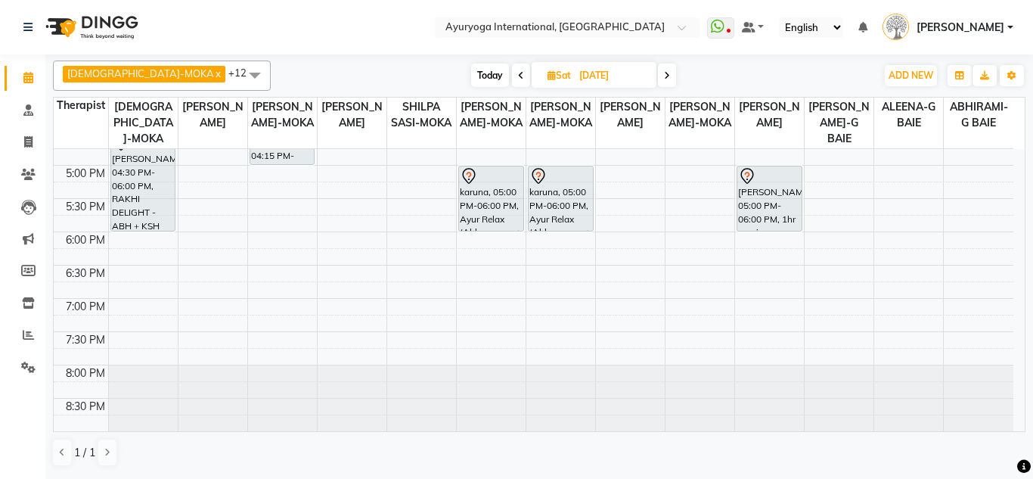
click at [512, 69] on span at bounding box center [521, 75] width 18 height 23
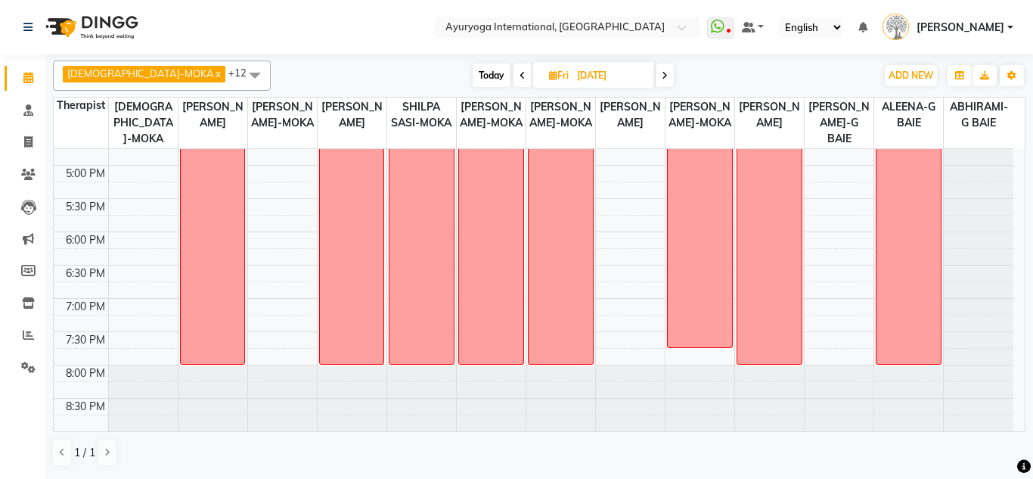
click at [473, 75] on span "Today" at bounding box center [492, 75] width 38 height 23
type input "[DATE]"
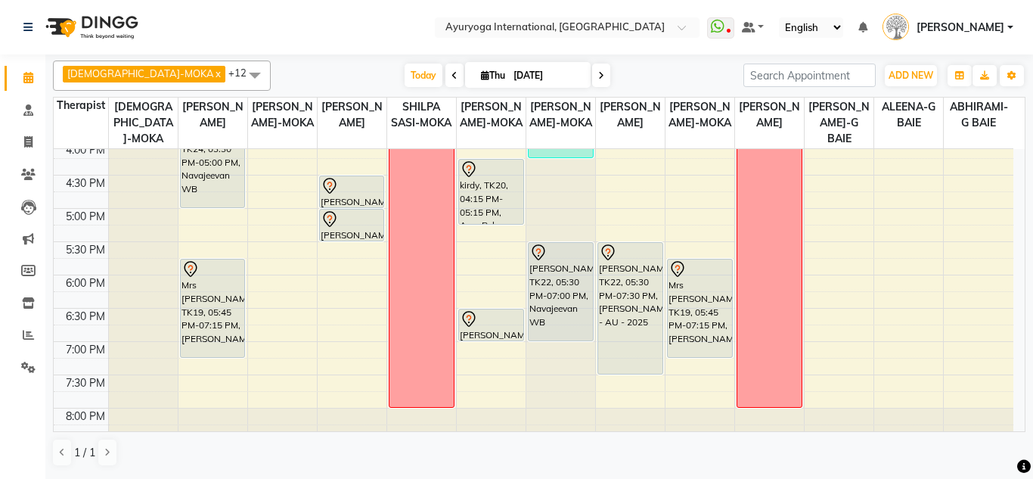
scroll to position [609, 0]
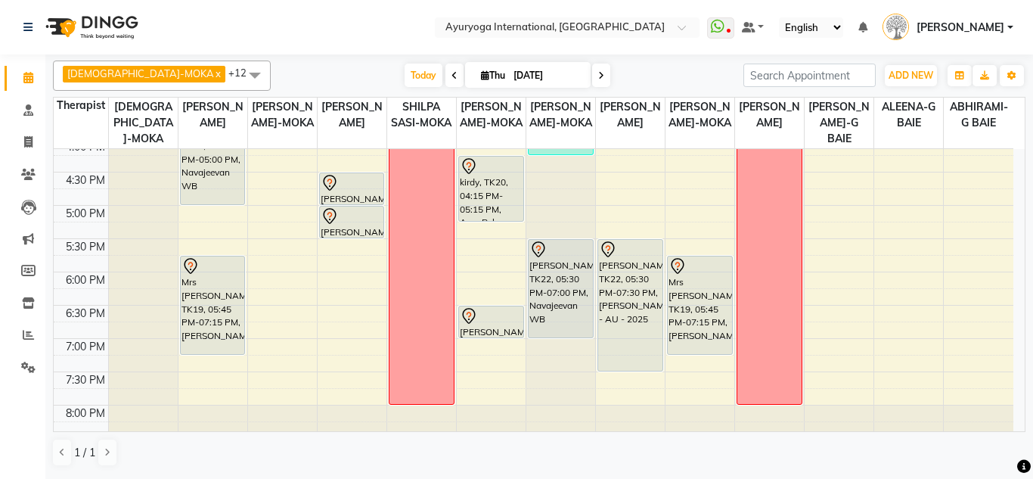
click at [284, 310] on div "7:00 AM 7:30 AM 8:00 AM 8:30 AM 9:00 AM 9:30 AM 10:00 AM 10:30 AM 11:00 AM 11:3…" at bounding box center [534, 5] width 960 height 931
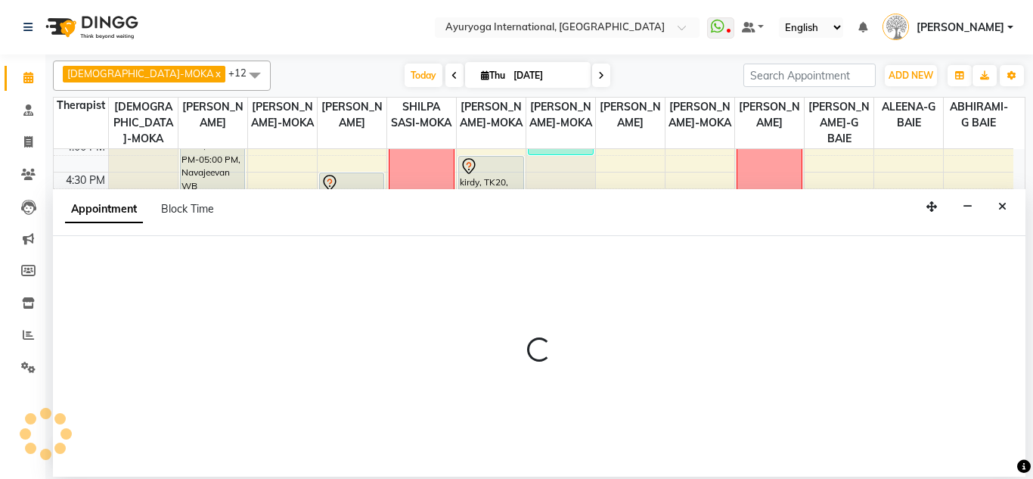
select select "60458"
select select "1110"
select select "tentative"
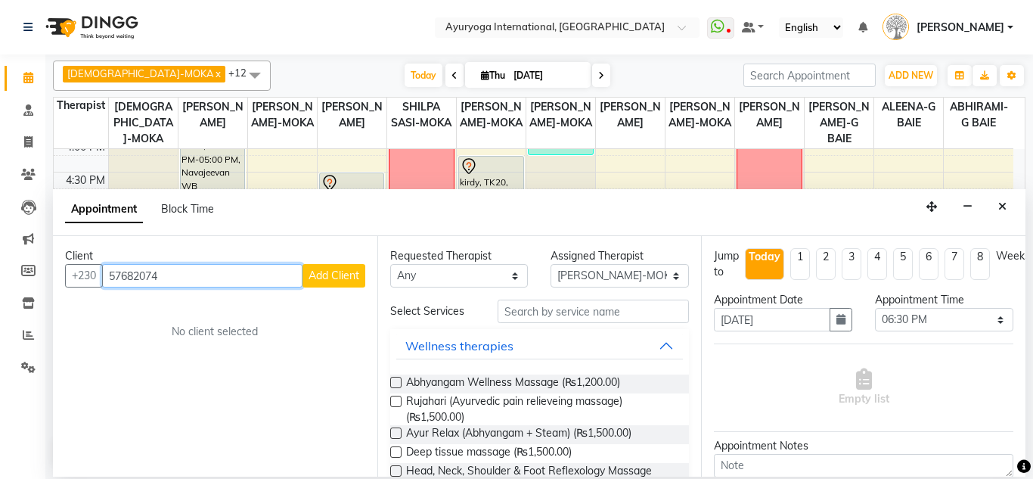
type input "57682074"
click at [333, 281] on span "Add Client" at bounding box center [334, 276] width 51 height 14
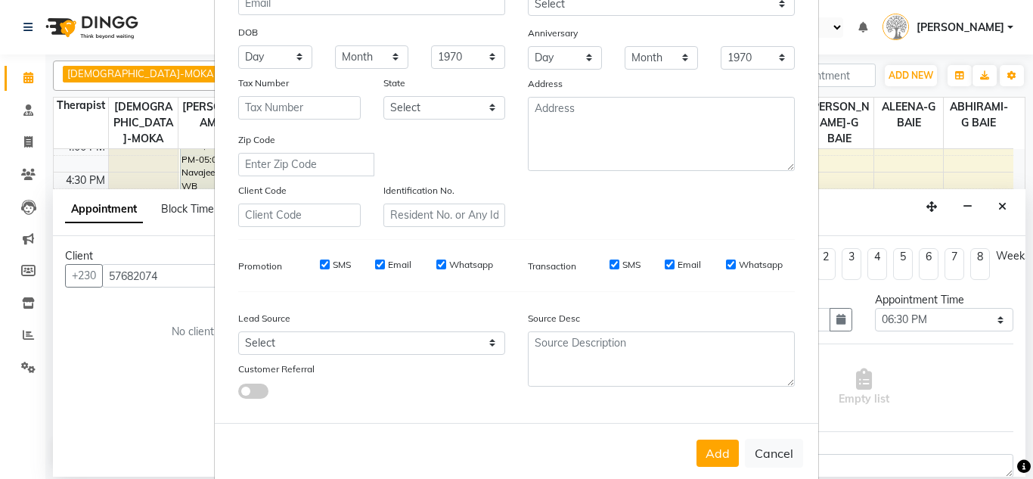
scroll to position [219, 0]
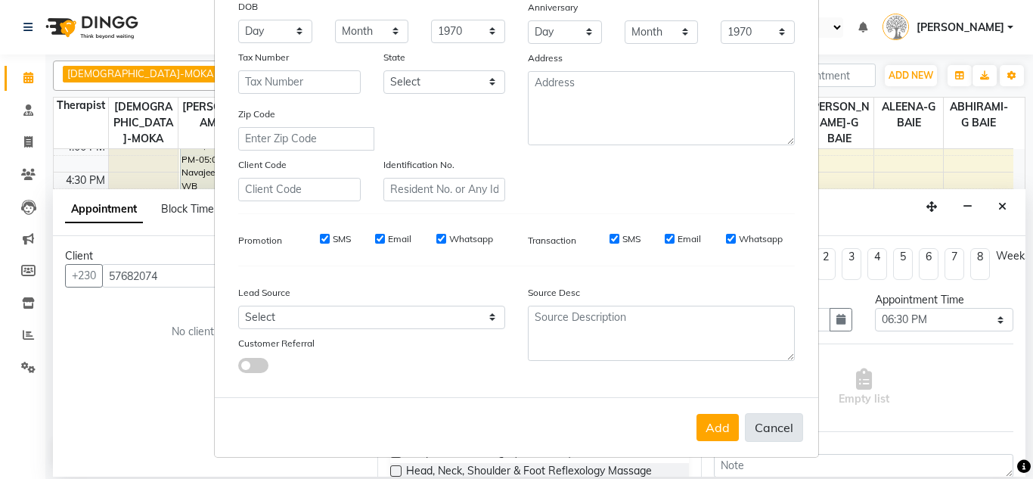
type input "sachi"
click at [759, 424] on button "Cancel" at bounding box center [774, 427] width 58 height 29
select select
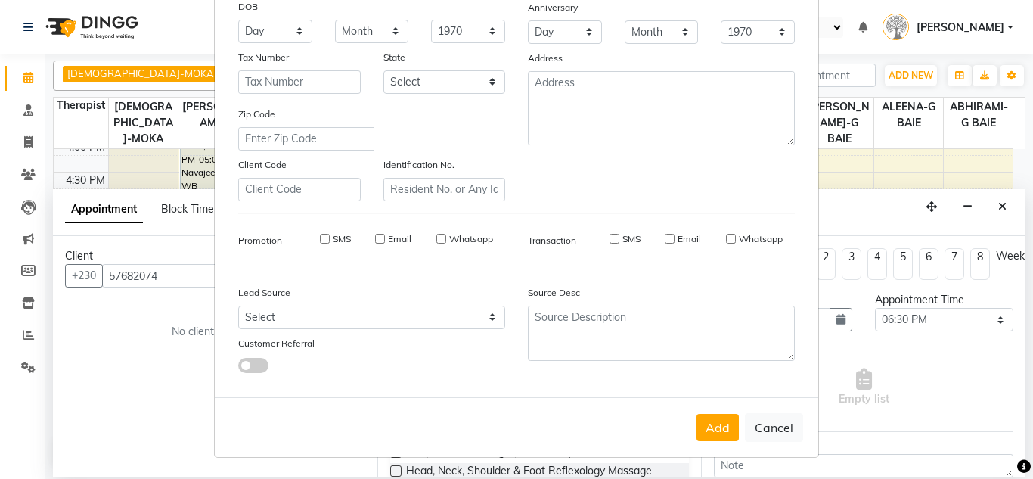
select select
checkbox input "false"
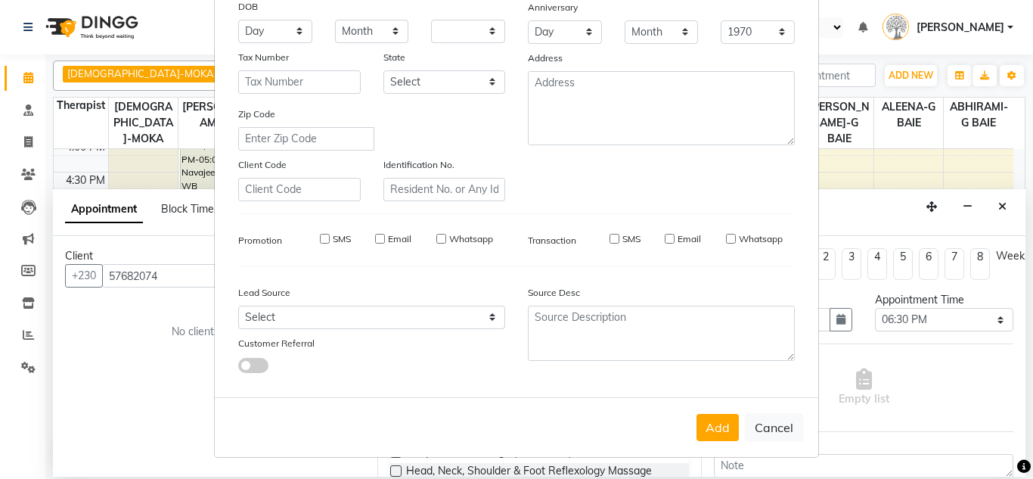
checkbox input "false"
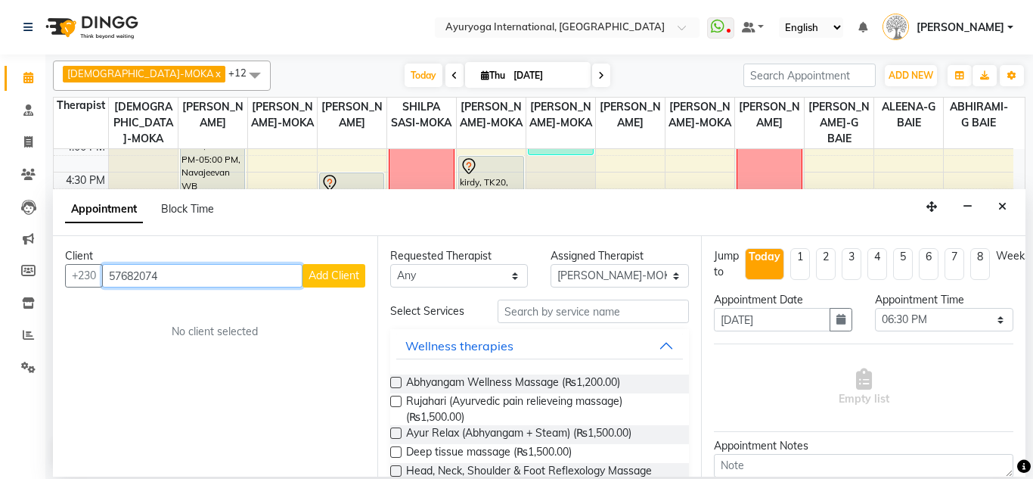
click at [126, 269] on input "57682074" at bounding box center [202, 275] width 200 height 23
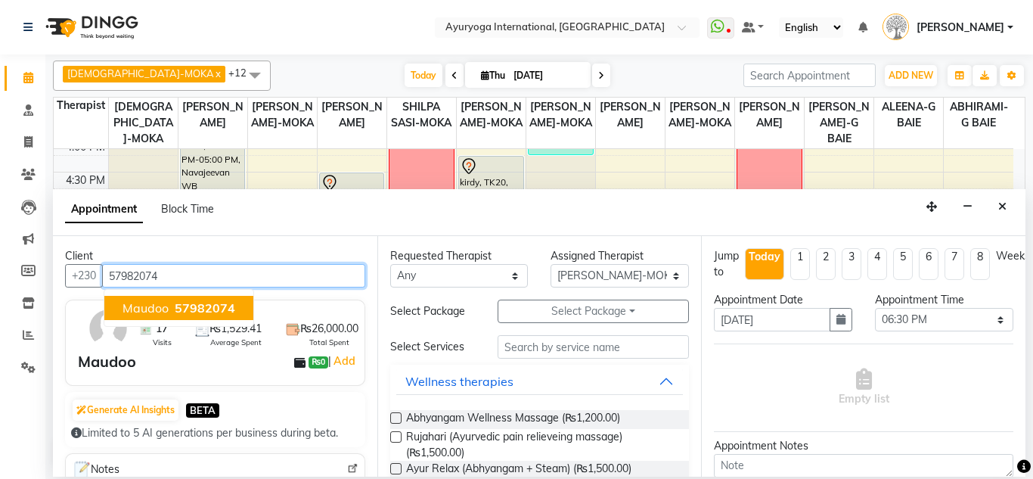
click at [151, 310] on span "Maudoo" at bounding box center [146, 307] width 46 height 15
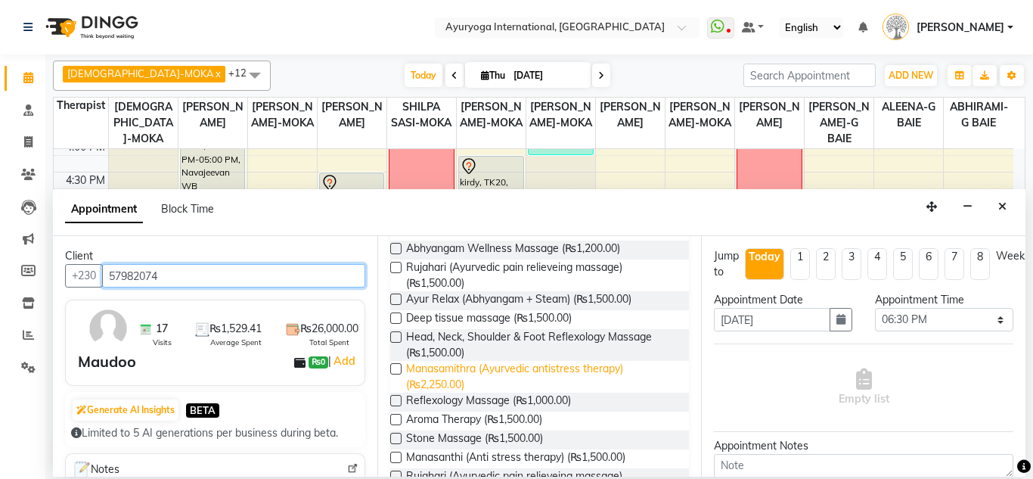
scroll to position [76, 0]
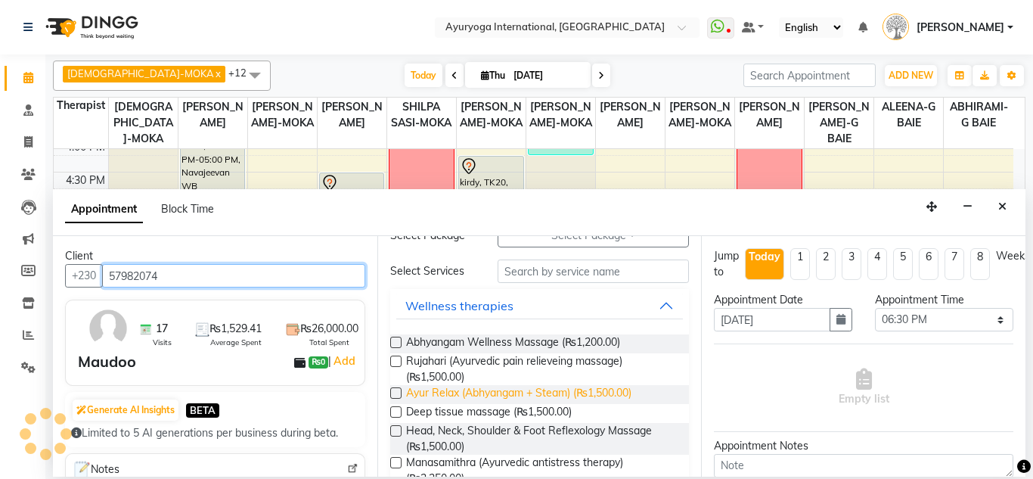
type input "57982074"
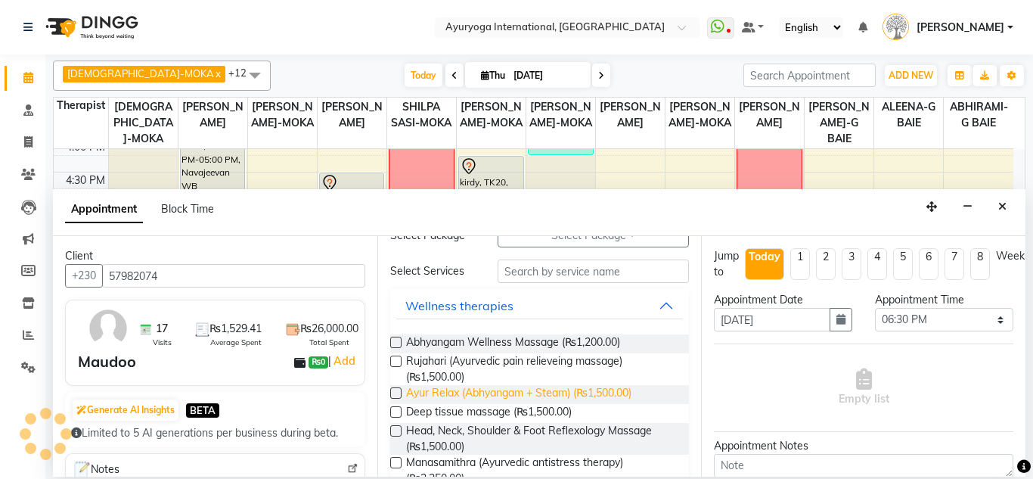
click at [514, 388] on span "Ayur Relax (Abhyangam + Steam) (₨1,500.00)" at bounding box center [518, 394] width 225 height 19
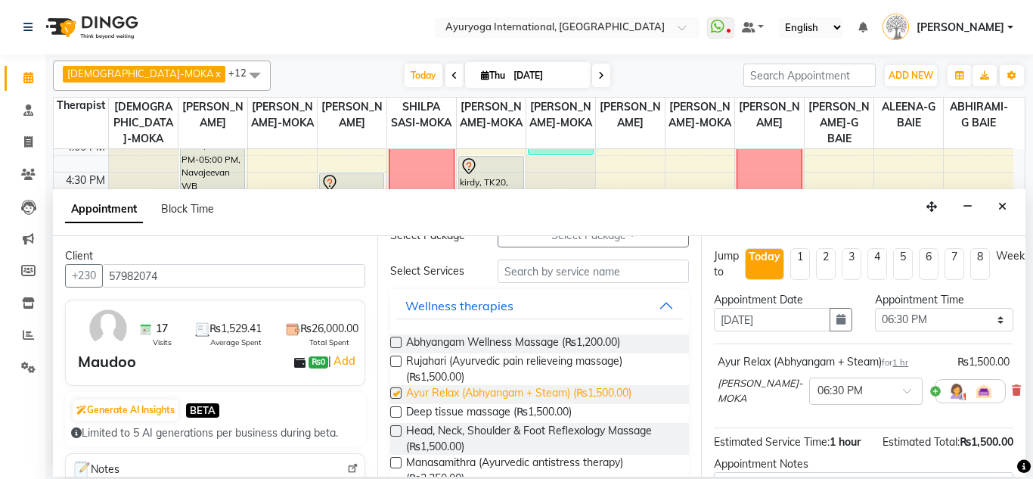
checkbox input "false"
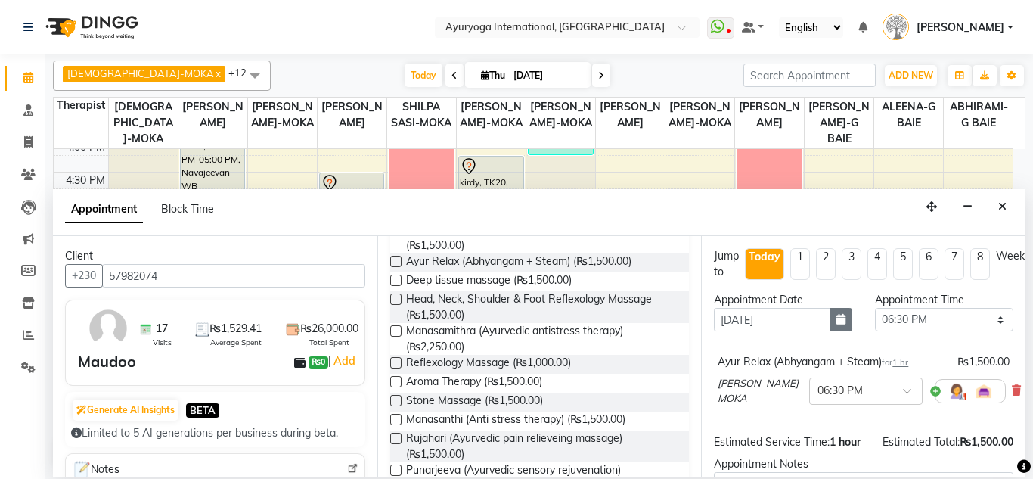
scroll to position [303, 0]
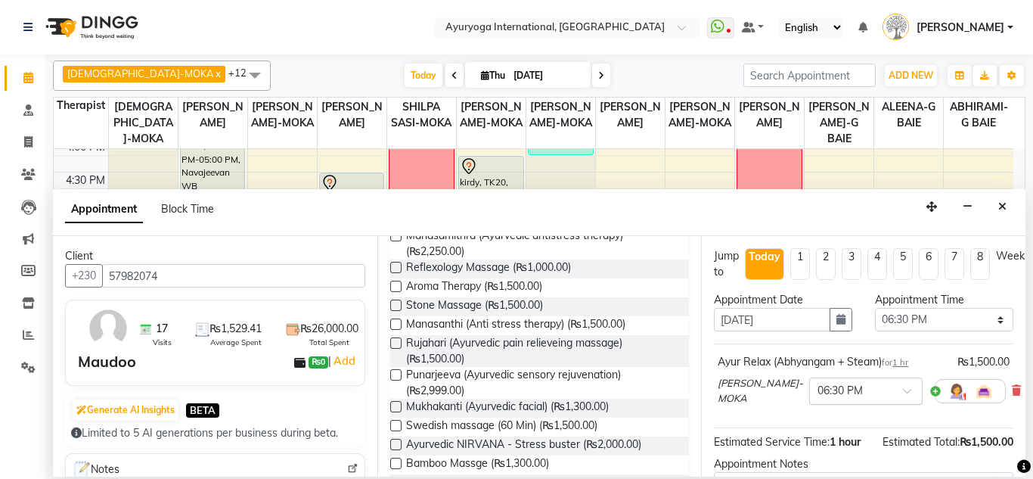
click at [871, 390] on div at bounding box center [866, 390] width 112 height 16
click at [836, 440] on div "06:00 PM" at bounding box center [866, 438] width 112 height 28
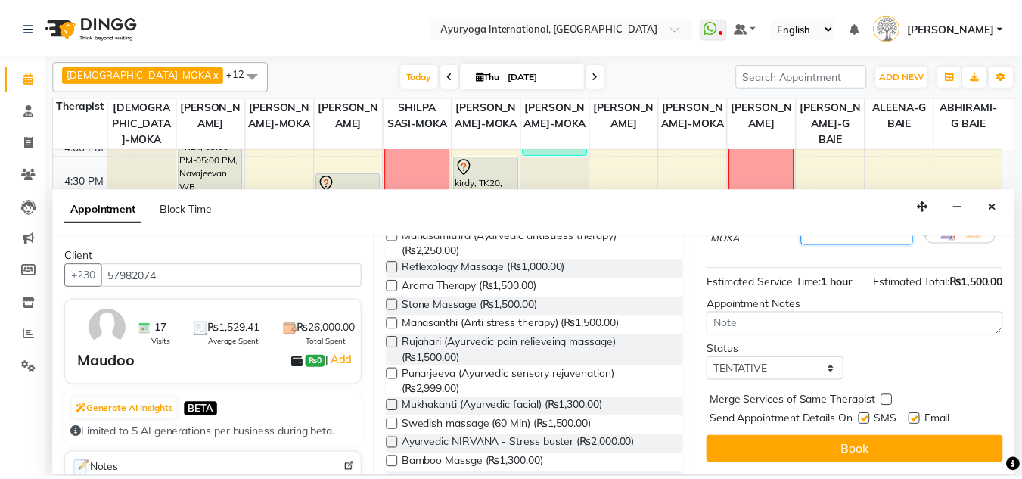
scroll to position [187, 0]
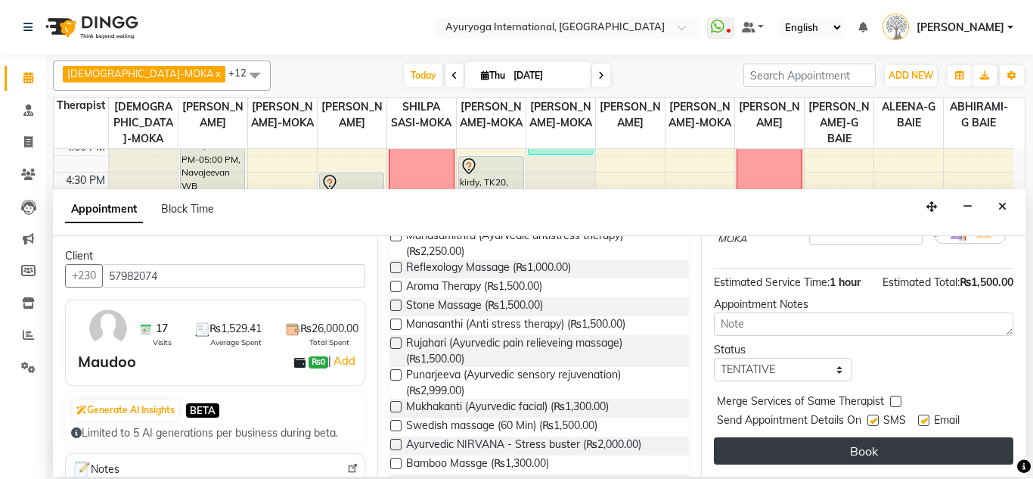
click at [837, 437] on button "Book" at bounding box center [864, 450] width 300 height 27
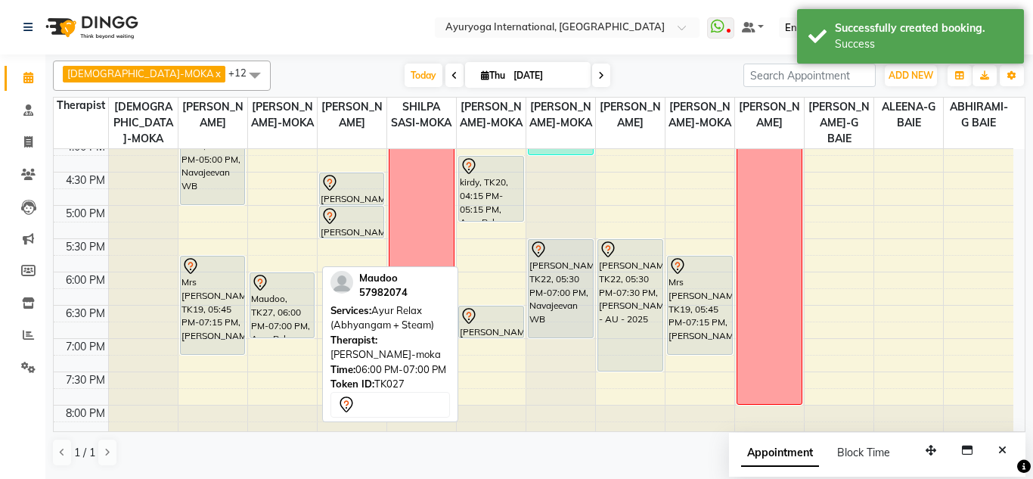
click at [300, 298] on div "Maudoo, TK27, 06:00 PM-07:00 PM, Ayur Relax (Abhyangam + Steam)" at bounding box center [282, 305] width 64 height 64
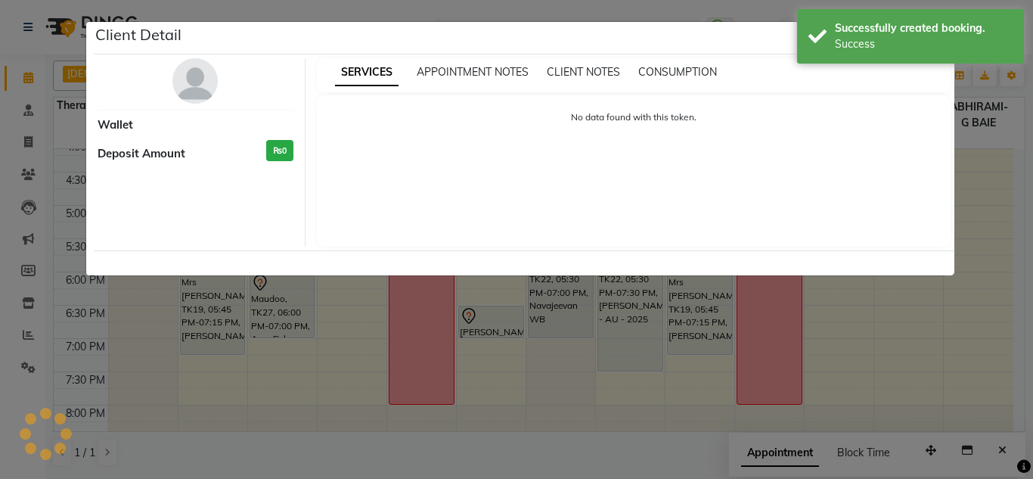
select select "7"
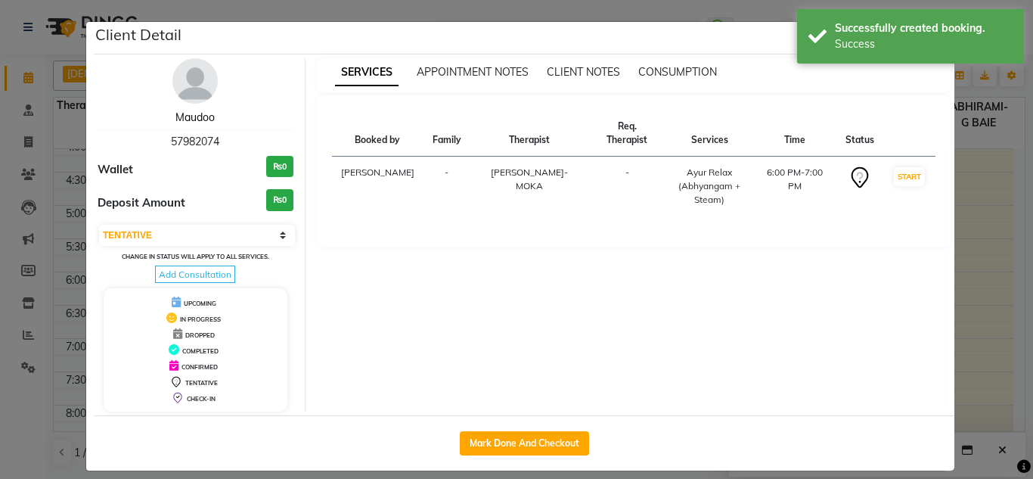
click at [190, 120] on link "Maudoo" at bounding box center [195, 117] width 39 height 14
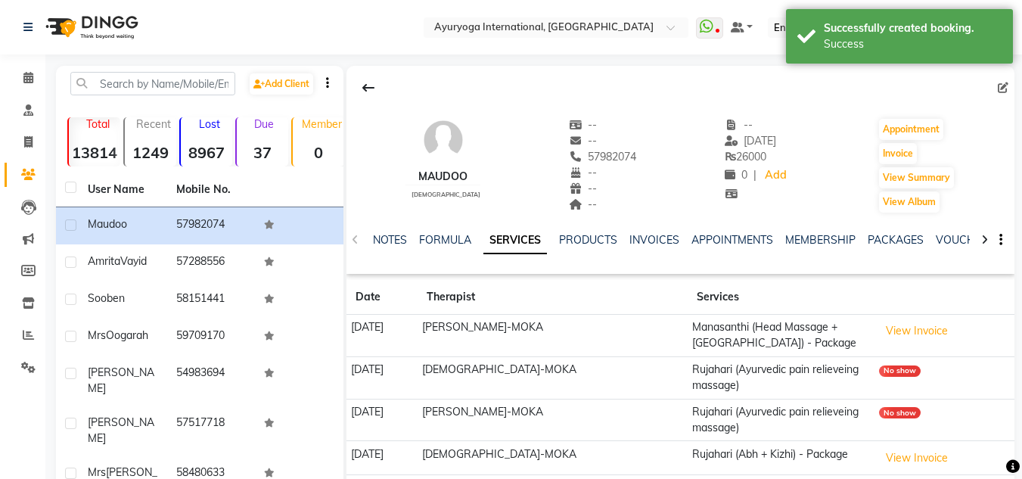
scroll to position [151, 0]
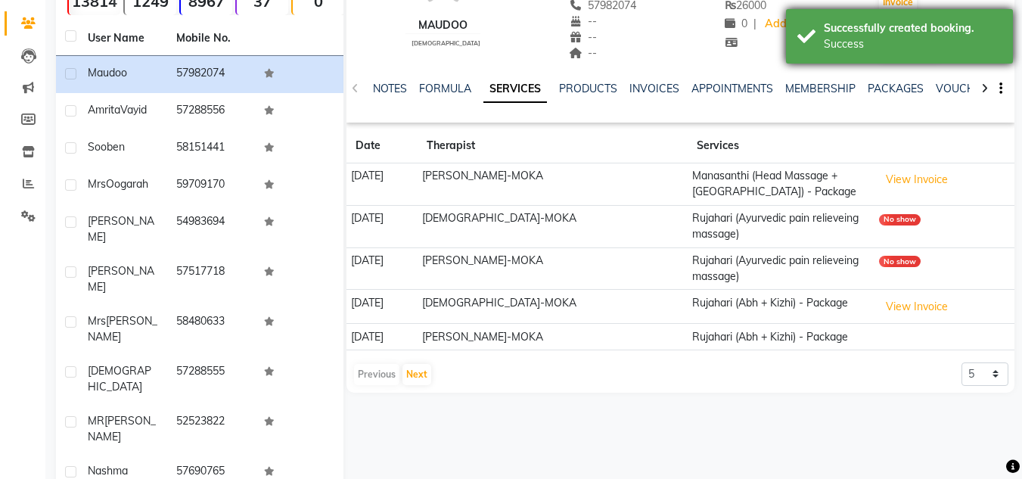
click at [916, 28] on div "Successfully created booking." at bounding box center [913, 28] width 178 height 16
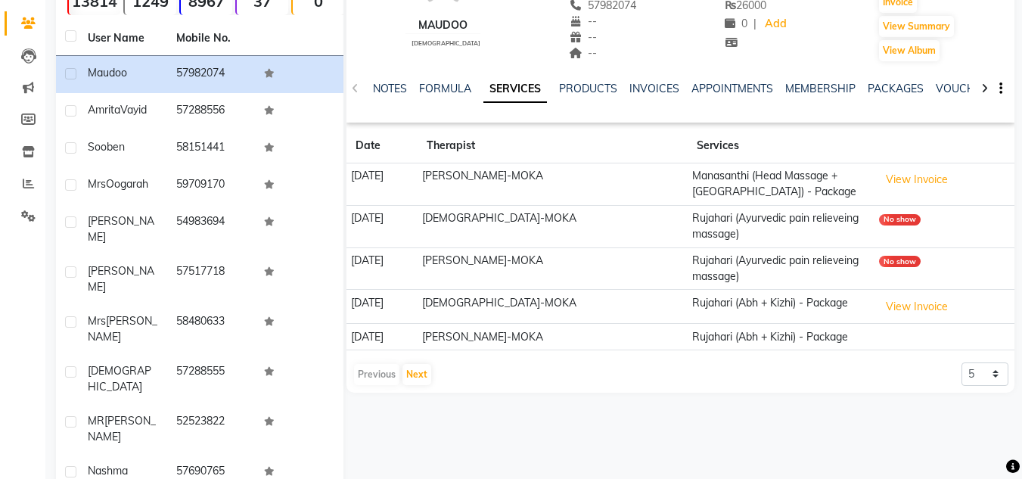
scroll to position [0, 0]
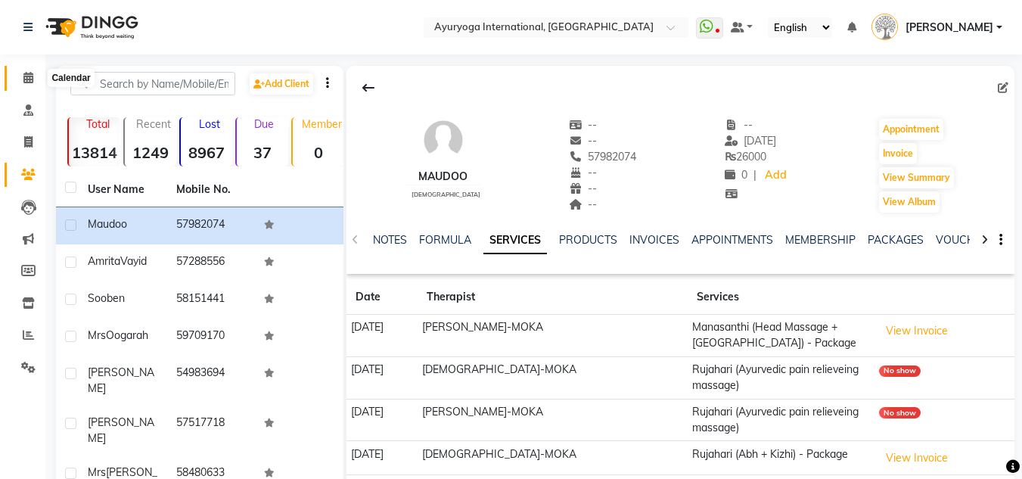
click at [26, 74] on icon at bounding box center [28, 77] width 10 height 11
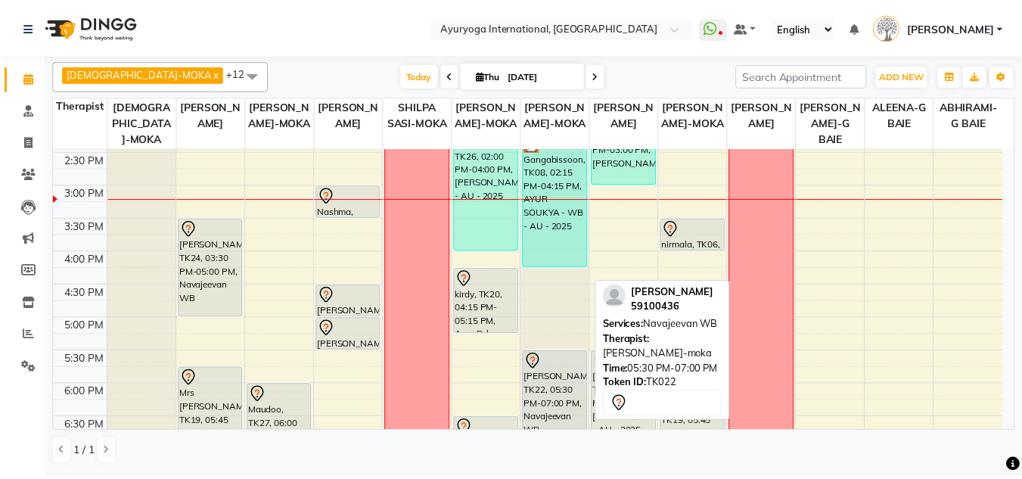
scroll to position [530, 0]
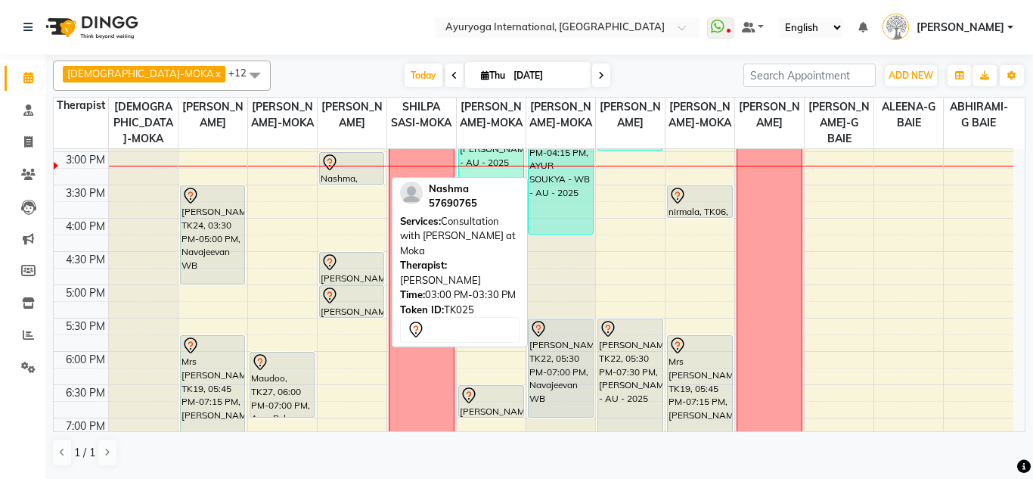
click at [350, 183] on div at bounding box center [352, 184] width 64 height 6
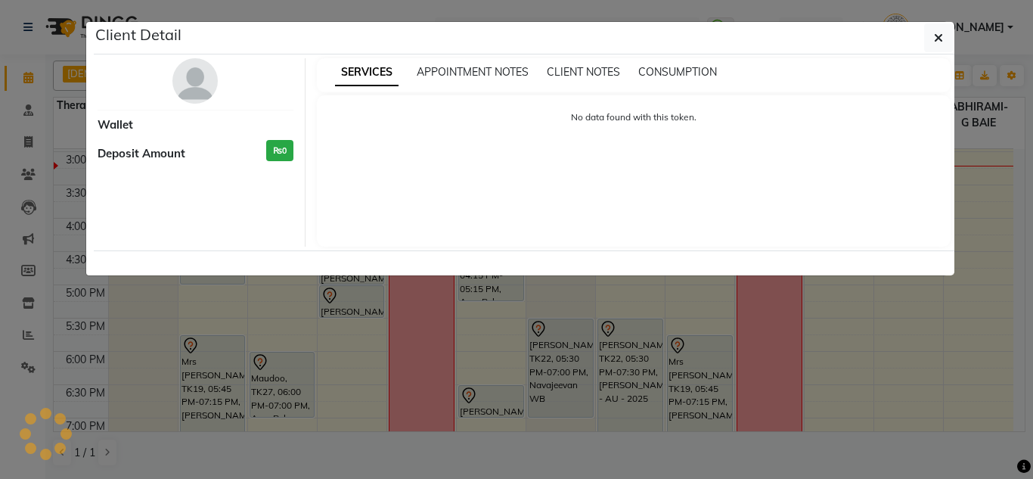
select select "7"
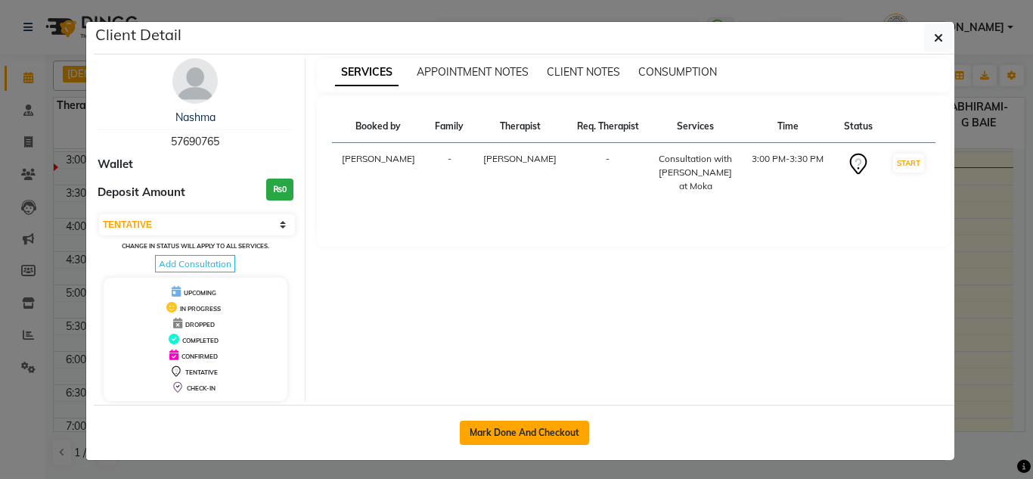
click at [548, 433] on button "Mark Done And Checkout" at bounding box center [524, 433] width 129 height 24
select select "service"
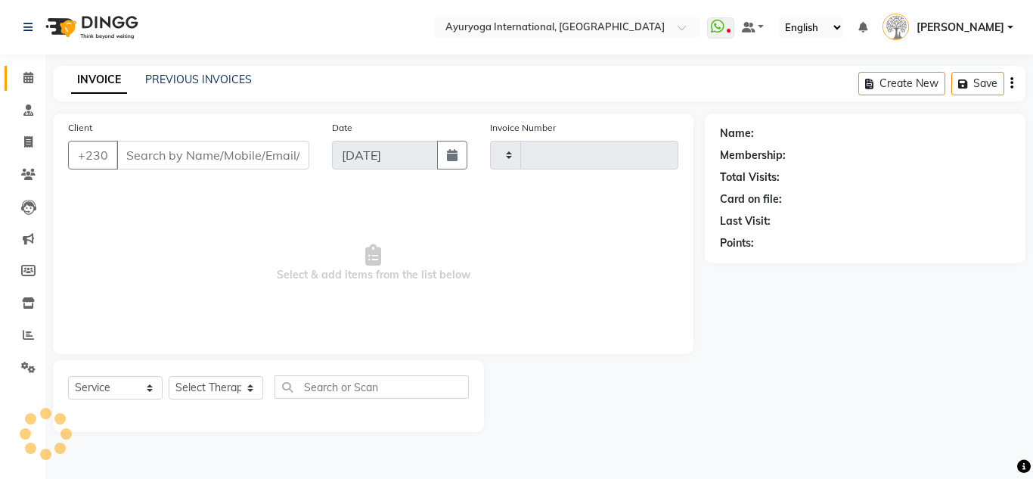
type input "5193"
select select "730"
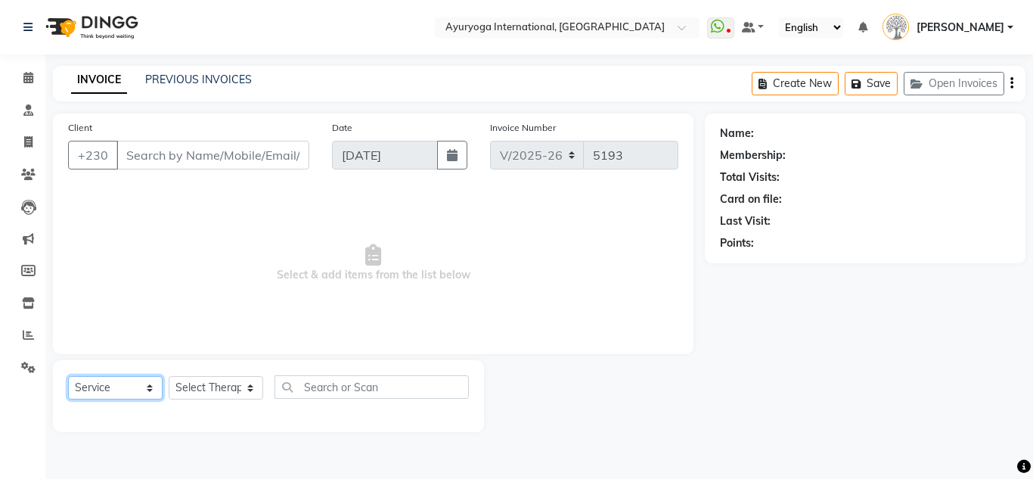
click at [129, 386] on select "Select Service Product Membership Package Voucher Prepaid Gift Card" at bounding box center [115, 387] width 95 height 23
type input "57690765"
select select "19827"
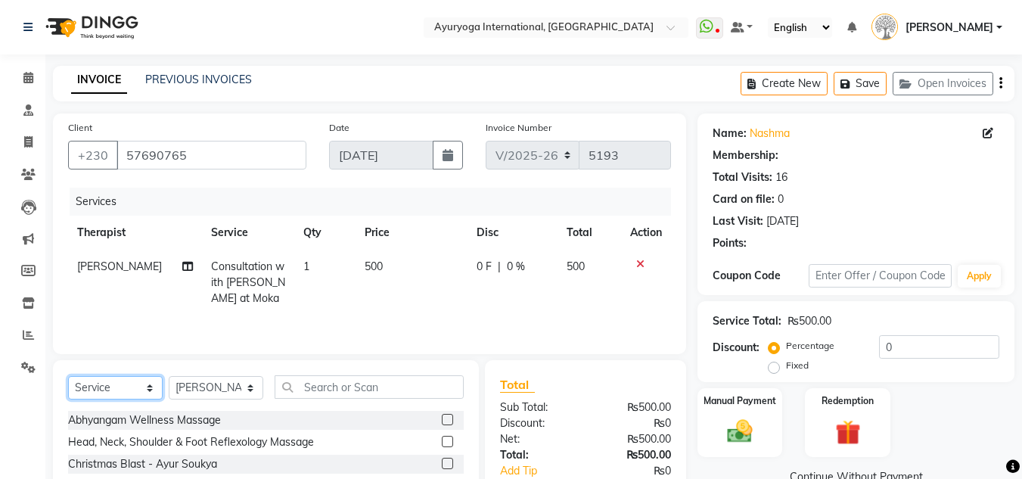
select select "product"
click at [68, 376] on select "Select Service Product Membership Package Voucher Prepaid Gift Card" at bounding box center [115, 387] width 95 height 23
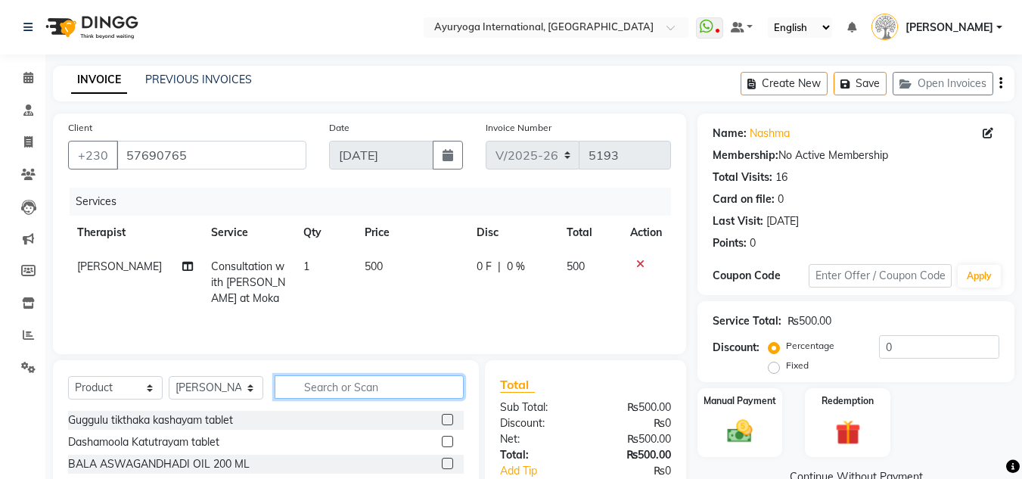
click at [352, 388] on input "text" at bounding box center [369, 386] width 189 height 23
type input "kuma"
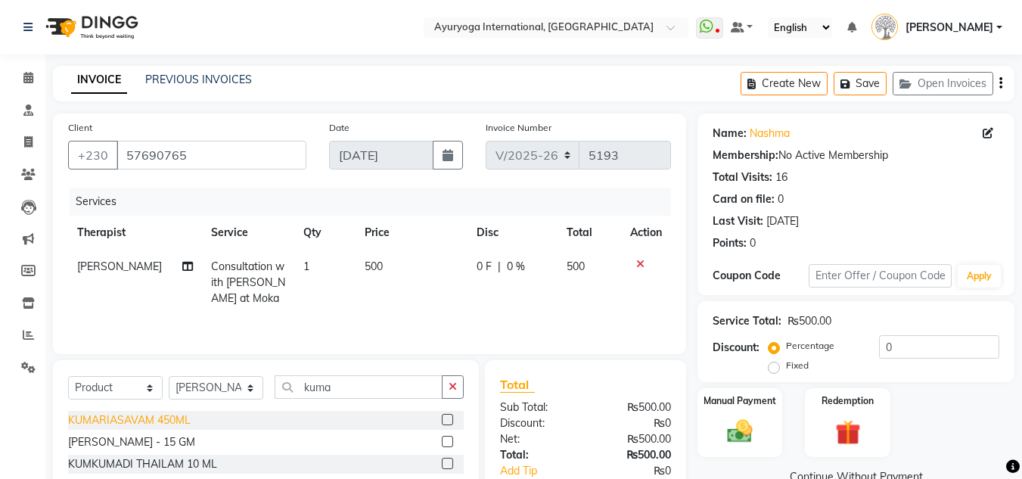
click at [191, 415] on div "KUMARIASAVAM 450ML" at bounding box center [129, 420] width 123 height 16
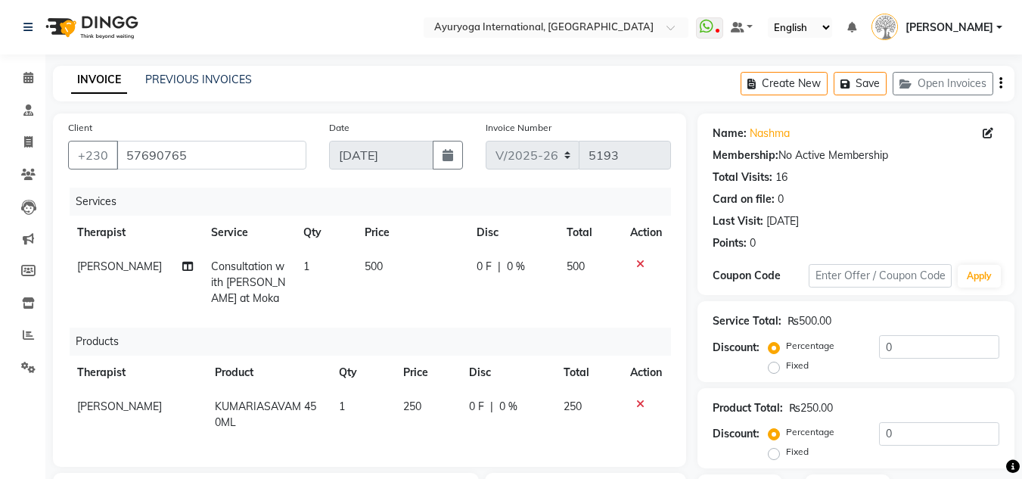
checkbox input "false"
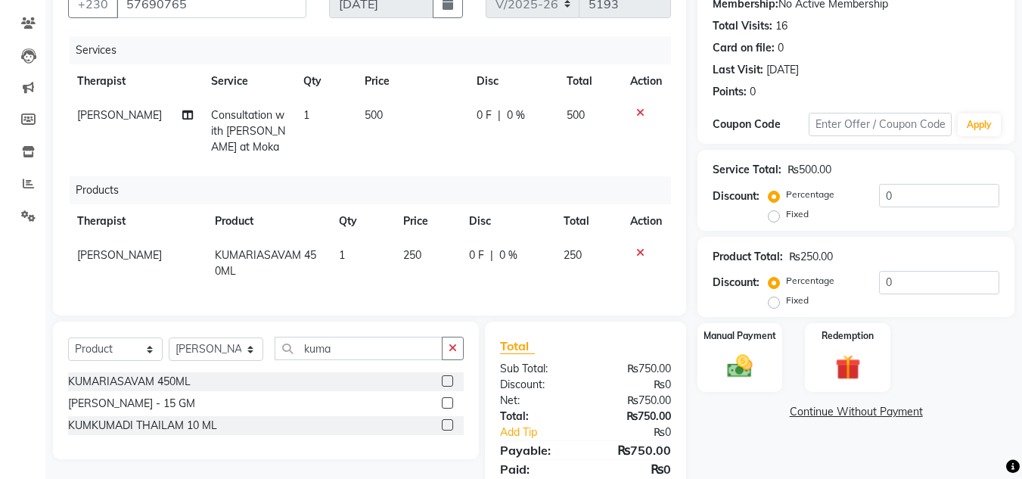
scroll to position [219, 0]
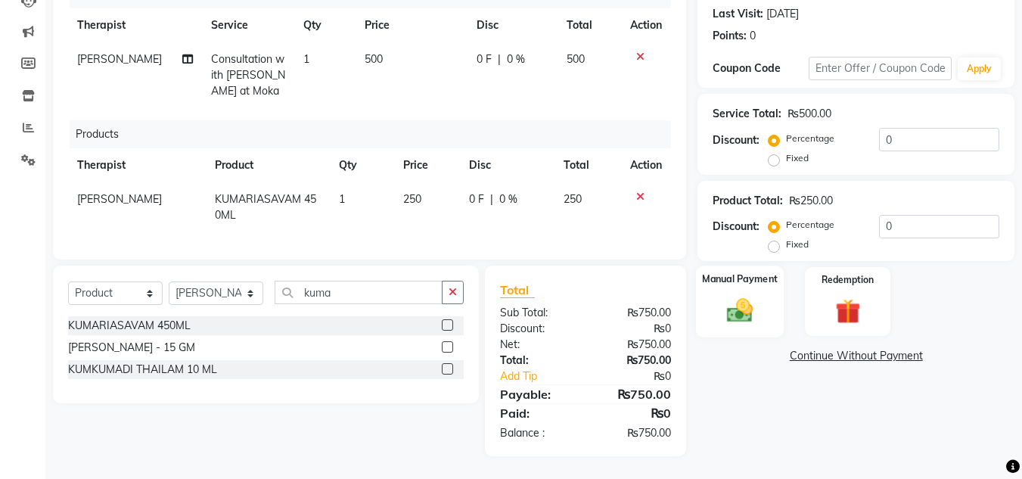
click at [756, 310] on img at bounding box center [740, 311] width 42 height 30
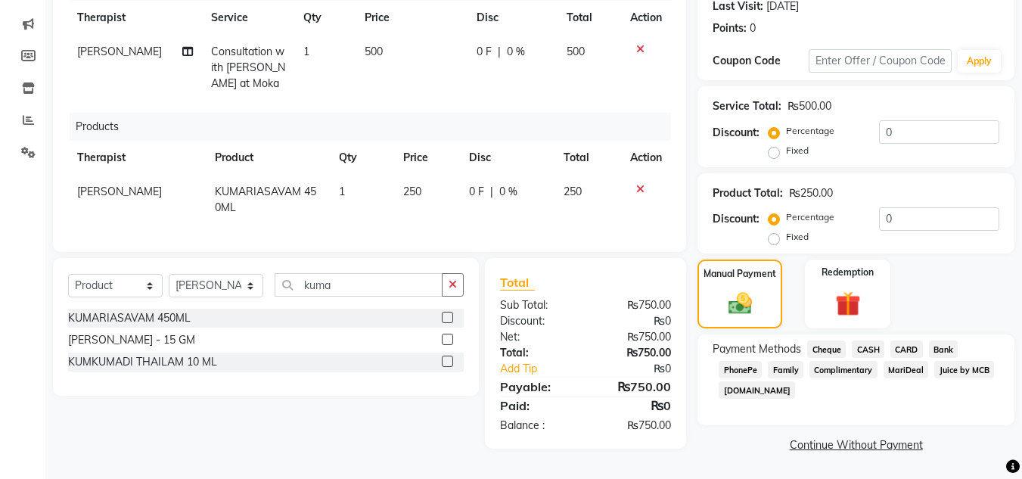
click at [908, 340] on span "CARD" at bounding box center [906, 348] width 33 height 17
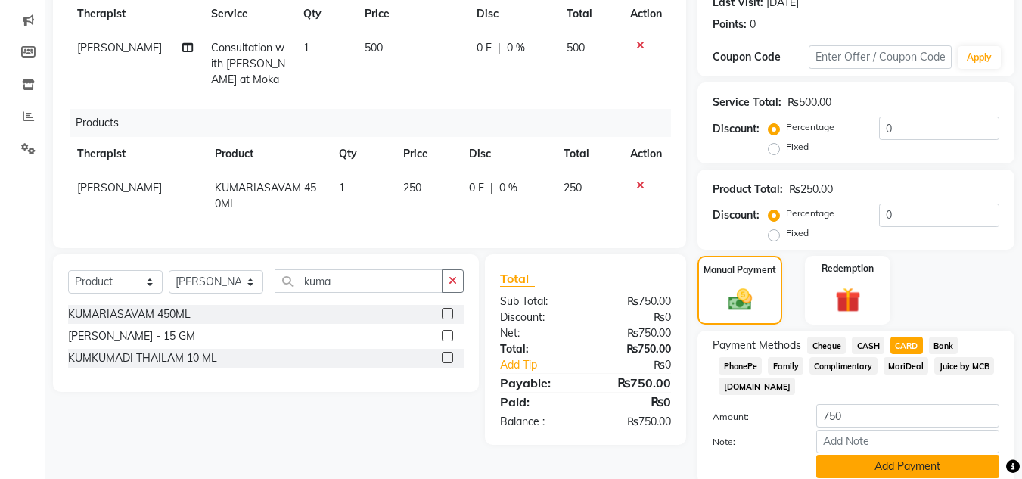
scroll to position [278, 0]
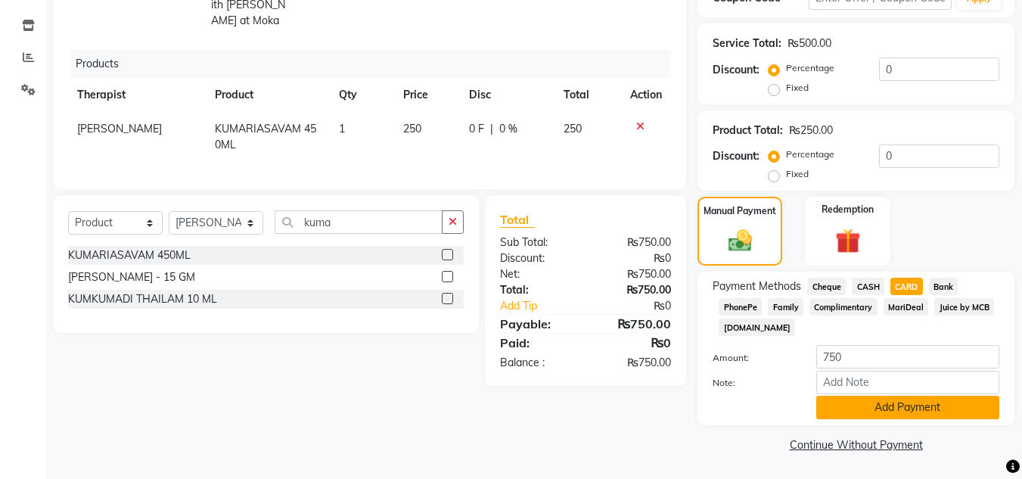
click at [902, 411] on button "Add Payment" at bounding box center [907, 407] width 183 height 23
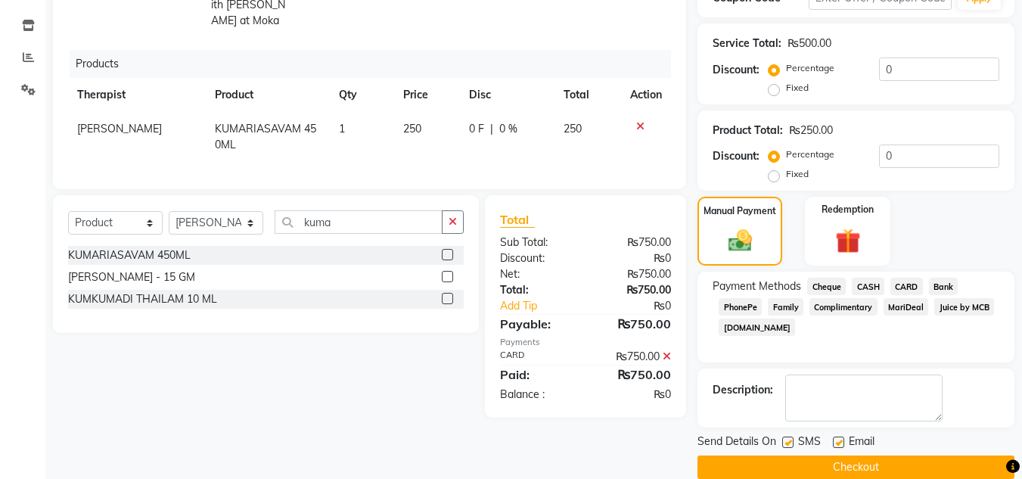
scroll to position [300, 0]
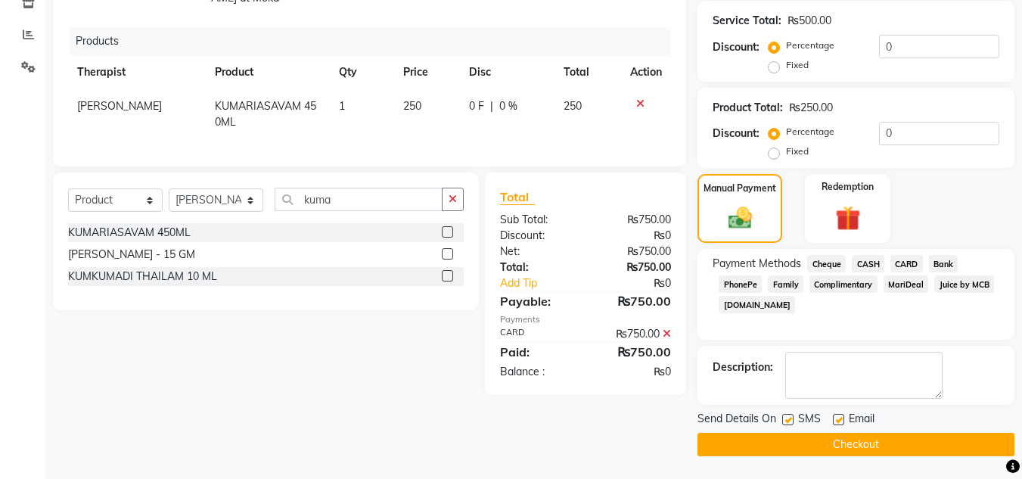
click at [884, 446] on button "Checkout" at bounding box center [855, 444] width 317 height 23
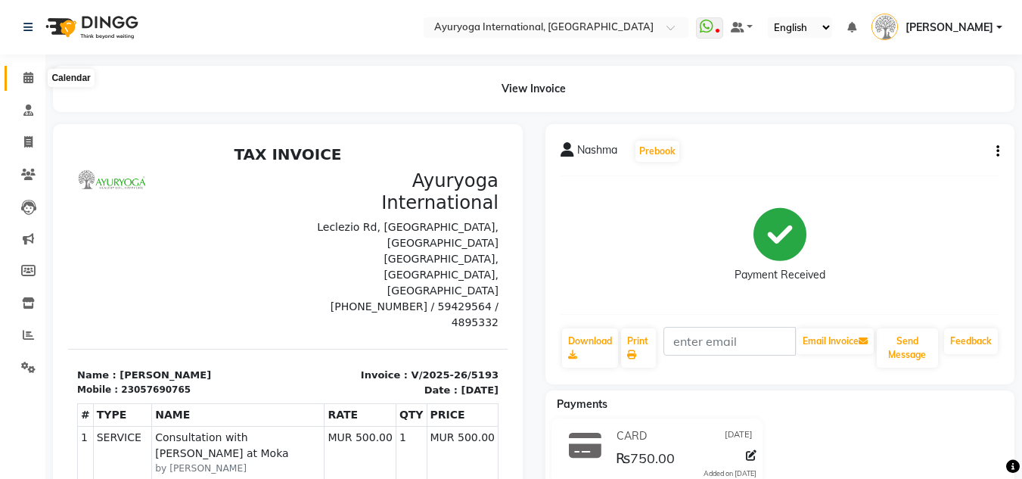
click at [26, 75] on icon at bounding box center [28, 77] width 10 height 11
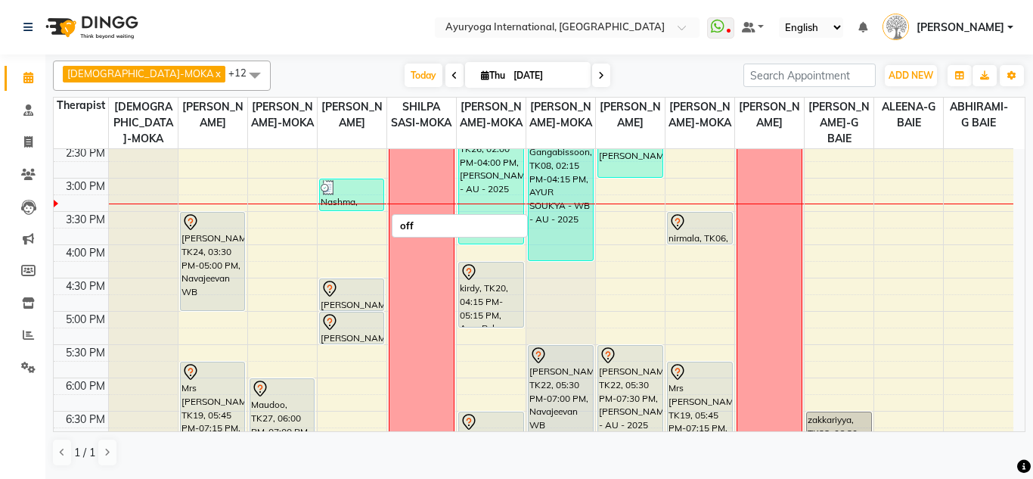
scroll to position [530, 0]
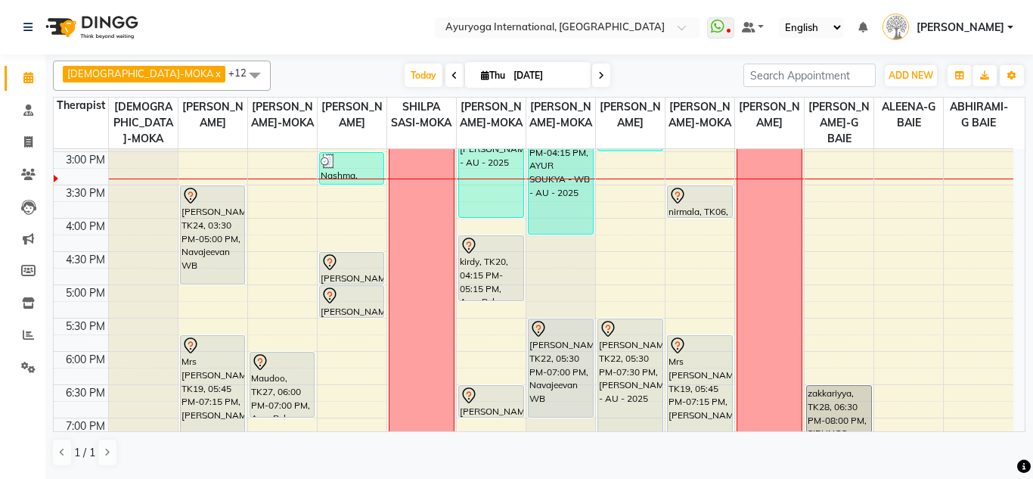
click at [598, 73] on icon at bounding box center [601, 75] width 6 height 9
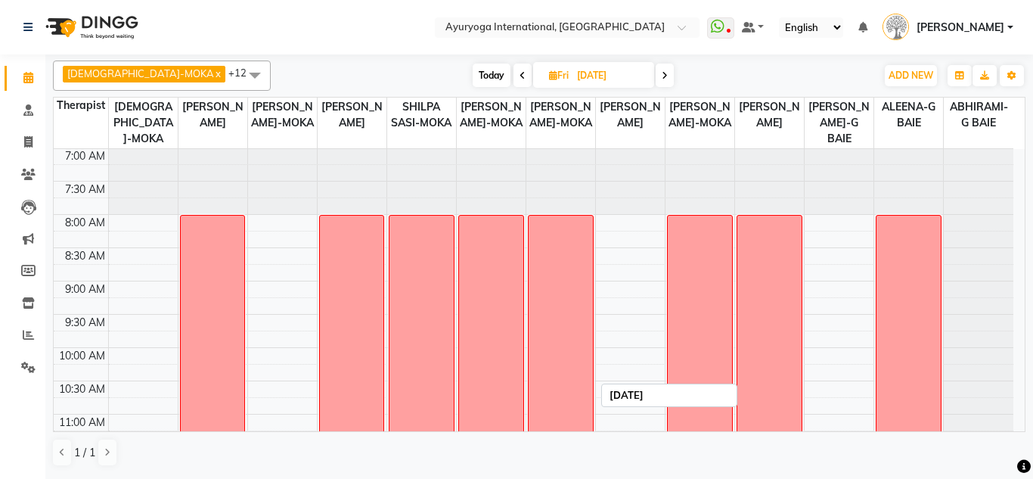
scroll to position [0, 0]
click at [656, 73] on span at bounding box center [665, 75] width 18 height 23
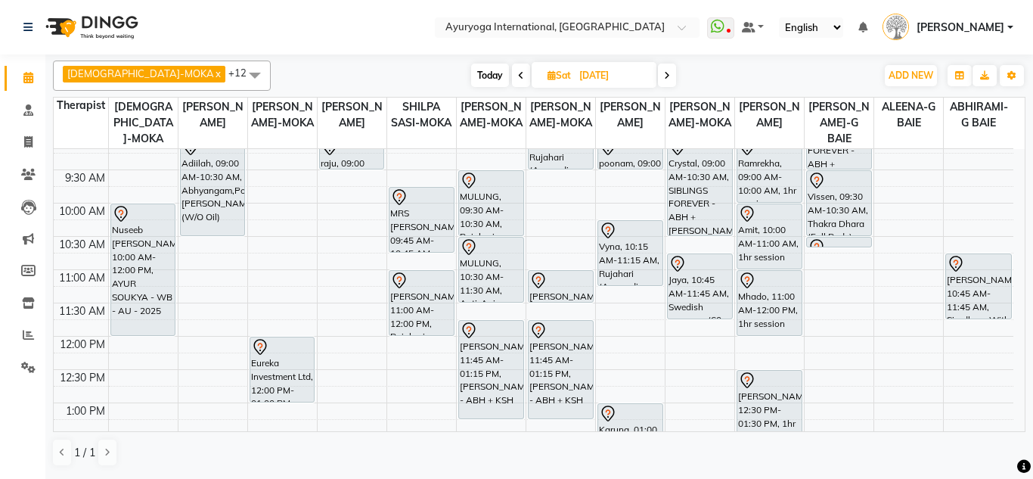
scroll to position [151, 0]
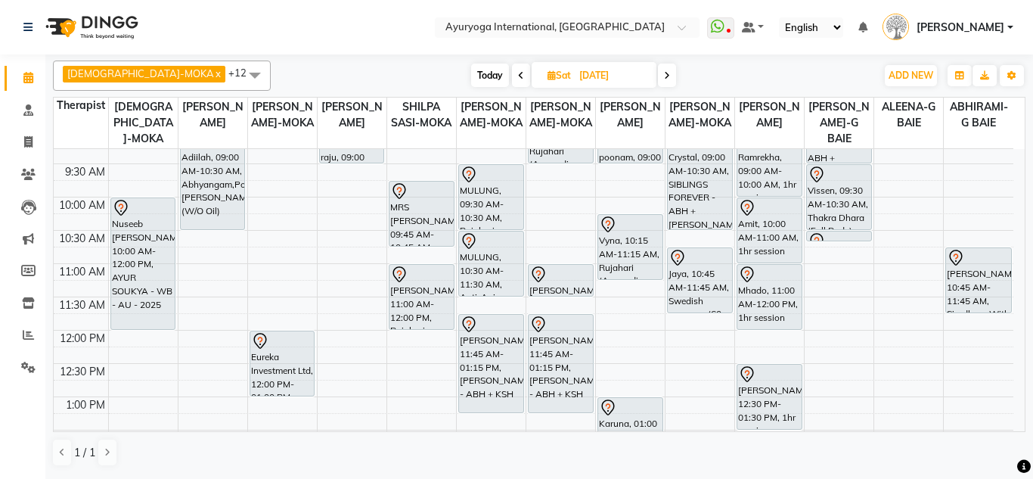
click at [471, 77] on span "Today" at bounding box center [490, 75] width 38 height 23
type input "[DATE]"
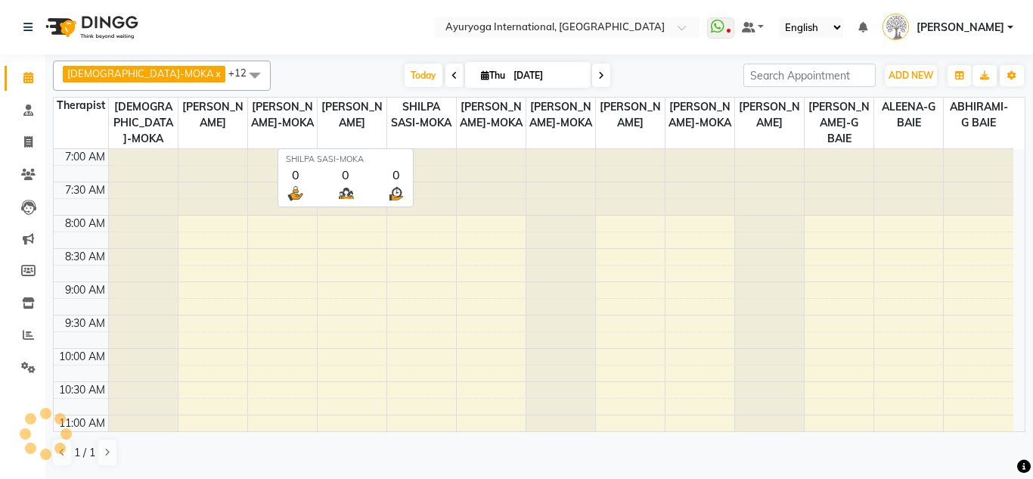
scroll to position [533, 0]
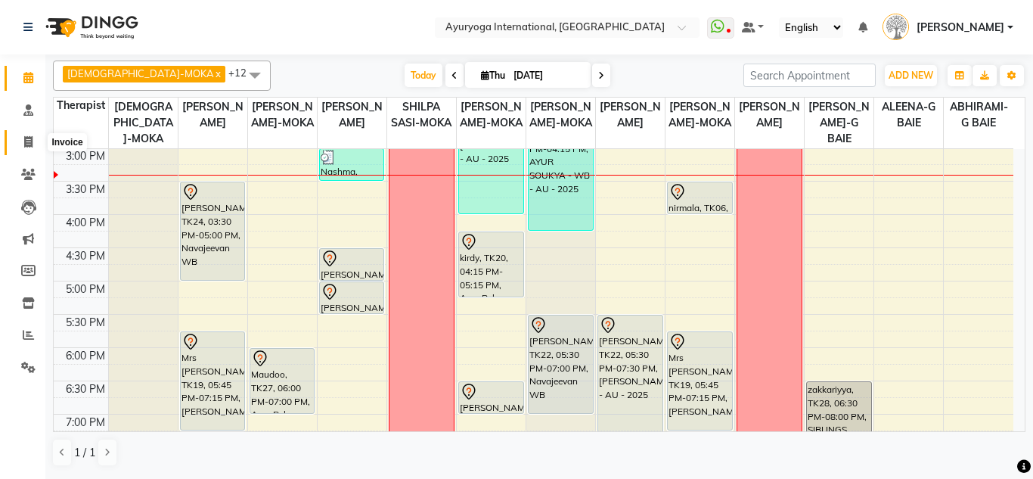
click at [33, 134] on span at bounding box center [28, 142] width 26 height 17
select select "service"
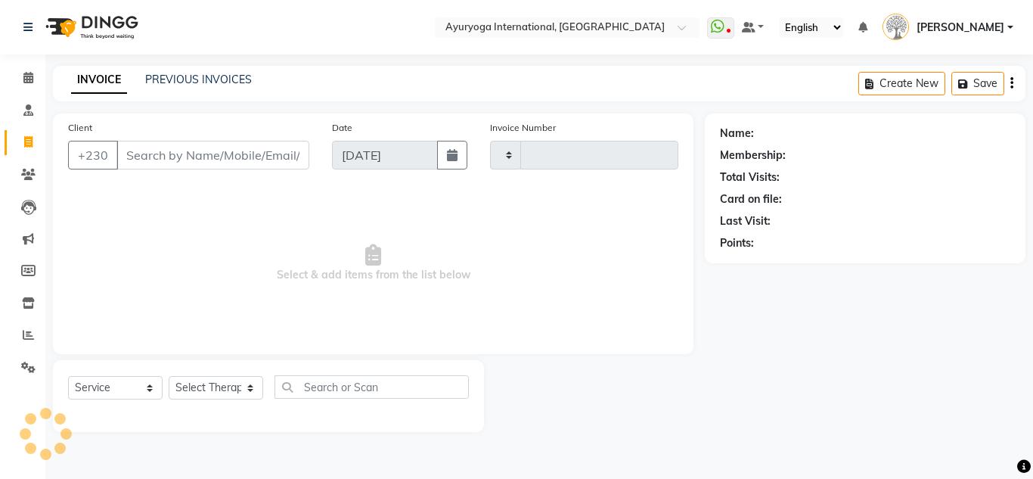
type input "5194"
select select "730"
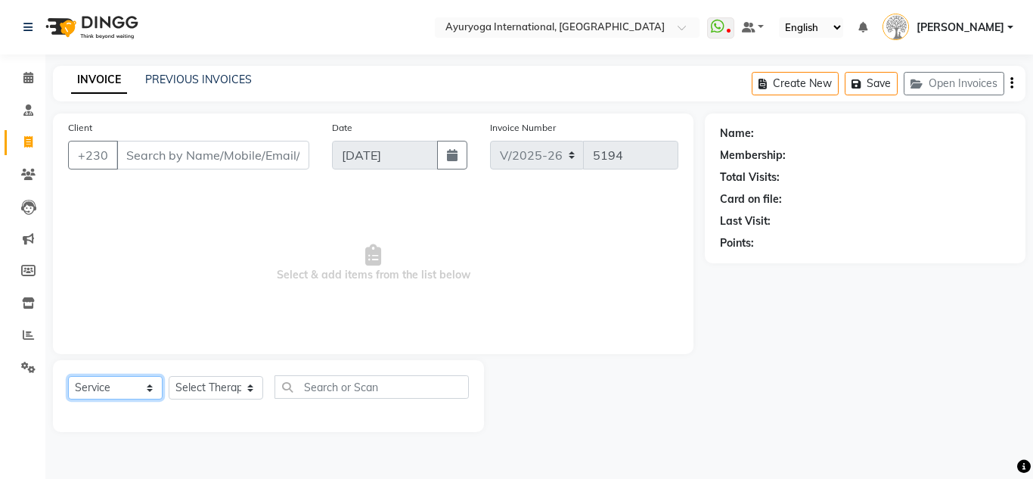
click at [137, 392] on select "Select Service Product Membership Package Voucher Prepaid Gift Card" at bounding box center [115, 387] width 95 height 23
select select "product"
click at [68, 376] on select "Select Service Product Membership Package Voucher Prepaid Gift Card" at bounding box center [115, 387] width 95 height 23
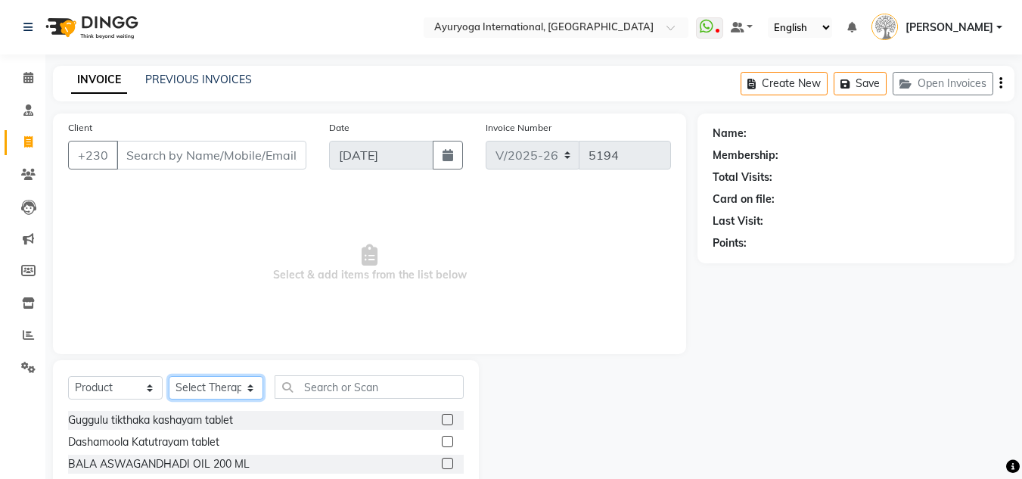
click at [220, 384] on select "Select Therapist ABHIRAMI-G BAIE [PERSON_NAME]-MOKA [PERSON_NAME]-MOKA ALEENA-G…" at bounding box center [216, 387] width 95 height 23
select select "19827"
click at [169, 376] on select "Select Therapist ABHIRAMI-G BAIE [PERSON_NAME]-MOKA [PERSON_NAME]-MOKA ALEENA-G…" at bounding box center [216, 387] width 95 height 23
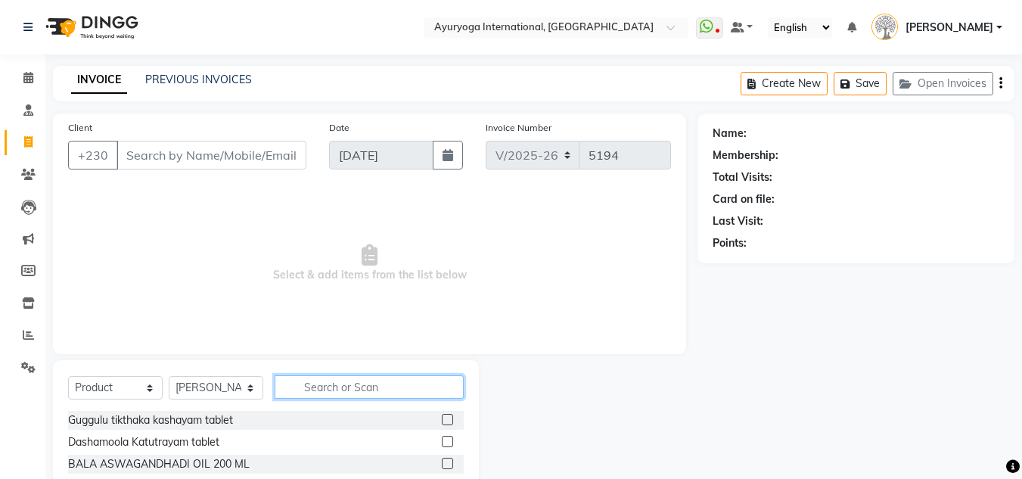
click at [327, 392] on input "text" at bounding box center [369, 386] width 189 height 23
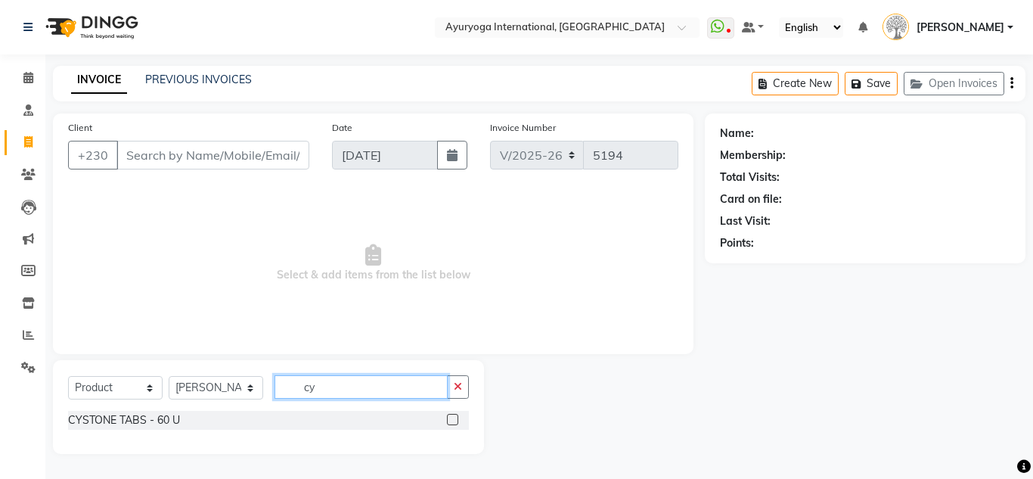
type input "c"
type input "smoo"
click at [349, 417] on div "SMOOTH COUGH SYRUP - 100 ML" at bounding box center [268, 420] width 401 height 19
click at [448, 418] on label at bounding box center [452, 419] width 11 height 11
click at [448, 418] on input "checkbox" at bounding box center [452, 420] width 10 height 10
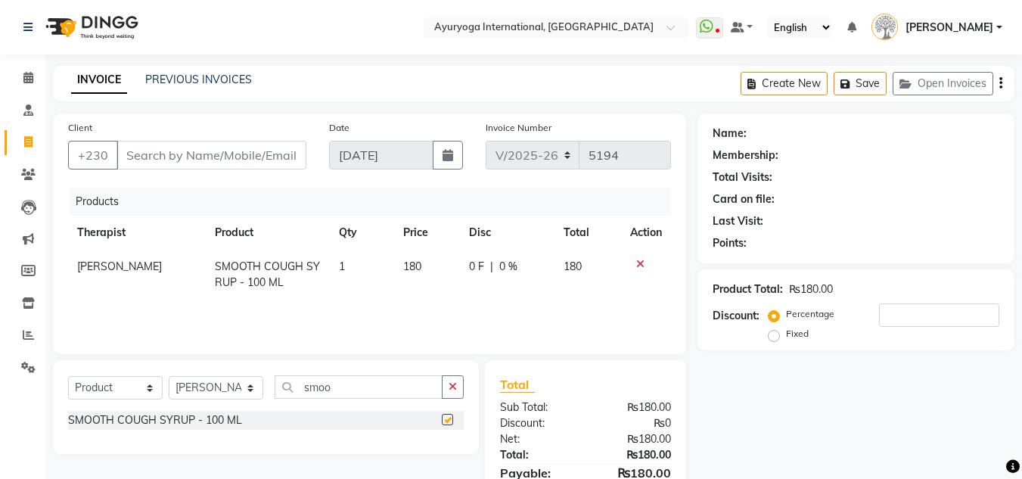
checkbox input "false"
click at [38, 79] on span at bounding box center [28, 78] width 26 height 17
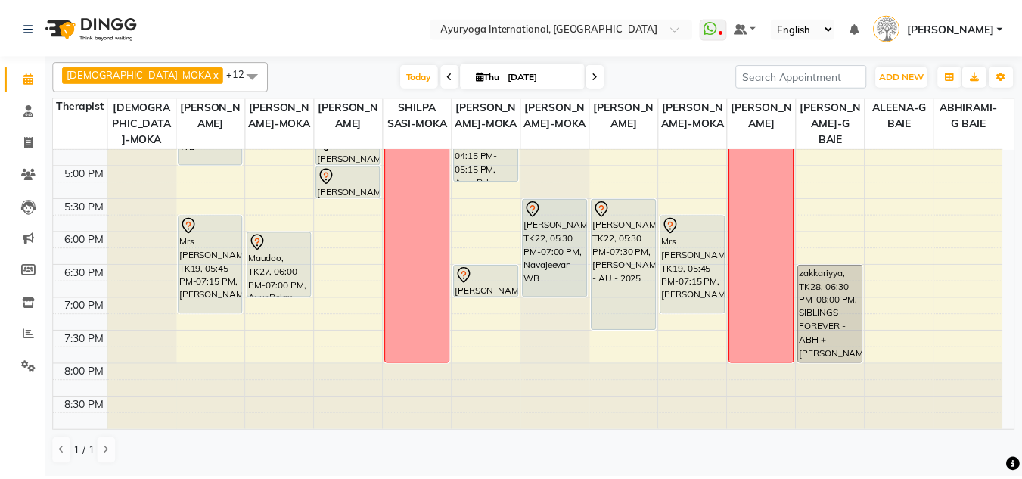
scroll to position [498, 0]
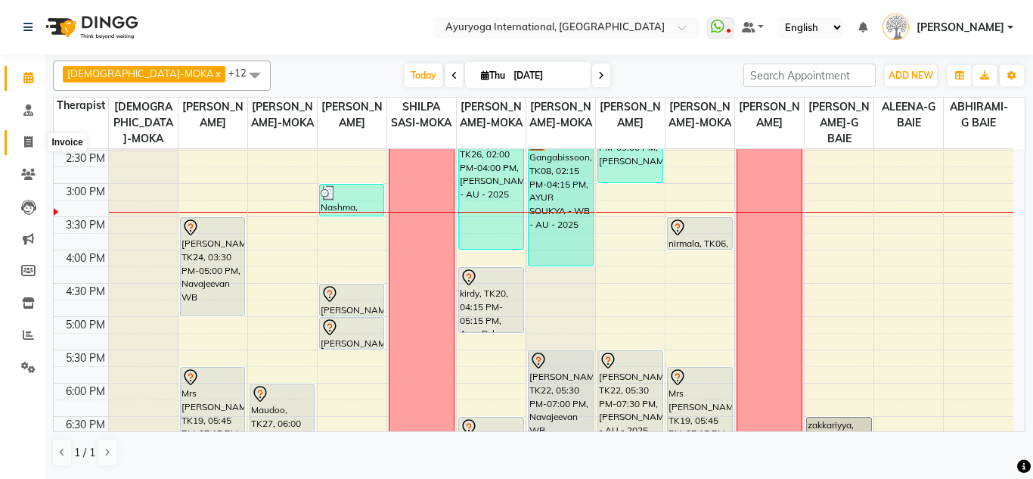
click at [20, 139] on span at bounding box center [28, 142] width 26 height 17
select select "service"
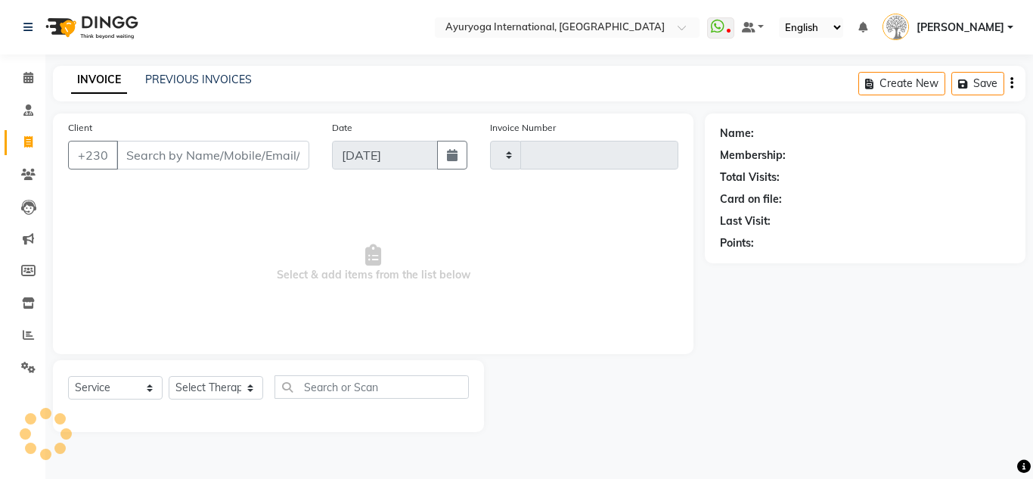
type input "5194"
select select "730"
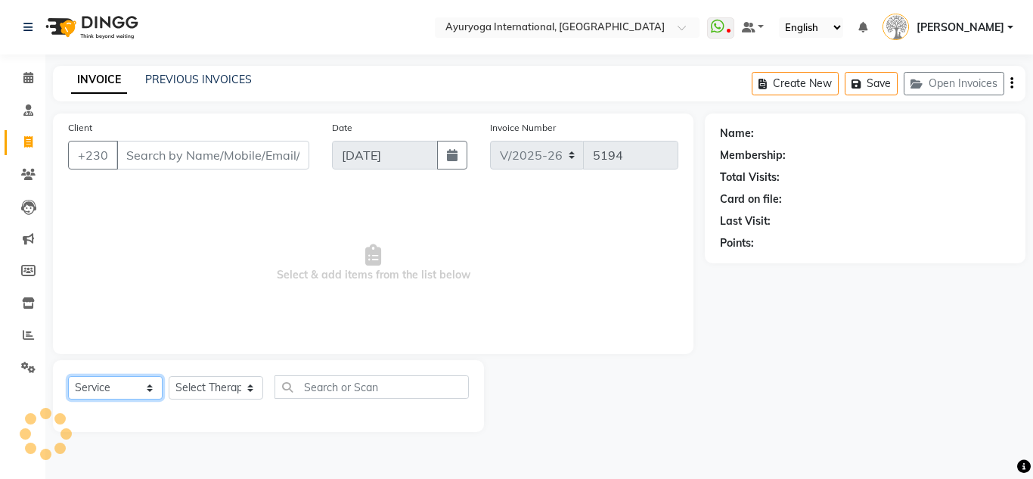
click at [136, 391] on select "Select Service Product Membership Package Voucher Prepaid Gift Card" at bounding box center [115, 387] width 95 height 23
click at [68, 376] on select "Select Service Product Membership Package Voucher Prepaid Gift Card" at bounding box center [115, 387] width 95 height 23
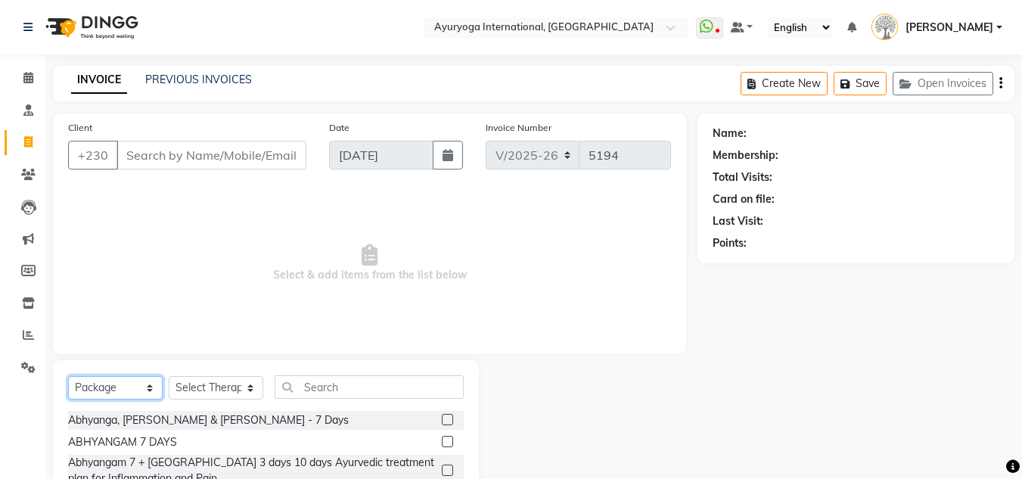
click at [109, 386] on select "Select Service Product Membership Package Voucher Prepaid Gift Card" at bounding box center [115, 387] width 95 height 23
select select "product"
click at [68, 376] on select "Select Service Product Membership Package Voucher Prepaid Gift Card" at bounding box center [115, 387] width 95 height 23
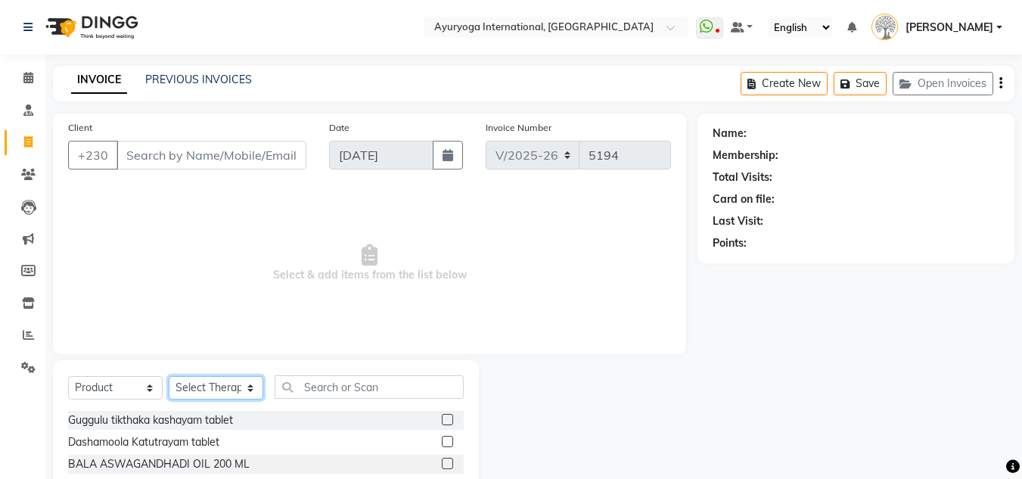
click at [215, 387] on select "Select Therapist ABHIRAMI-G BAIE [PERSON_NAME]-MOKA [PERSON_NAME]-MOKA ALEENA-G…" at bounding box center [216, 387] width 95 height 23
select select "19827"
click at [169, 376] on select "Select Therapist ABHIRAMI-G BAIE [PERSON_NAME]-MOKA [PERSON_NAME]-MOKA ALEENA-G…" at bounding box center [216, 387] width 95 height 23
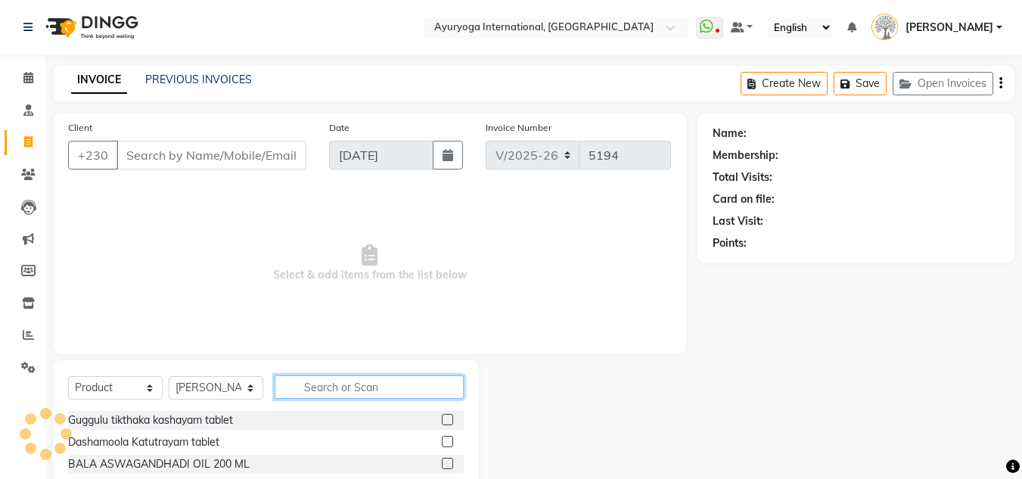
click at [334, 398] on input "text" at bounding box center [369, 386] width 189 height 23
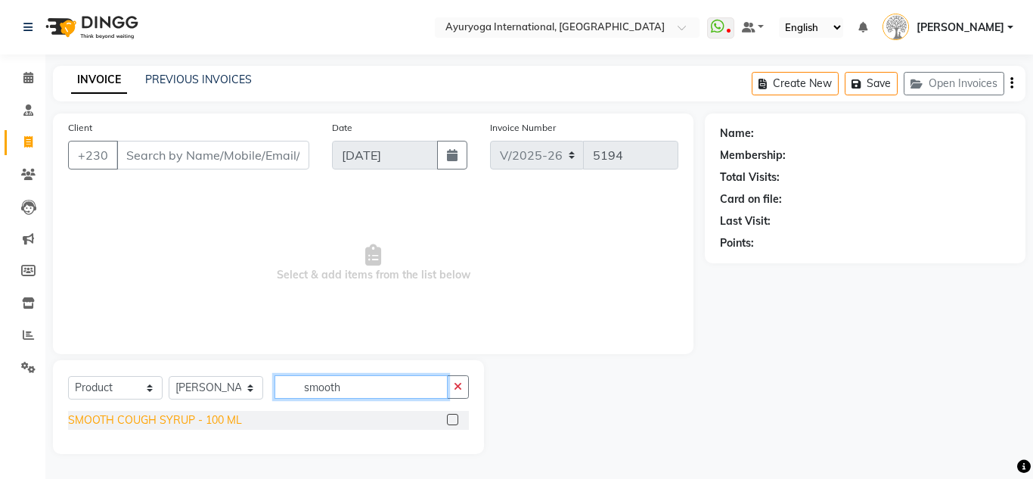
type input "smooth"
click at [239, 414] on div "SMOOTH COUGH SYRUP - 100 ML" at bounding box center [155, 420] width 174 height 16
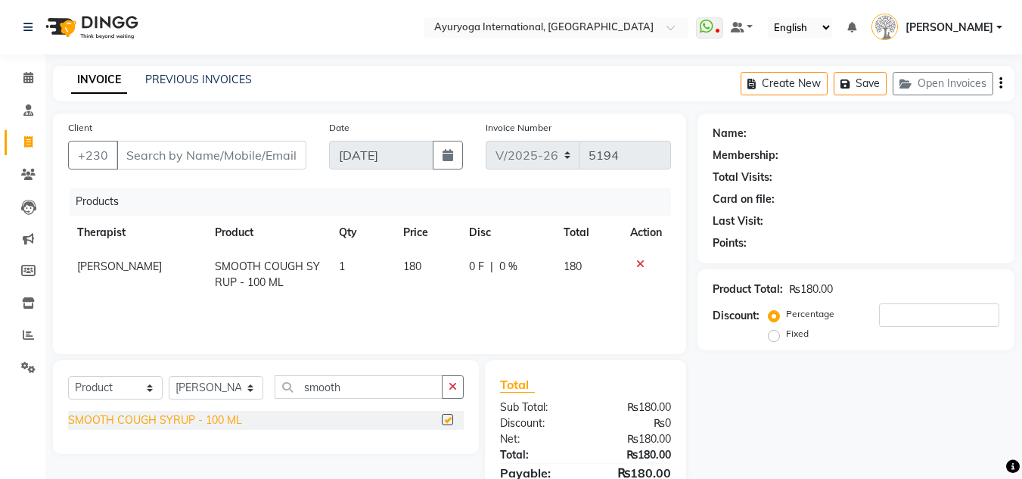
checkbox input "false"
click at [16, 79] on span at bounding box center [28, 78] width 26 height 17
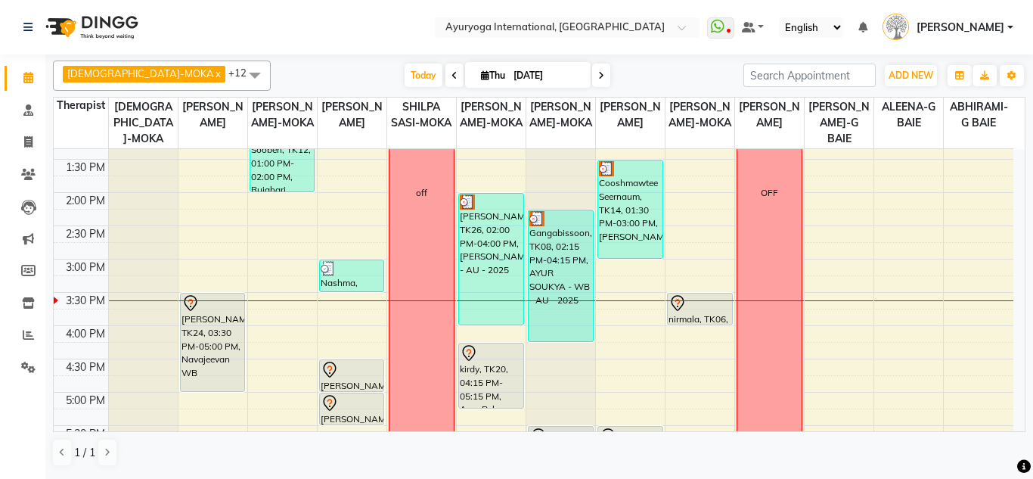
scroll to position [498, 0]
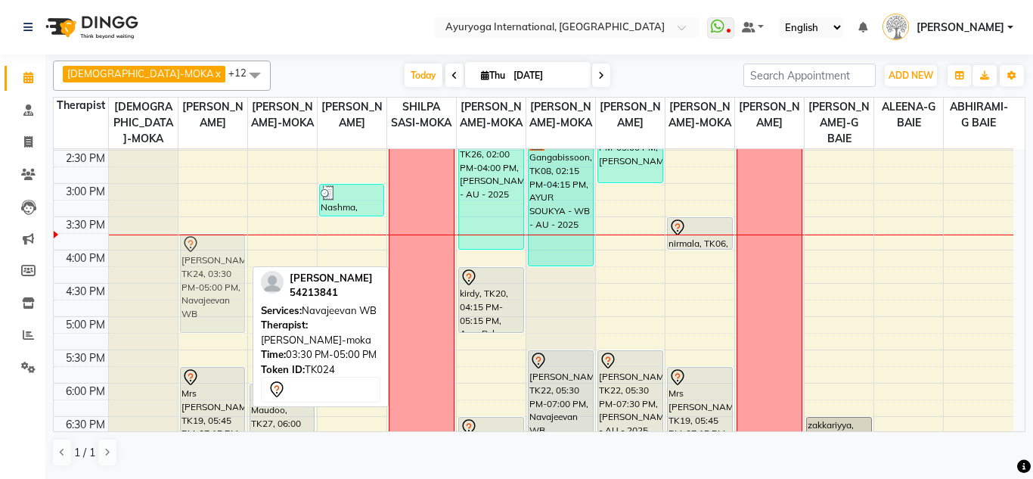
drag, startPoint x: 228, startPoint y: 252, endPoint x: 234, endPoint y: 265, distance: 14.2
click at [234, 265] on div "[PERSON_NAME], TK24, 03:30 PM-05:00 PM, Navajeevan WB Mrs [PERSON_NAME], TK19, …" at bounding box center [213, 116] width 69 height 931
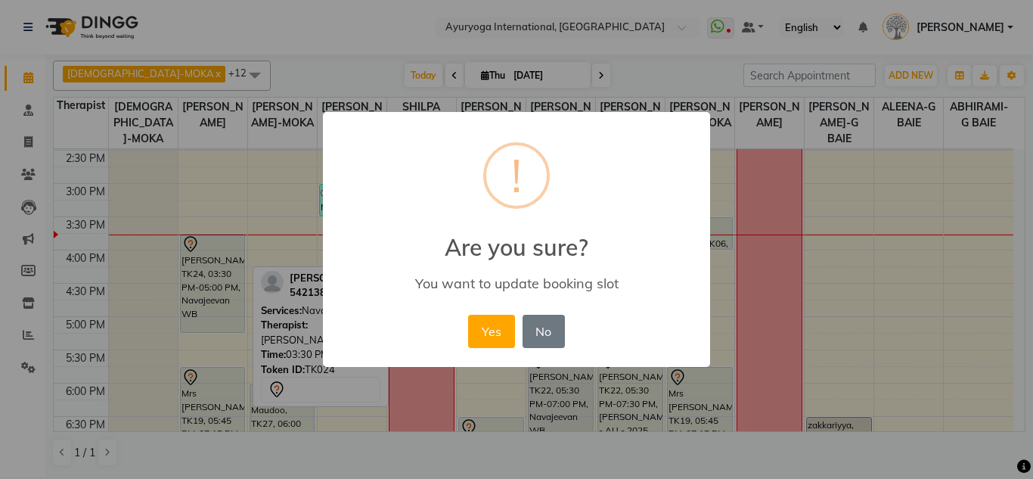
click at [218, 269] on div "× ! Are you sure? You want to update booking slot Yes No No" at bounding box center [516, 239] width 1033 height 479
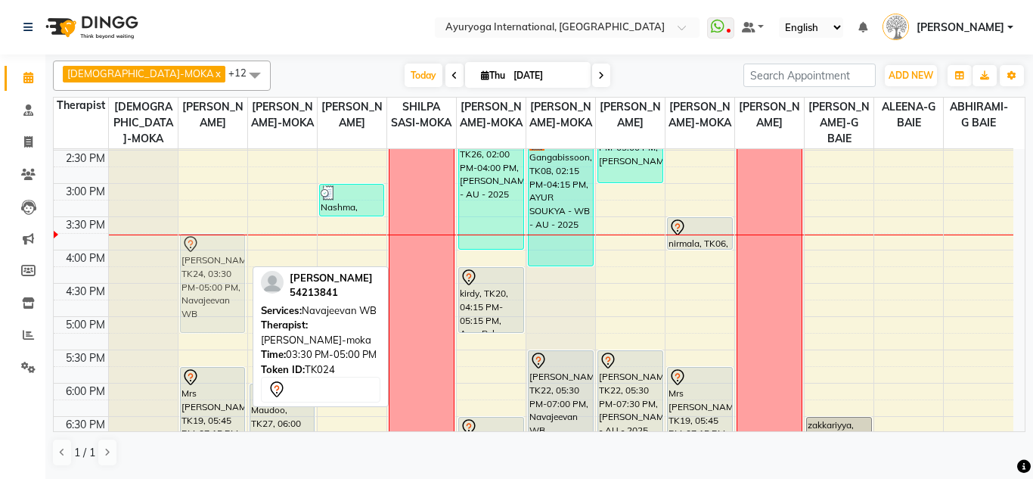
drag, startPoint x: 223, startPoint y: 266, endPoint x: 224, endPoint y: 280, distance: 13.6
click at [224, 280] on div "[PERSON_NAME], TK24, 03:30 PM-05:00 PM, Navajeevan WB Mrs [PERSON_NAME], TK19, …" at bounding box center [213, 116] width 69 height 931
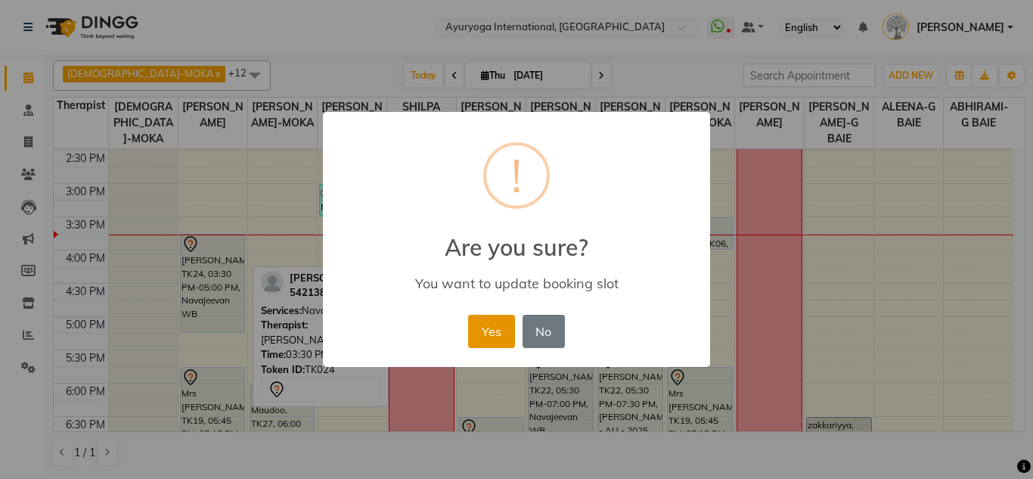
click at [498, 333] on button "Yes" at bounding box center [491, 331] width 46 height 33
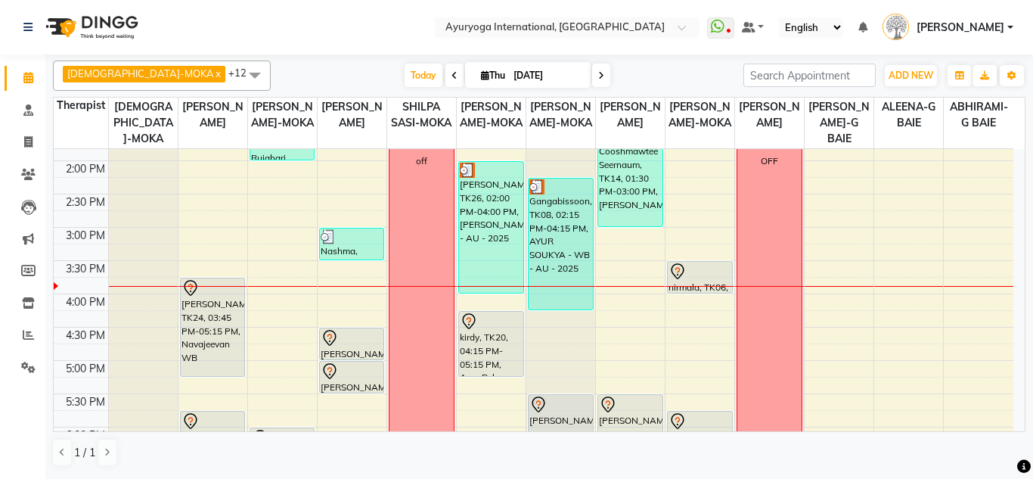
scroll to position [649, 0]
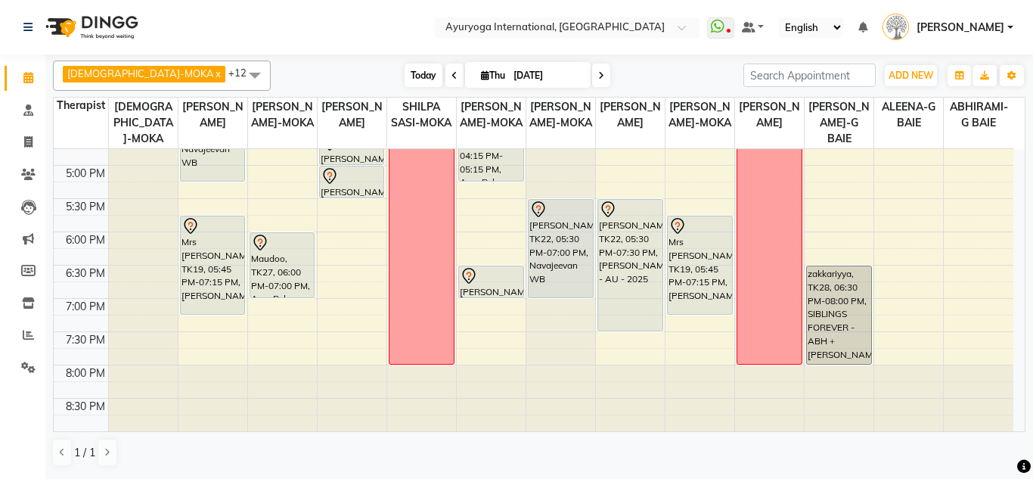
click at [405, 82] on span "Today" at bounding box center [424, 75] width 38 height 23
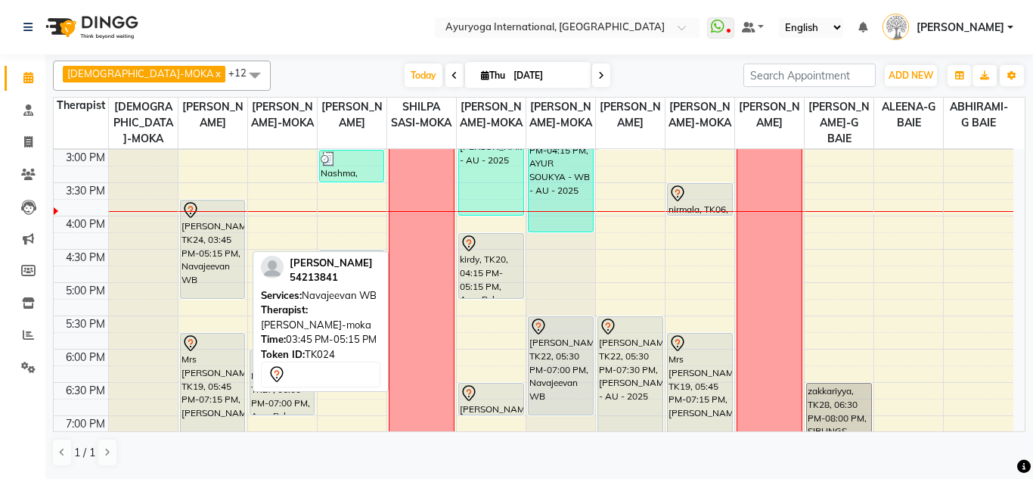
scroll to position [498, 0]
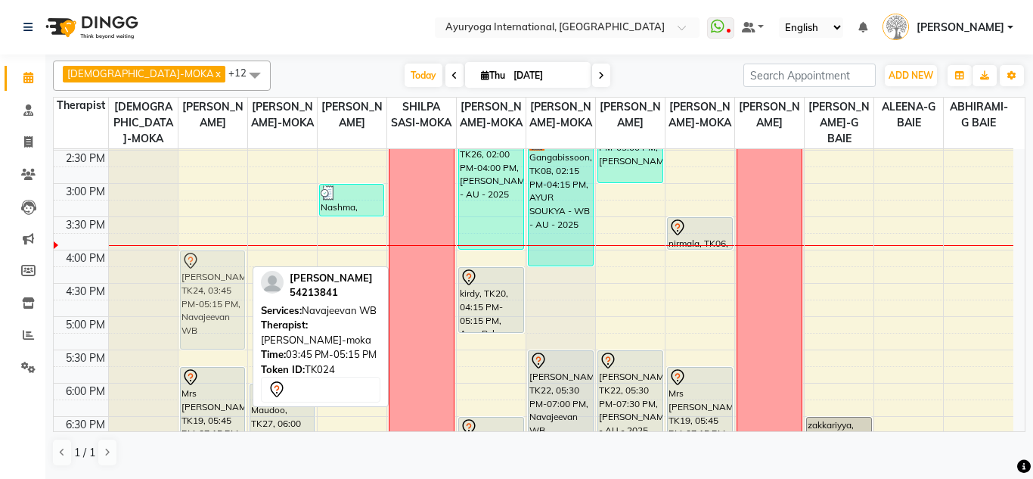
drag, startPoint x: 213, startPoint y: 255, endPoint x: 210, endPoint y: 269, distance: 13.9
click at [210, 269] on div "[PERSON_NAME], TK24, 03:45 PM-05:15 PM, Navajeevan WB Mrs [PERSON_NAME], TK19, …" at bounding box center [213, 116] width 69 height 931
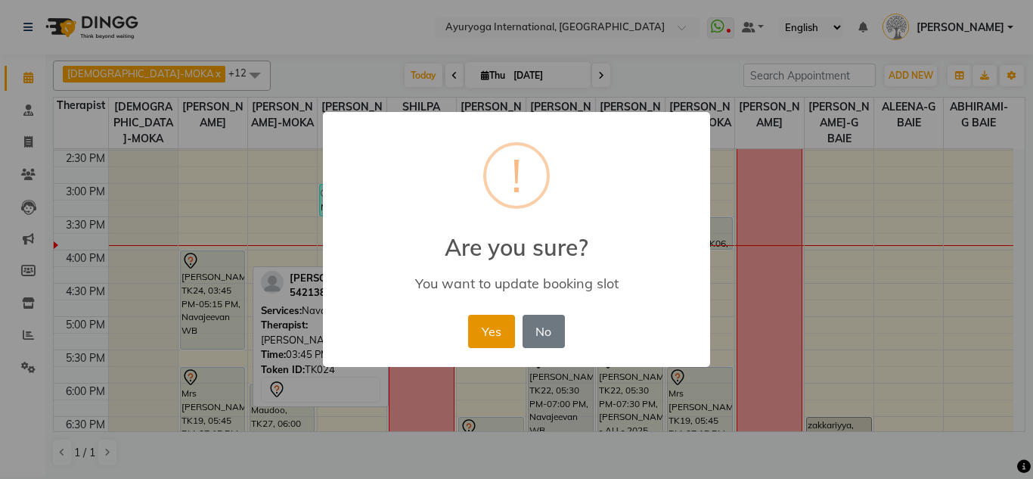
click at [514, 322] on button "Yes" at bounding box center [491, 331] width 46 height 33
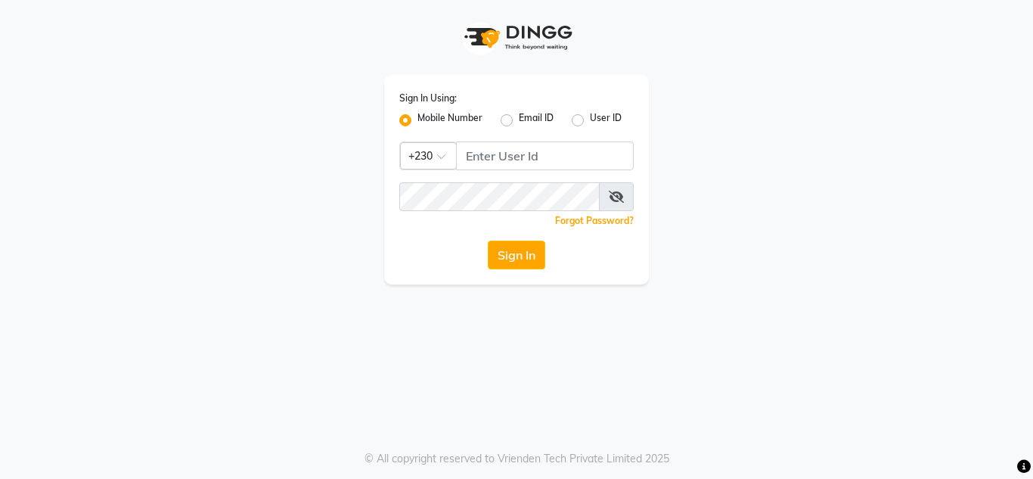
click at [519, 120] on label "Email ID" at bounding box center [536, 120] width 35 height 18
click at [519, 120] on input "Email ID" at bounding box center [524, 116] width 10 height 10
radio input "true"
radio input "false"
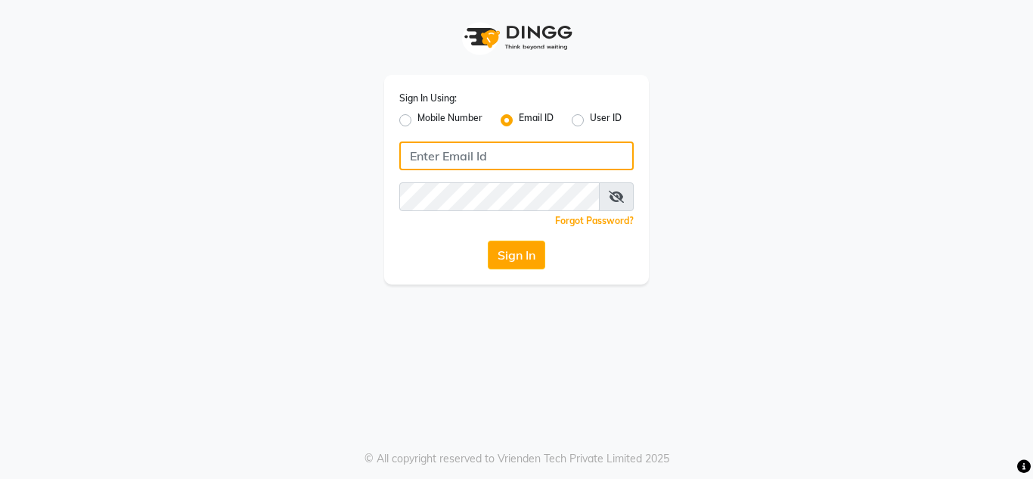
click at [505, 148] on input "Username" at bounding box center [516, 155] width 235 height 29
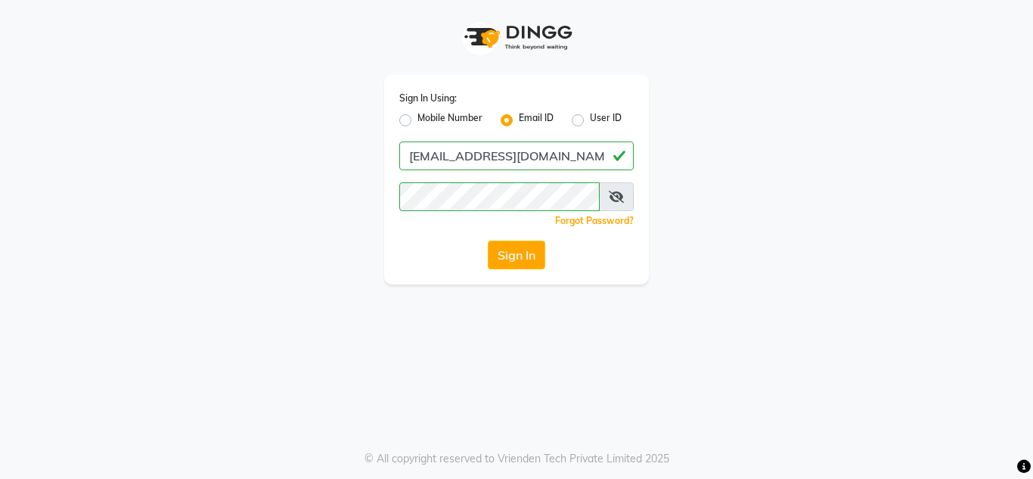
click at [538, 235] on div "Sign In Using: Mobile Number Email ID User ID [EMAIL_ADDRESS][DOMAIN_NAME] Reme…" at bounding box center [516, 180] width 265 height 210
click at [537, 244] on button "Sign In" at bounding box center [516, 255] width 57 height 29
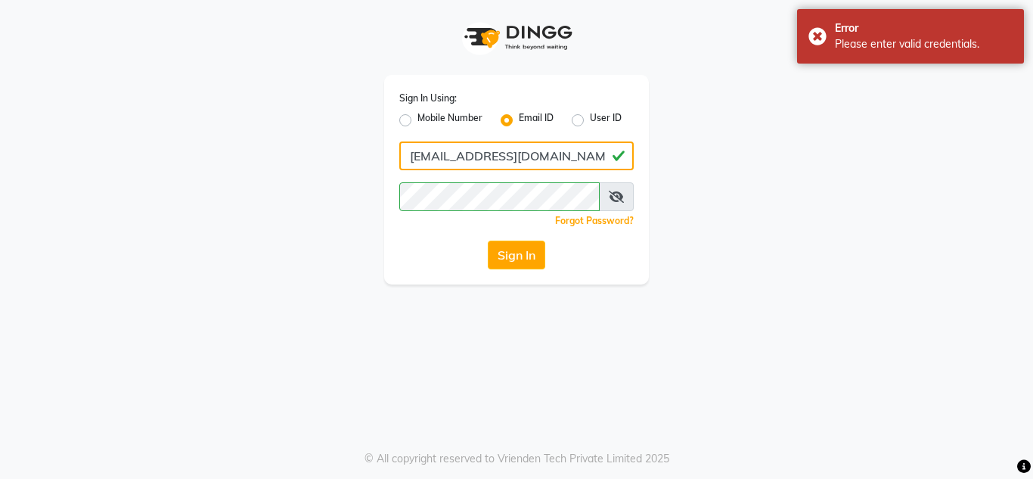
click at [458, 154] on input "[EMAIL_ADDRESS][DOMAIN_NAME]" at bounding box center [516, 155] width 235 height 29
type input "[EMAIL_ADDRESS][DOMAIN_NAME]"
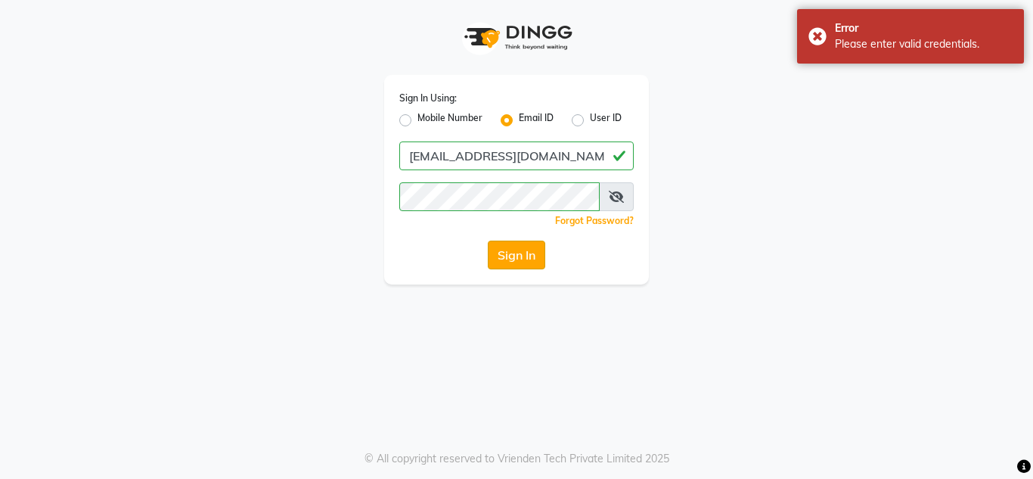
click at [498, 257] on button "Sign In" at bounding box center [516, 255] width 57 height 29
